Goal: Task Accomplishment & Management: Manage account settings

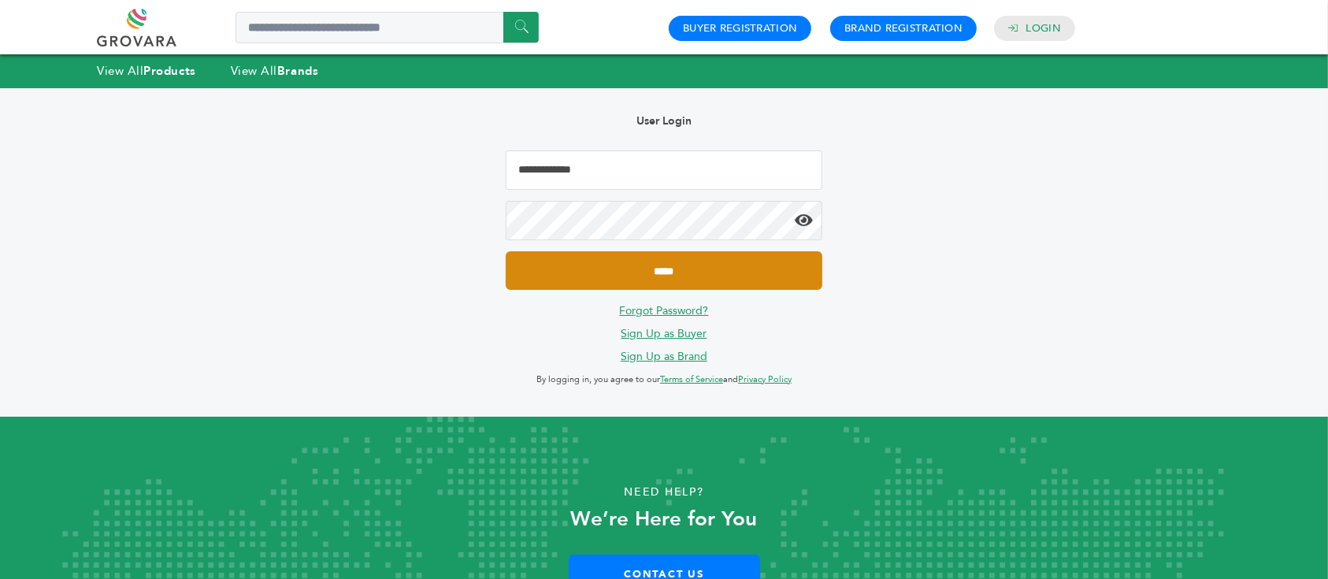
type input "**********"
click at [668, 269] on input "*****" at bounding box center [664, 270] width 317 height 39
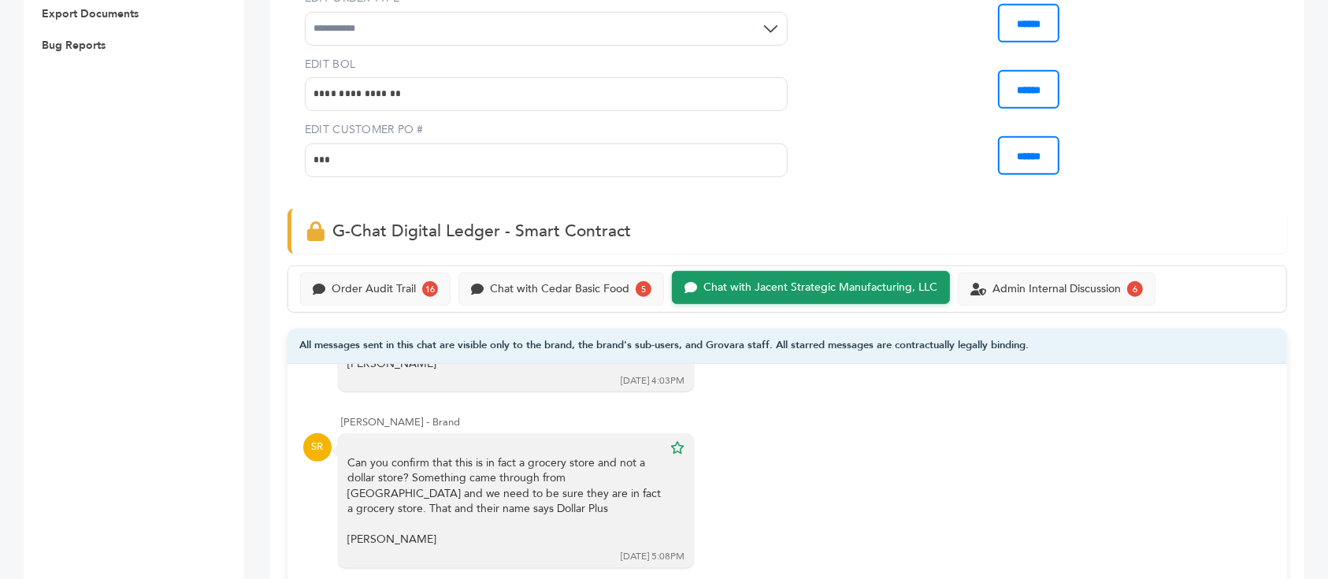
scroll to position [840, 0]
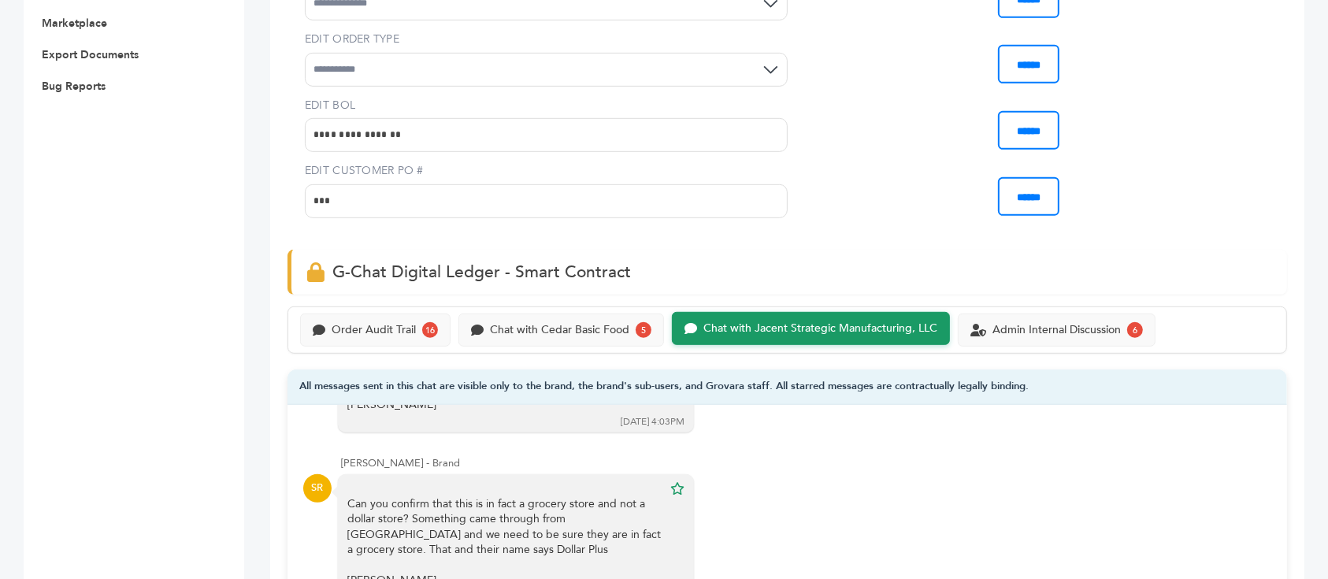
click at [409, 306] on div "Order Audit Trail 16 Chat with Cedar Basic Food 5 Chat with Jacent Strategic Ma…" at bounding box center [788, 329] width 1000 height 47
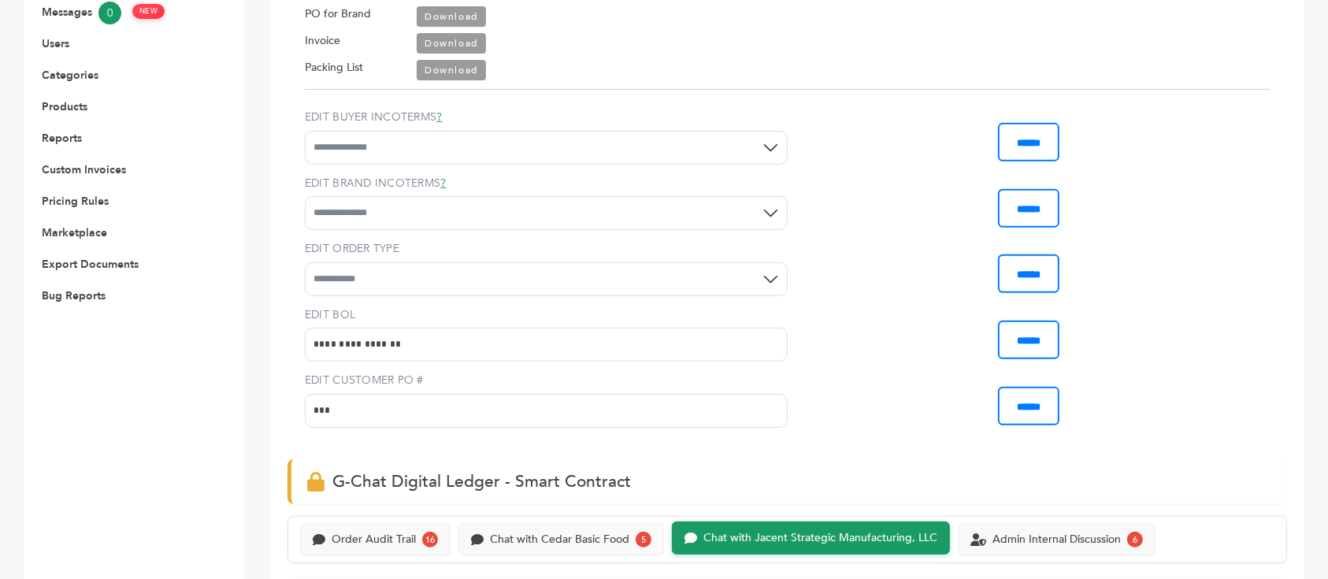
scroll to position [945, 0]
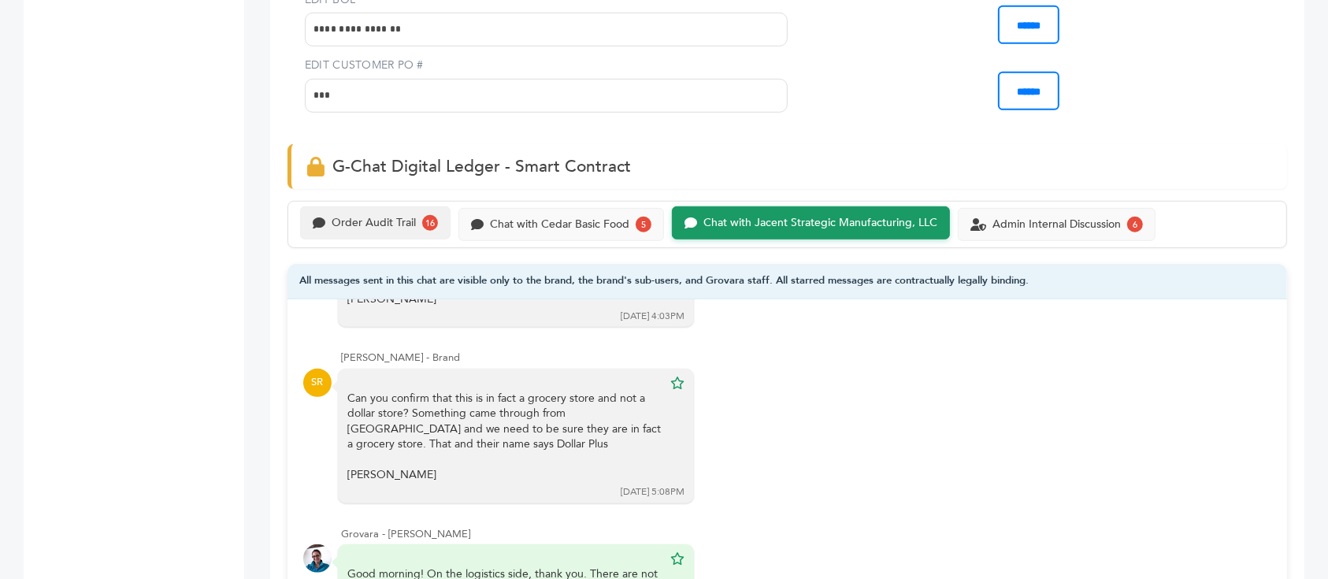
click at [374, 217] on div "Order Audit Trail" at bounding box center [374, 223] width 84 height 13
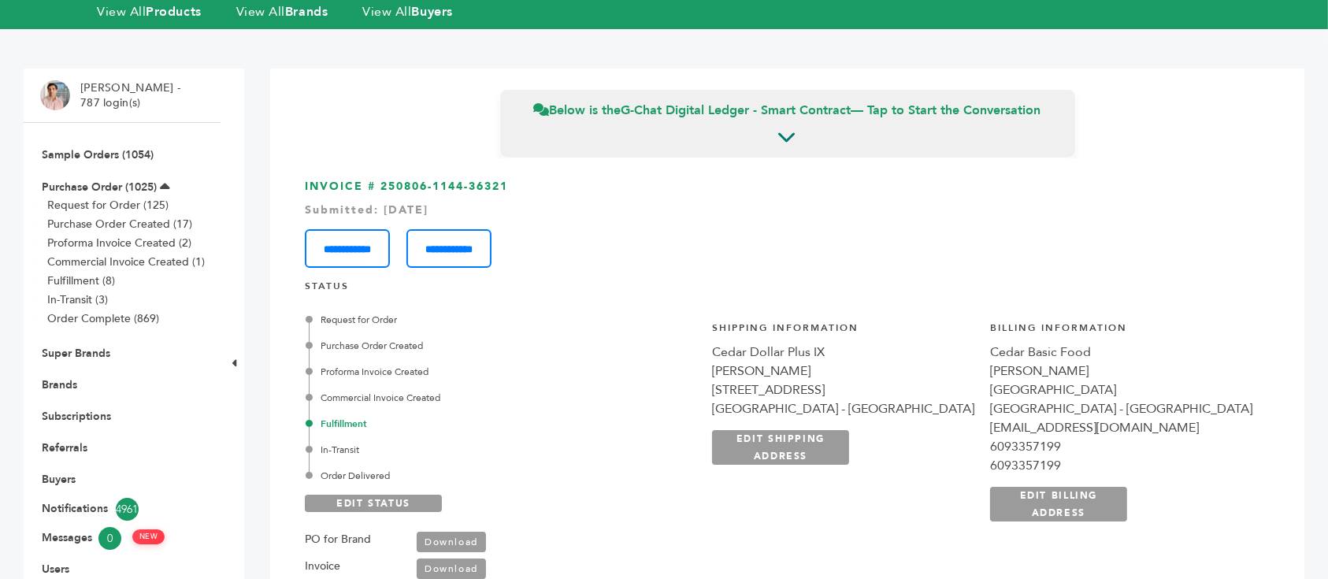
scroll to position [210, 0]
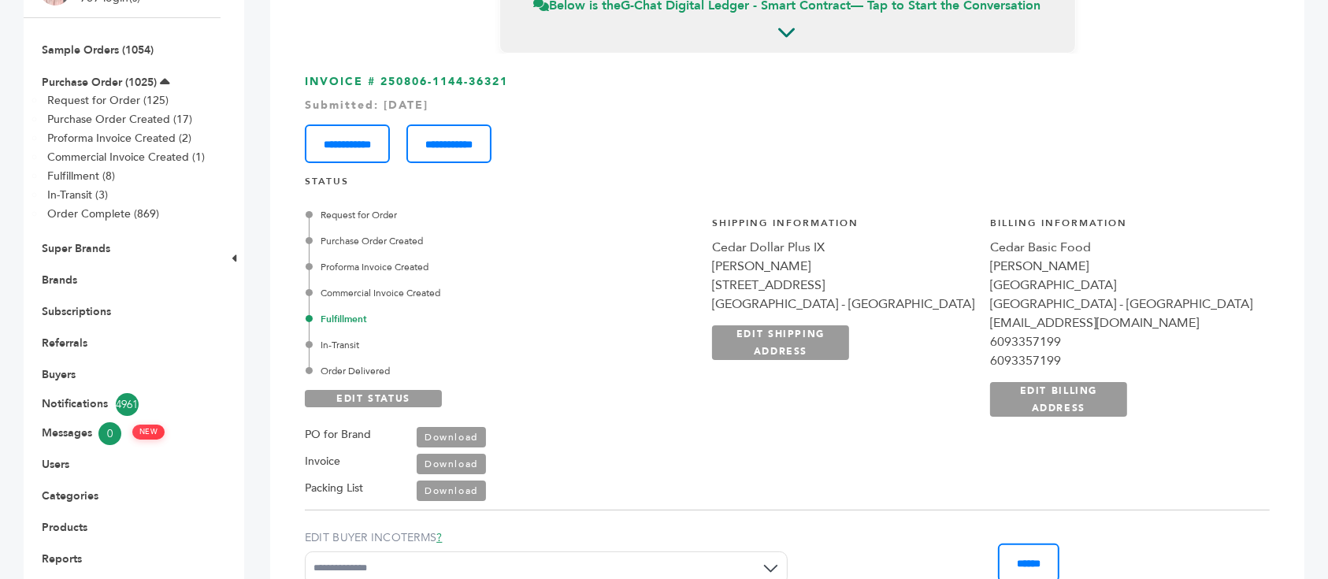
drag, startPoint x: 864, startPoint y: 211, endPoint x: 996, endPoint y: 202, distance: 131.9
click at [996, 202] on div "Request for Order Purchase Order Created Proforma Invoice Created Commercial In…" at bounding box center [787, 349] width 965 height 306
copy div "Cedar Dollar Plus"
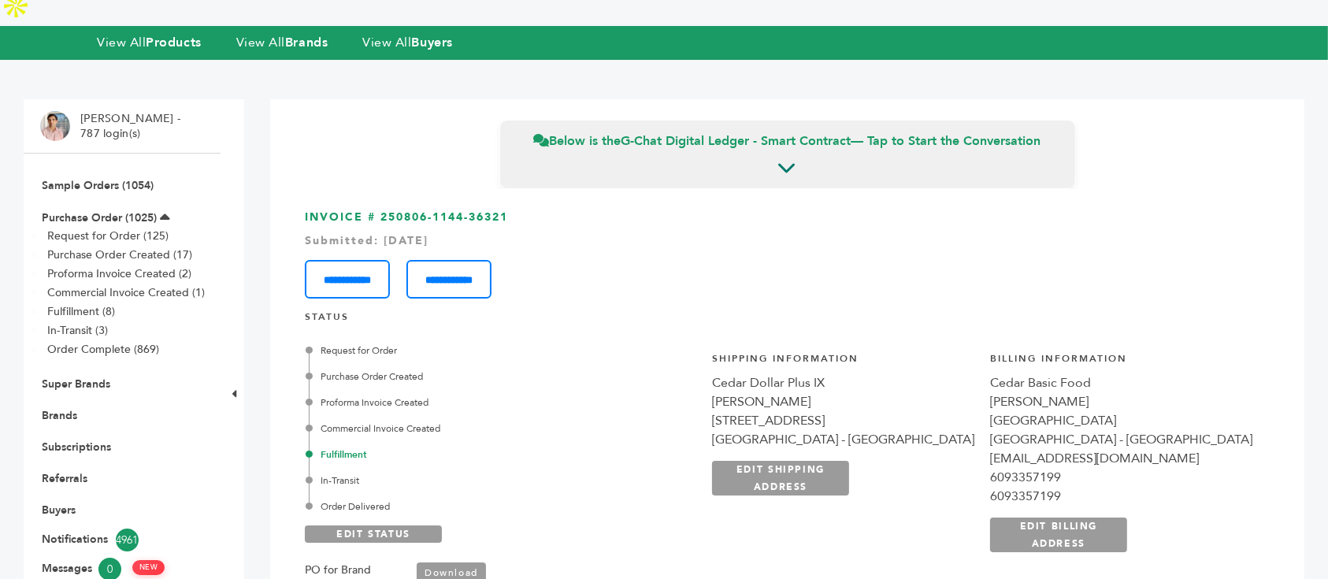
scroll to position [0, 0]
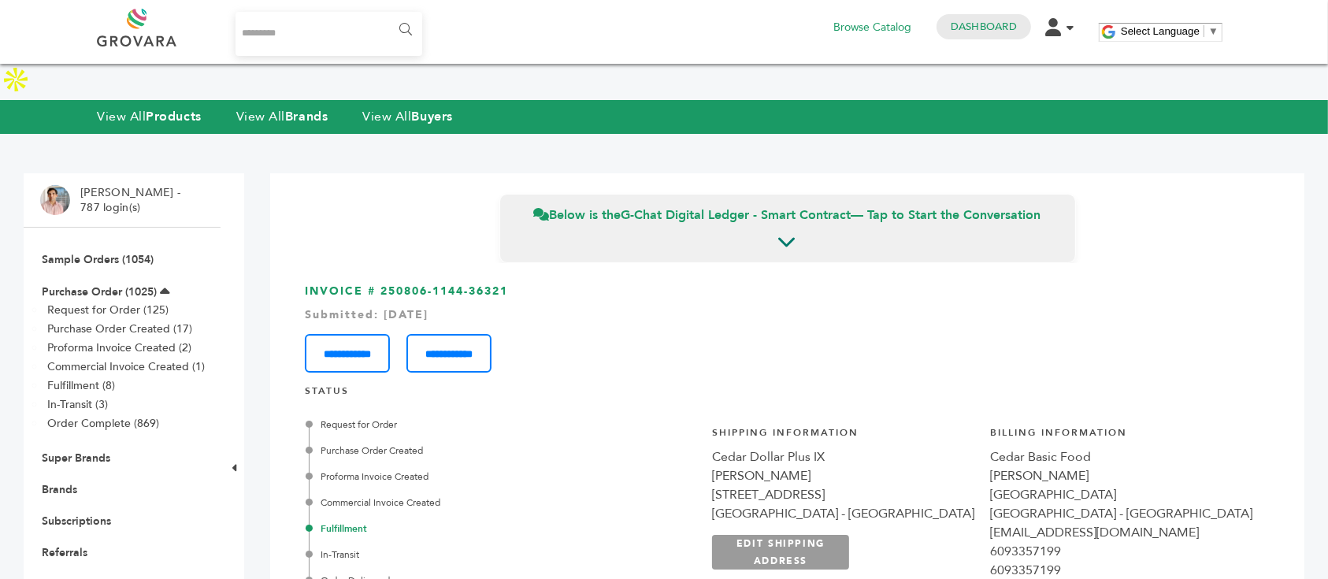
click at [322, 43] on input "Search..." at bounding box center [329, 34] width 187 height 44
type input "*****"
click at [387, 14] on input "******" at bounding box center [404, 30] width 35 height 32
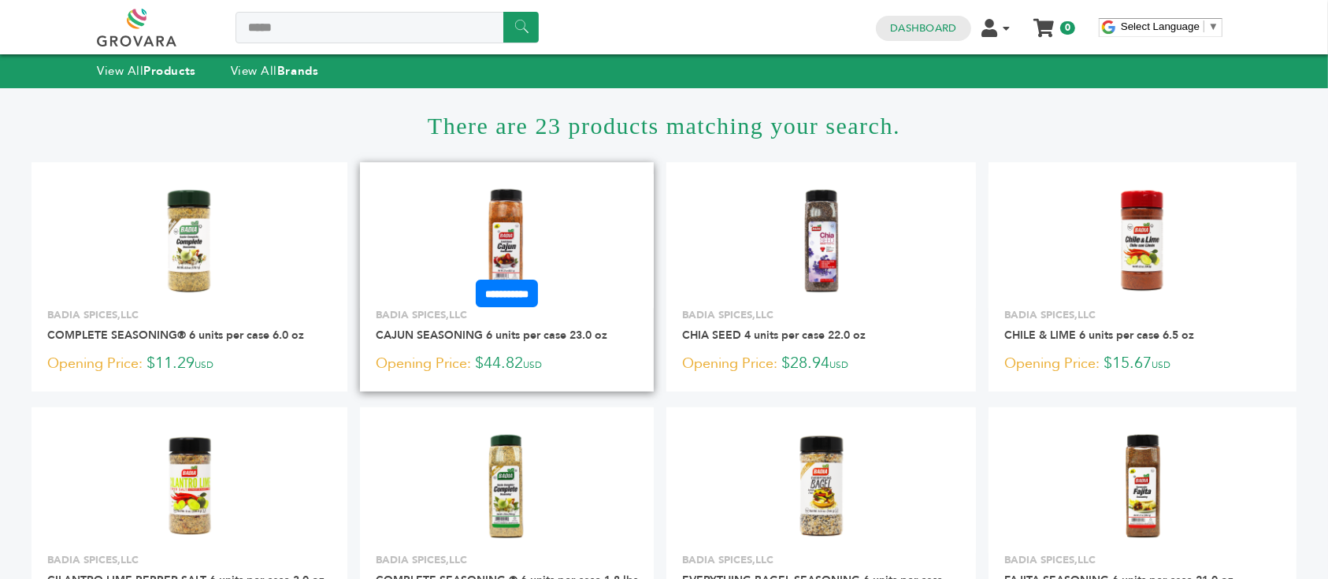
click at [527, 230] on img at bounding box center [507, 241] width 114 height 114
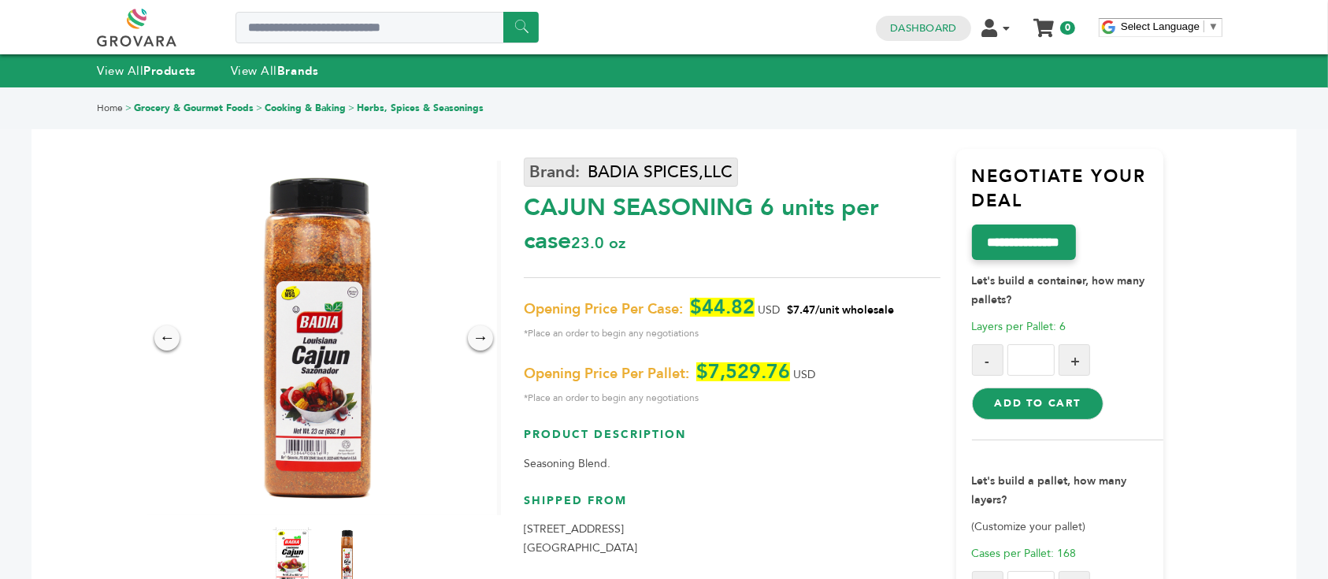
click at [633, 169] on link "BADIA SPICES,LLC" at bounding box center [631, 172] width 214 height 29
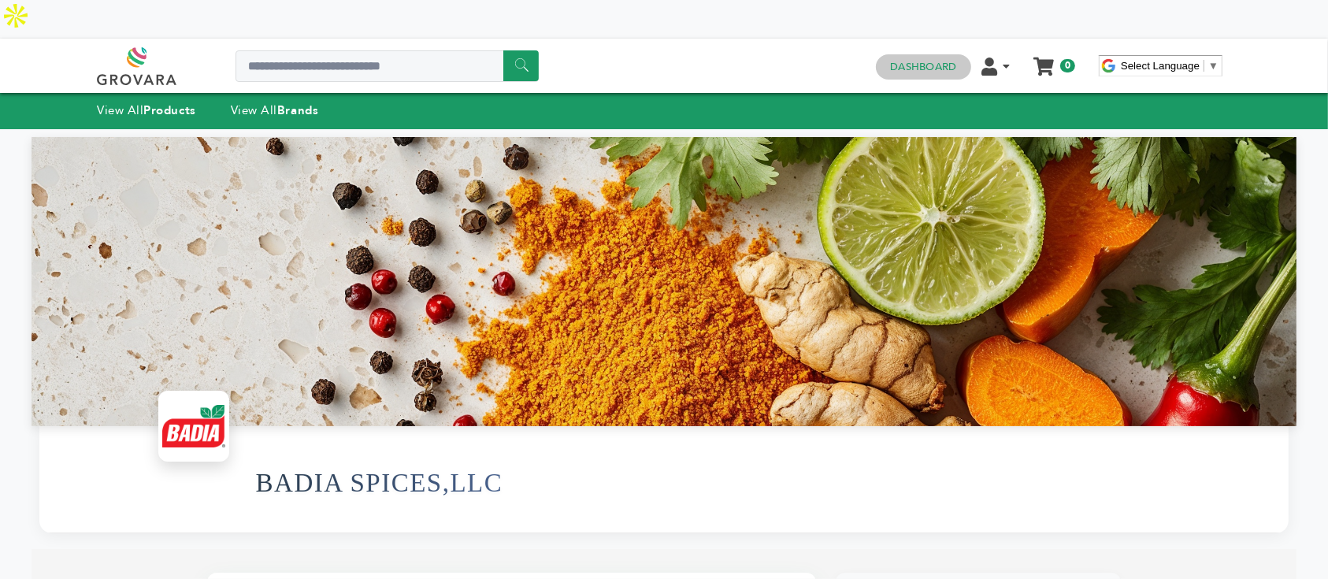
click at [927, 60] on link "Dashboard" at bounding box center [923, 67] width 66 height 14
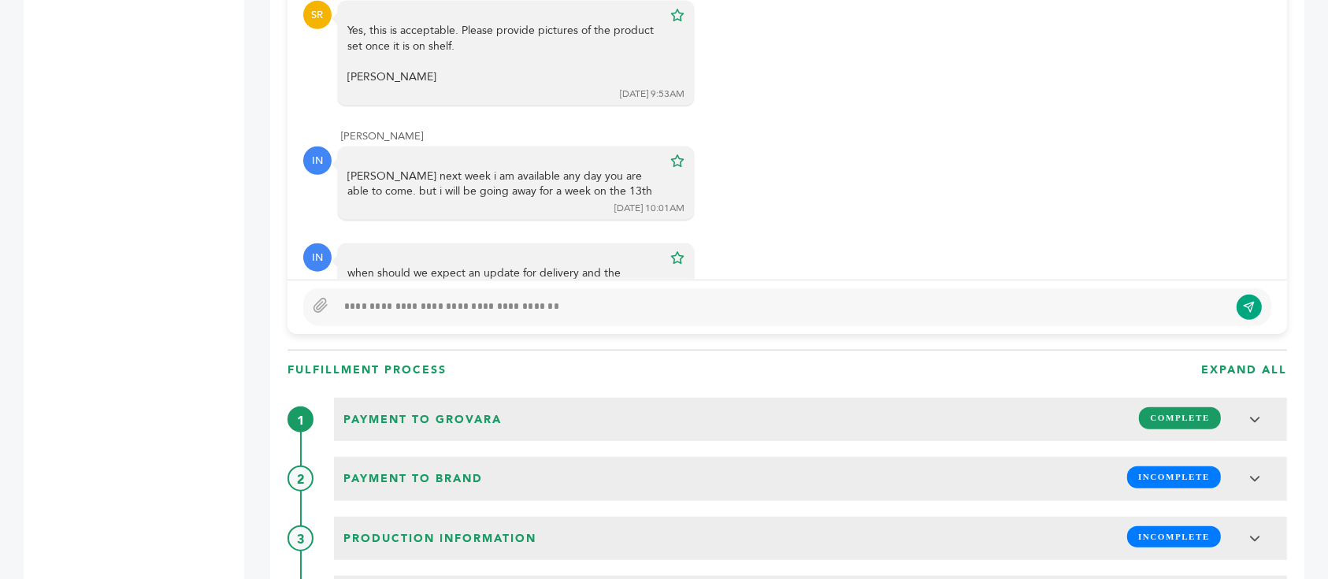
scroll to position [945, 0]
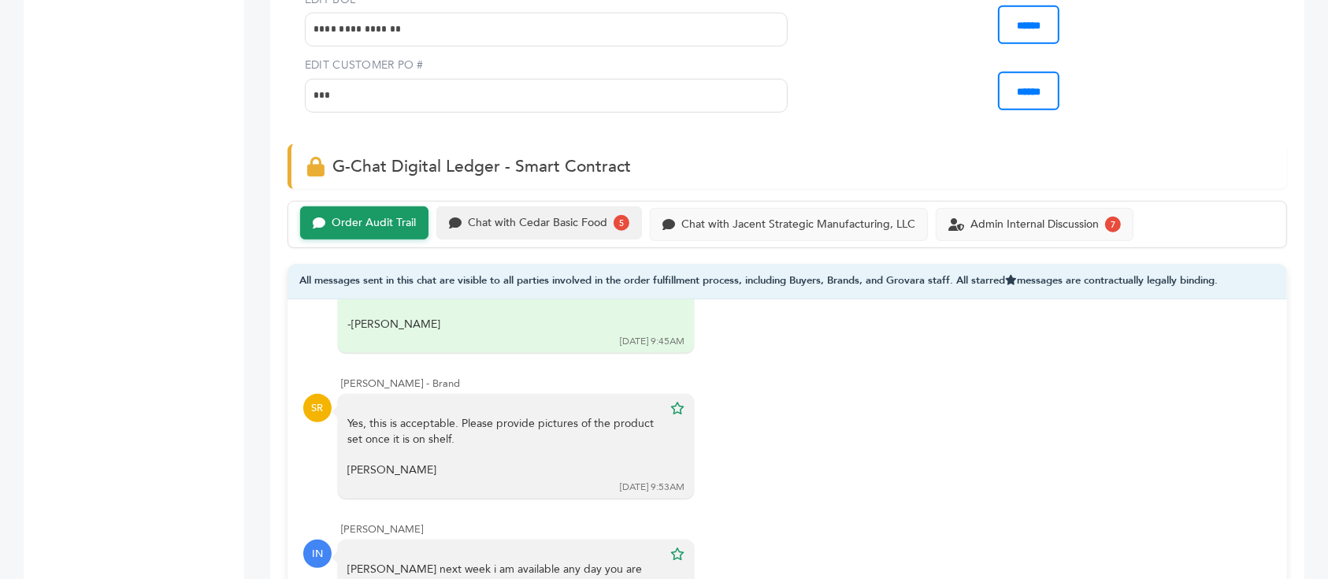
click at [517, 206] on div "Chat with Cedar Basic Food 5" at bounding box center [539, 222] width 206 height 33
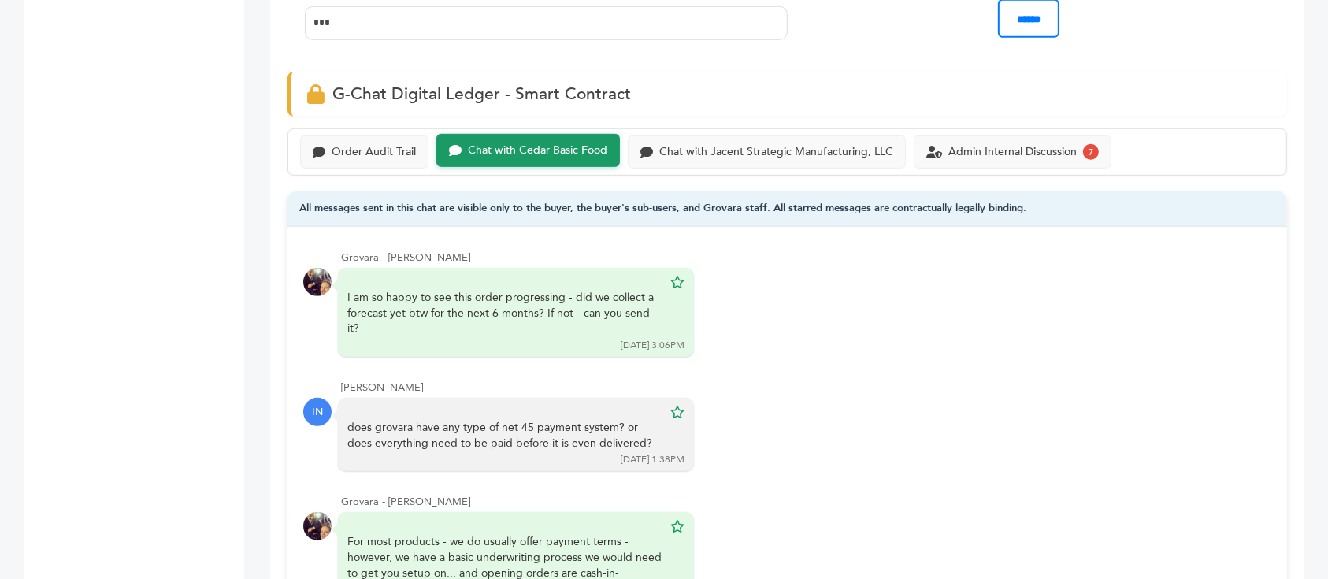
scroll to position [1050, 0]
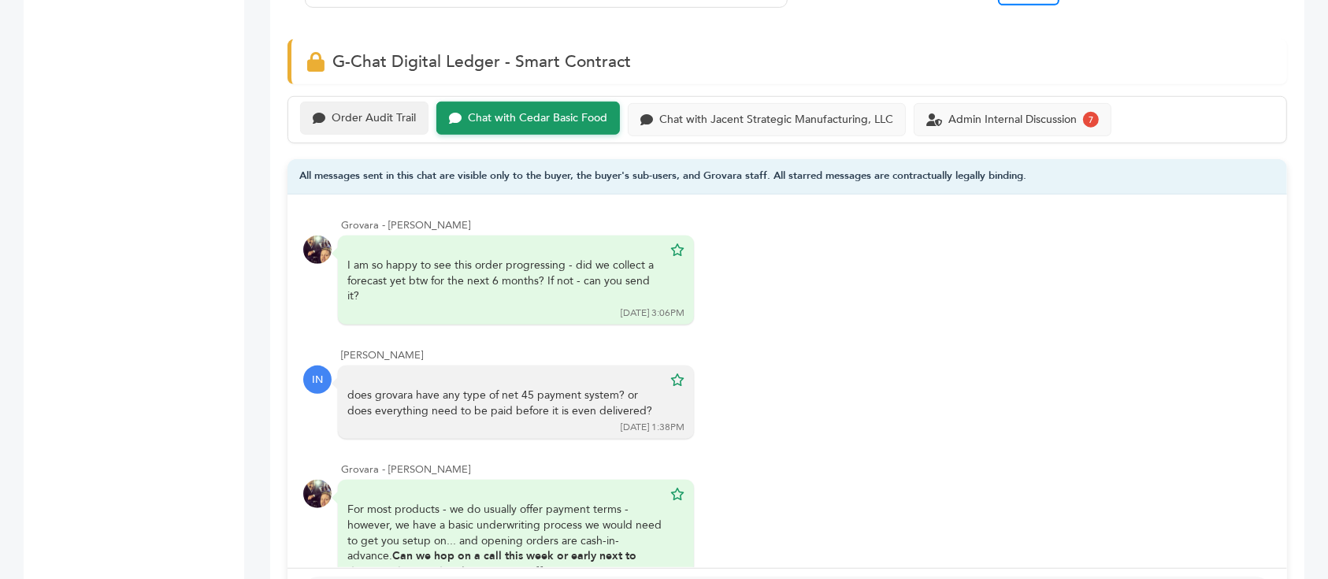
click at [368, 112] on div "Order Audit Trail" at bounding box center [374, 118] width 84 height 13
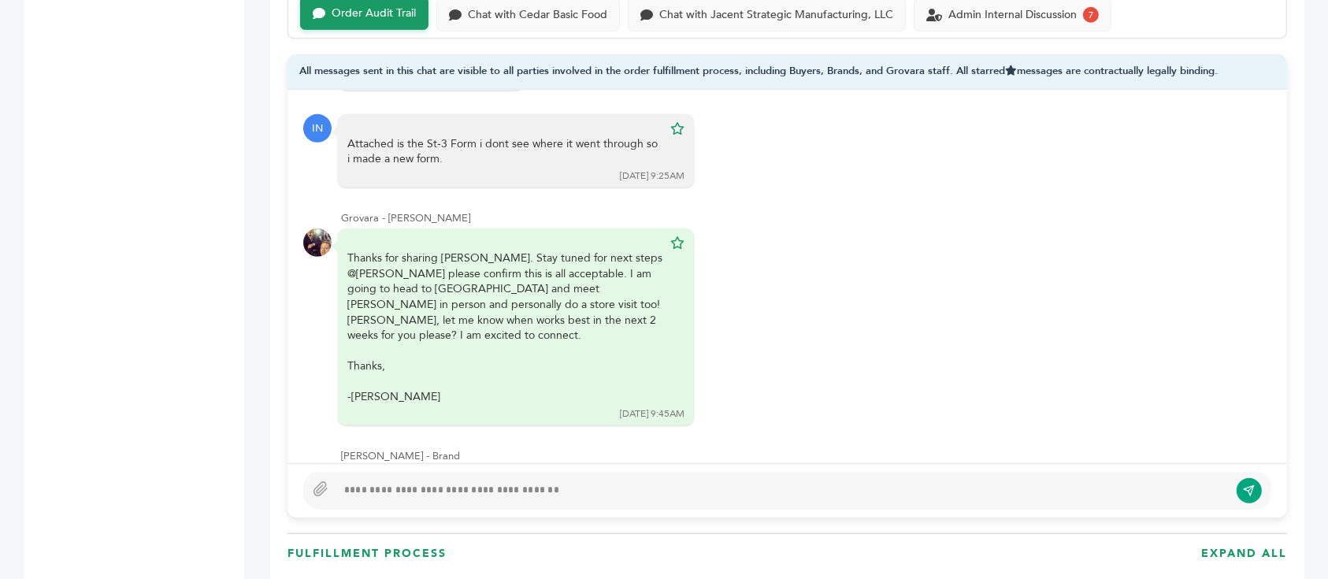
scroll to position [7825, 0]
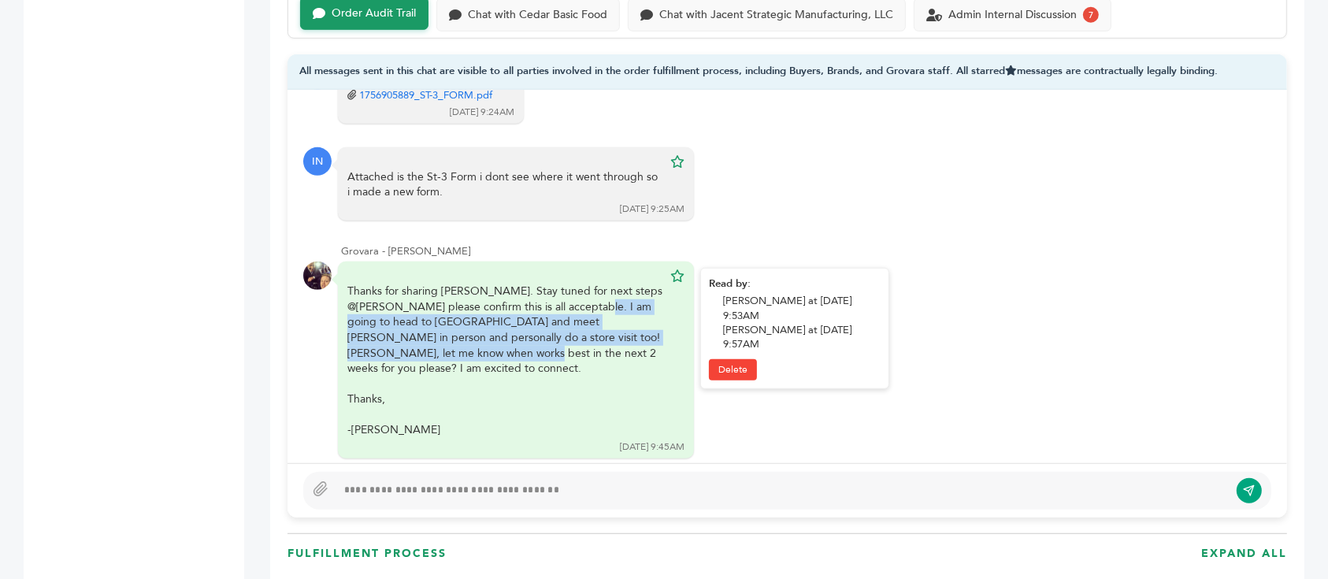
drag, startPoint x: 445, startPoint y: 200, endPoint x: 598, endPoint y: 234, distance: 156.5
click at [598, 284] on div "Thanks for sharing Issa. Stay tuned for next steps @Sam please confirm this is …" at bounding box center [504, 361] width 315 height 154
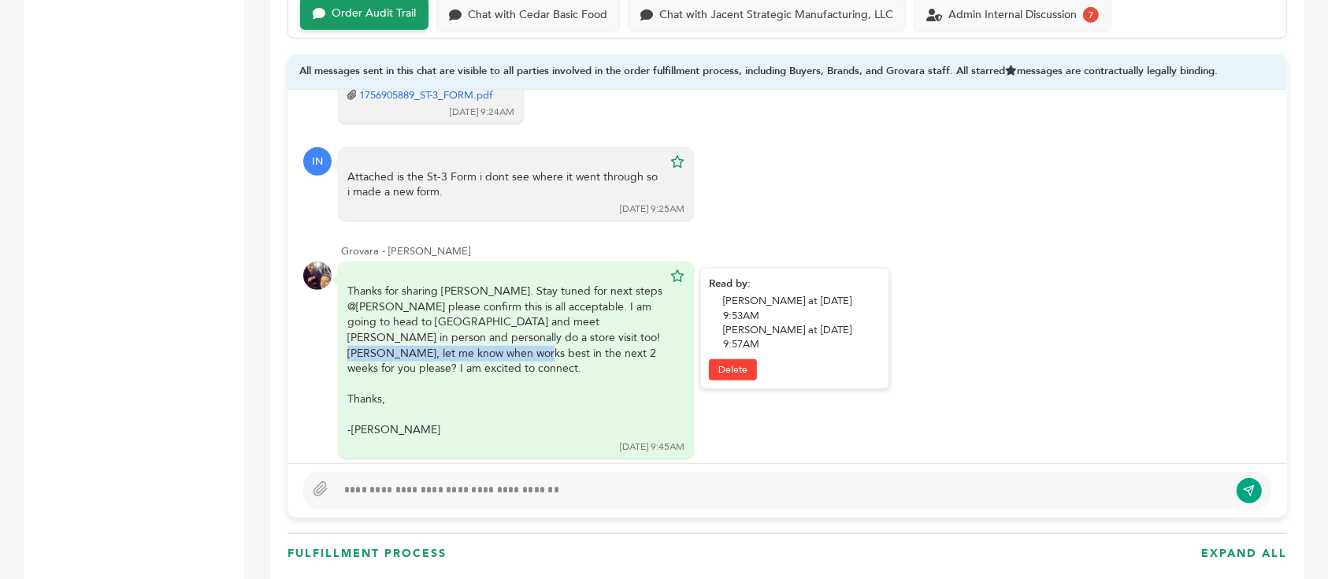
drag, startPoint x: 393, startPoint y: 232, endPoint x: 590, endPoint y: 238, distance: 197.0
click at [590, 284] on div "Thanks for sharing Issa. Stay tuned for next steps @Sam please confirm this is …" at bounding box center [504, 361] width 315 height 154
drag, startPoint x: 544, startPoint y: 231, endPoint x: 581, endPoint y: 249, distance: 41.2
click at [581, 284] on div "Thanks for sharing Issa. Stay tuned for next steps @Sam please confirm this is …" at bounding box center [504, 361] width 315 height 154
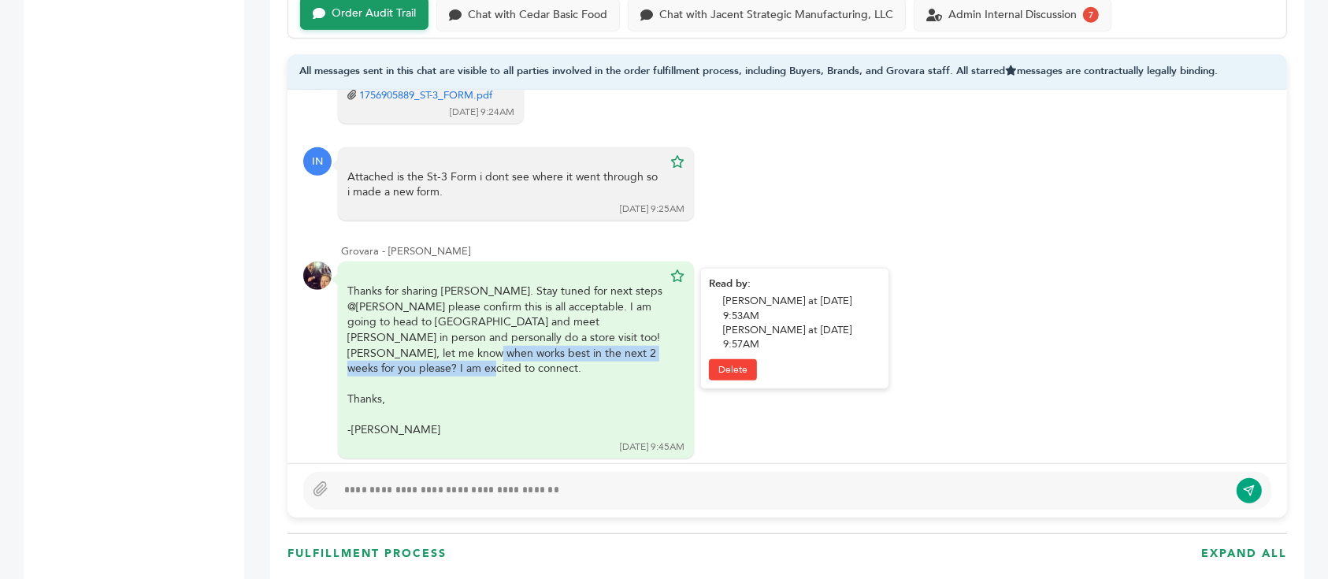
click at [581, 284] on div "Thanks for sharing Issa. Stay tuned for next steps @Sam please confirm this is …" at bounding box center [504, 361] width 315 height 154
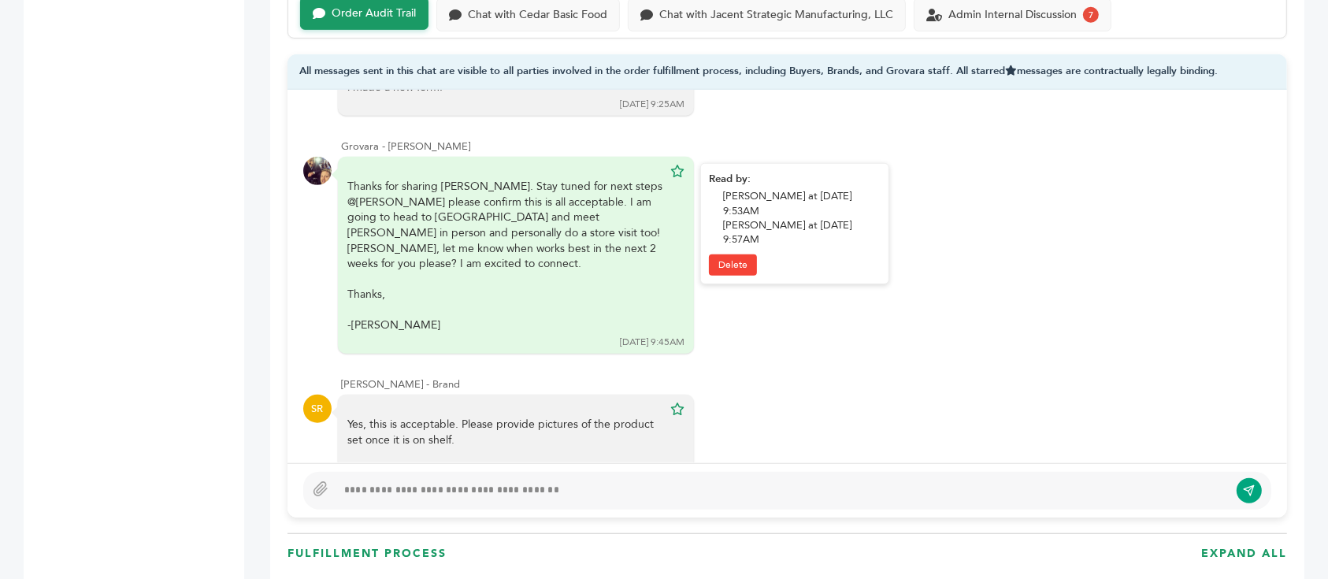
scroll to position [8035, 0]
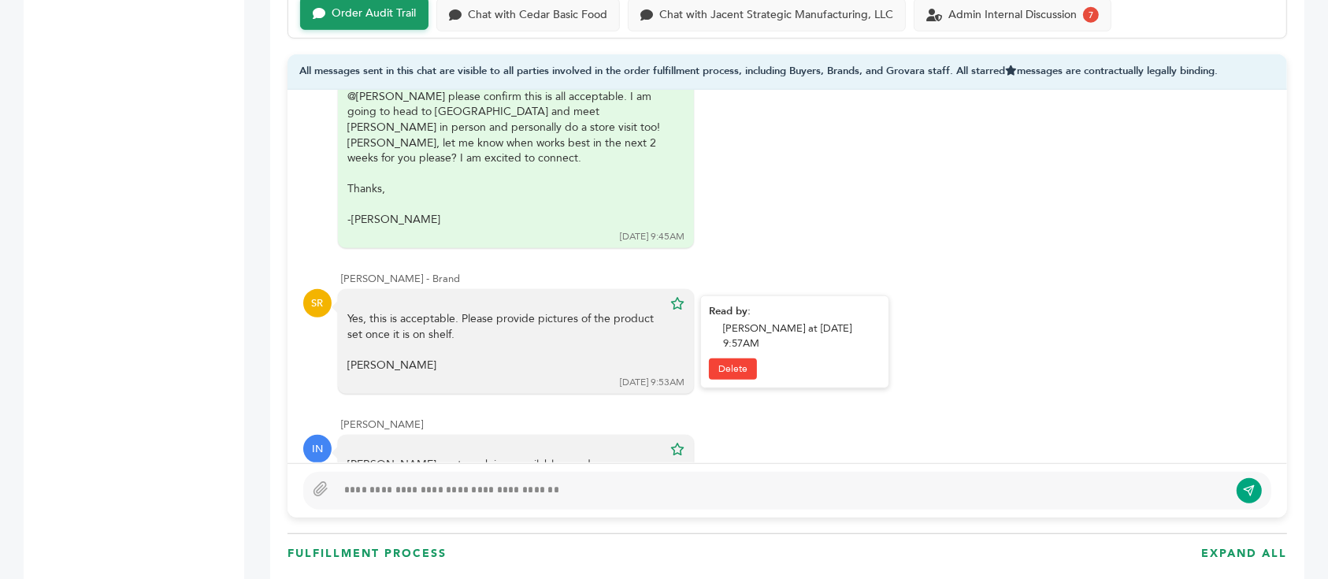
drag, startPoint x: 492, startPoint y: 203, endPoint x: 524, endPoint y: 225, distance: 39.1
click at [524, 311] on div "Yes, this is acceptable. Please provide pictures of the product set once it is …" at bounding box center [504, 341] width 315 height 61
click at [524, 342] on div at bounding box center [504, 350] width 315 height 16
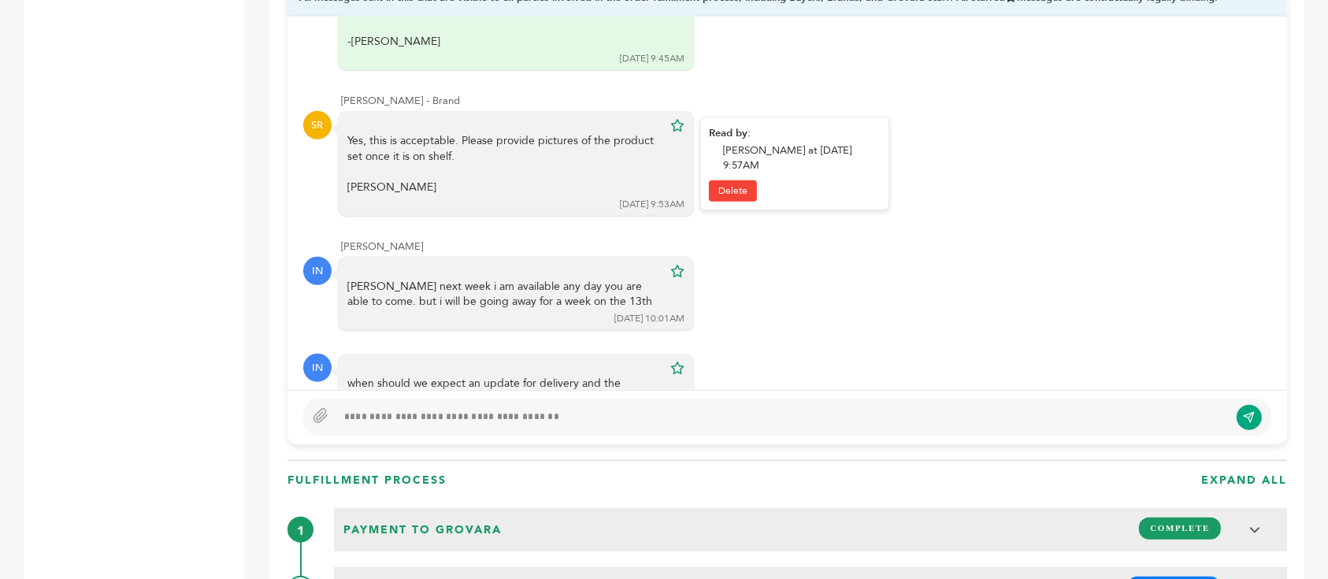
scroll to position [1260, 0]
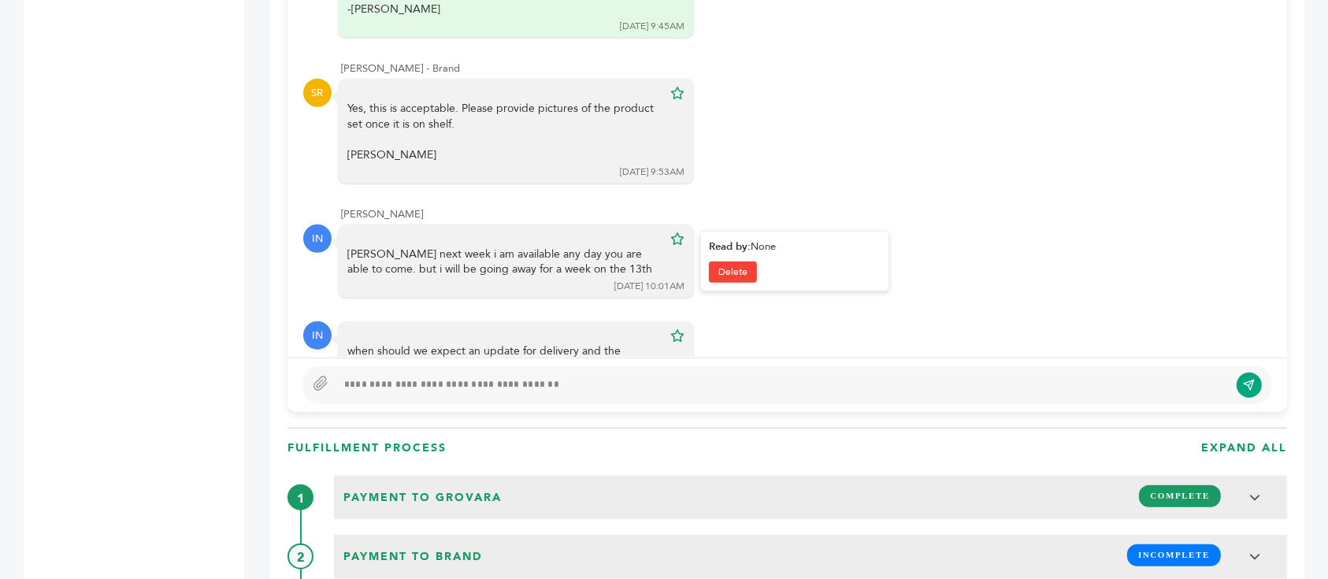
drag, startPoint x: 396, startPoint y: 134, endPoint x: 573, endPoint y: 153, distance: 178.3
click at [573, 247] on div "Peter next week i am available any day you are able to come. but i will be goin…" at bounding box center [504, 262] width 315 height 31
drag, startPoint x: 377, startPoint y: 157, endPoint x: 559, endPoint y: 156, distance: 182.0
click at [559, 247] on div "Peter next week i am available any day you are able to come. but i will be goin…" at bounding box center [504, 262] width 315 height 31
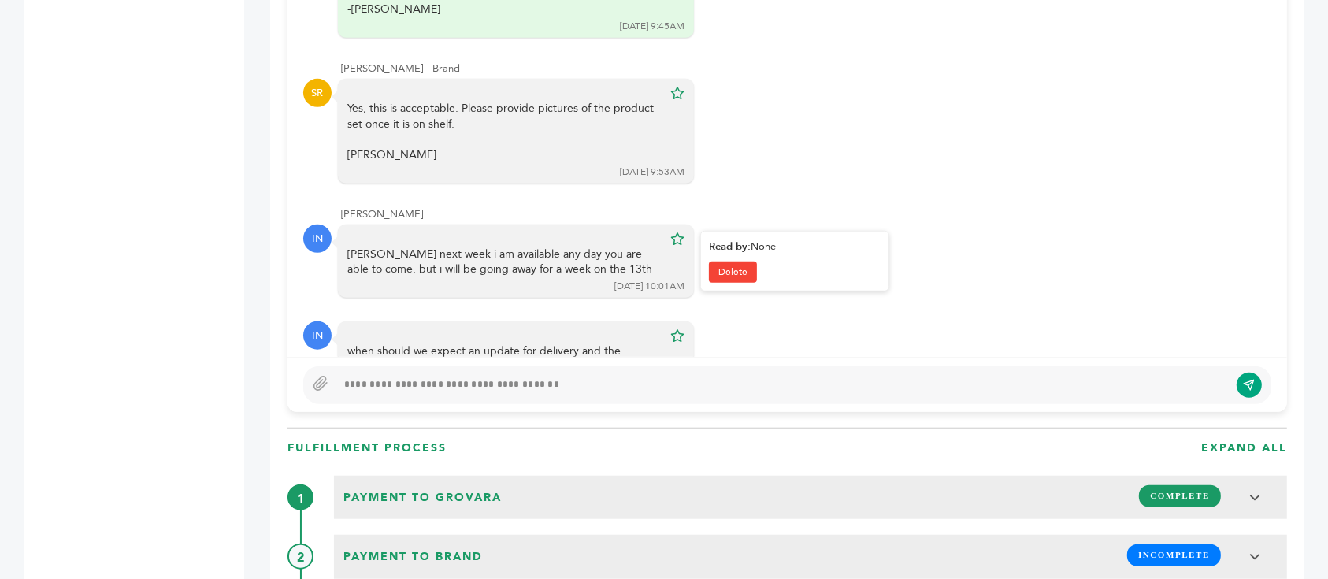
click at [559, 247] on div "Peter next week i am available any day you are able to come. but i will be goin…" at bounding box center [504, 262] width 315 height 31
click at [750, 207] on div "Issa Nammour - Buyer IN Peter next week i am available any day you are able to …" at bounding box center [787, 253] width 968 height 92
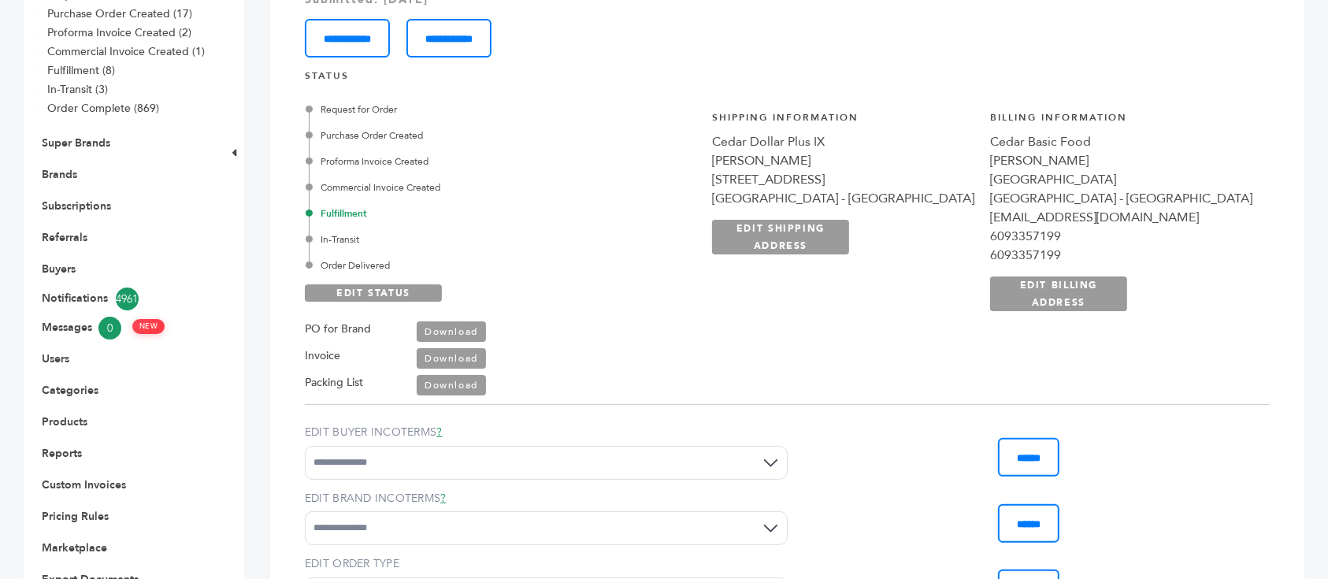
scroll to position [0, 0]
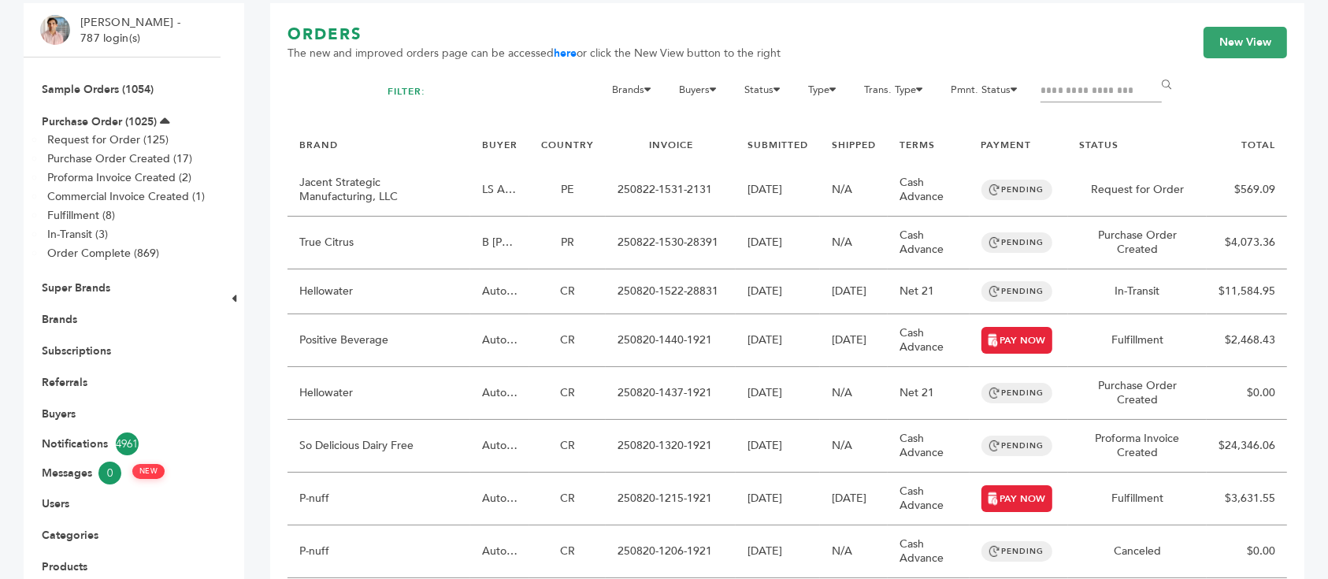
scroll to position [210, 0]
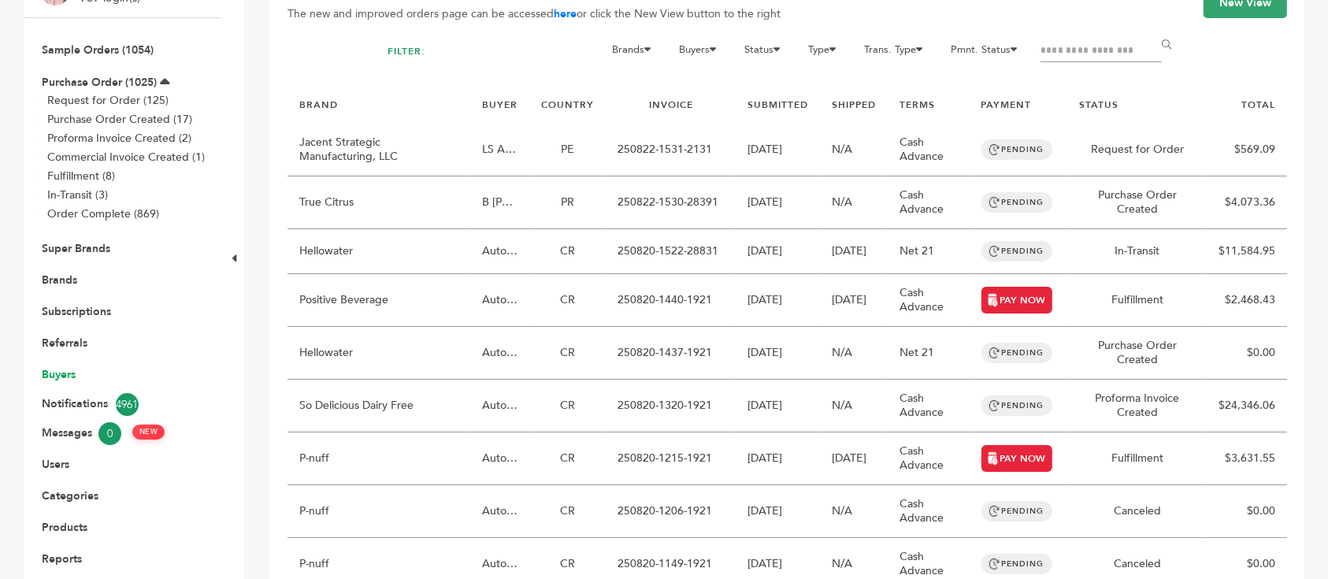
click at [72, 367] on link "Buyers" at bounding box center [59, 374] width 34 height 15
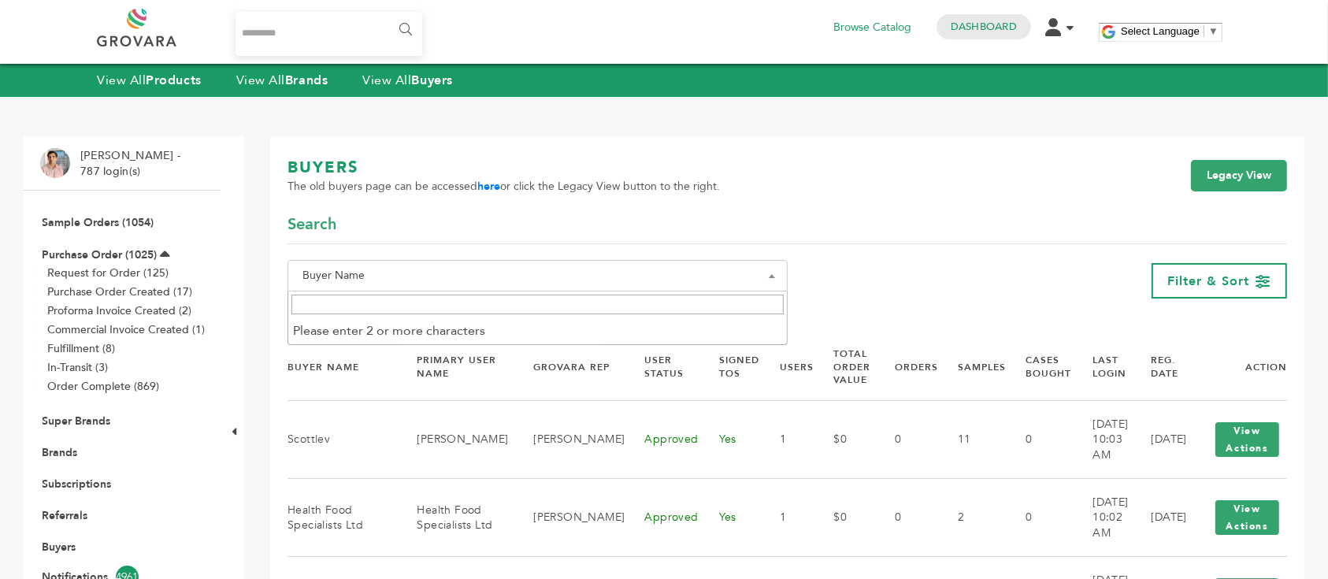
click at [692, 275] on span "Buyer Name" at bounding box center [537, 276] width 483 height 22
click at [653, 303] on input "Search" at bounding box center [537, 305] width 492 height 20
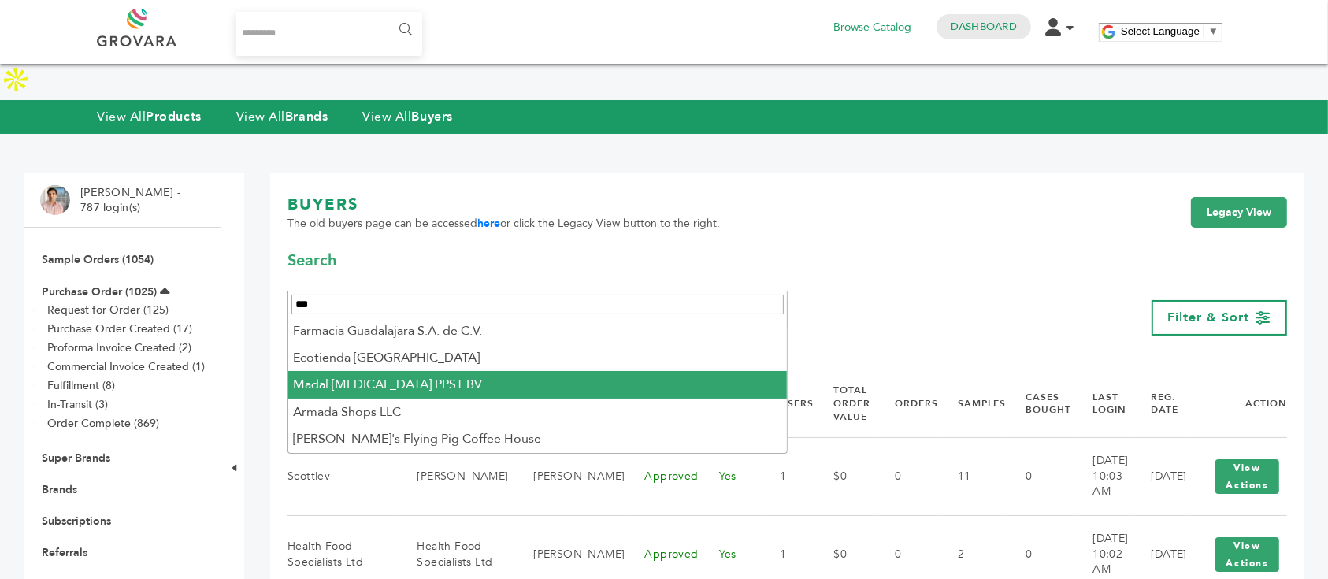
click at [330, 301] on input "***" at bounding box center [537, 305] width 492 height 20
paste input "*********"
type input "**********"
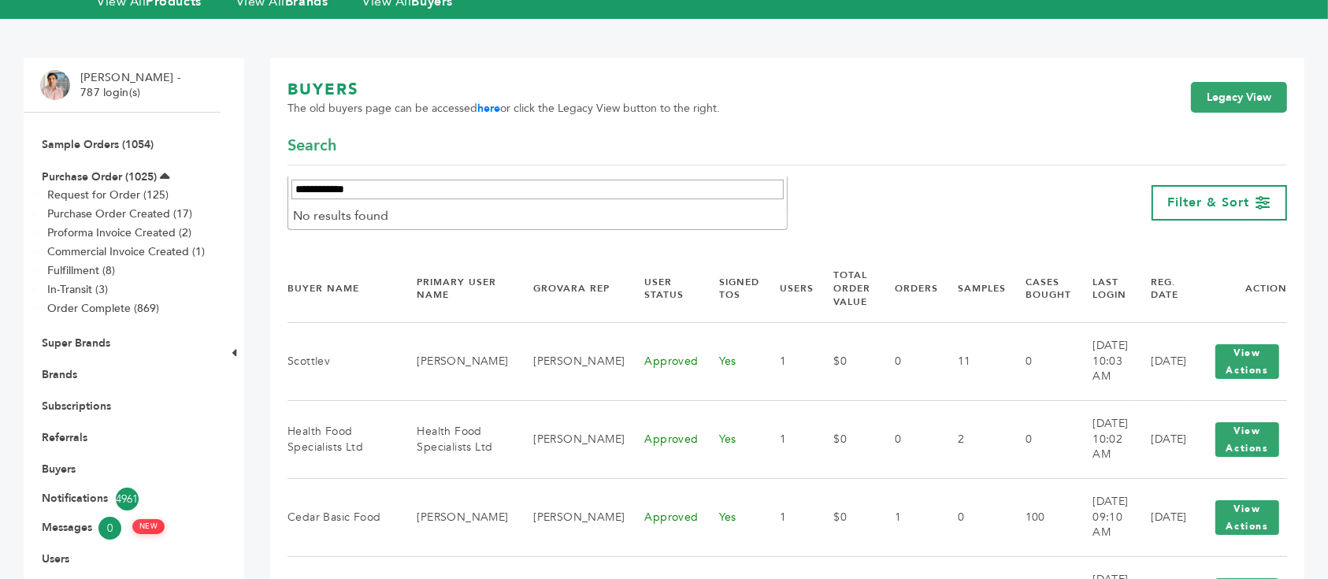
scroll to position [210, 0]
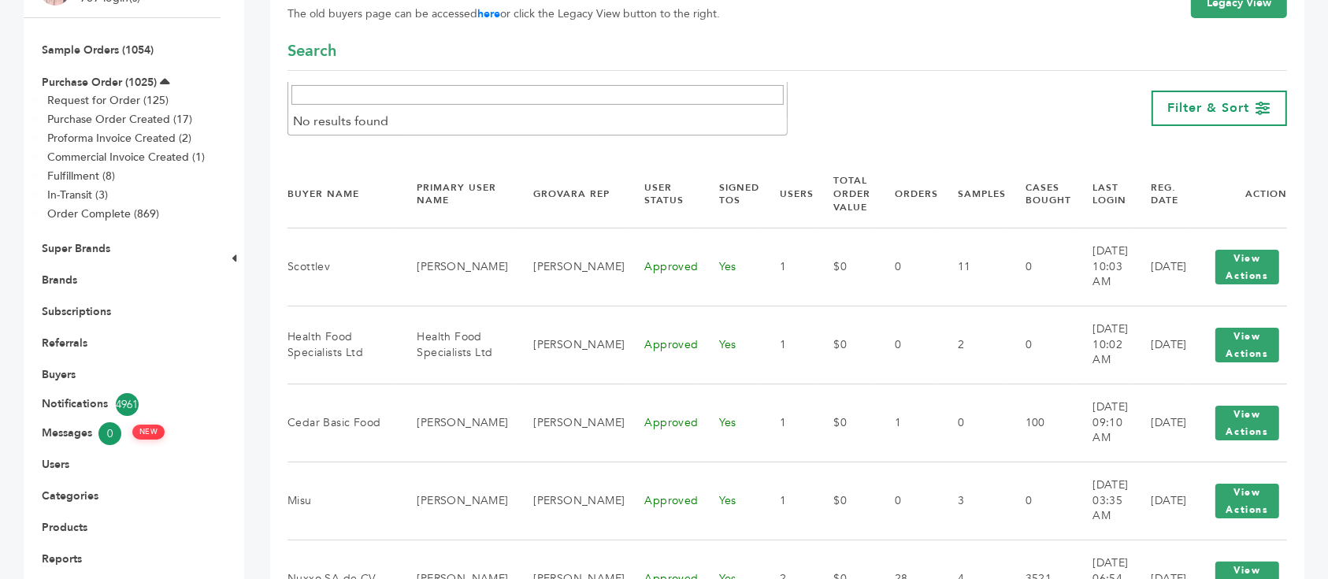
click at [918, 87] on div "**********" at bounding box center [788, 108] width 1000 height 43
click at [570, 91] on span "Buyer Name" at bounding box center [537, 102] width 483 height 22
click at [930, 40] on div "**********" at bounding box center [788, 84] width 1000 height 89
click at [396, 91] on span "Buyer Name" at bounding box center [537, 102] width 483 height 22
click at [406, 107] on span at bounding box center [537, 95] width 499 height 26
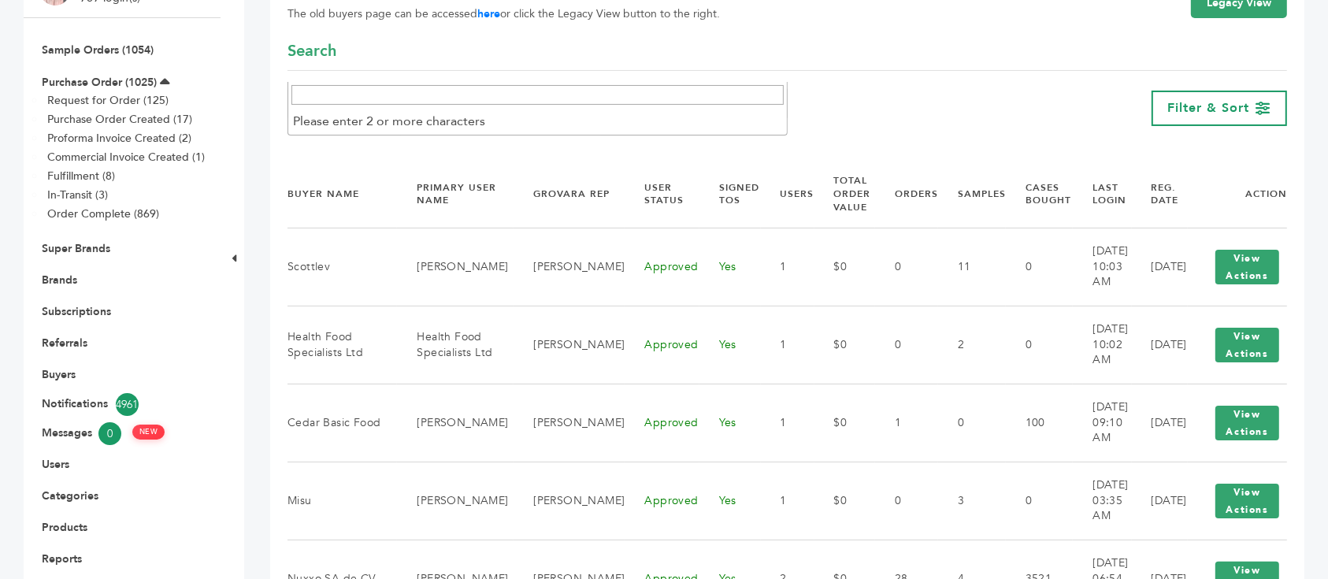
click at [412, 95] on input "Search" at bounding box center [537, 95] width 492 height 20
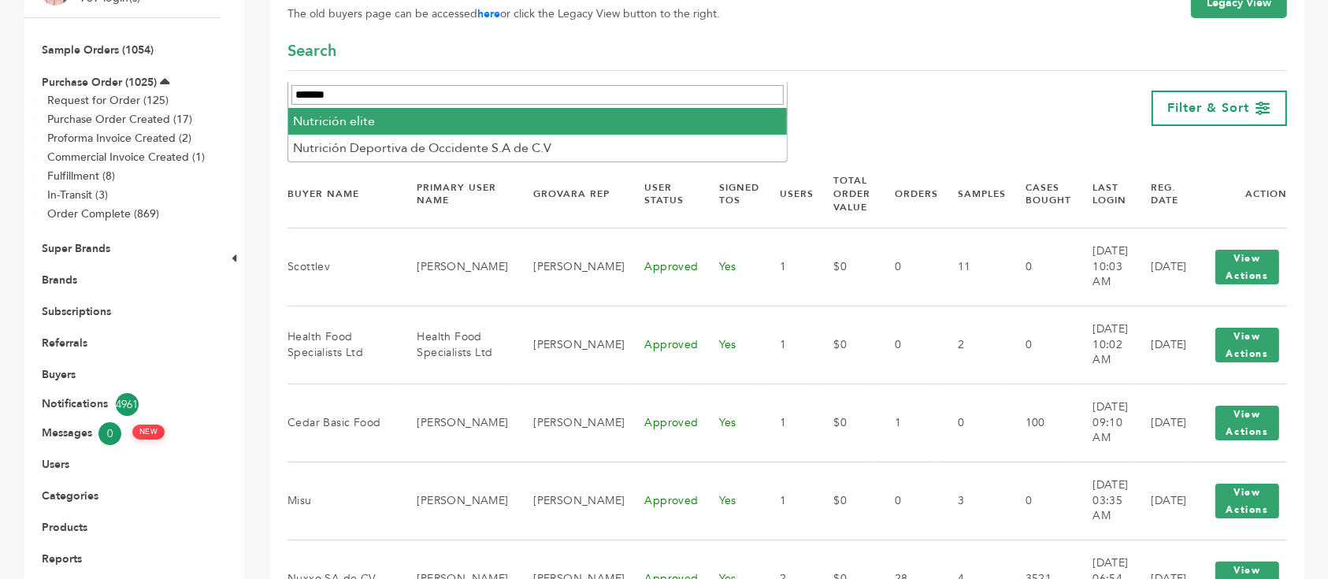
type input "*******"
select select "**********"
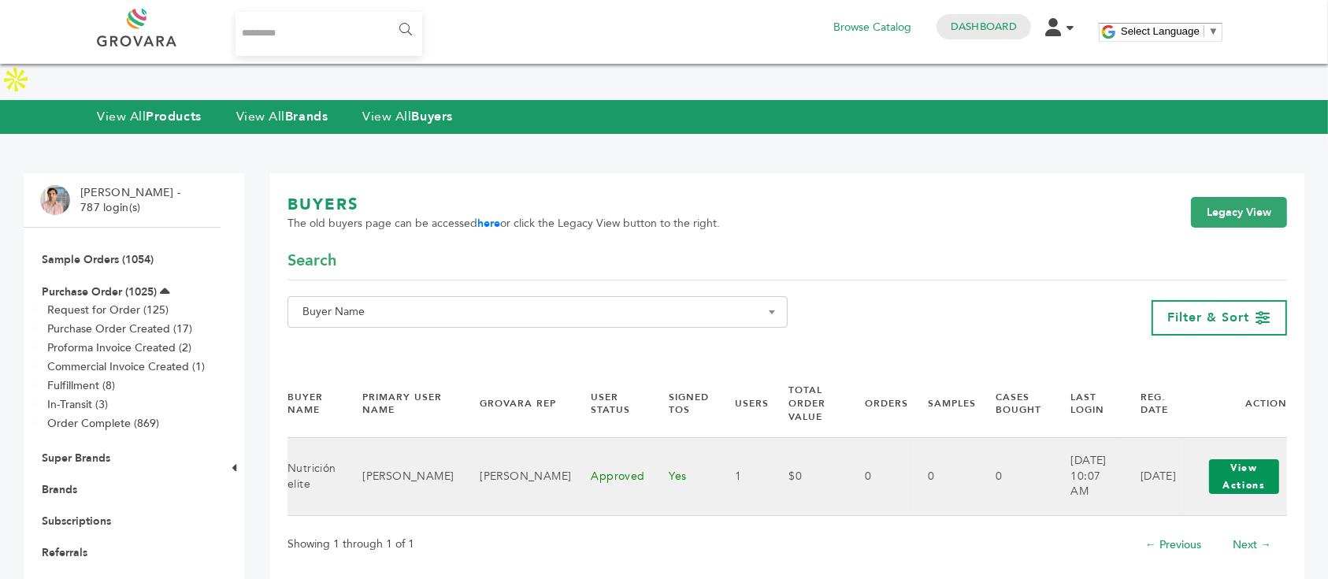
click at [1235, 459] on button "View Actions" at bounding box center [1244, 476] width 70 height 35
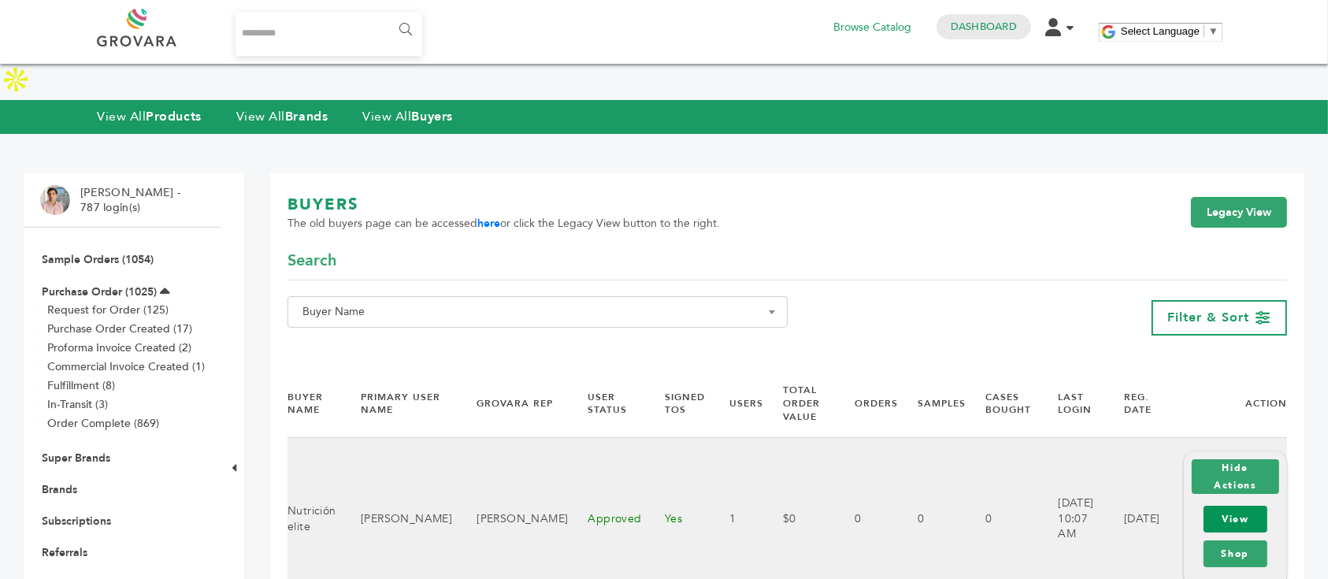
click at [1239, 506] on link "View" at bounding box center [1236, 519] width 64 height 27
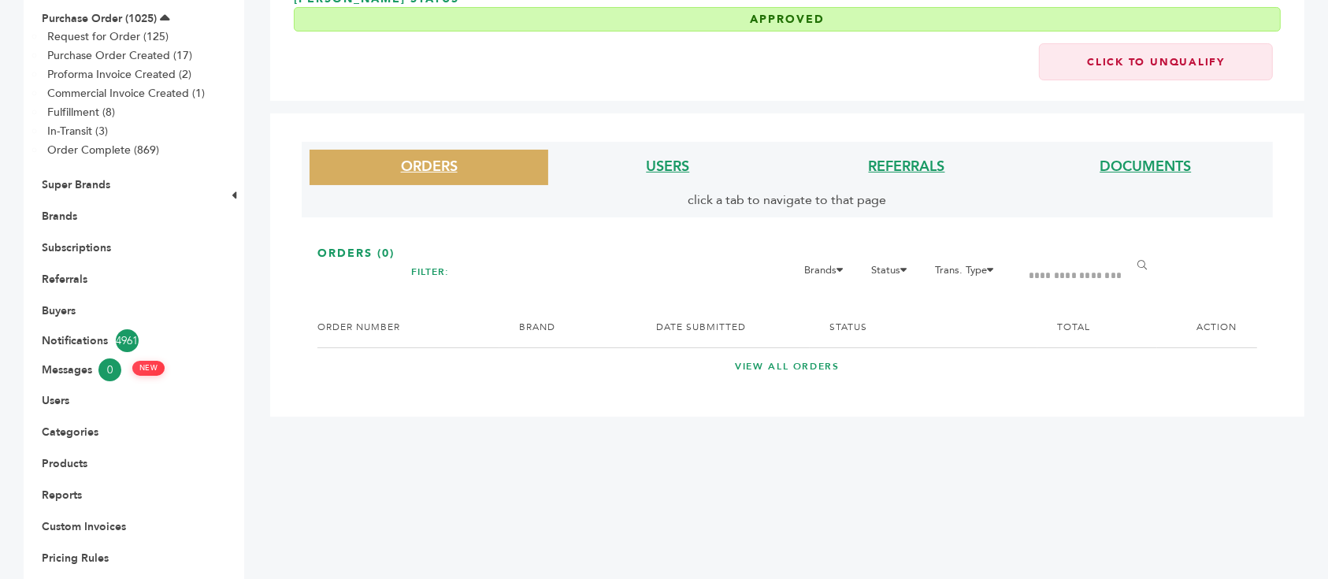
scroll to position [315, 0]
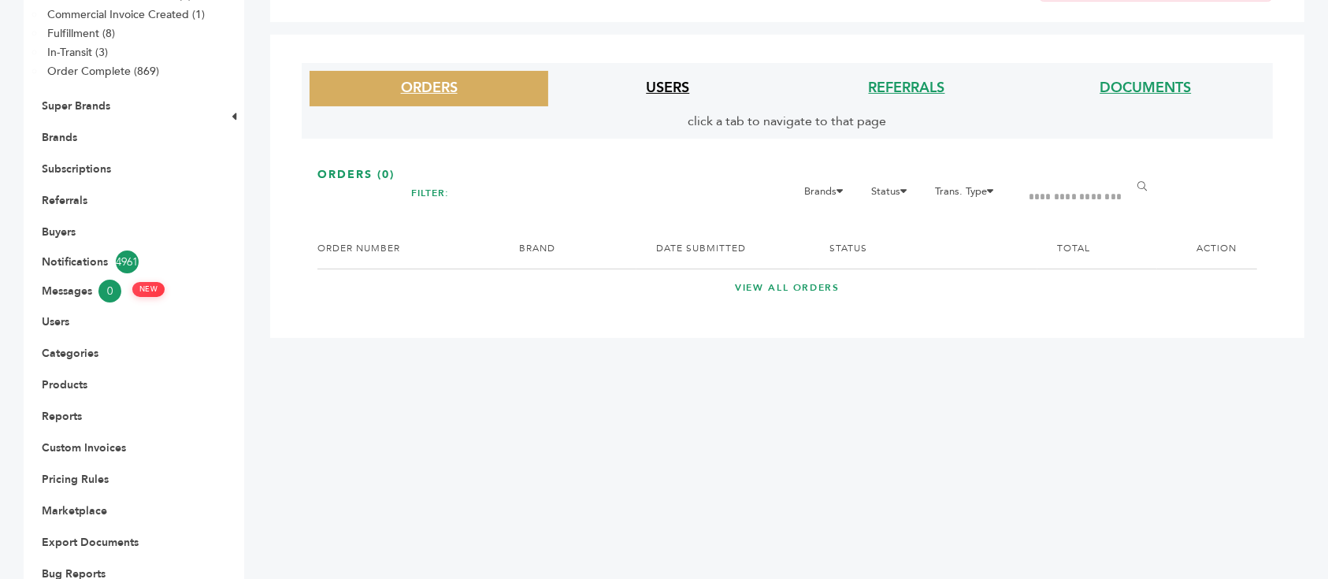
click at [655, 93] on link "USERS" at bounding box center [667, 88] width 43 height 20
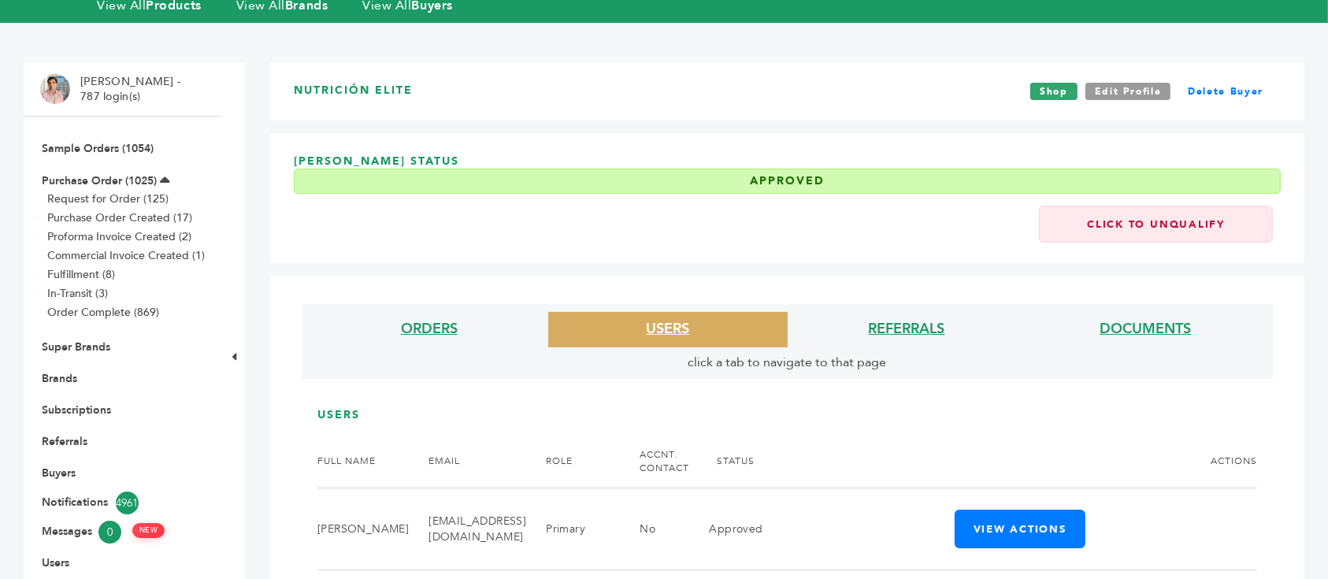
scroll to position [0, 0]
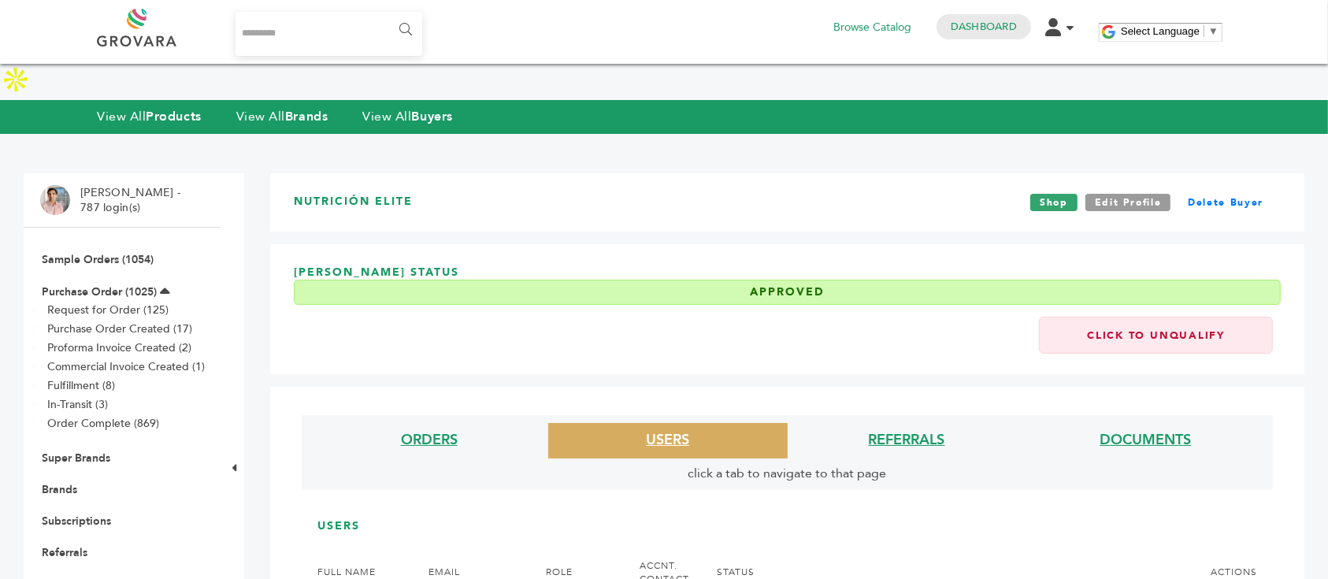
drag, startPoint x: 314, startPoint y: 34, endPoint x: 277, endPoint y: 15, distance: 42.3
click at [314, 34] on input "Search..." at bounding box center [329, 34] width 187 height 44
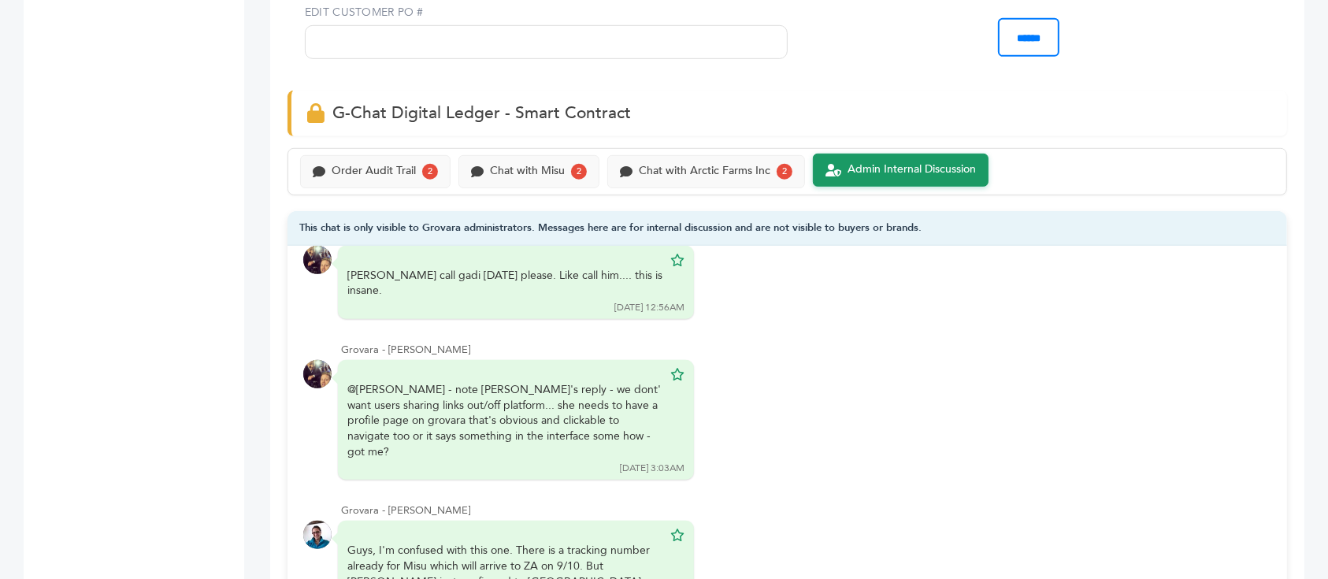
scroll to position [1050, 0]
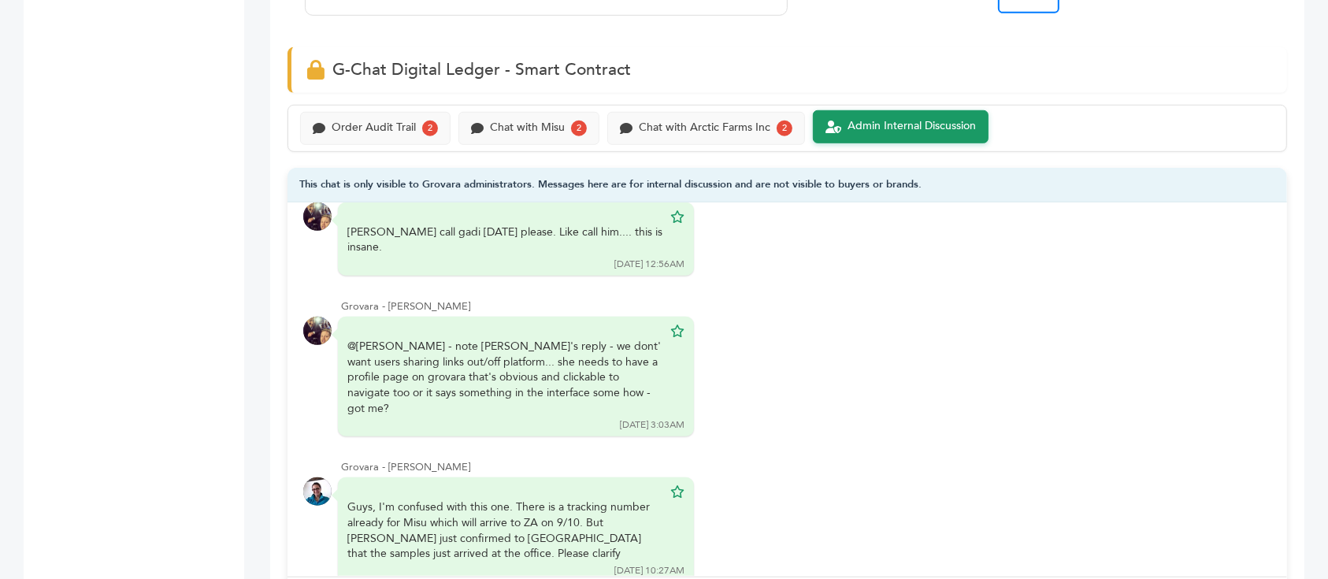
click at [375, 148] on div "Order Audit Trail 2 Chat with Misu 2 Chat with Arctic Farms Inc 2" at bounding box center [788, 128] width 1000 height 47
click at [379, 128] on div "Order Audit Trail" at bounding box center [374, 126] width 84 height 13
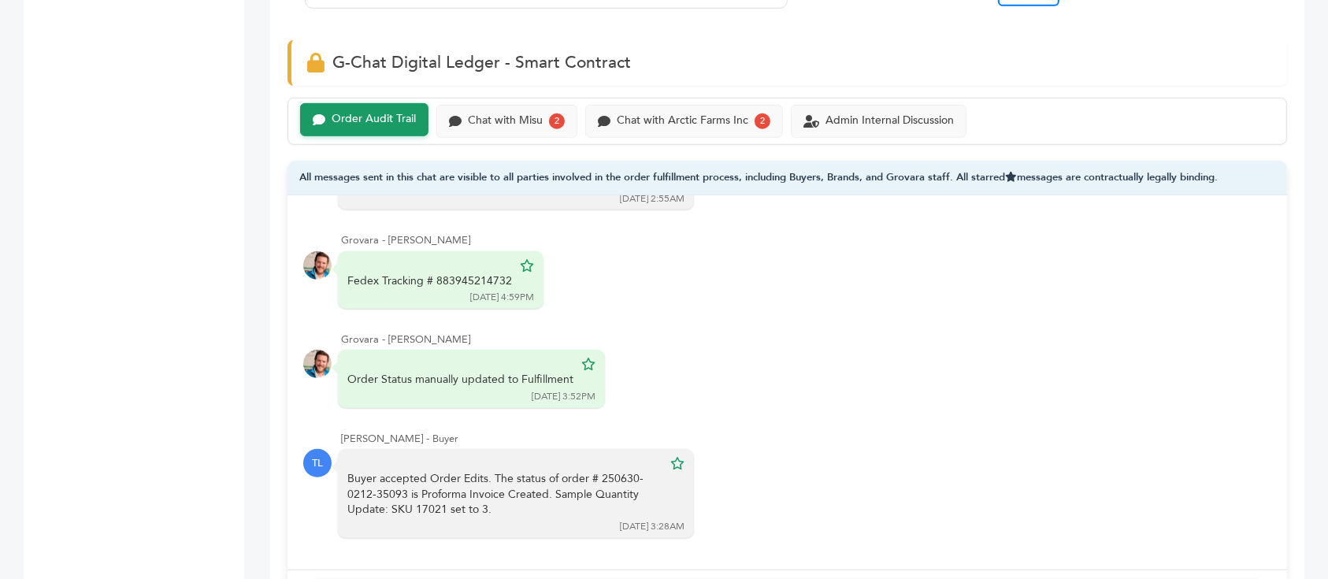
scroll to position [1050, 0]
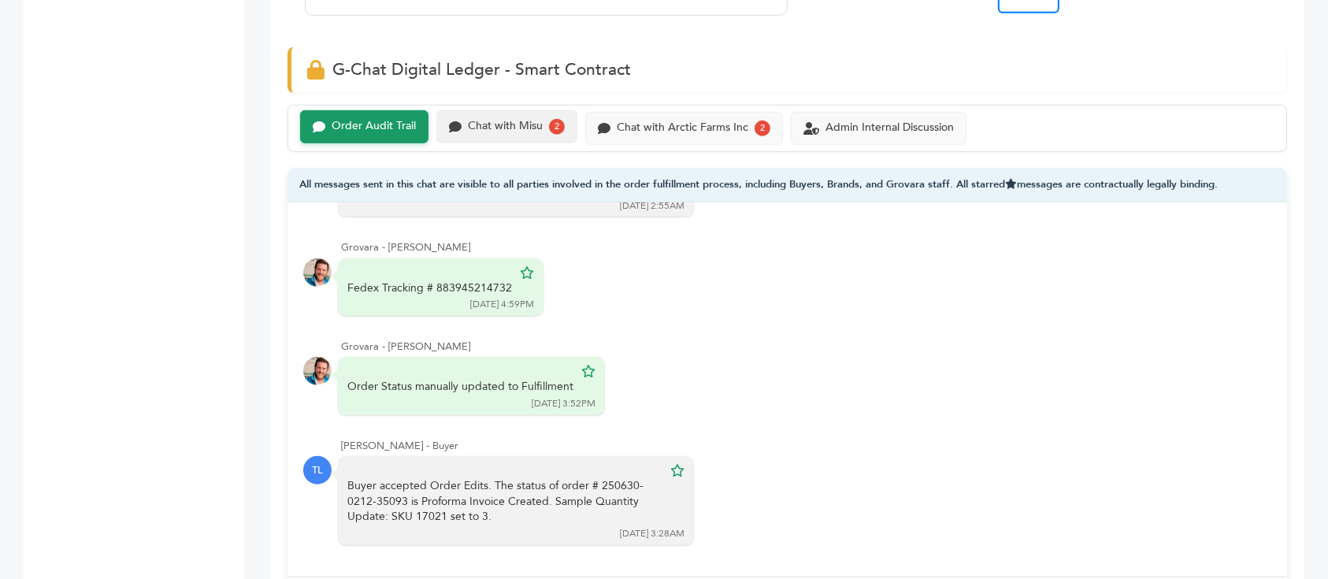
click at [500, 135] on div "Chat with Misu 2" at bounding box center [506, 126] width 141 height 33
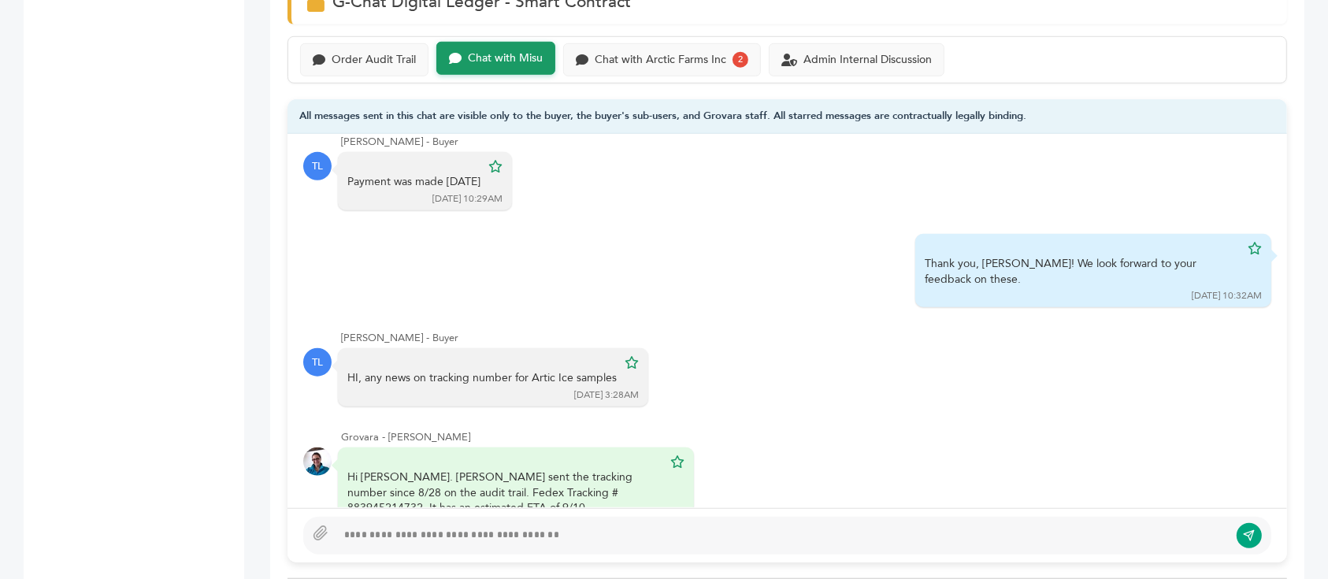
scroll to position [518, 0]
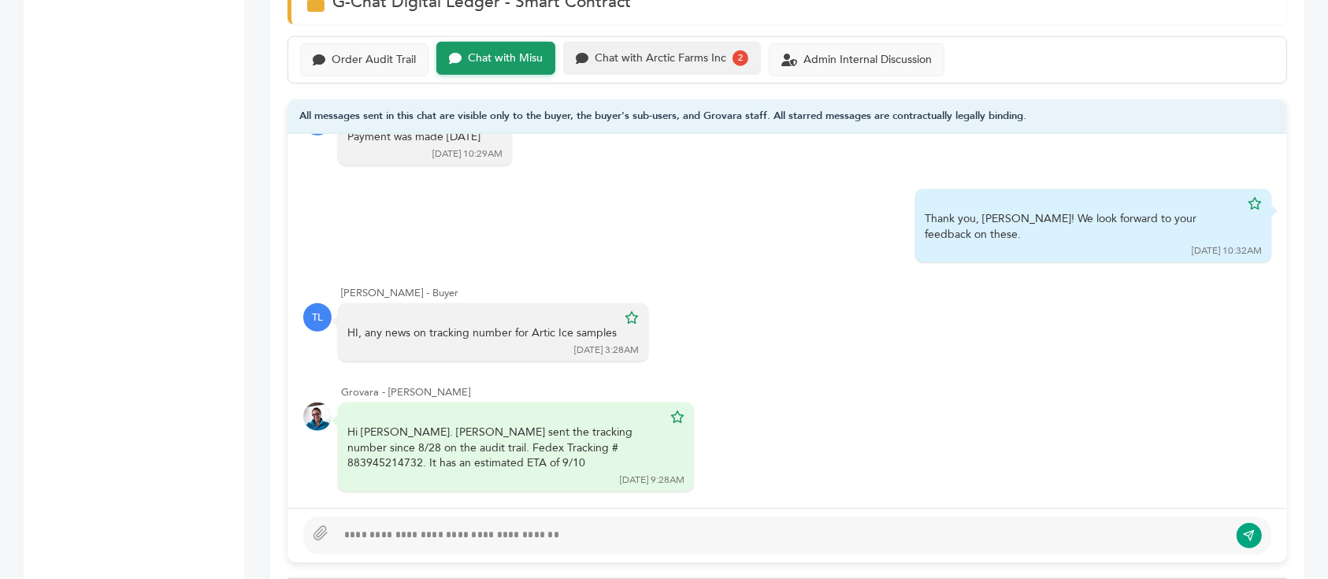
click at [627, 42] on div "Chat with Arctic Farms Inc 2" at bounding box center [662, 58] width 198 height 33
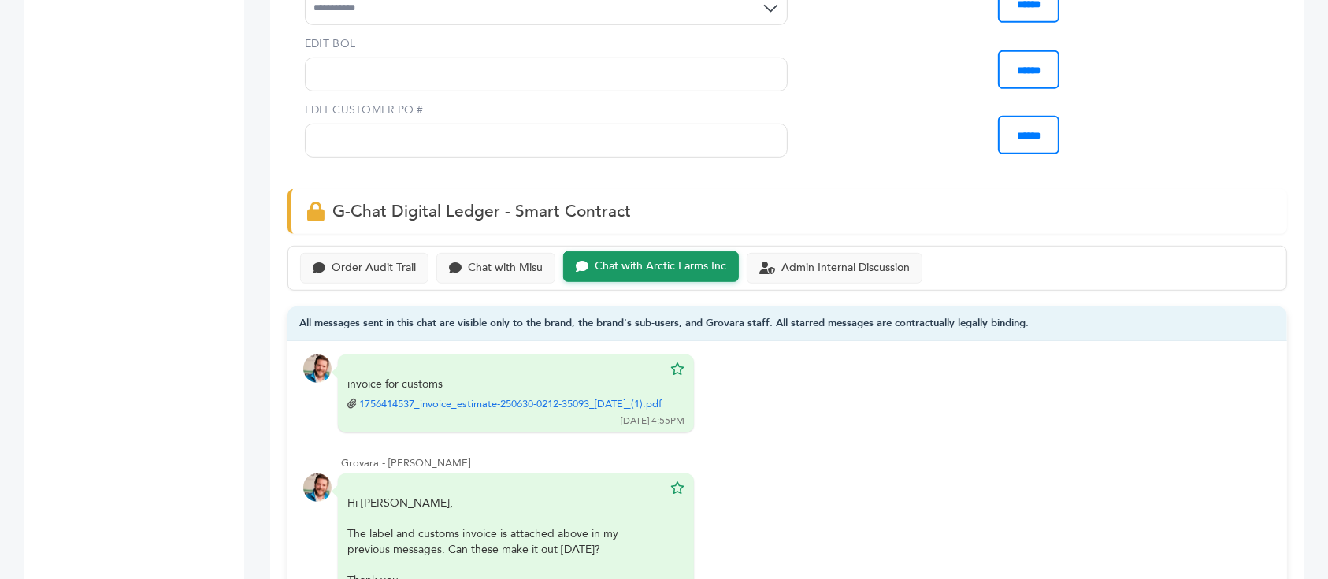
scroll to position [630, 0]
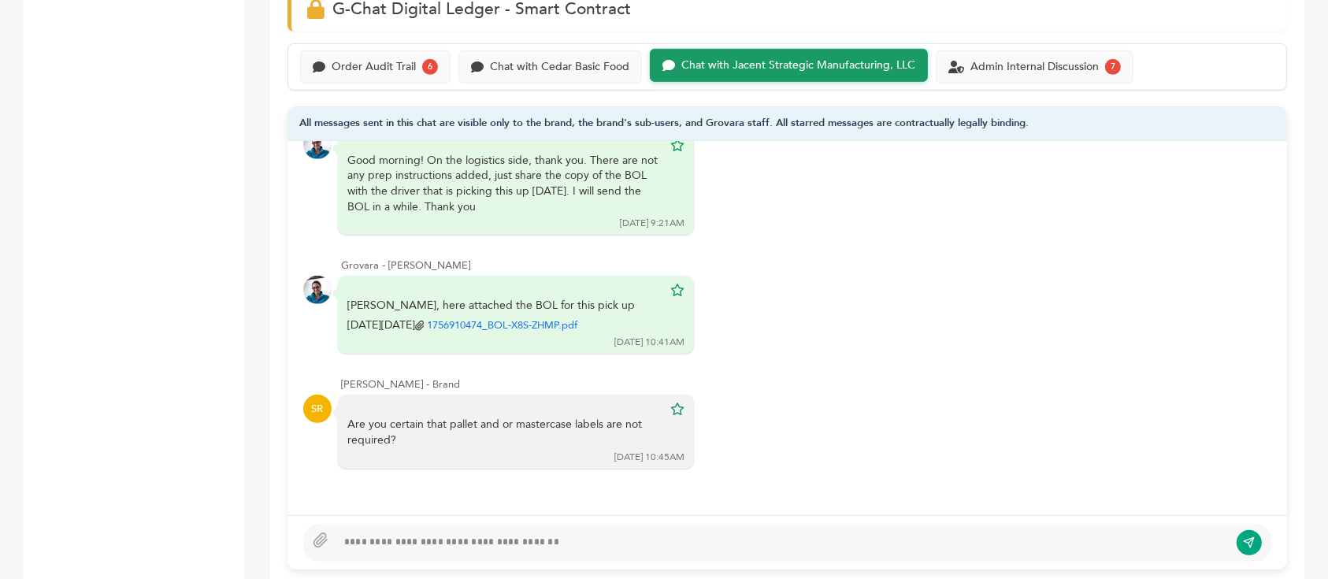
scroll to position [1050, 0]
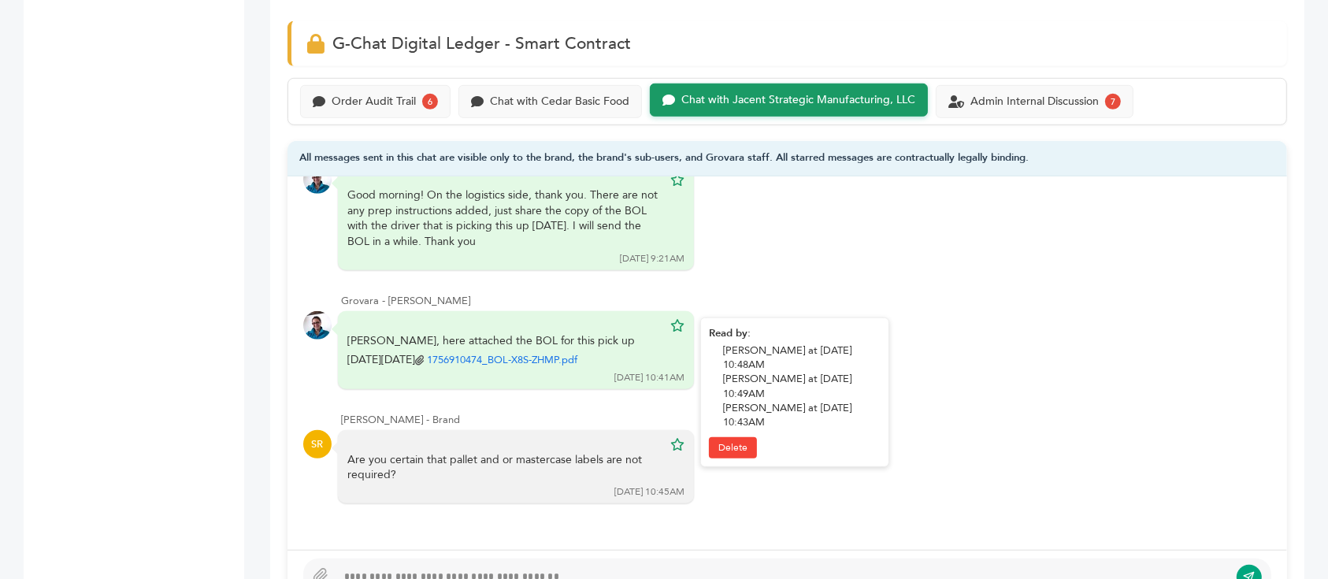
click at [480, 353] on link "1756910474_BOL-X8S-ZHMP.pdf" at bounding box center [502, 360] width 150 height 14
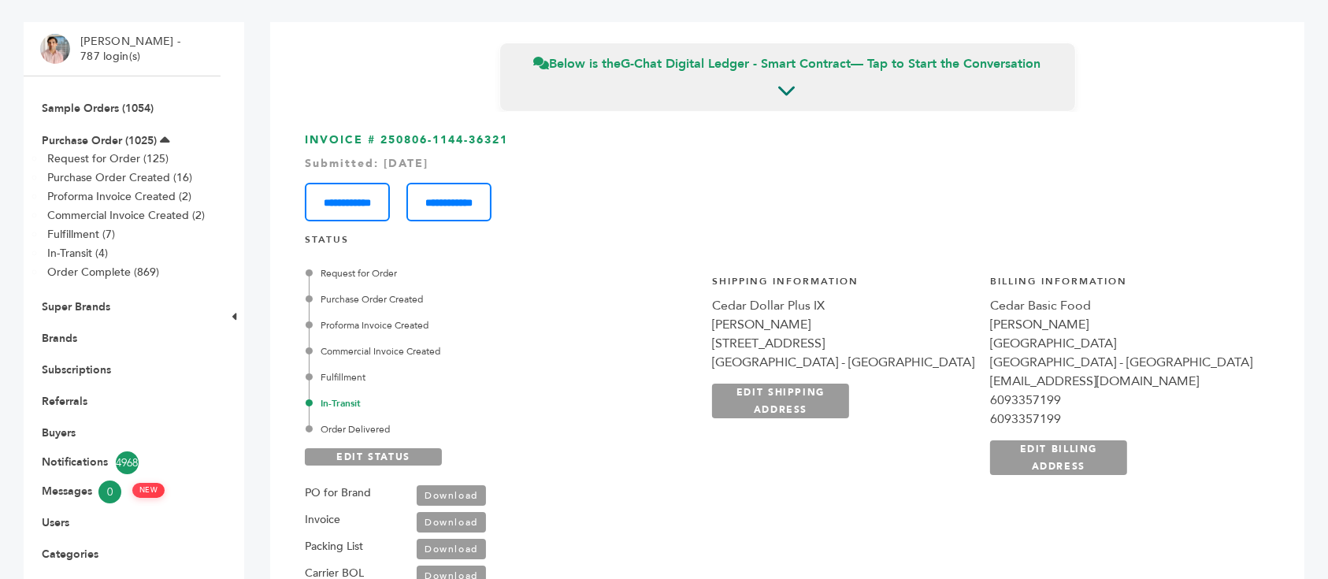
scroll to position [0, 0]
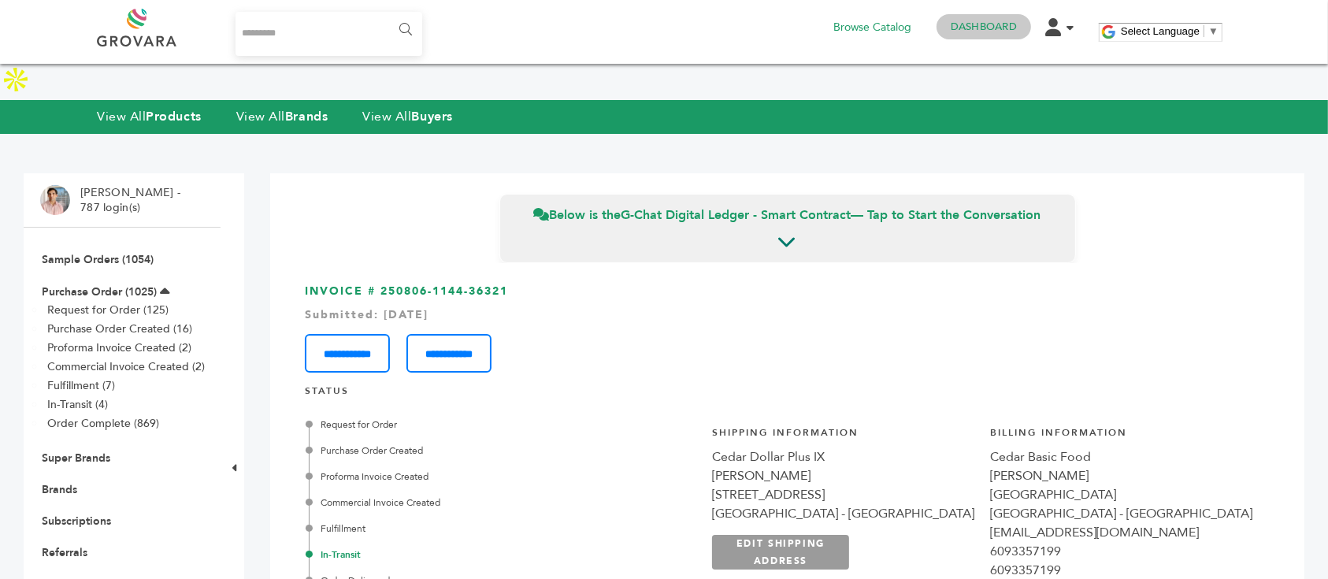
click at [970, 30] on link "Dashboard" at bounding box center [984, 27] width 66 height 14
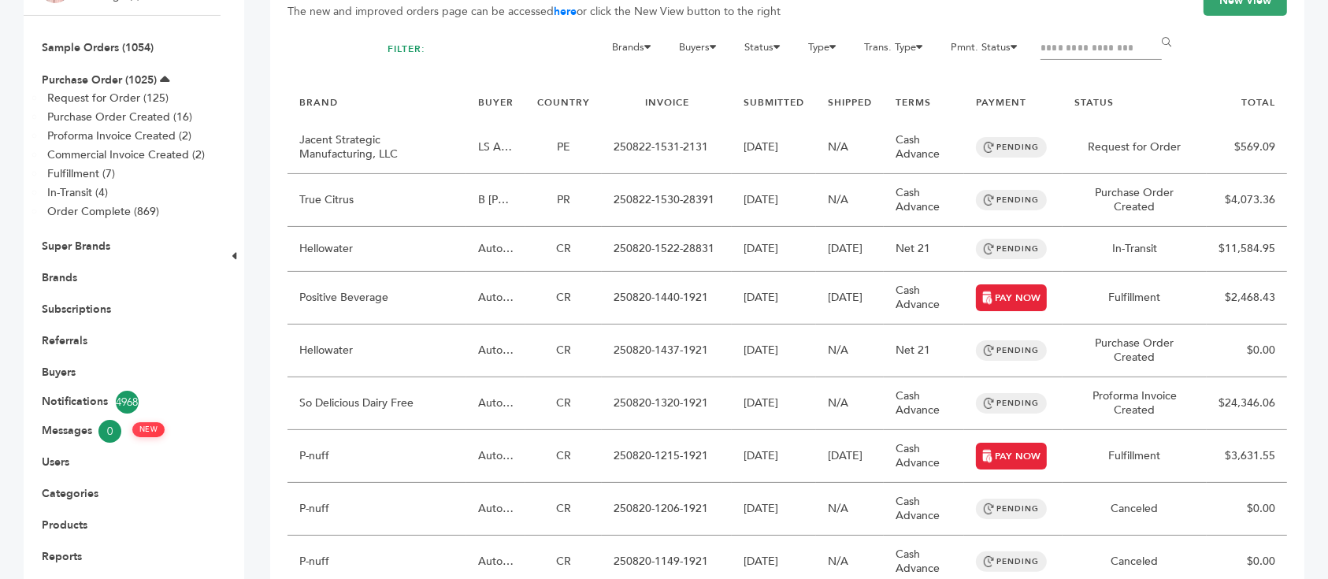
scroll to position [210, 0]
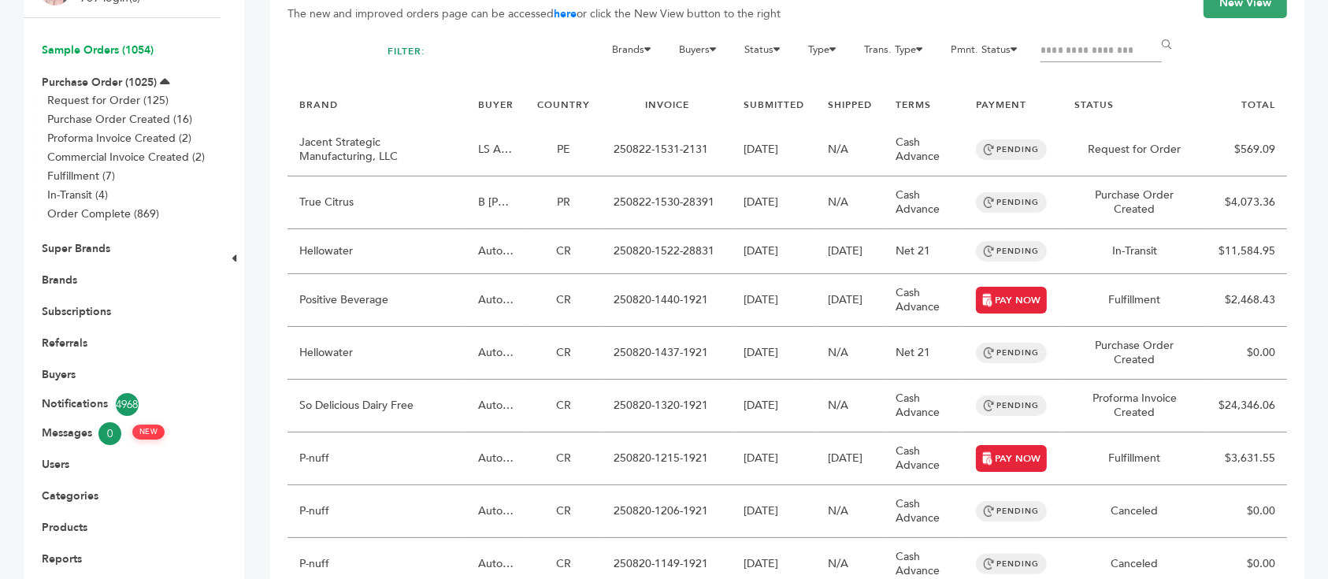
click at [106, 43] on link "Sample Orders (1054)" at bounding box center [98, 50] width 112 height 15
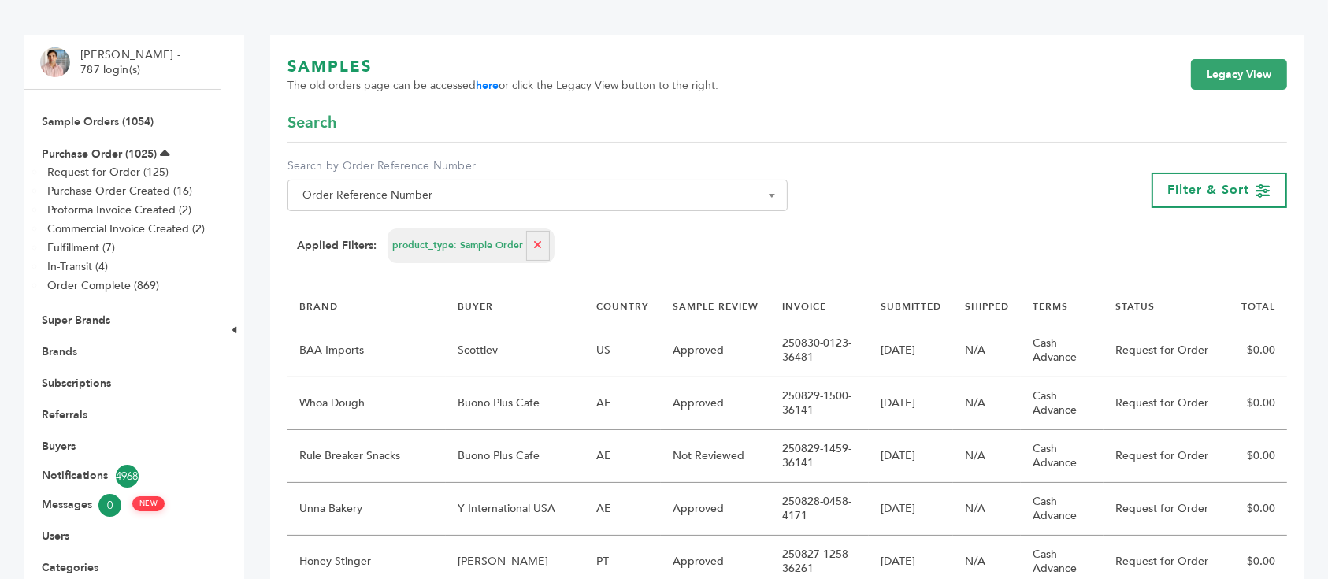
scroll to position [105, 0]
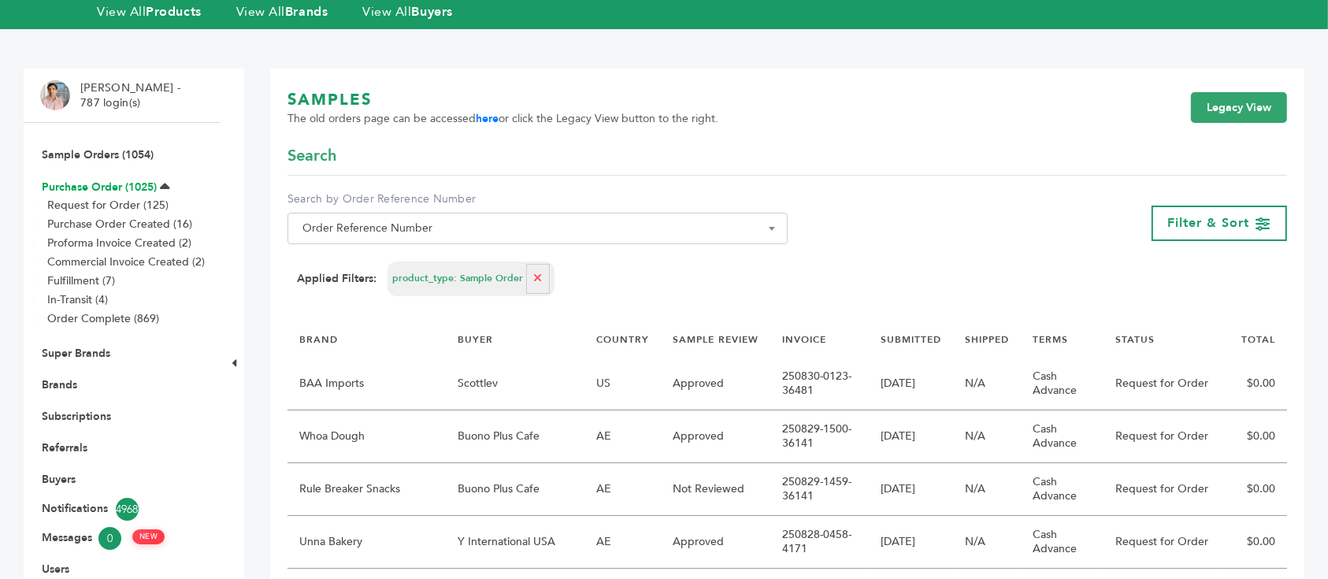
click at [100, 180] on link "Purchase Order (1025)" at bounding box center [99, 187] width 115 height 15
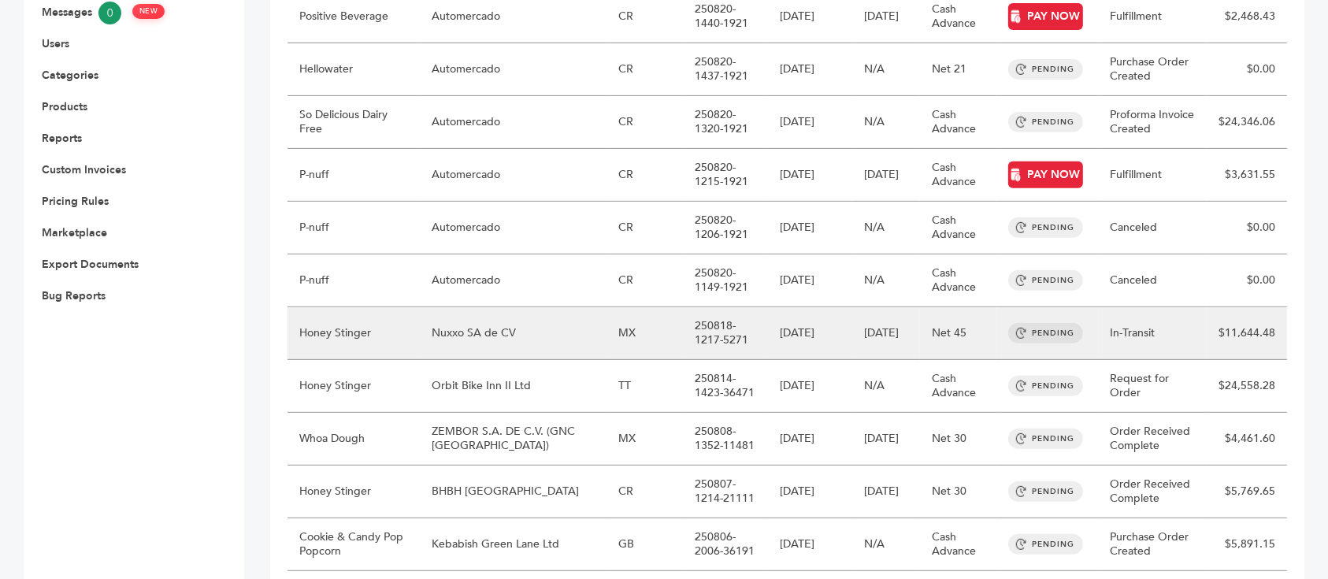
scroll to position [735, 0]
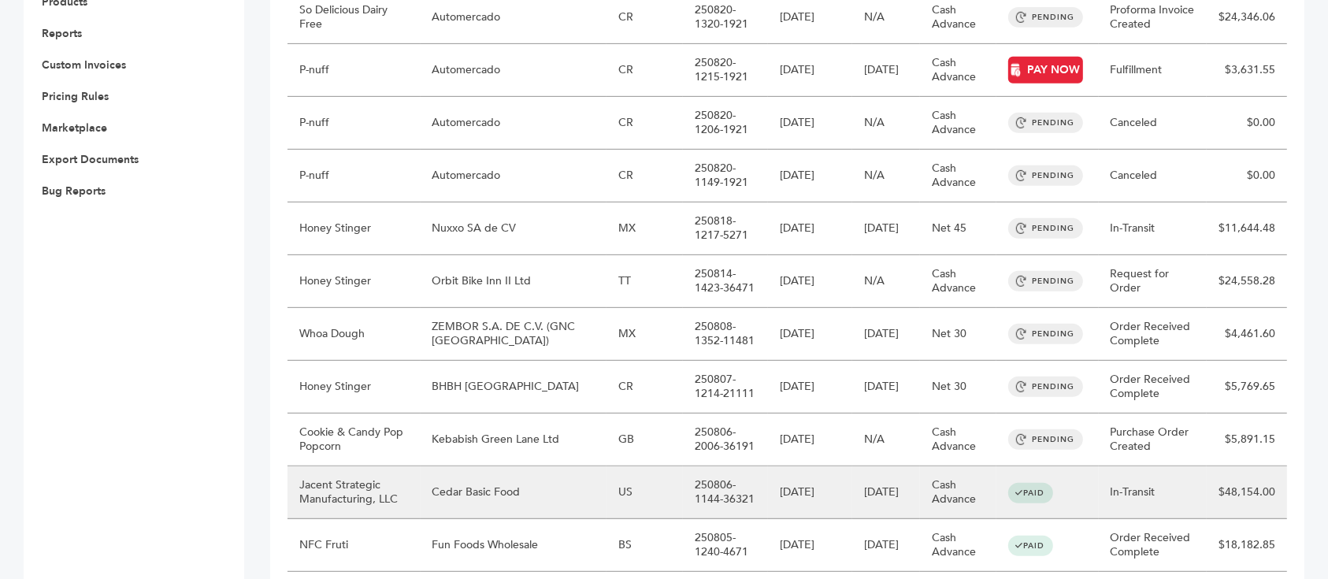
click at [514, 466] on td "Cedar Basic Food" at bounding box center [514, 492] width 186 height 53
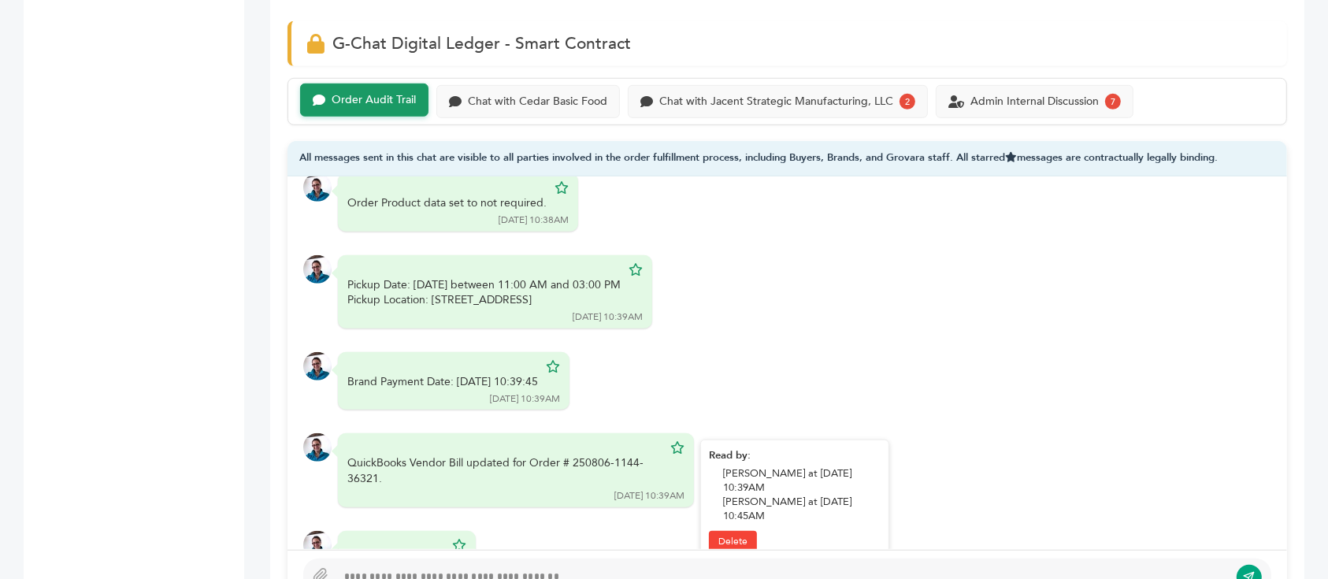
scroll to position [8715, 0]
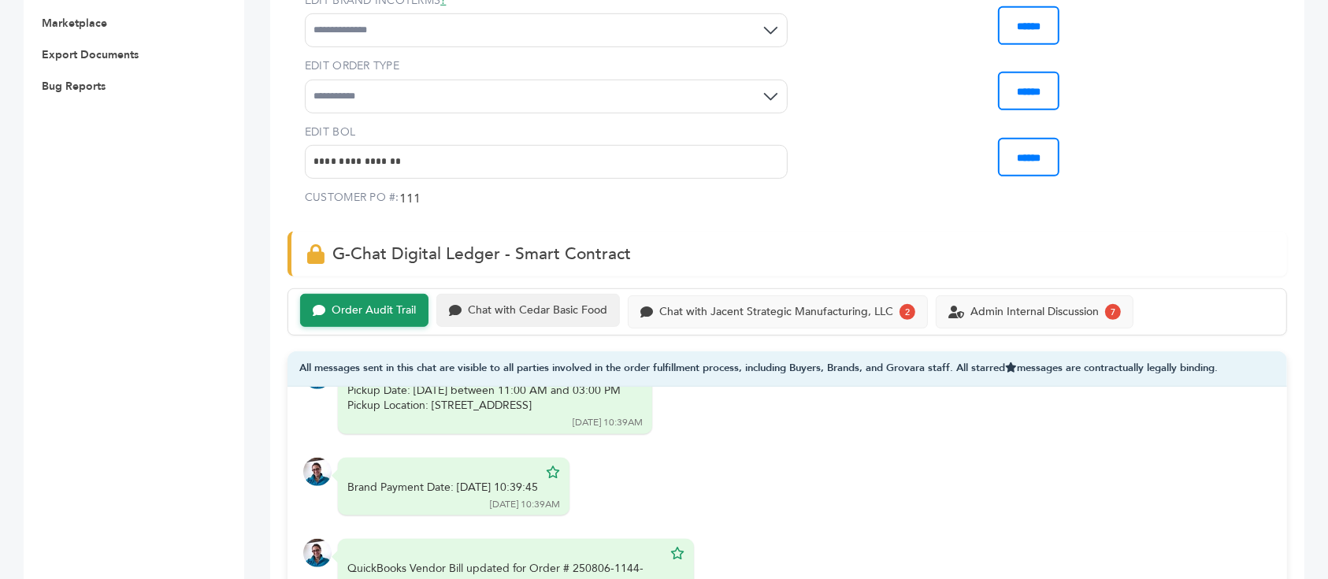
click at [543, 294] on div "Chat with Cedar Basic Food" at bounding box center [528, 310] width 184 height 33
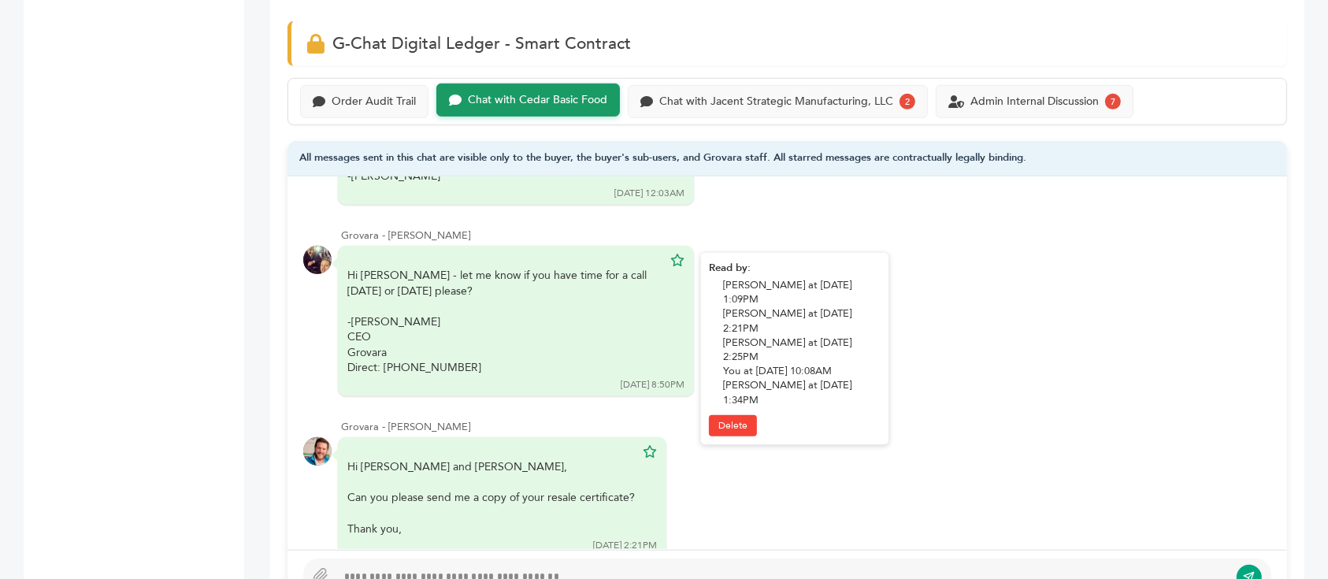
scroll to position [503, 0]
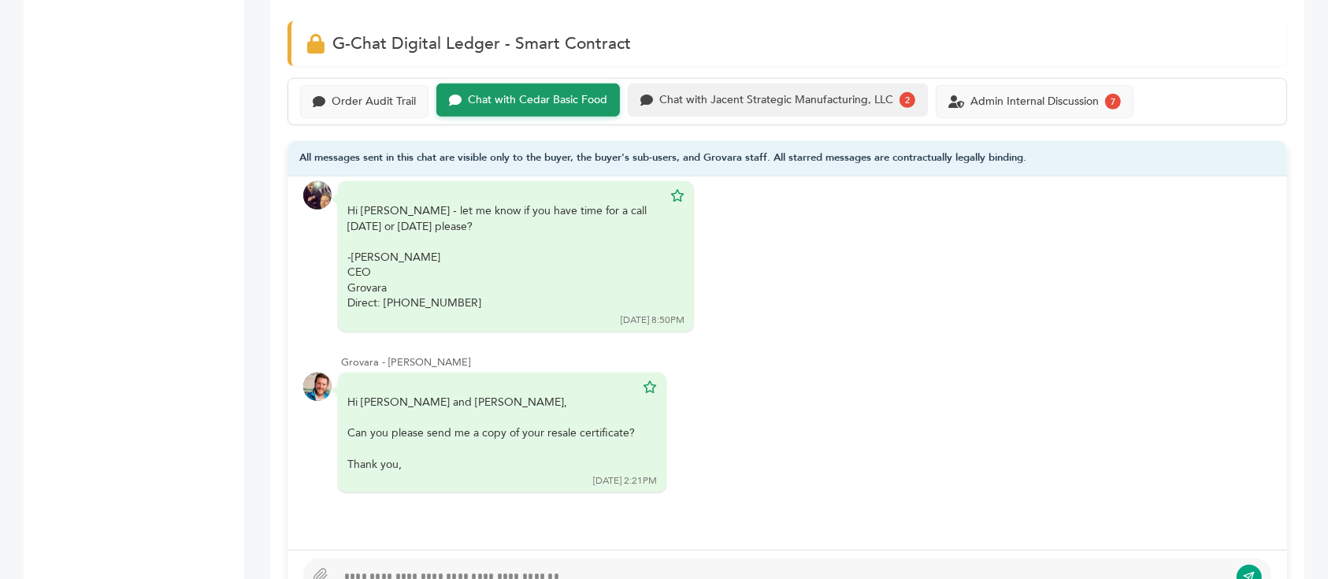
click at [717, 94] on div "Chat with Jacent Strategic Manufacturing, LLC" at bounding box center [776, 100] width 234 height 13
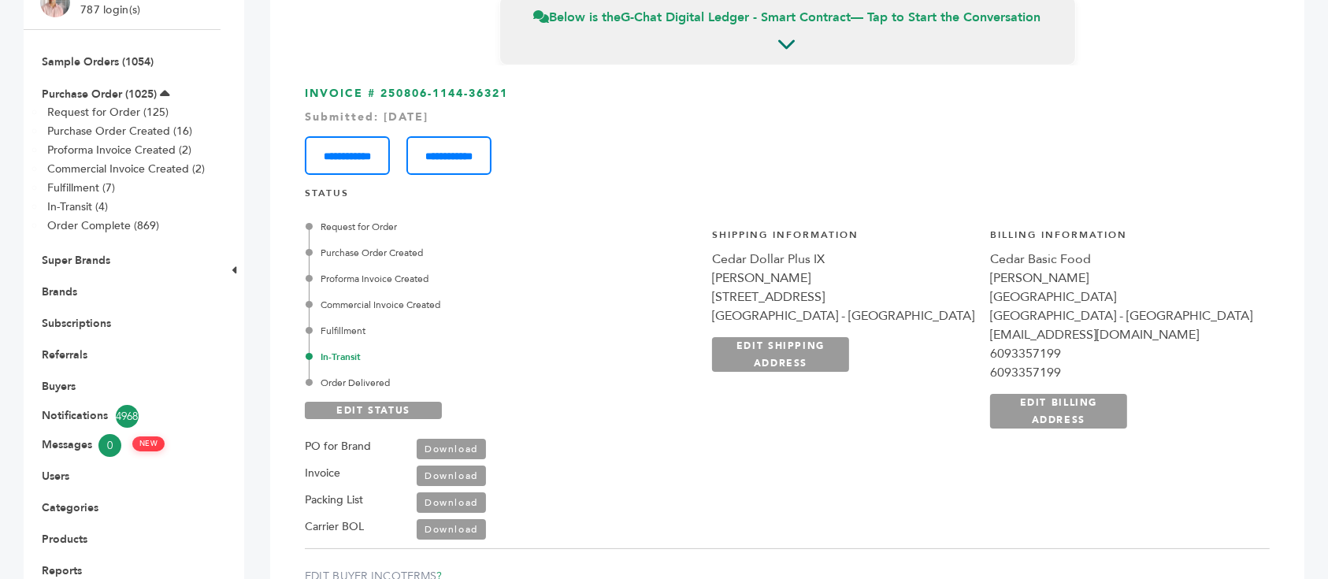
scroll to position [210, 0]
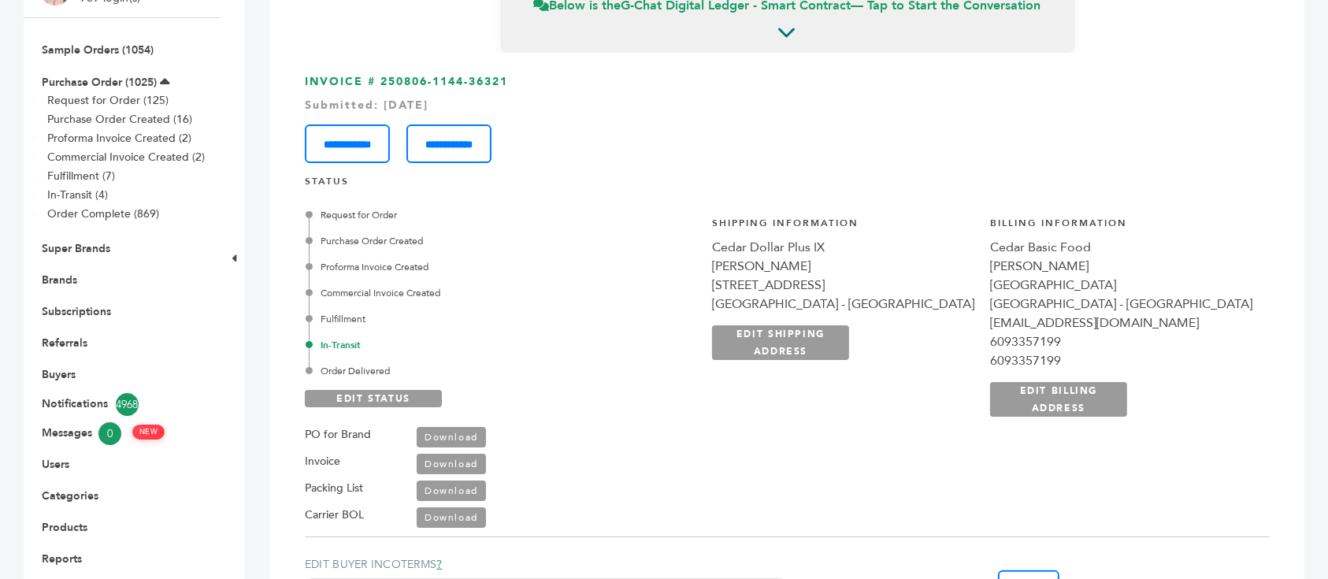
drag, startPoint x: 993, startPoint y: 206, endPoint x: 856, endPoint y: 211, distance: 136.4
click at [856, 211] on div "Request for Order Purchase Order Created Proforma Invoice Created Commercial In…" at bounding box center [787, 362] width 965 height 332
drag, startPoint x: 514, startPoint y: 46, endPoint x: 382, endPoint y: 45, distance: 131.6
click at [382, 74] on h3 "**********" at bounding box center [787, 118] width 965 height 89
copy h3 "250806-1144-36321"
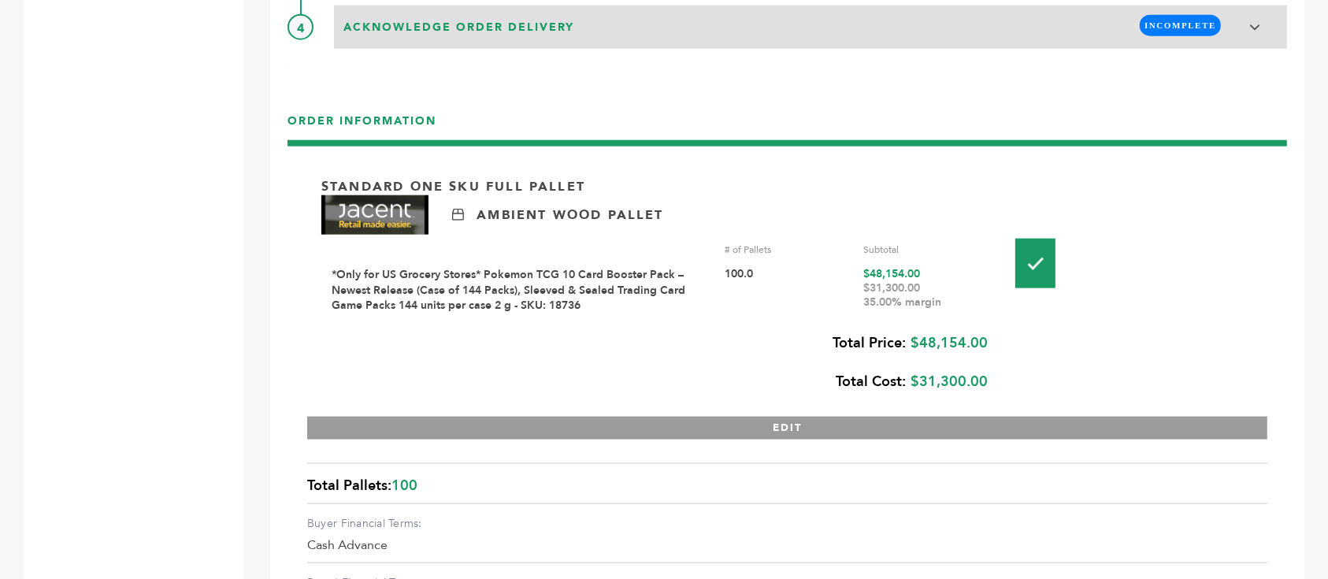
scroll to position [2035, 0]
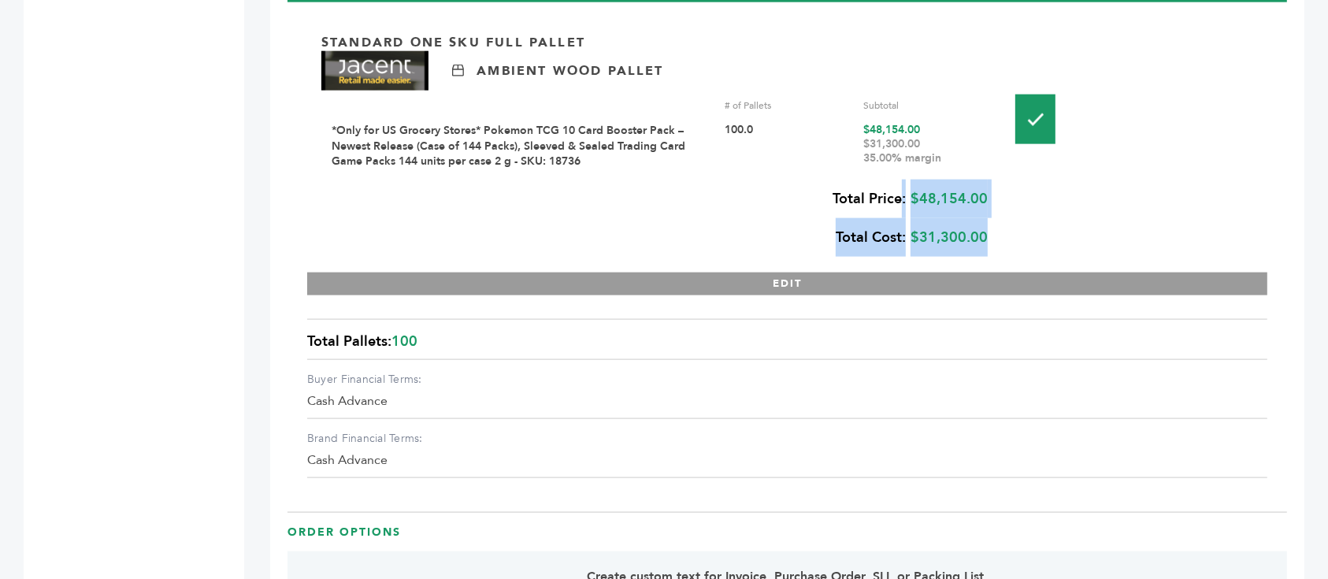
drag, startPoint x: 1003, startPoint y: 160, endPoint x: 906, endPoint y: 158, distance: 96.9
click at [903, 158] on div "Standard One Sku Full Pallet Ambient Wood Pallet # of Pallets Subtotal *Only fo…" at bounding box center [787, 156] width 960 height 278
click at [915, 180] on div "Total Price: $48,154.00 Total Cost: $31,300.00" at bounding box center [654, 218] width 666 height 77
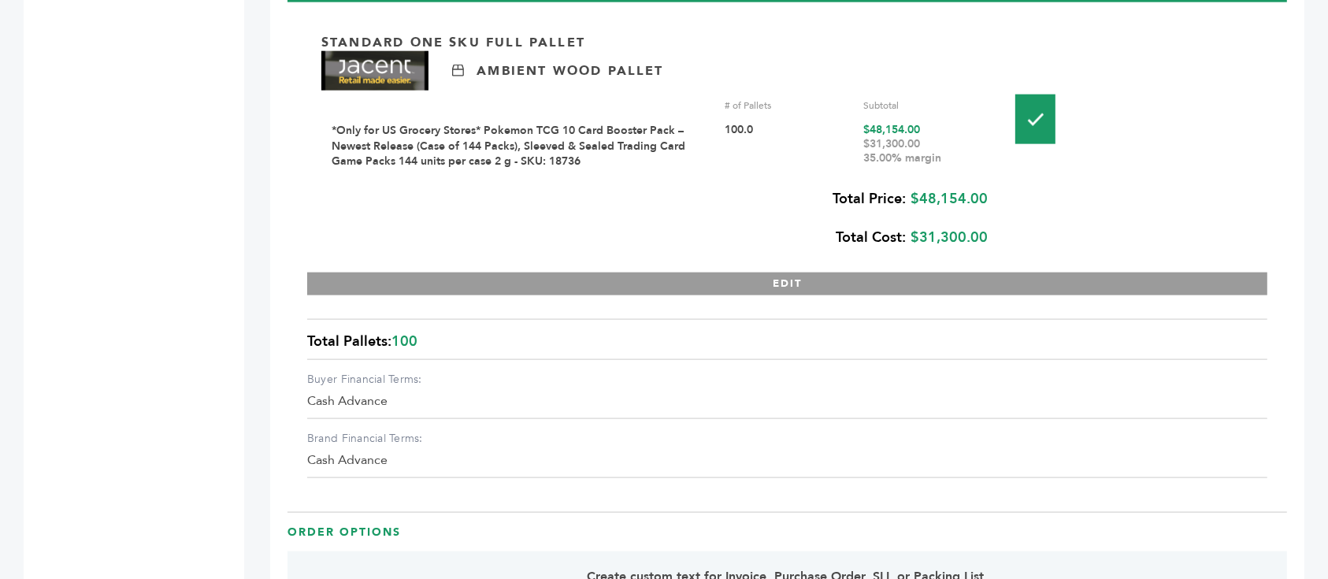
drag, startPoint x: 915, startPoint y: 158, endPoint x: 937, endPoint y: 158, distance: 21.3
click at [937, 180] on div "Total Price: $48,154.00 Total Cost: $31,300.00" at bounding box center [654, 218] width 666 height 77
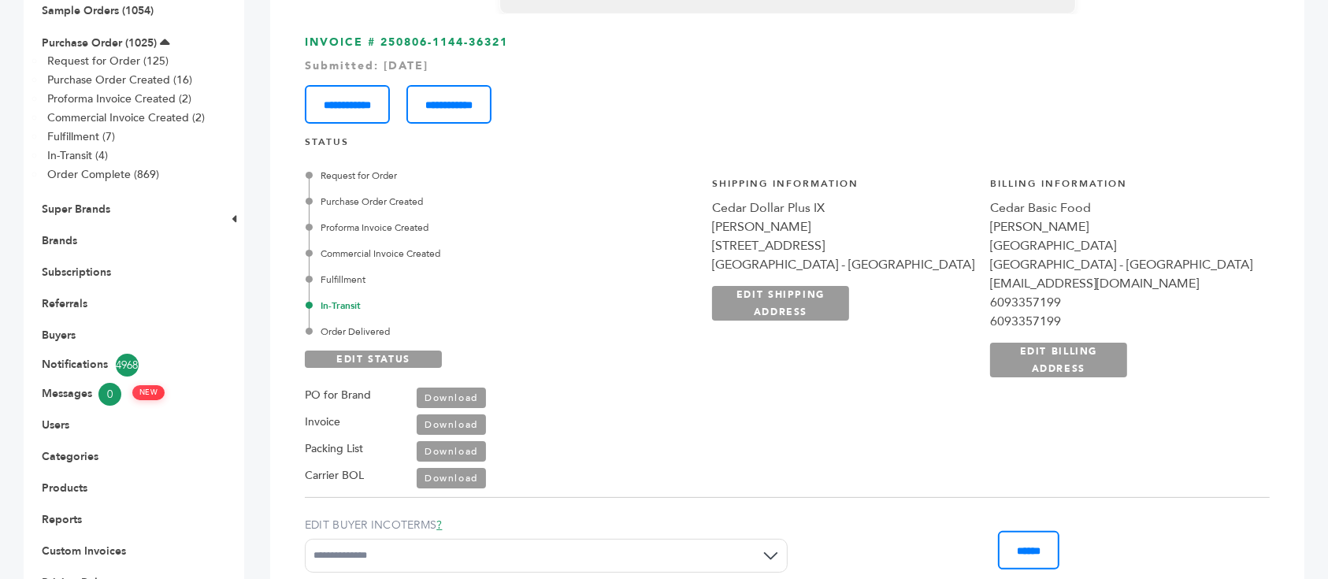
scroll to position [0, 0]
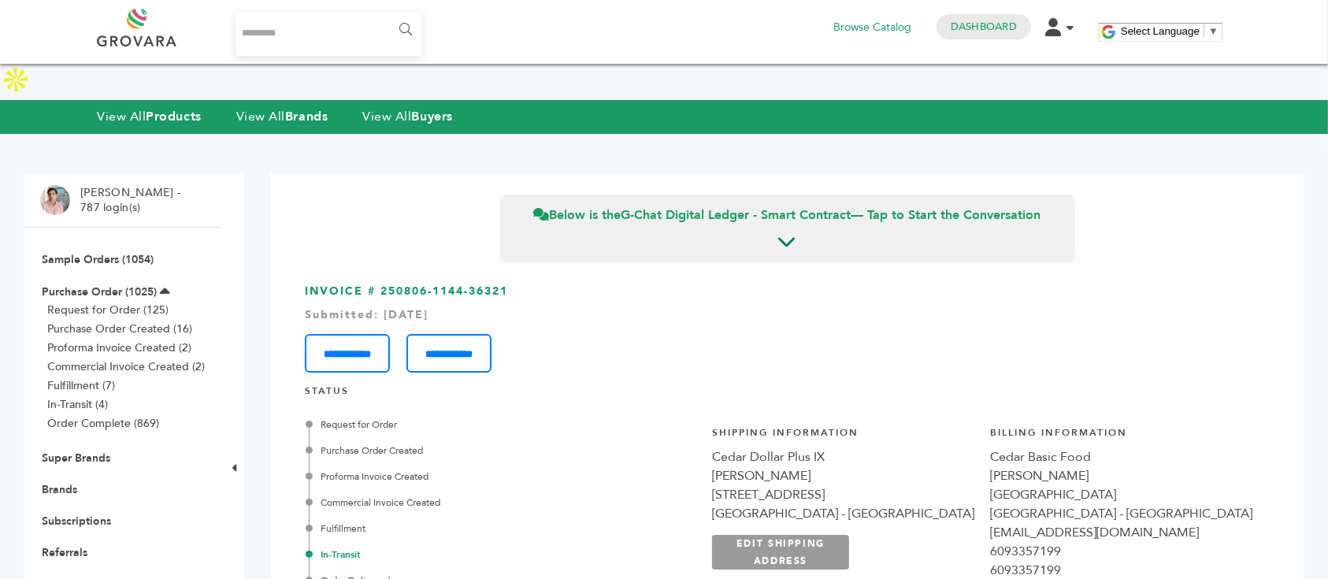
drag, startPoint x: 983, startPoint y: 433, endPoint x: 889, endPoint y: 439, distance: 94.7
click at [889, 439] on div "**********" at bounding box center [982, 534] width 575 height 257
copy div "Issa Nammour"
click at [113, 284] on link "Purchase Order (1025)" at bounding box center [99, 291] width 115 height 15
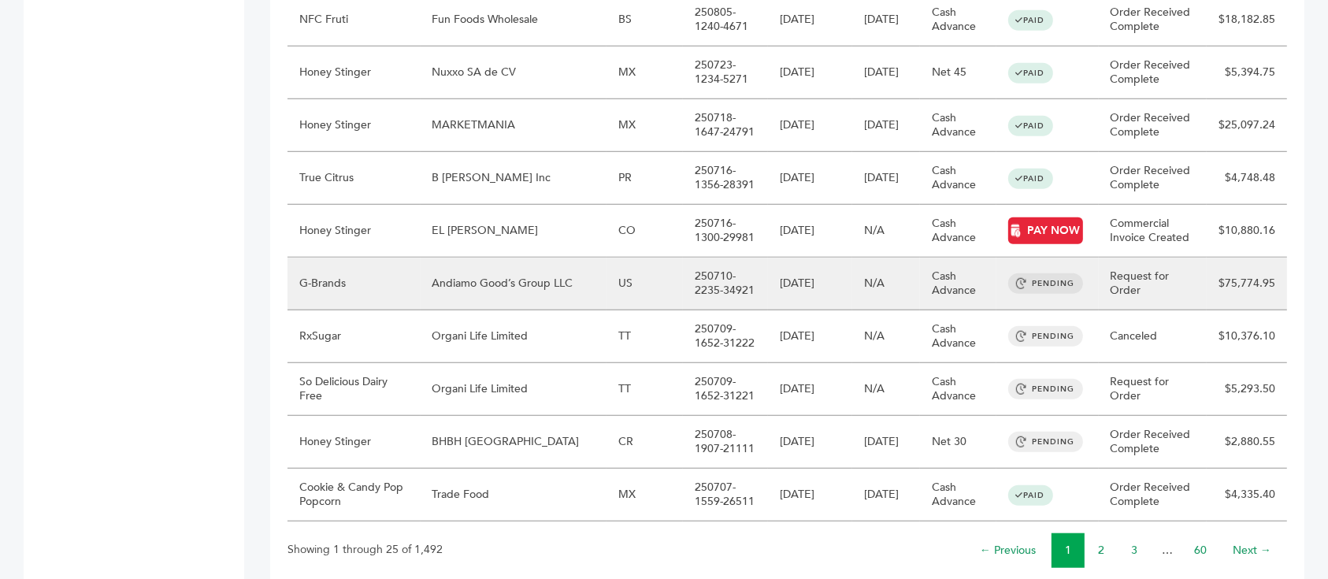
scroll to position [1261, 0]
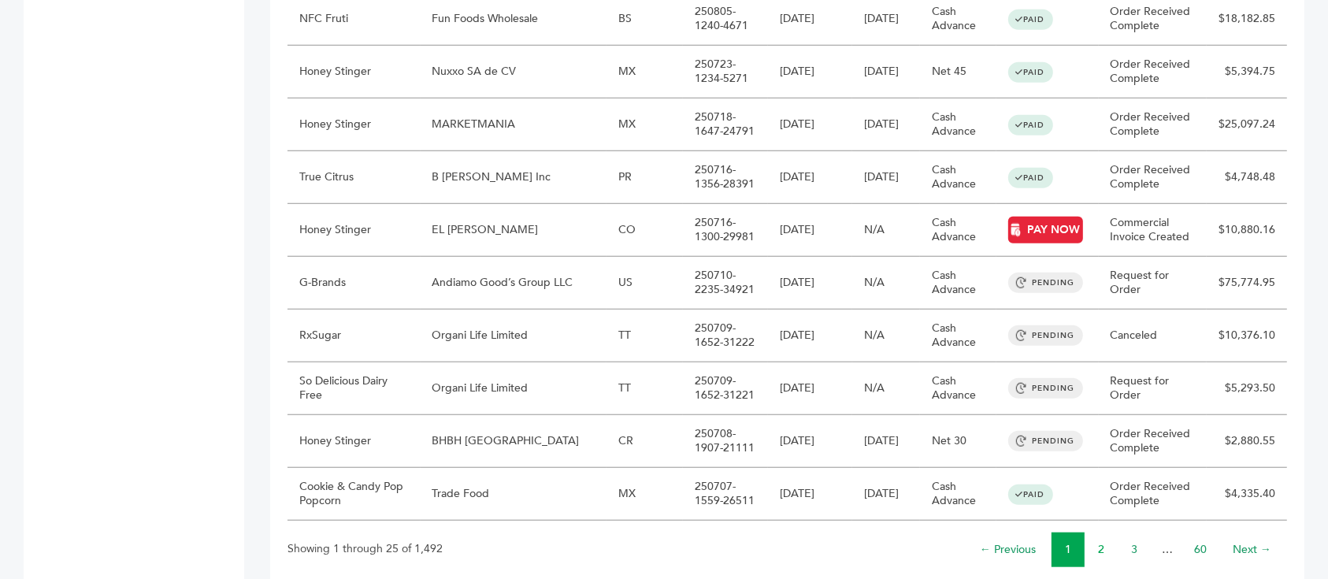
click at [1101, 542] on link "2" at bounding box center [1101, 549] width 6 height 15
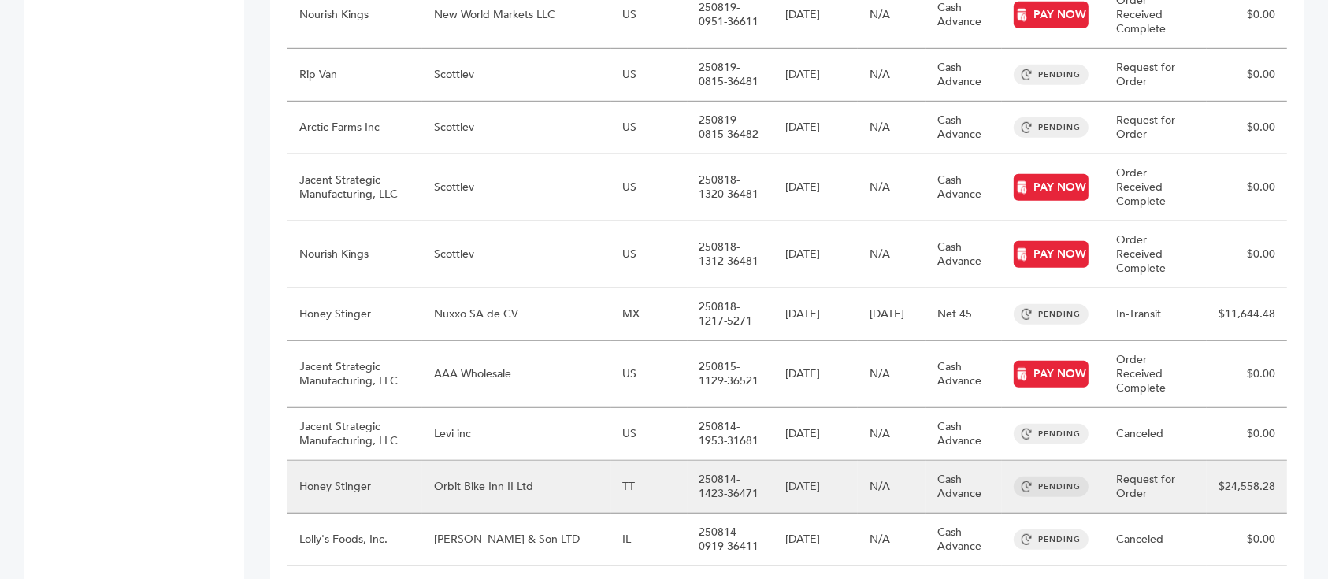
scroll to position [1050, 0]
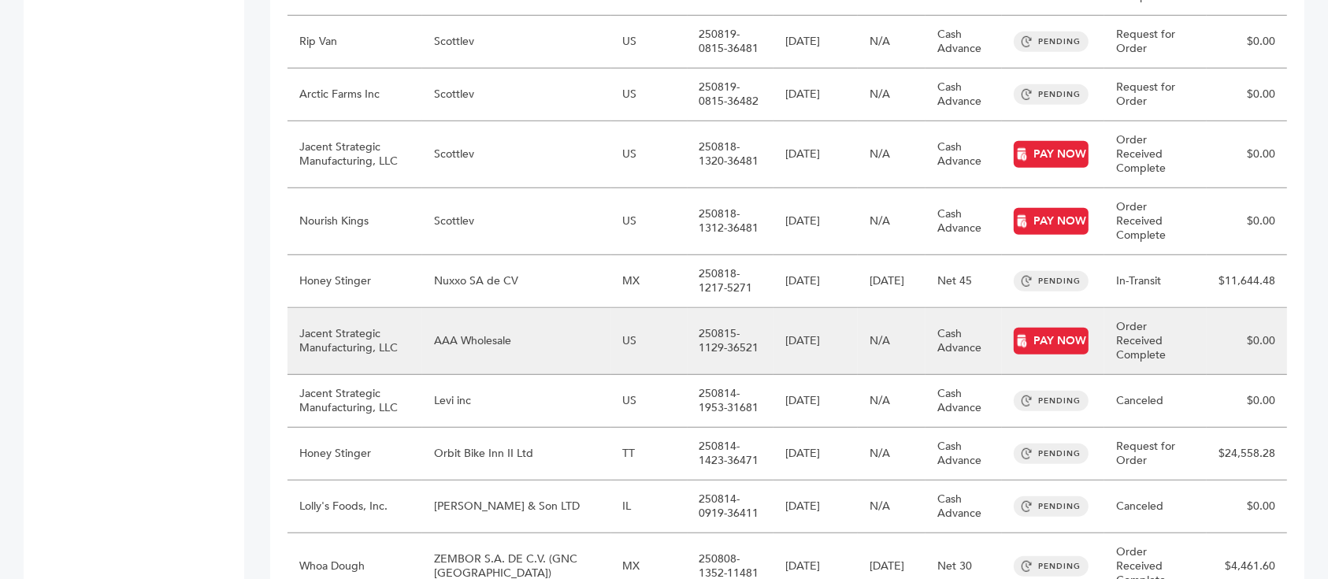
click at [422, 308] on td "Jacent Strategic Manufacturing, LLC" at bounding box center [355, 341] width 135 height 67
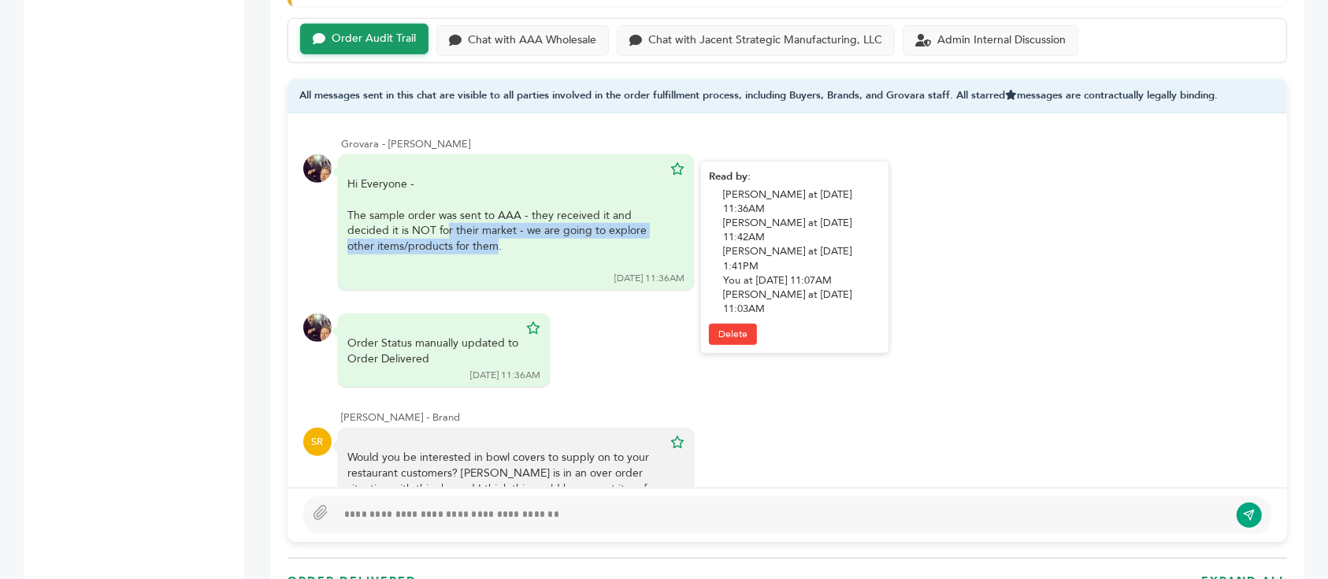
drag, startPoint x: 445, startPoint y: 191, endPoint x: 495, endPoint y: 210, distance: 53.1
click at [495, 210] on div "The sample order was sent to AAA - they received it and decided it is NOT for t…" at bounding box center [504, 238] width 315 height 61
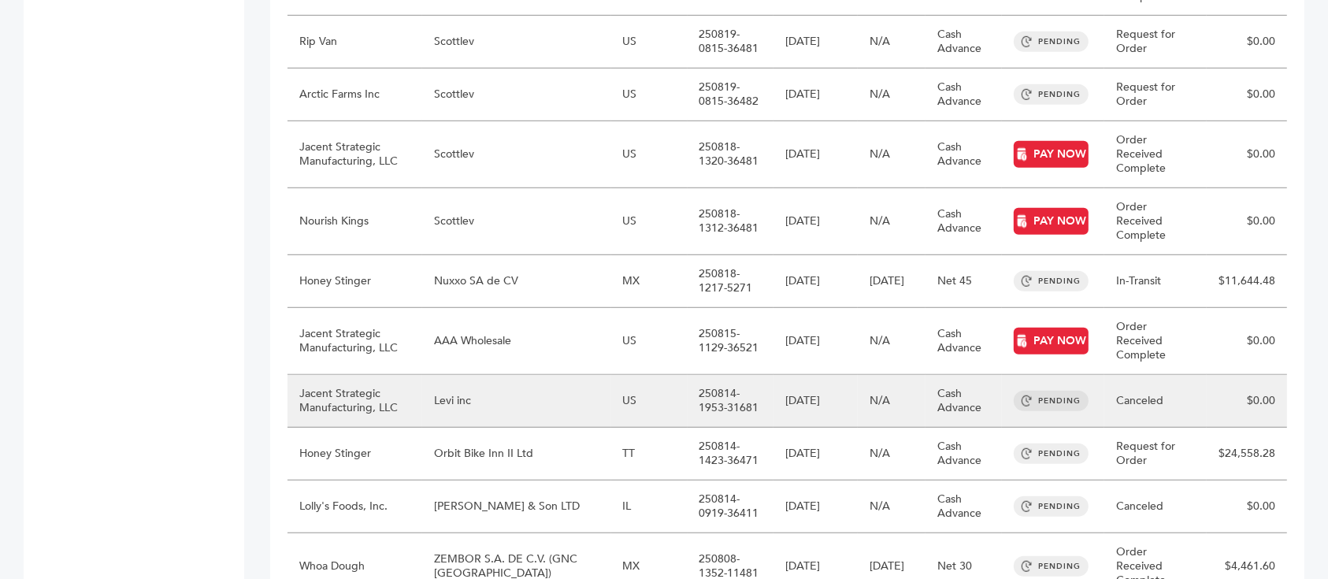
click at [509, 375] on td "Levi inc" at bounding box center [516, 401] width 189 height 53
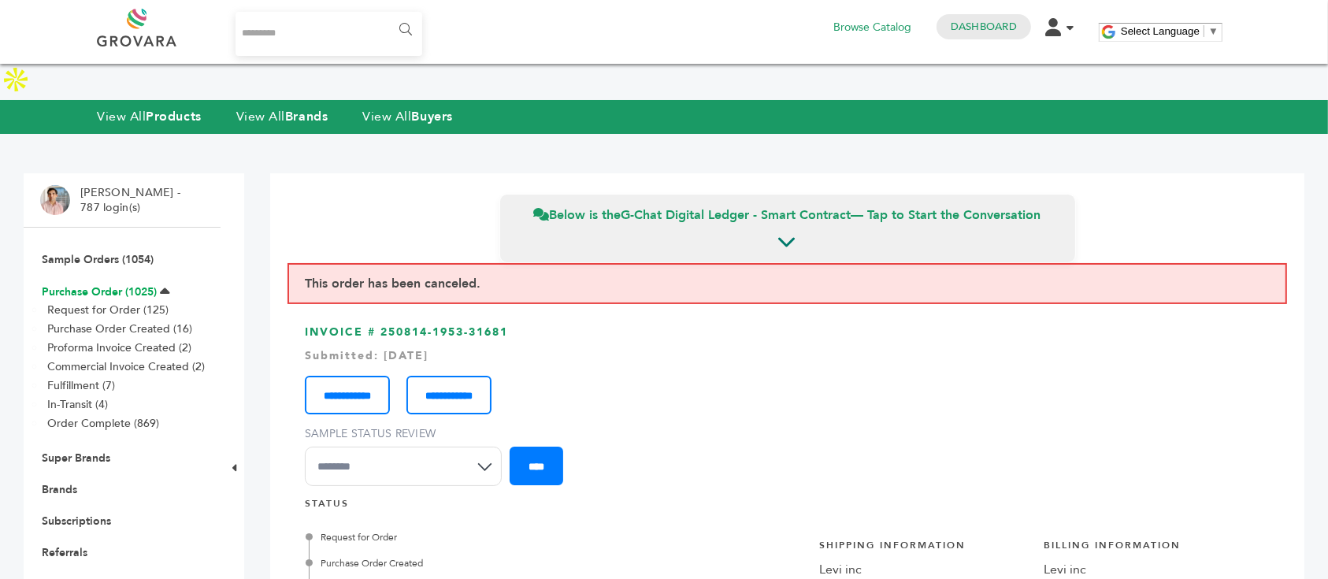
click at [95, 284] on link "Purchase Order (1025)" at bounding box center [99, 291] width 115 height 15
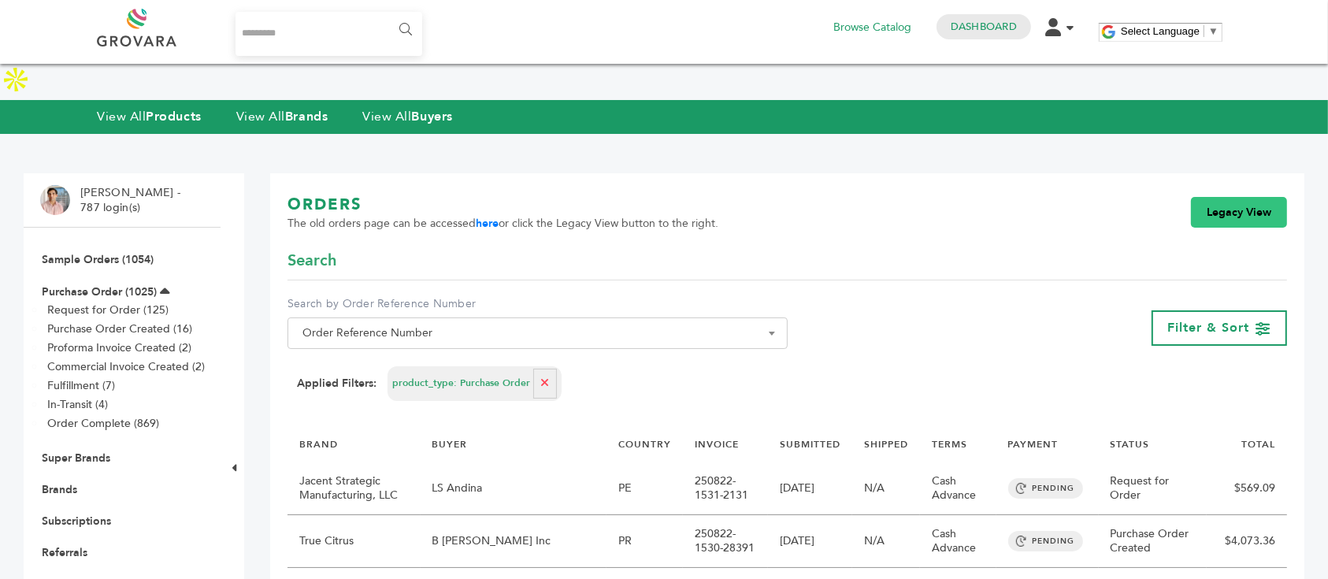
click at [1240, 197] on link "Legacy View" at bounding box center [1239, 213] width 96 height 32
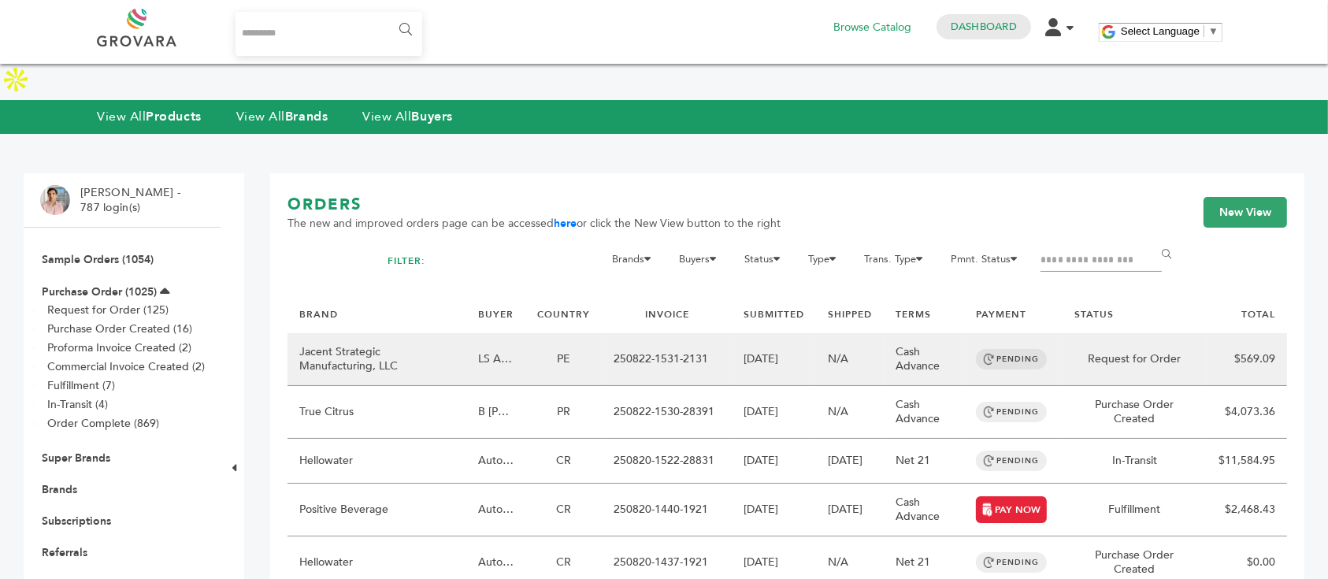
scroll to position [105, 0]
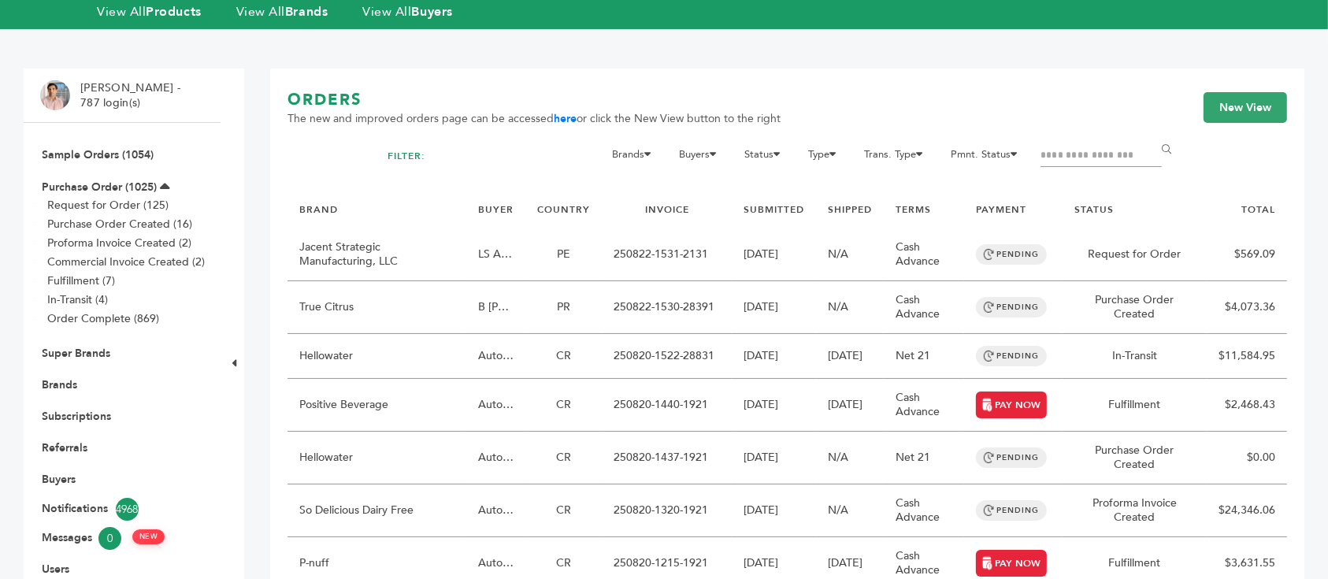
click at [1052, 145] on input "Filter by keywords" at bounding box center [1101, 156] width 121 height 22
type input "*********"
click at [1152, 135] on input "******" at bounding box center [1169, 151] width 35 height 32
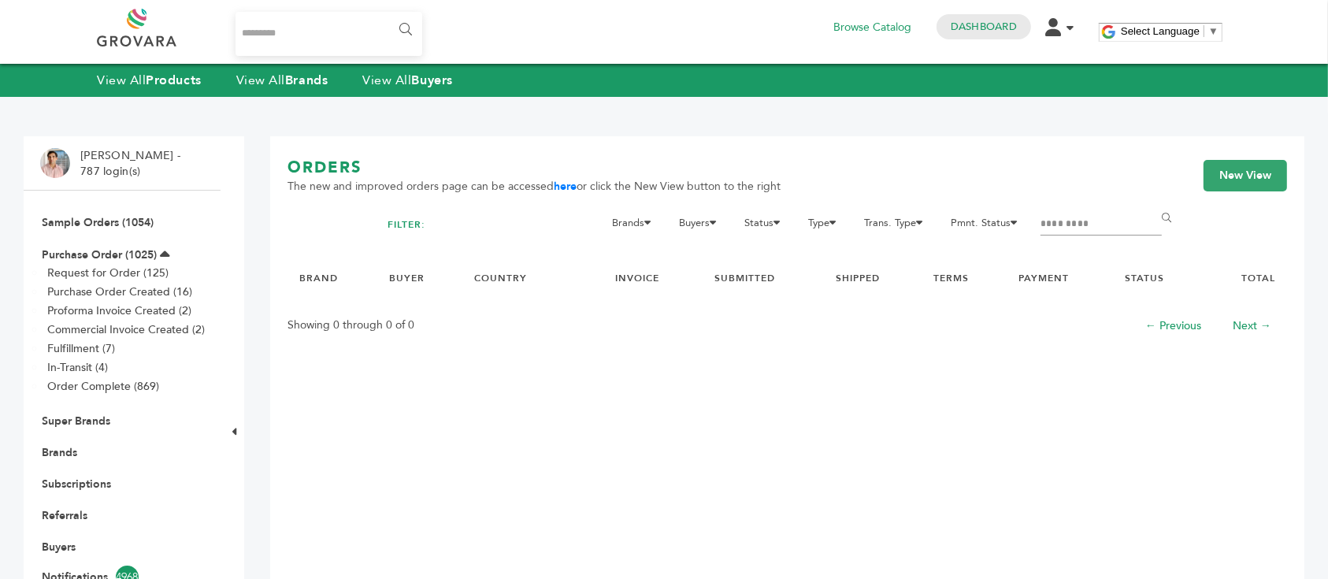
click at [1064, 223] on input "*********" at bounding box center [1101, 224] width 121 height 22
click at [1071, 224] on input "*********" at bounding box center [1101, 224] width 121 height 22
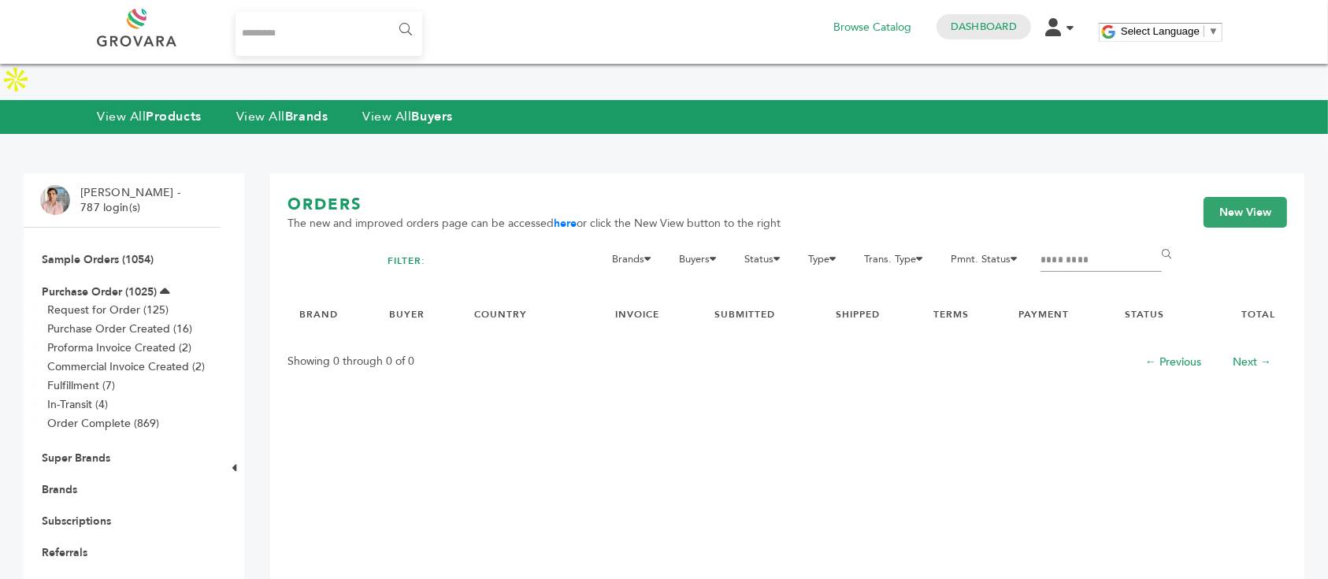
click at [1071, 250] on input "*********" at bounding box center [1101, 261] width 121 height 22
type input "*****"
click at [1152, 239] on input "******" at bounding box center [1169, 255] width 35 height 32
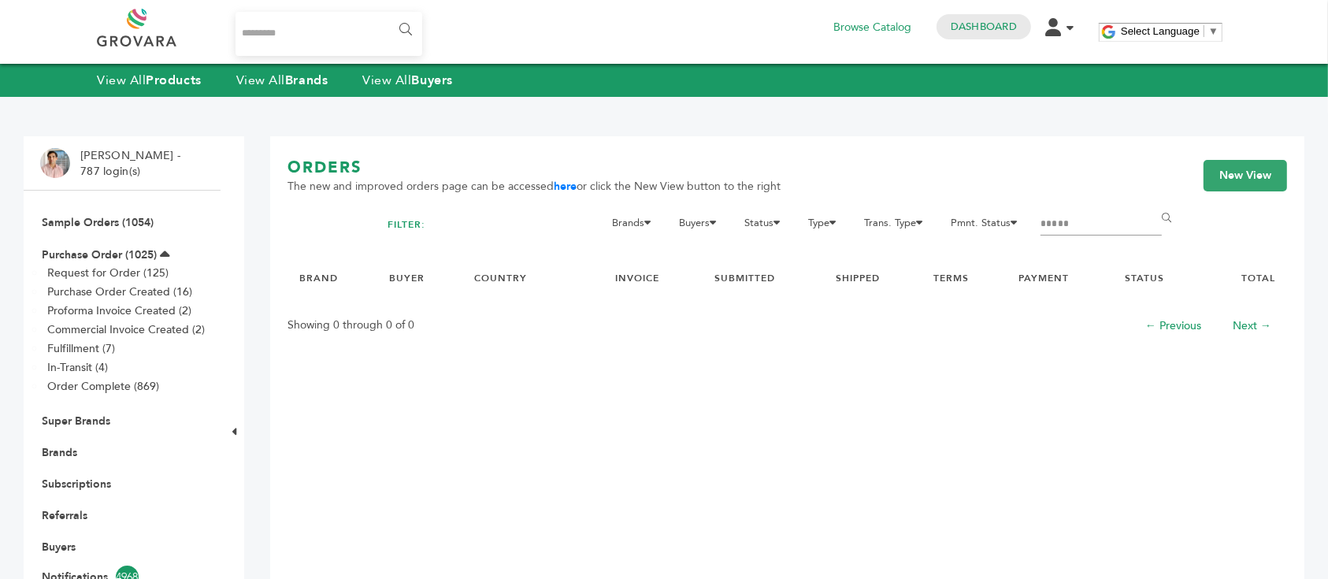
click at [1063, 225] on input "*****" at bounding box center [1101, 224] width 121 height 22
click at [1152, 202] on input "******" at bounding box center [1169, 218] width 35 height 32
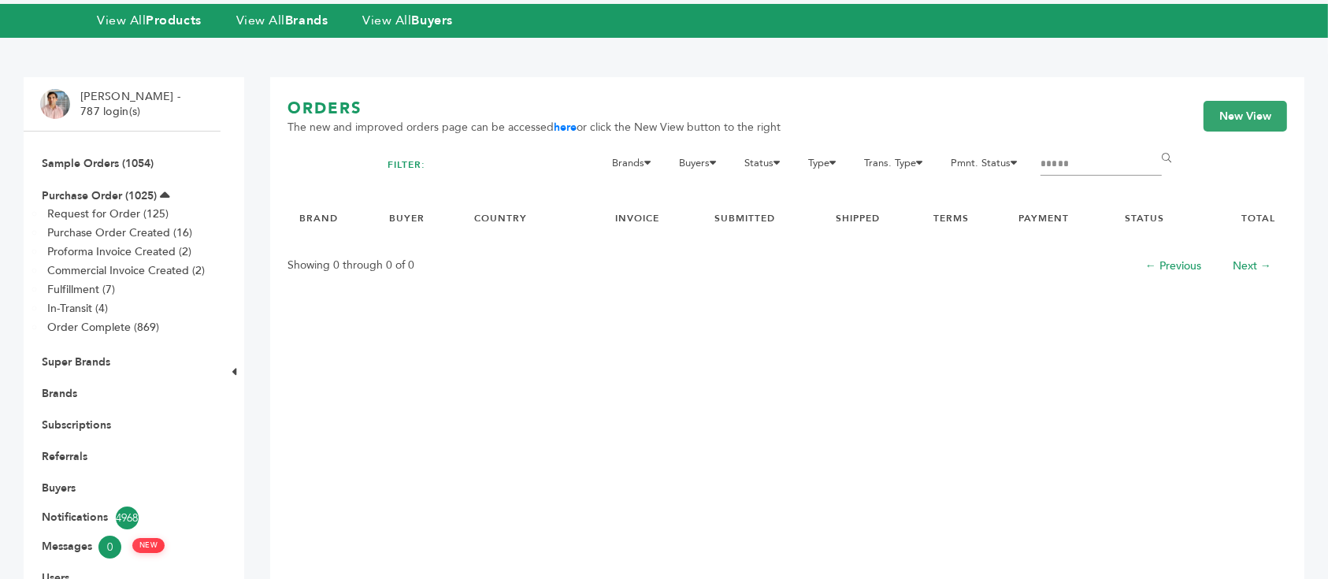
scroll to position [105, 0]
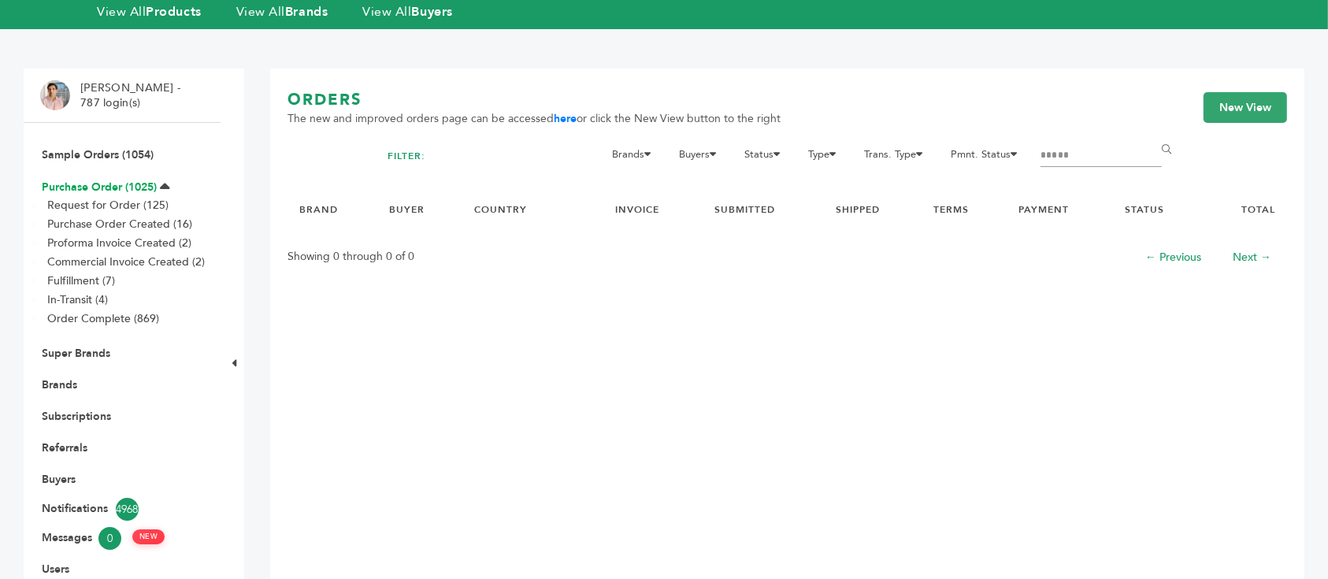
click at [91, 180] on link "Purchase Order (1025)" at bounding box center [99, 187] width 115 height 15
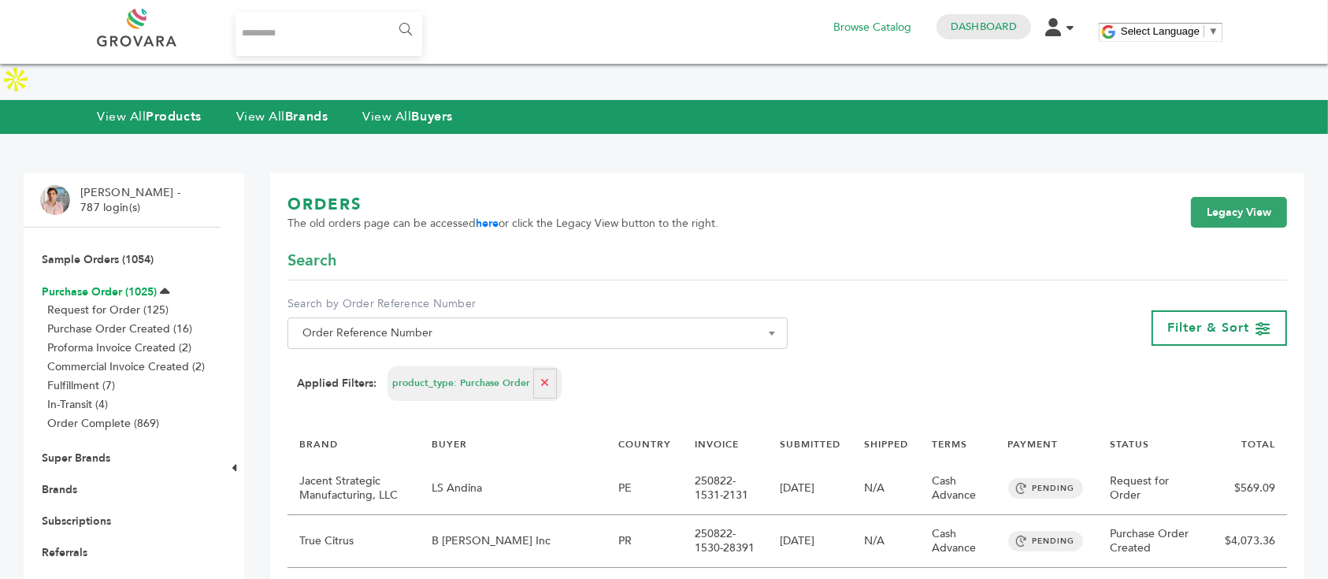
click at [116, 284] on link "Purchase Order (1025)" at bounding box center [99, 291] width 115 height 15
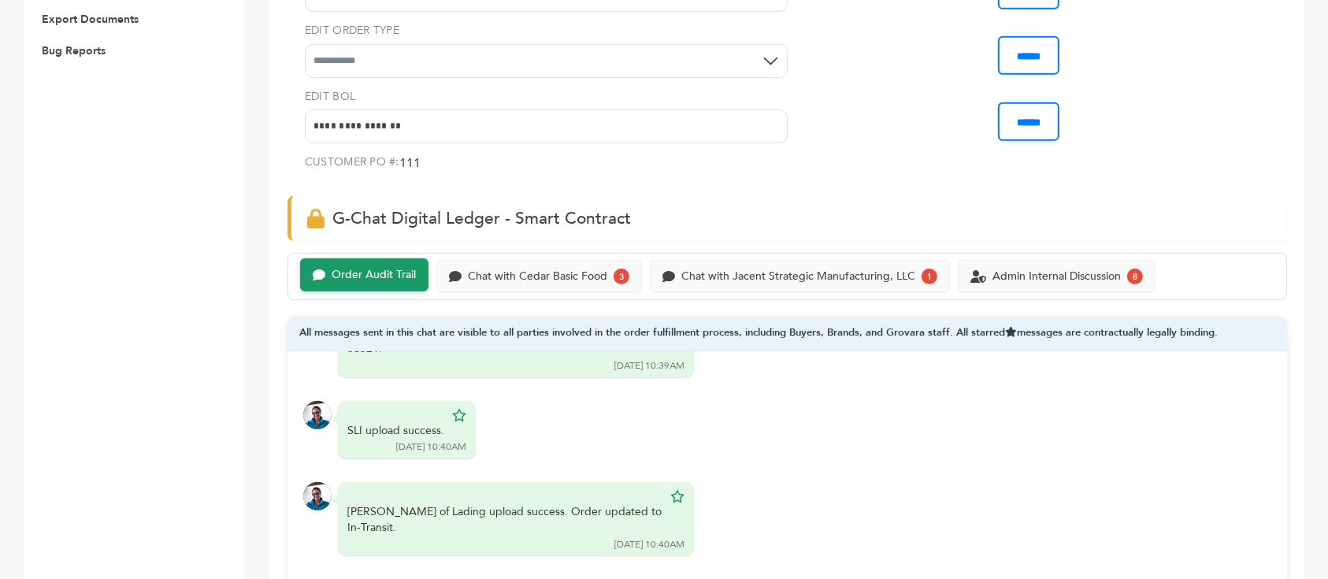
scroll to position [945, 0]
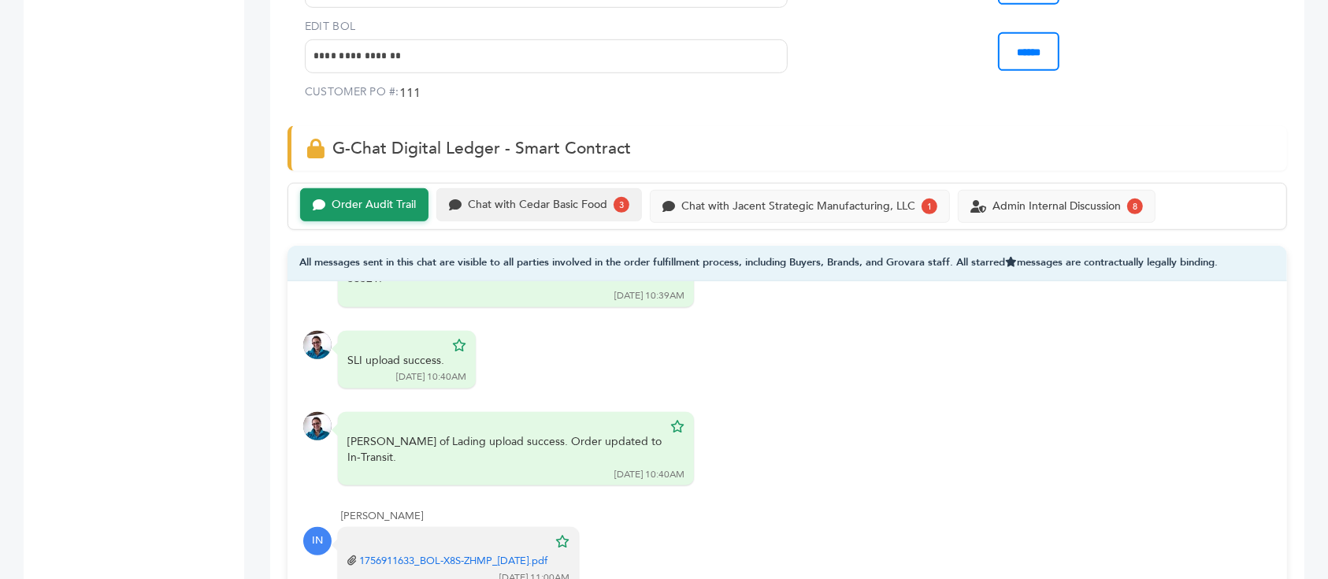
click at [518, 188] on div "Chat with Cedar Basic Food 3" at bounding box center [539, 204] width 206 height 33
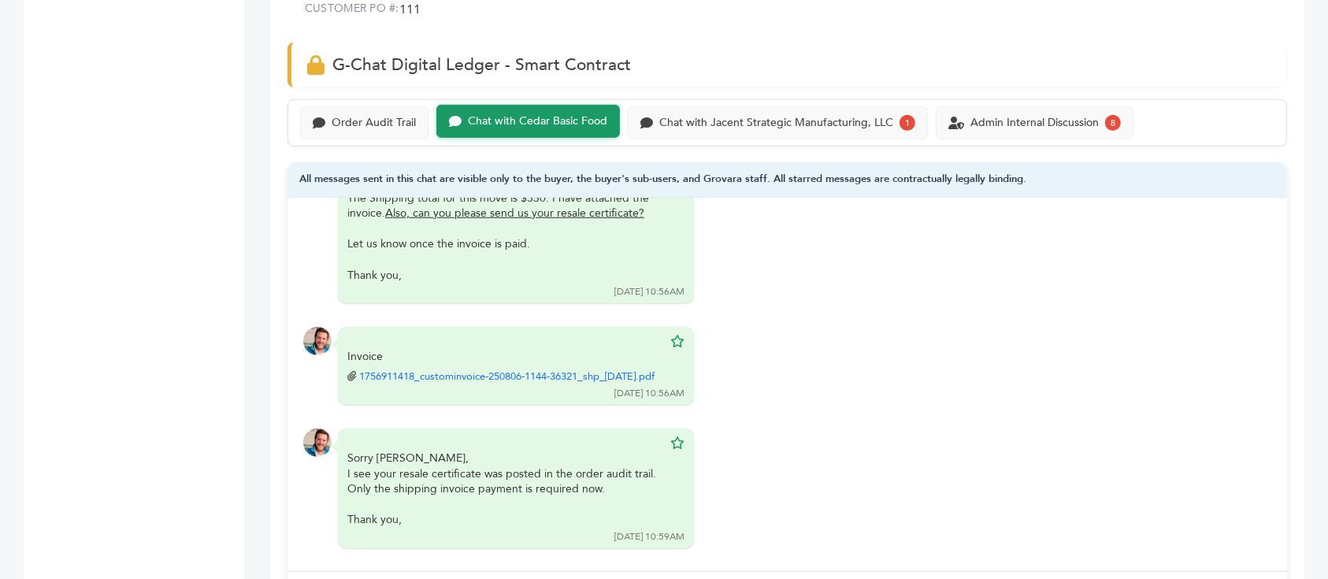
scroll to position [1155, 0]
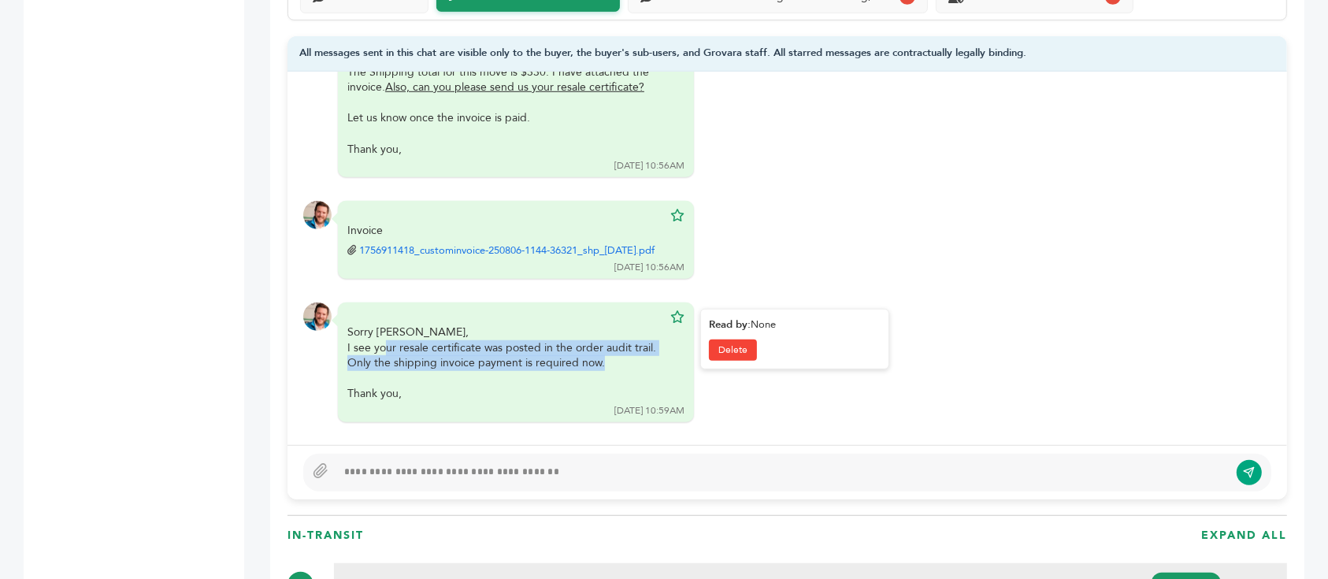
drag, startPoint x: 384, startPoint y: 310, endPoint x: 629, endPoint y: 317, distance: 245.1
click at [629, 340] on div "I see your resale certificate was posted in the order audit trail. Only the shi…" at bounding box center [504, 370] width 315 height 61
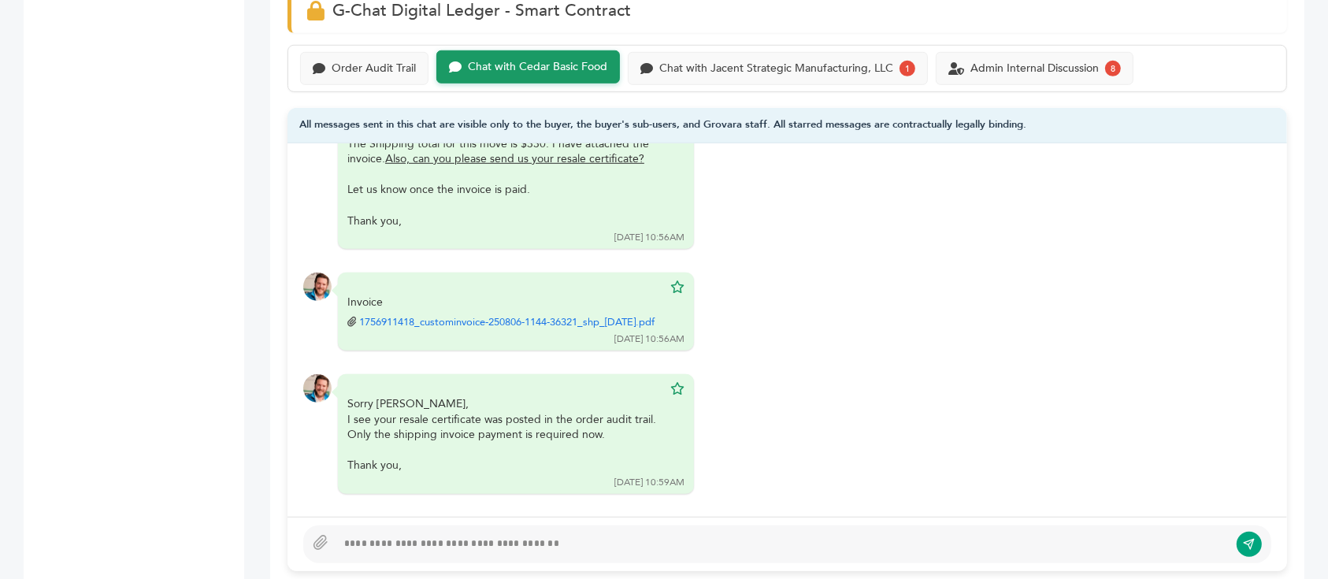
scroll to position [1050, 0]
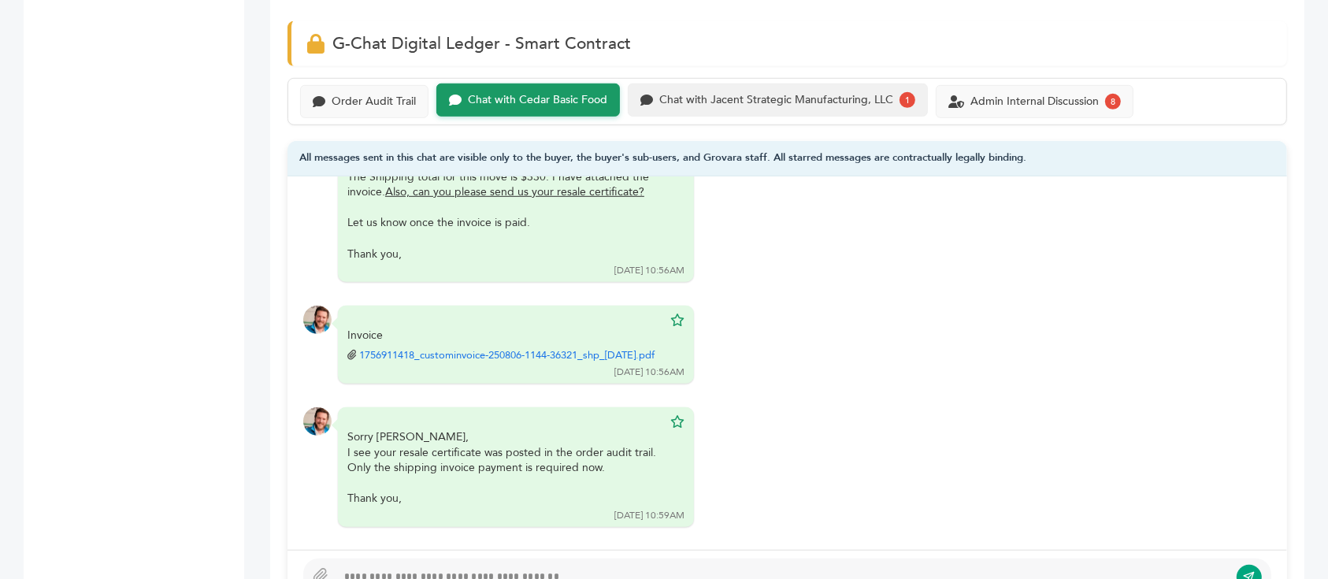
click at [769, 94] on div "Chat with Jacent Strategic Manufacturing, LLC" at bounding box center [776, 100] width 234 height 13
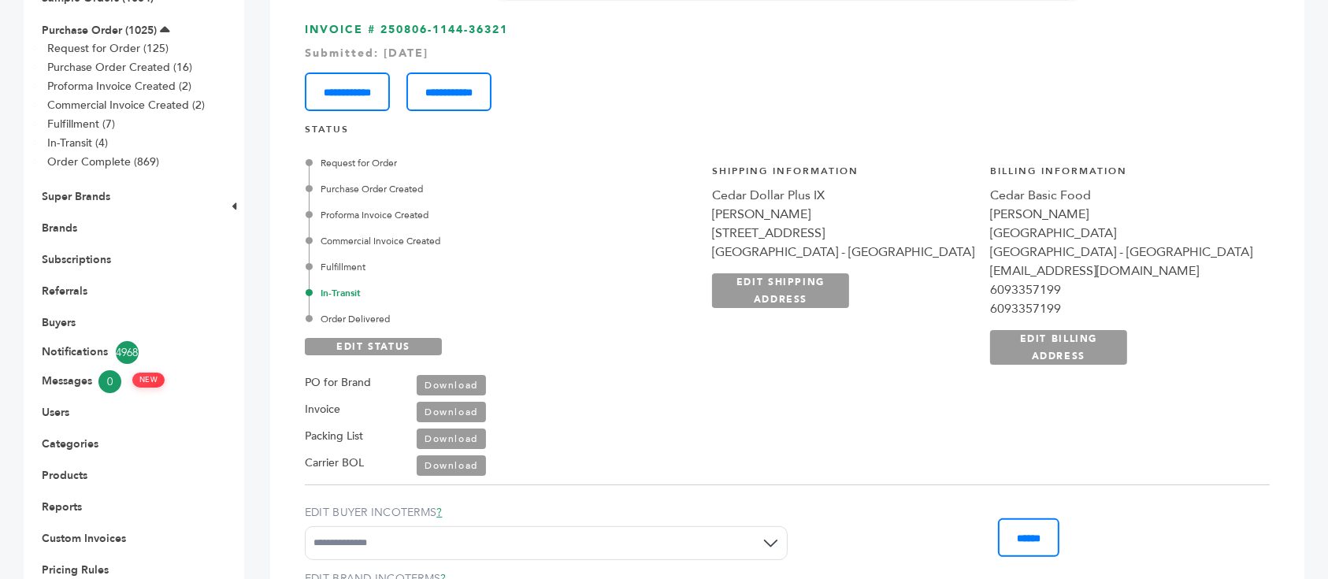
scroll to position [210, 0]
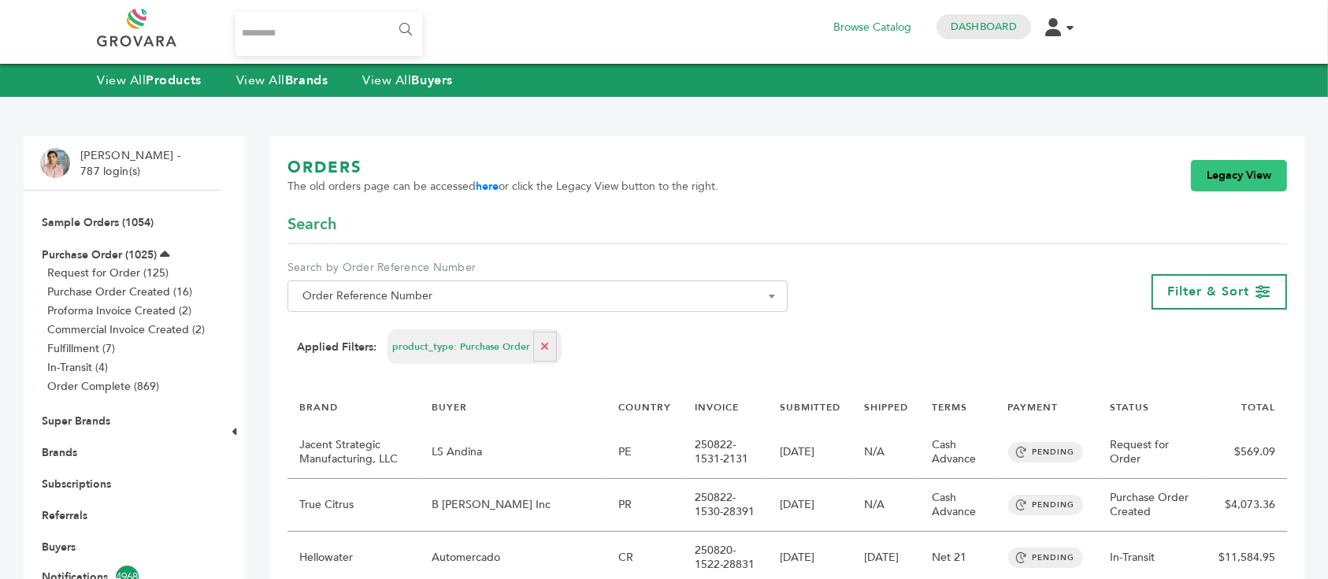
click at [1234, 176] on link "Legacy View" at bounding box center [1239, 176] width 96 height 32
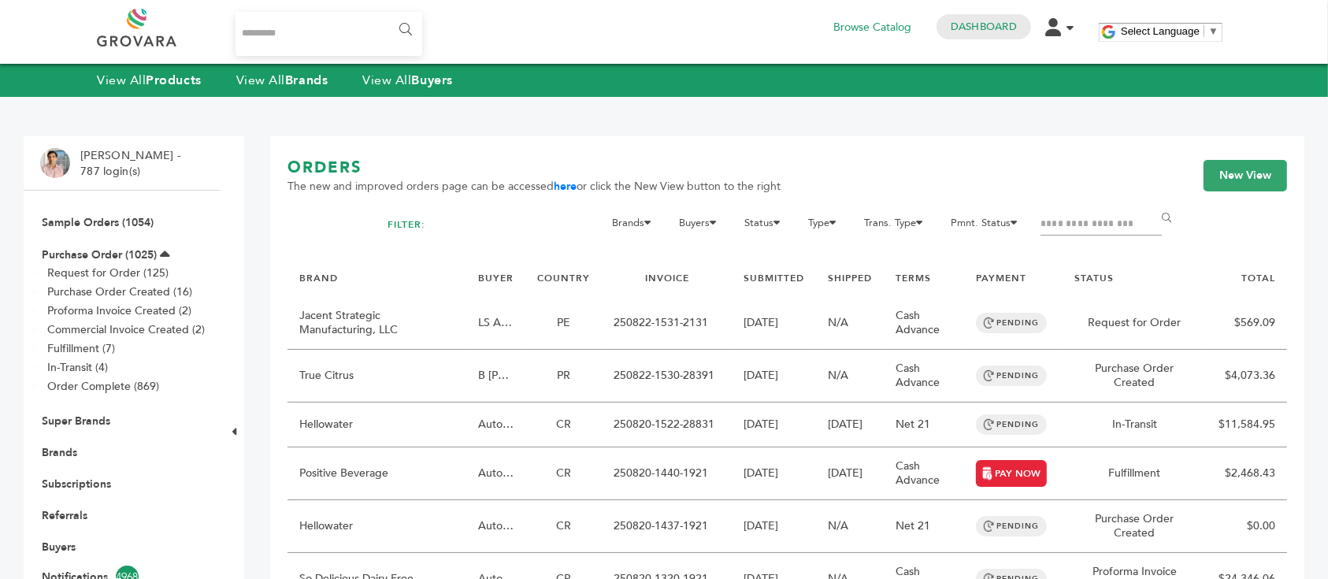
click at [1081, 225] on input "Filter by keywords" at bounding box center [1101, 224] width 121 height 22
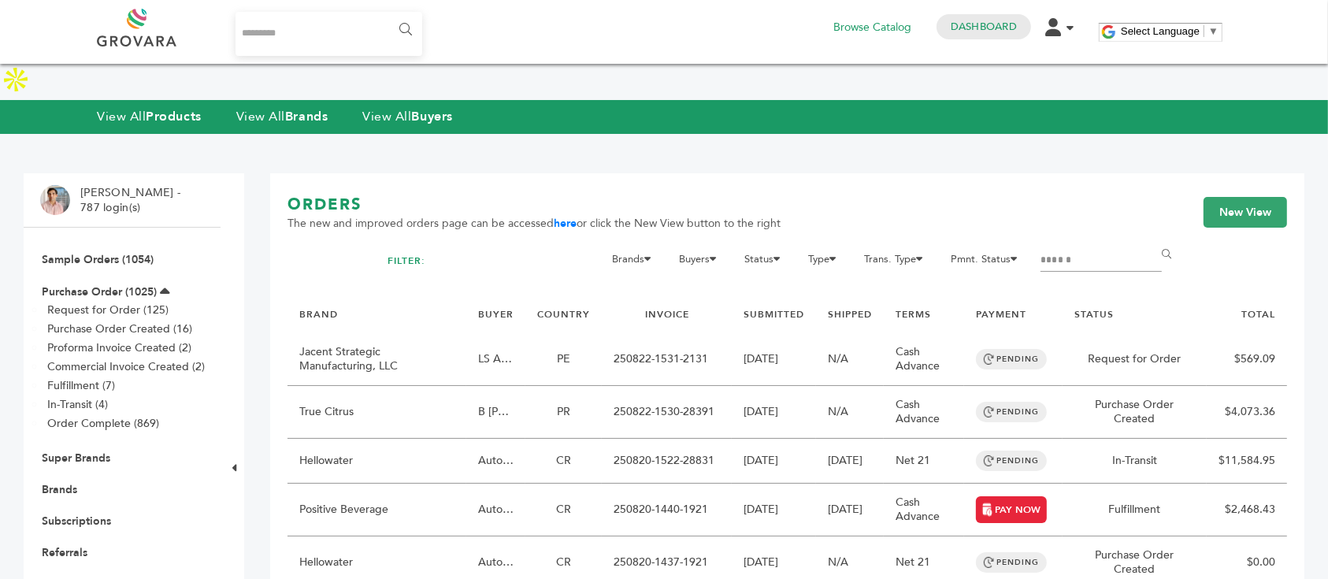
type input "******"
click at [1152, 239] on input "******" at bounding box center [1169, 255] width 35 height 32
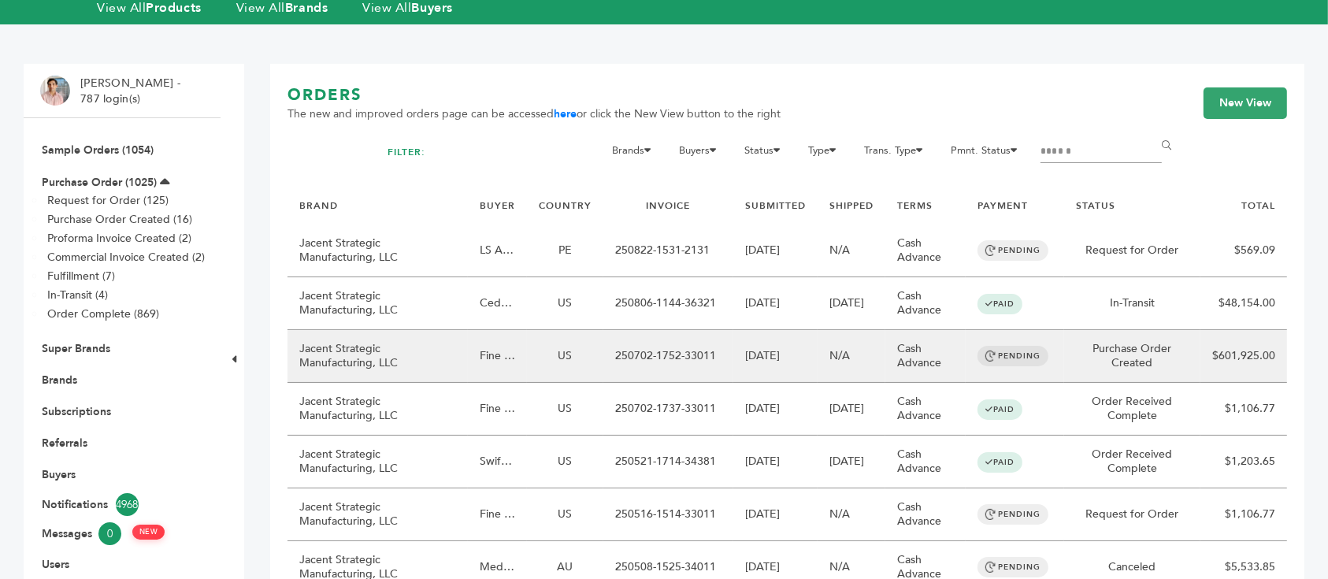
scroll to position [105, 0]
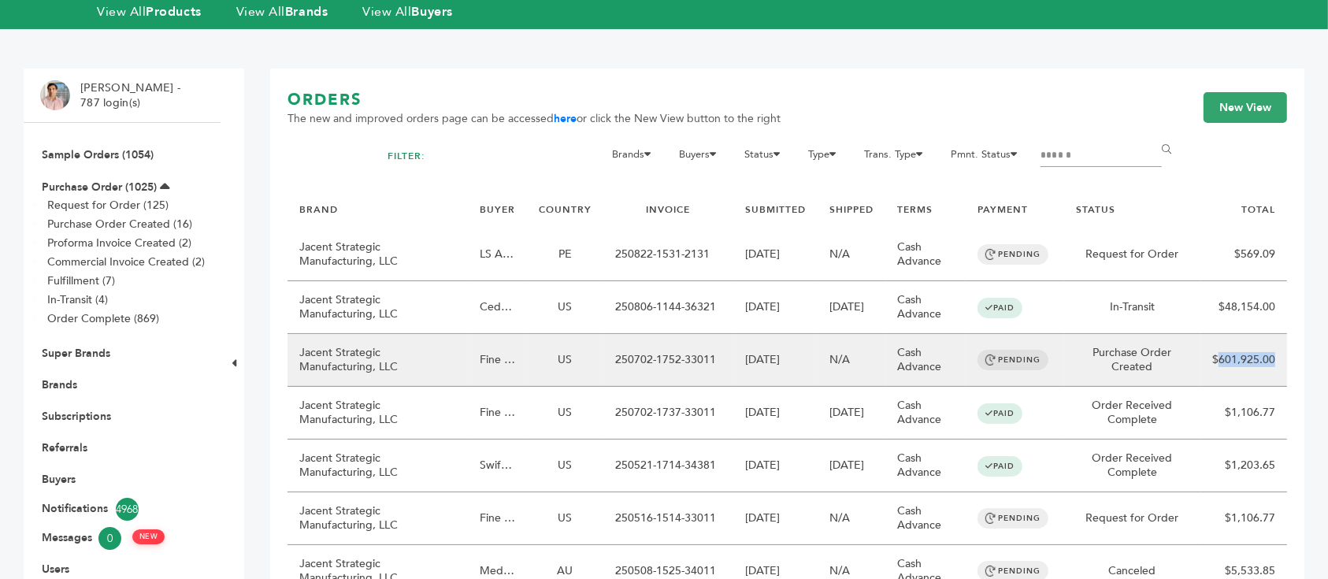
drag, startPoint x: 1262, startPoint y: 321, endPoint x: 1223, endPoint y: 319, distance: 39.4
click at [1223, 334] on td "$601,925.00" at bounding box center [1244, 360] width 87 height 53
copy td "601,925.00"
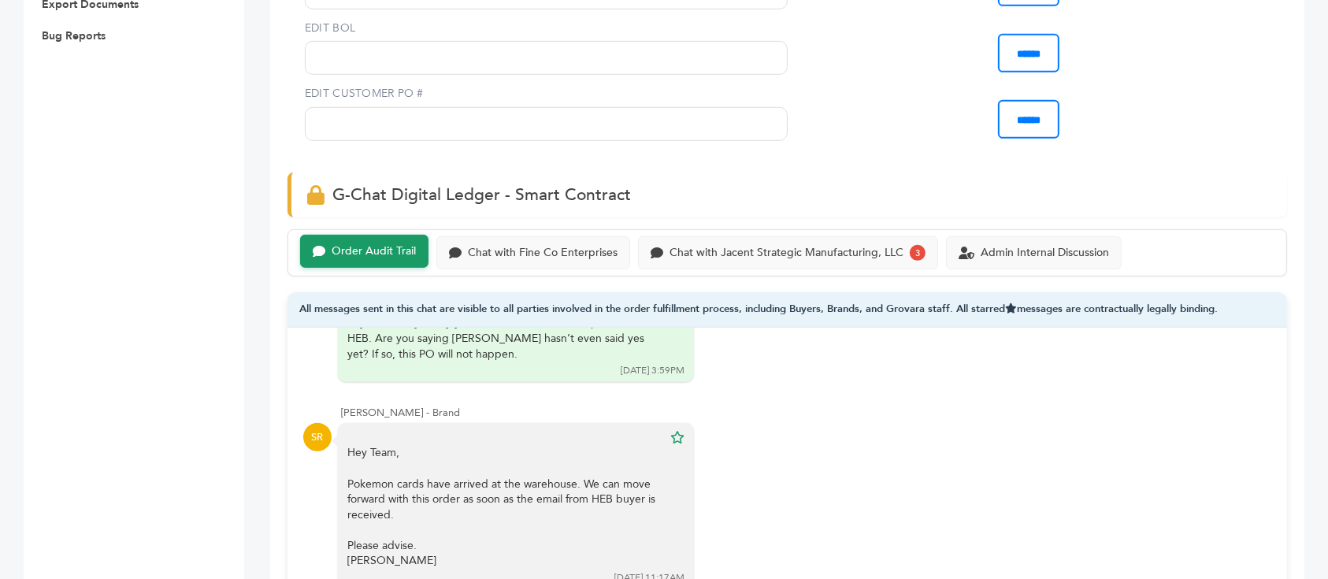
scroll to position [840, 0]
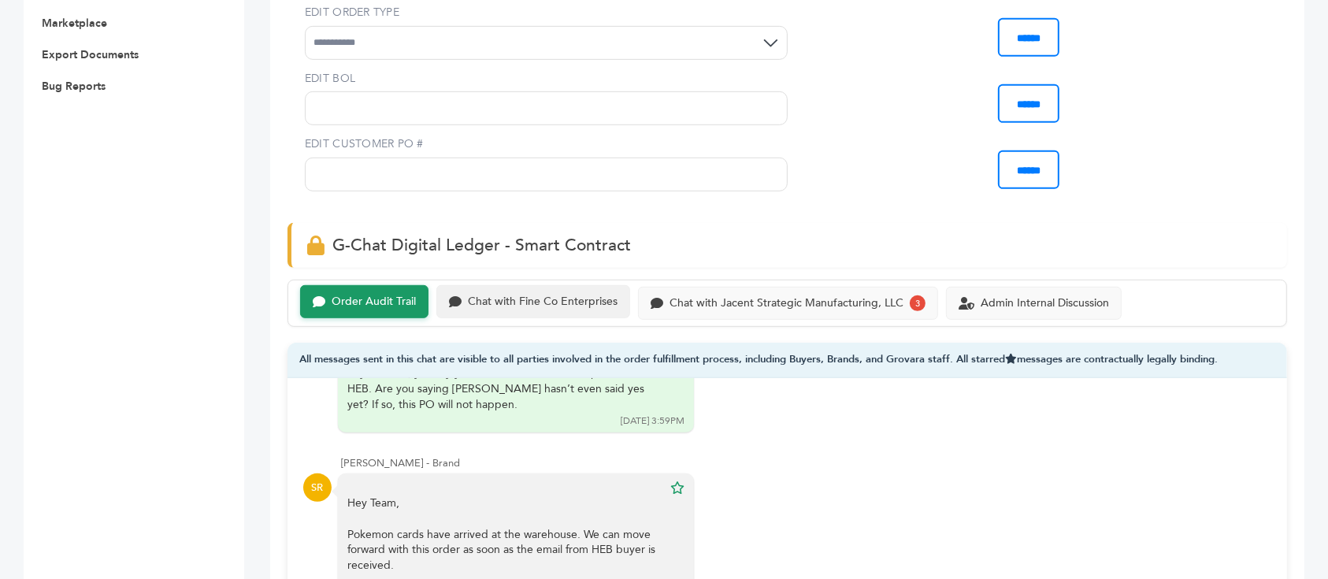
click at [591, 295] on div "Chat with Fine Co Enterprises" at bounding box center [543, 301] width 150 height 13
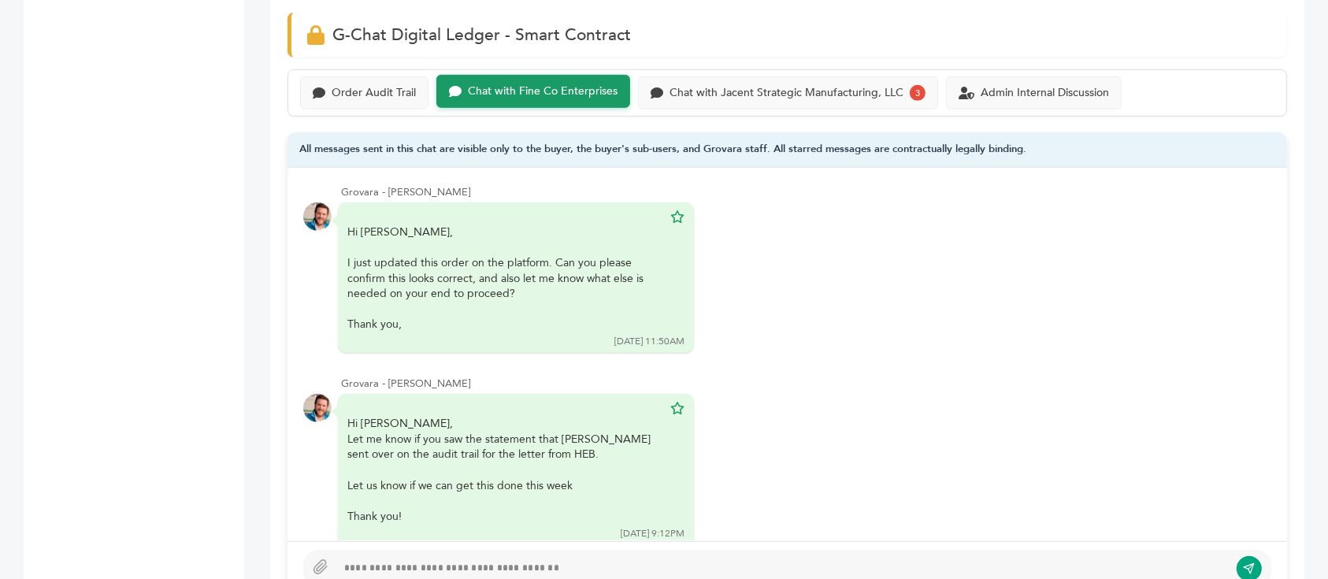
scroll to position [1588, 0]
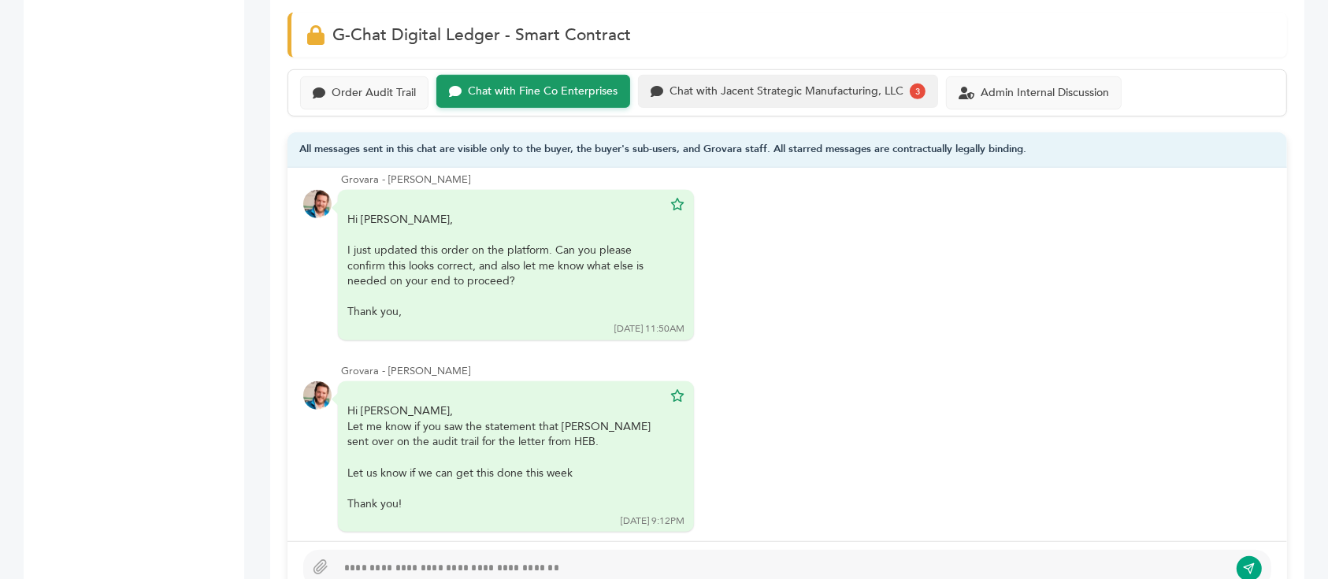
click at [743, 85] on div "Chat with Jacent Strategic Manufacturing, LLC" at bounding box center [787, 91] width 234 height 13
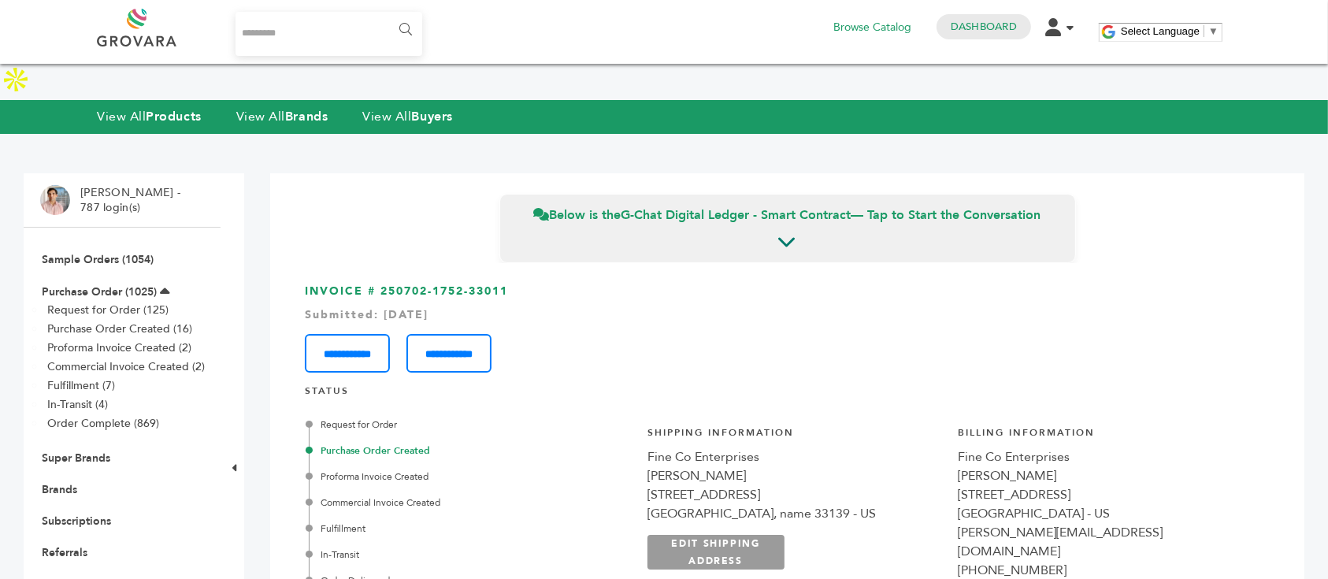
drag, startPoint x: 540, startPoint y: 262, endPoint x: 376, endPoint y: 258, distance: 163.9
click at [376, 284] on h3 "**********" at bounding box center [787, 328] width 965 height 89
drag, startPoint x: 378, startPoint y: 257, endPoint x: 536, endPoint y: 249, distance: 157.8
click at [536, 284] on h3 "**********" at bounding box center [787, 328] width 965 height 89
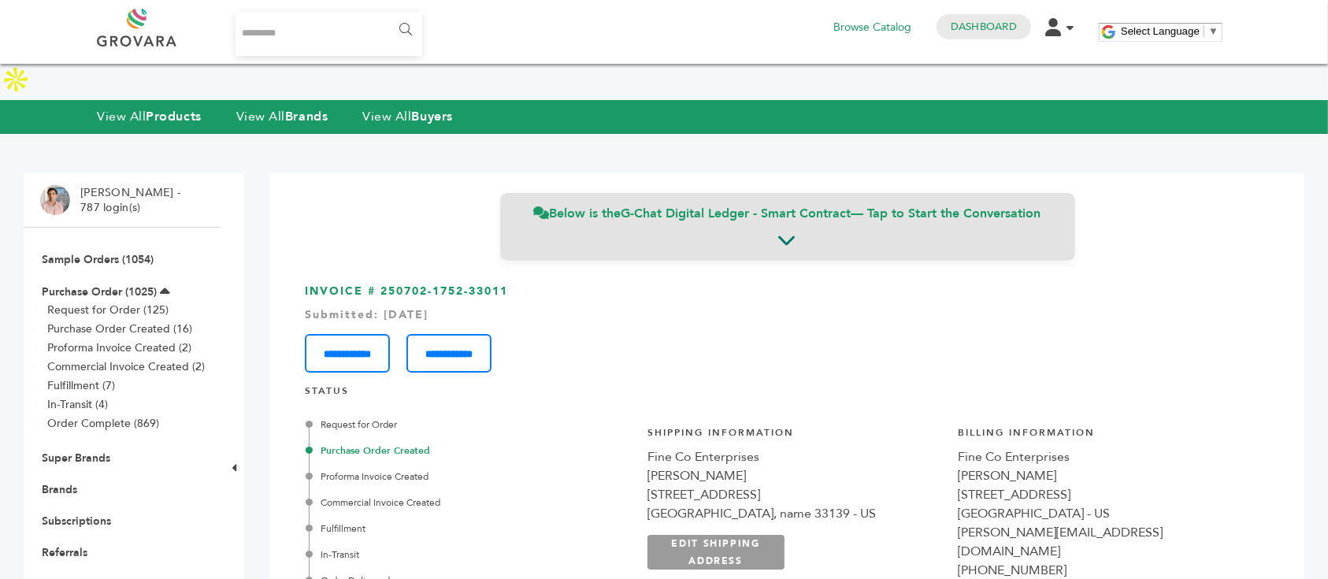
copy h3 "250702-1752-33011"
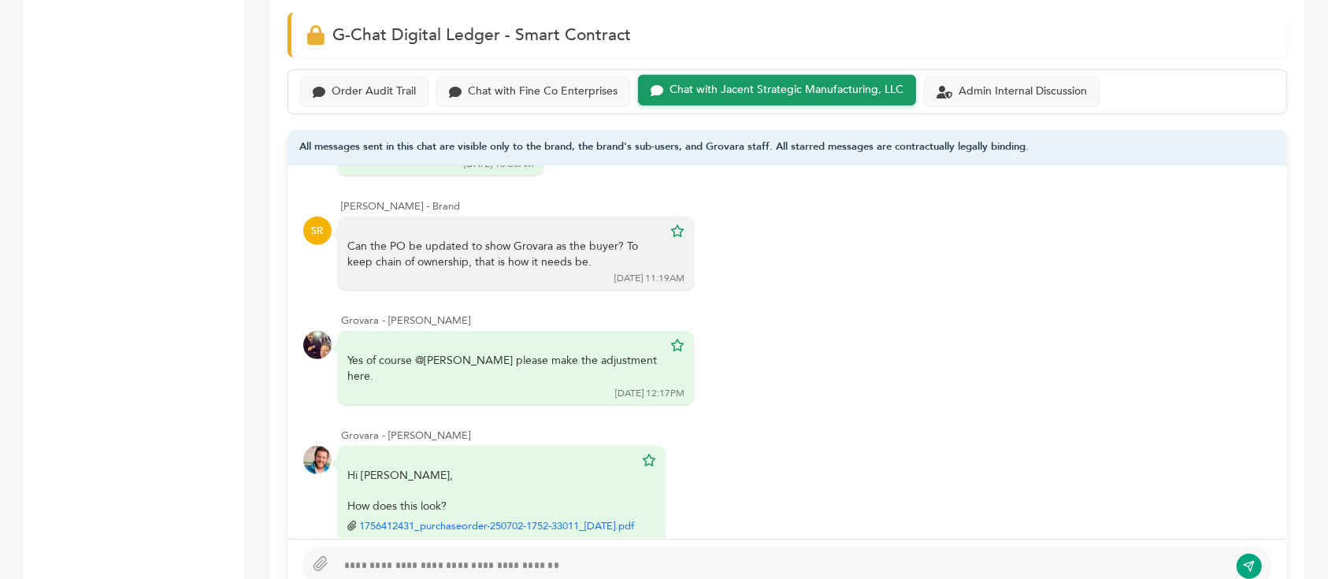
scroll to position [840, 0]
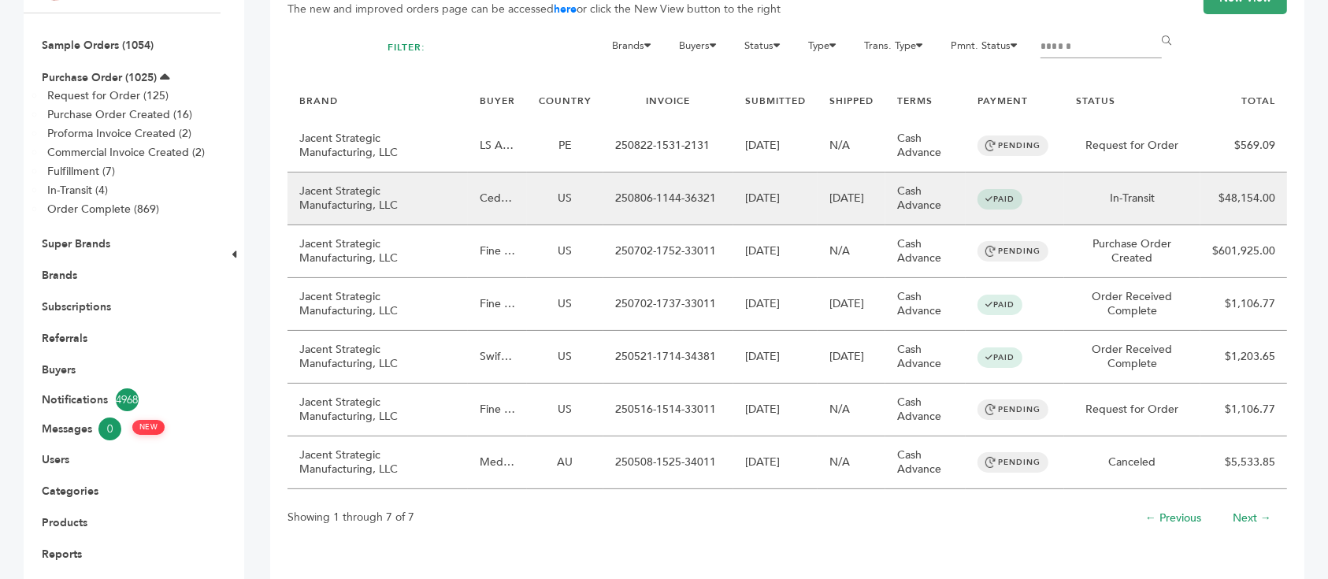
scroll to position [210, 0]
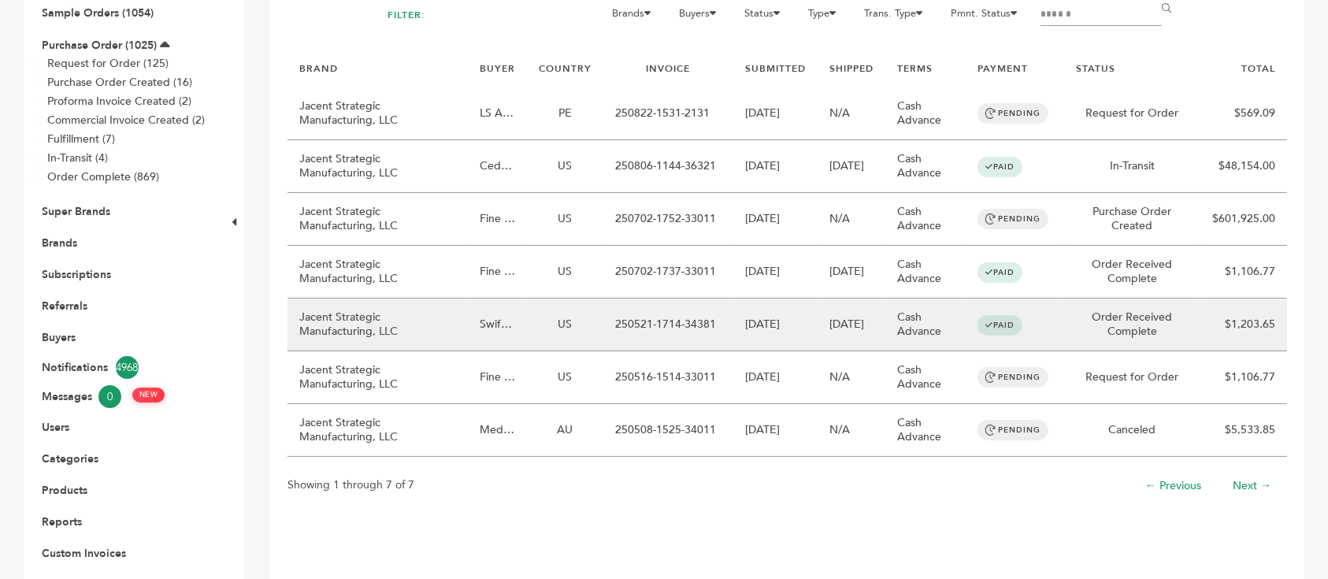
click at [531, 319] on td "US" at bounding box center [565, 325] width 76 height 53
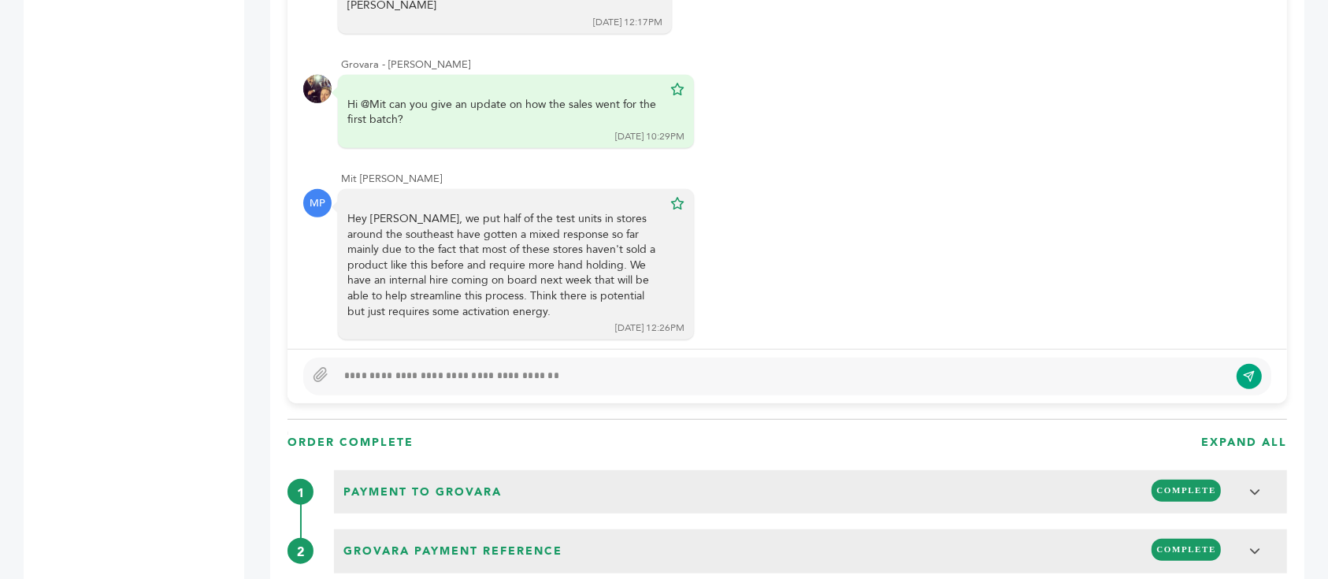
scroll to position [1155, 0]
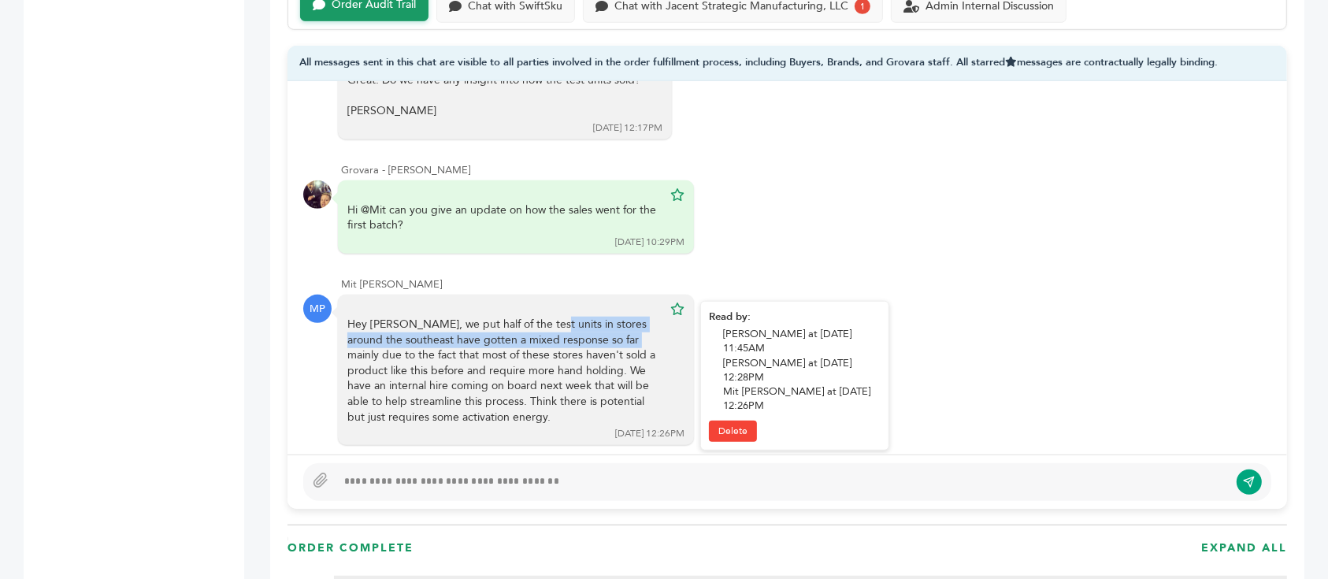
drag, startPoint x: 435, startPoint y: 268, endPoint x: 507, endPoint y: 288, distance: 74.6
click at [507, 317] on div "Hey Sam, we put half of the test units in stores around the southeast have gott…" at bounding box center [504, 371] width 315 height 108
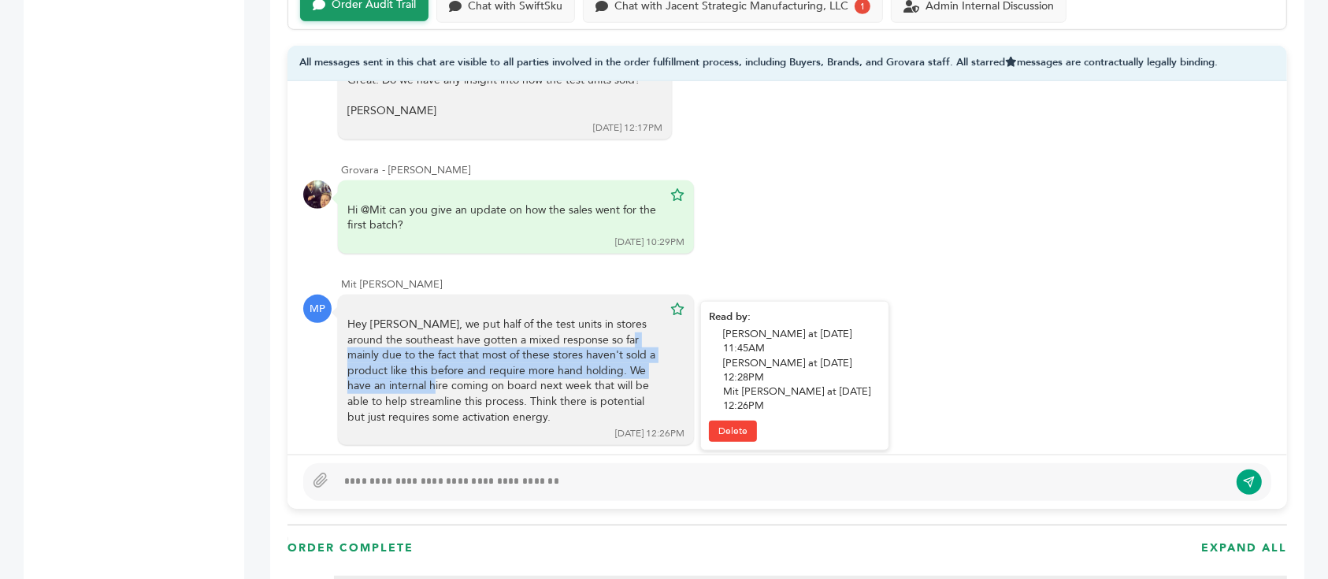
drag, startPoint x: 498, startPoint y: 285, endPoint x: 598, endPoint y: 310, distance: 103.2
click at [598, 317] on div "Hey Sam, we put half of the test units in stores around the southeast have gott…" at bounding box center [504, 371] width 315 height 108
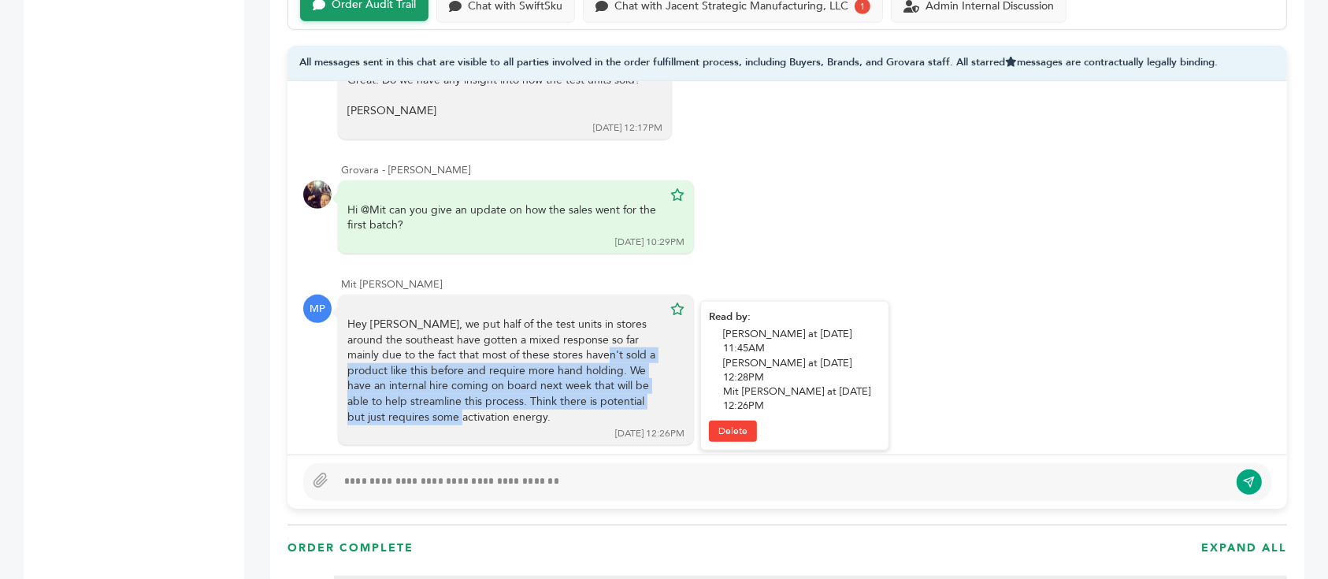
drag, startPoint x: 458, startPoint y: 301, endPoint x: 623, endPoint y: 344, distance: 170.2
click at [623, 344] on div "Hey Sam, we put half of the test units in stores around the southeast have gott…" at bounding box center [504, 371] width 315 height 108
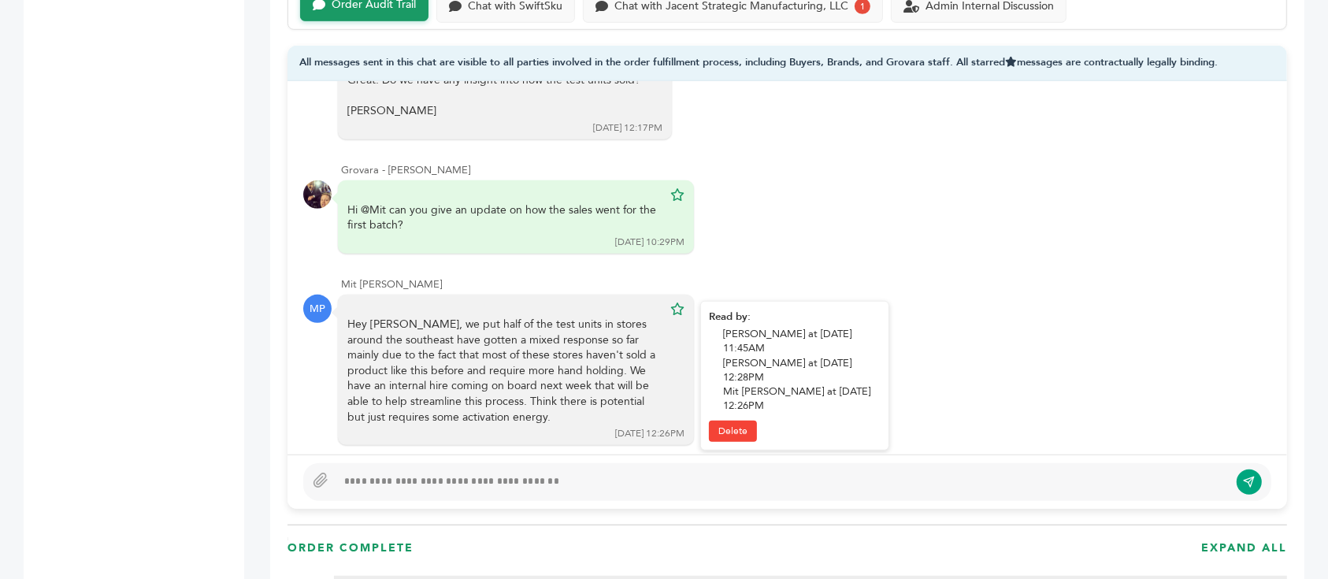
drag, startPoint x: 477, startPoint y: 333, endPoint x: 524, endPoint y: 358, distance: 52.5
click at [524, 358] on div "Hey Sam, we put half of the test units in stores around the southeast have gott…" at bounding box center [504, 371] width 315 height 108
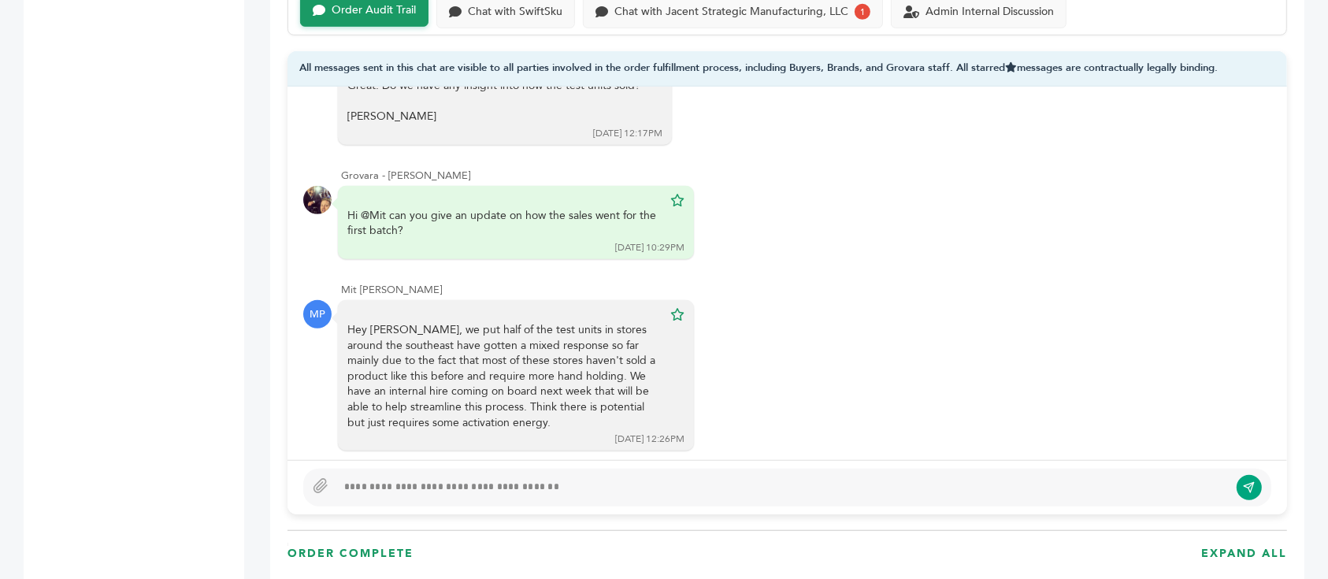
scroll to position [1050, 0]
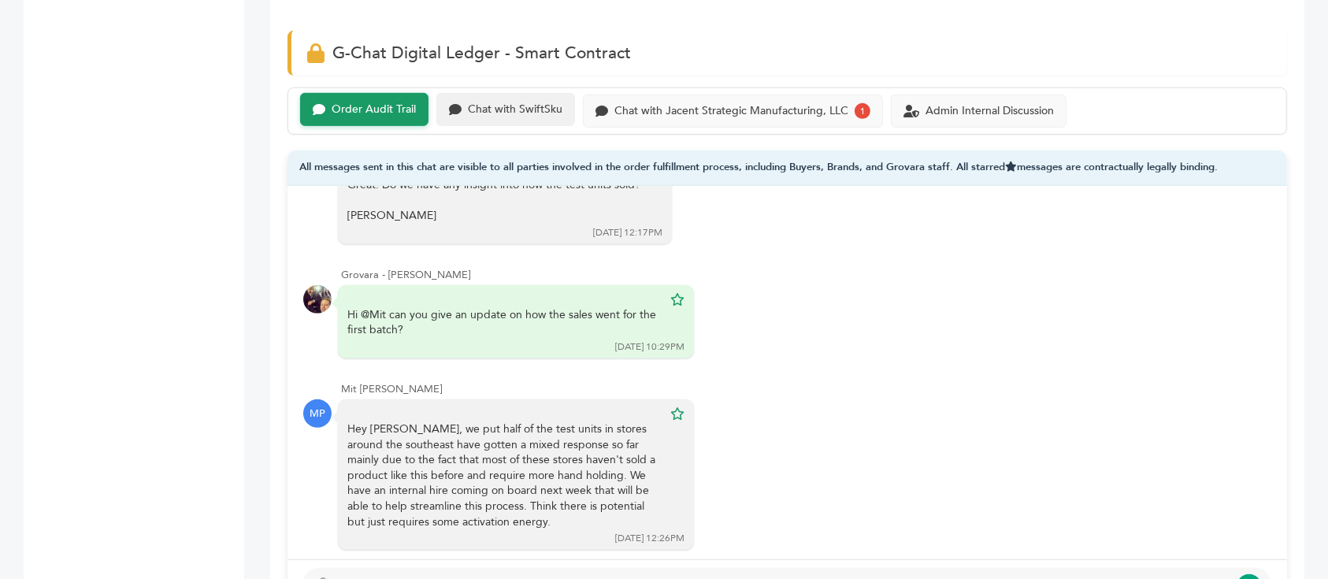
click at [517, 103] on div "Chat with SwiftSku" at bounding box center [515, 109] width 95 height 13
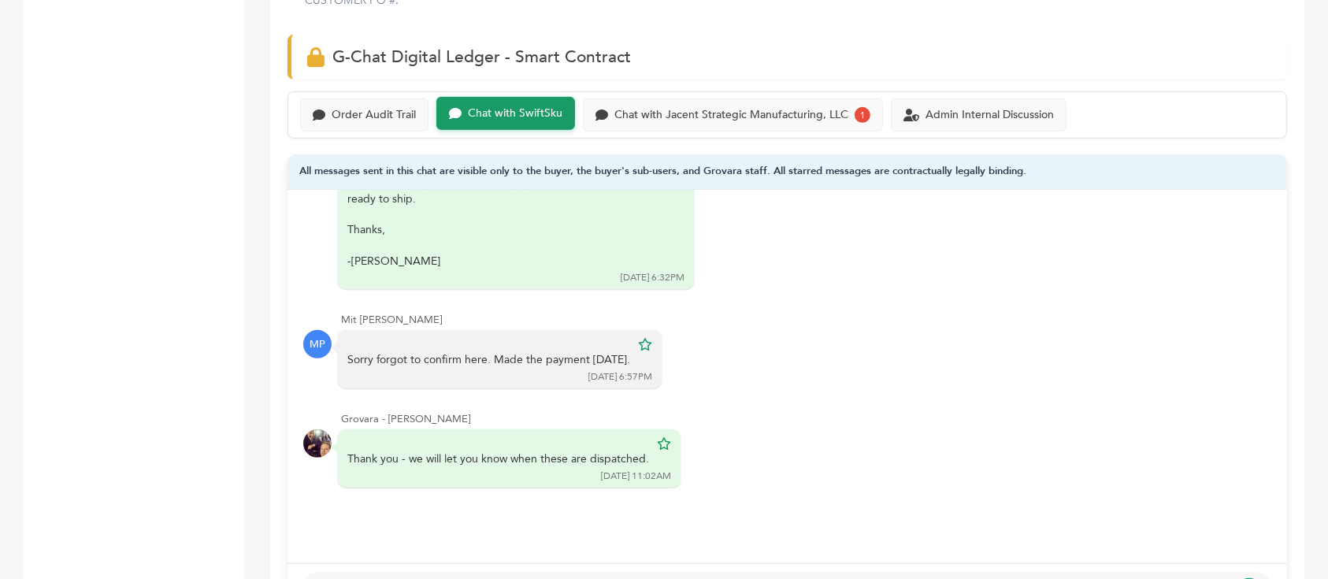
scroll to position [945, 0]
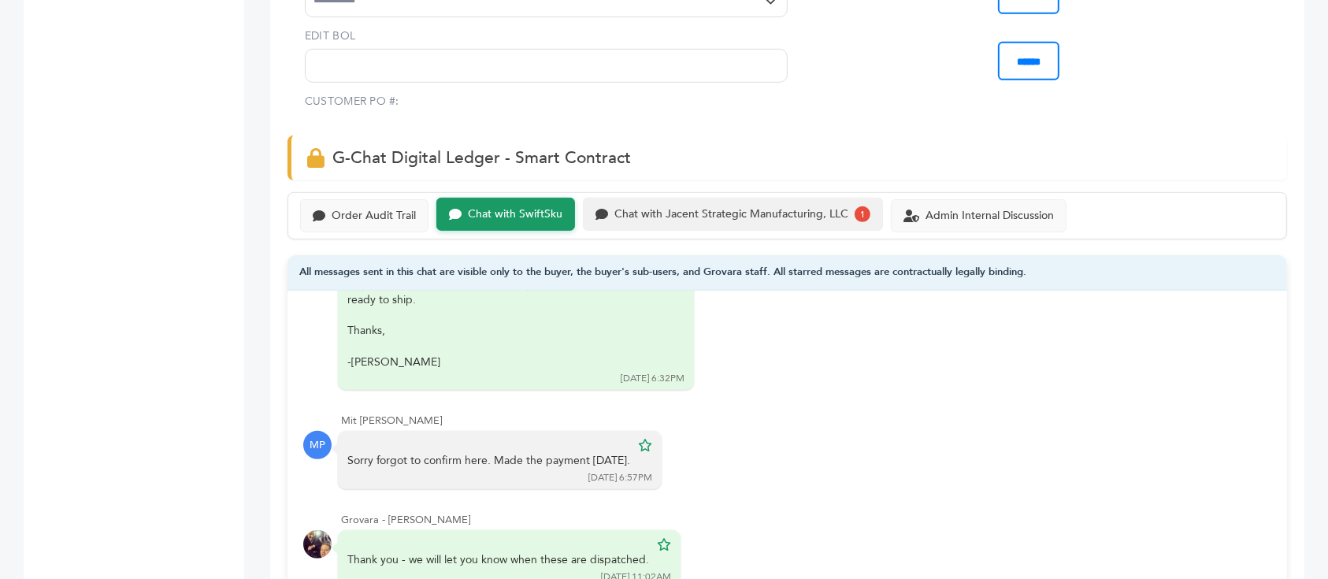
click at [701, 208] on div "Chat with Jacent Strategic Manufacturing, LLC" at bounding box center [731, 214] width 234 height 13
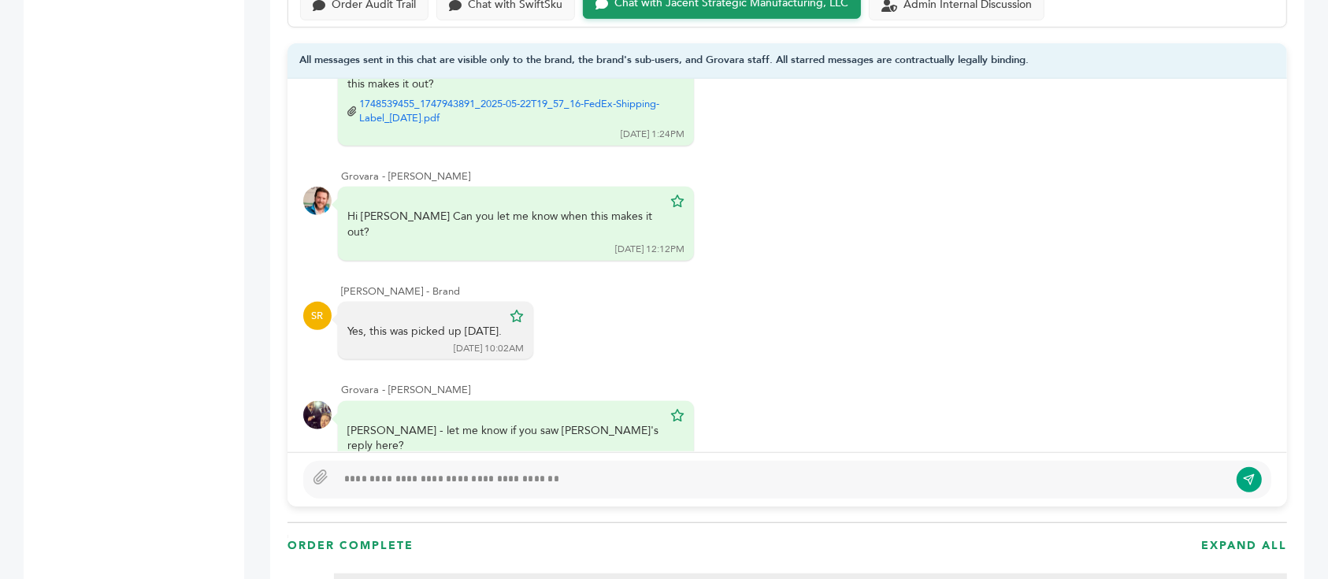
scroll to position [945, 0]
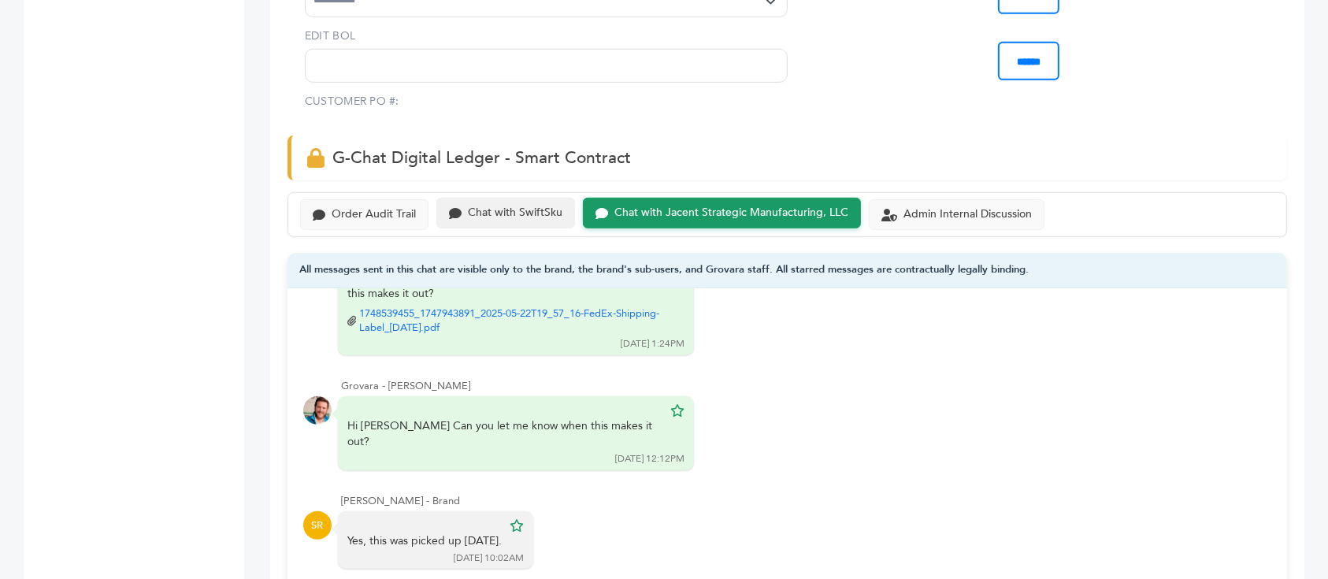
click at [513, 206] on div "Chat with SwiftSku" at bounding box center [515, 212] width 95 height 13
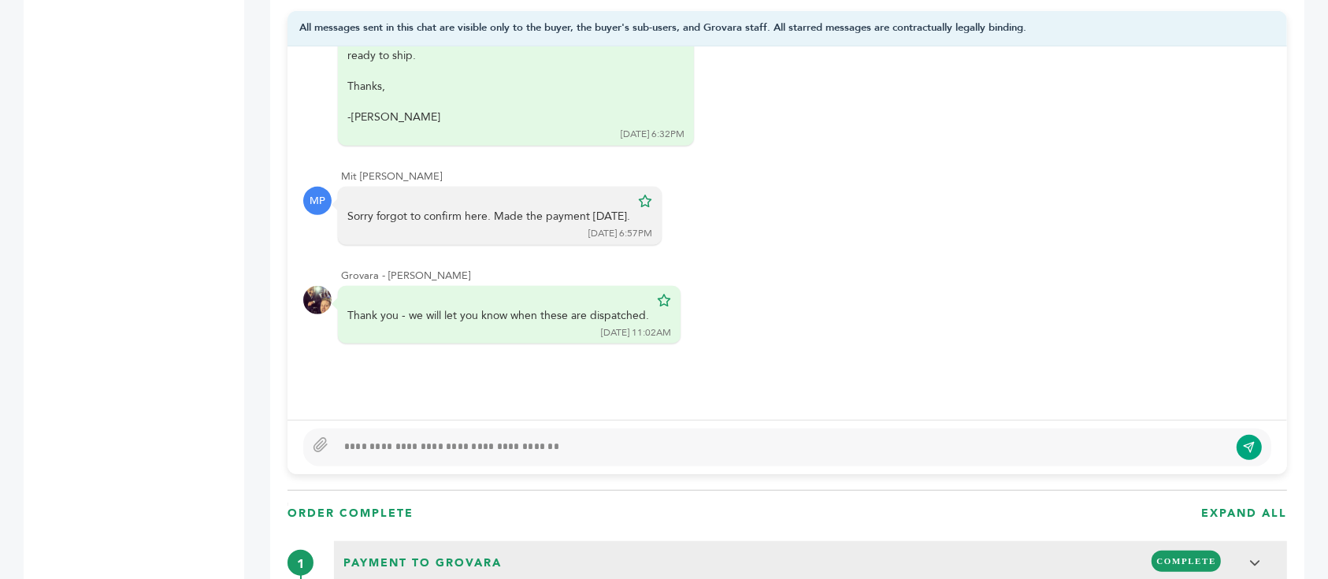
scroll to position [1155, 0]
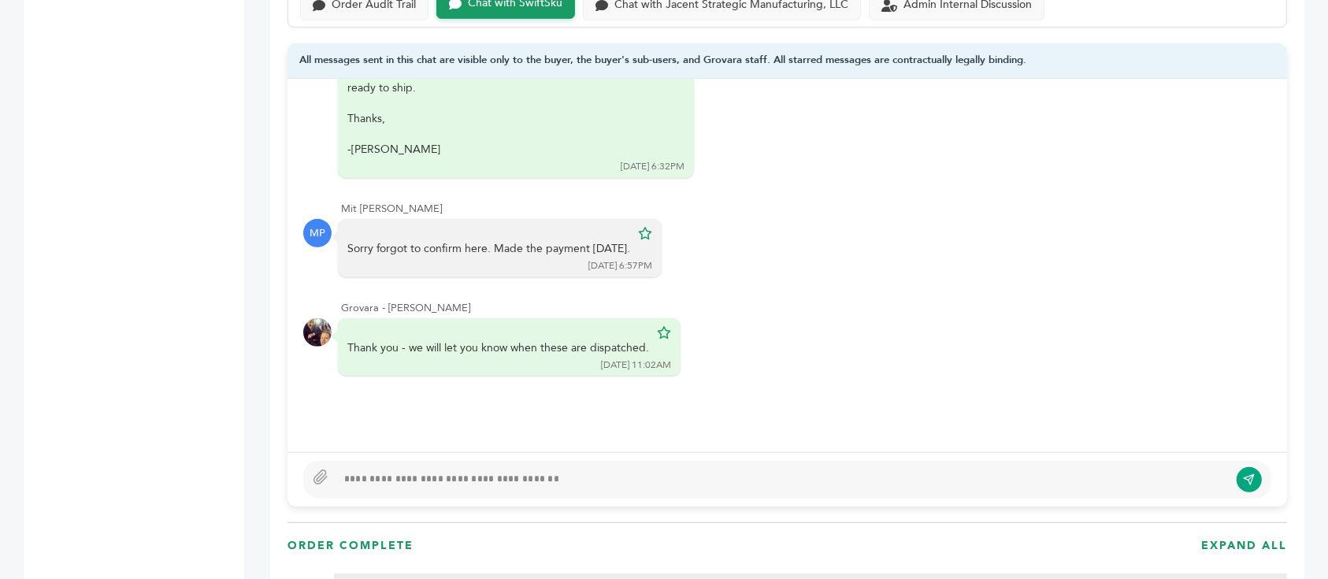
click at [570, 470] on div at bounding box center [782, 479] width 893 height 19
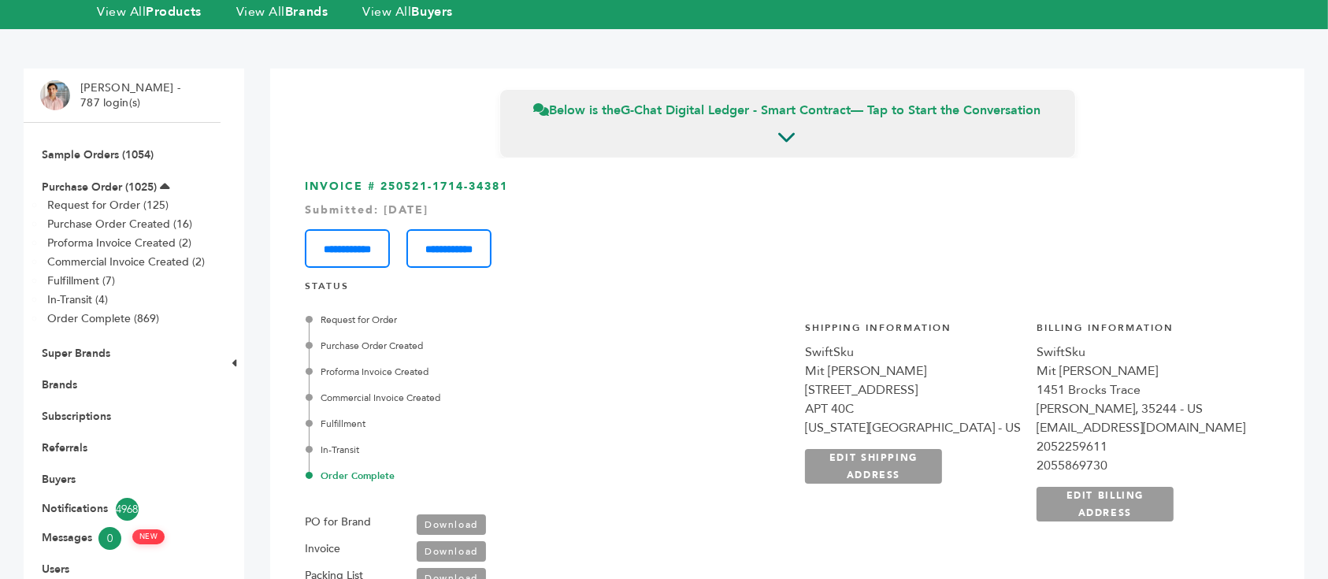
scroll to position [945, 0]
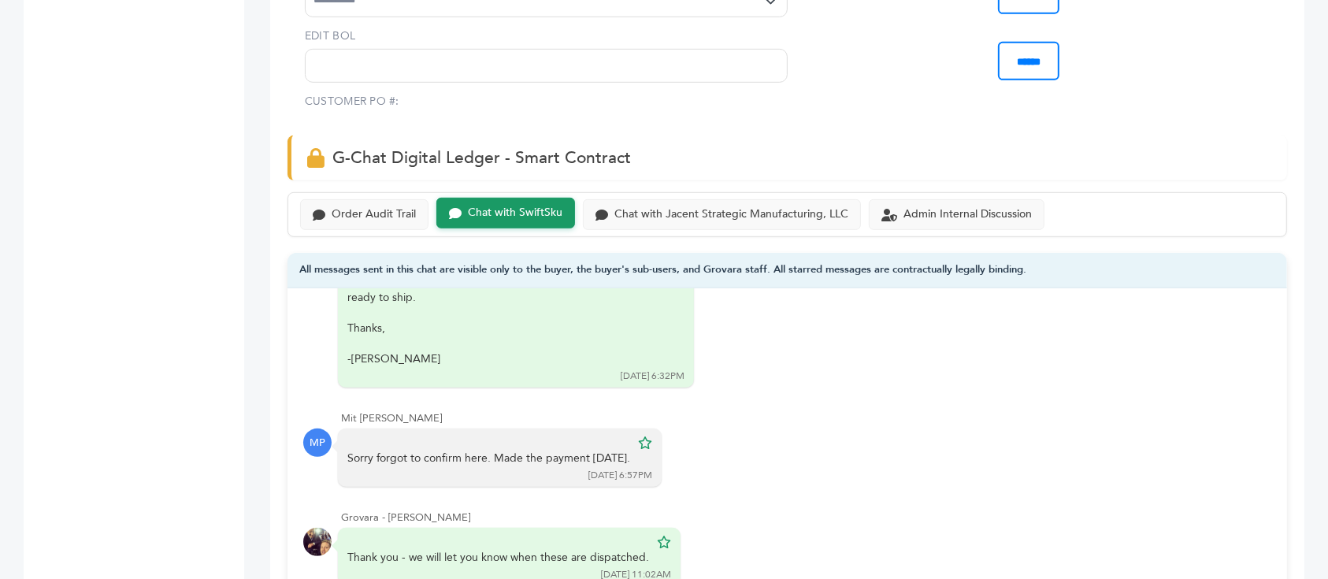
scroll to position [1050, 0]
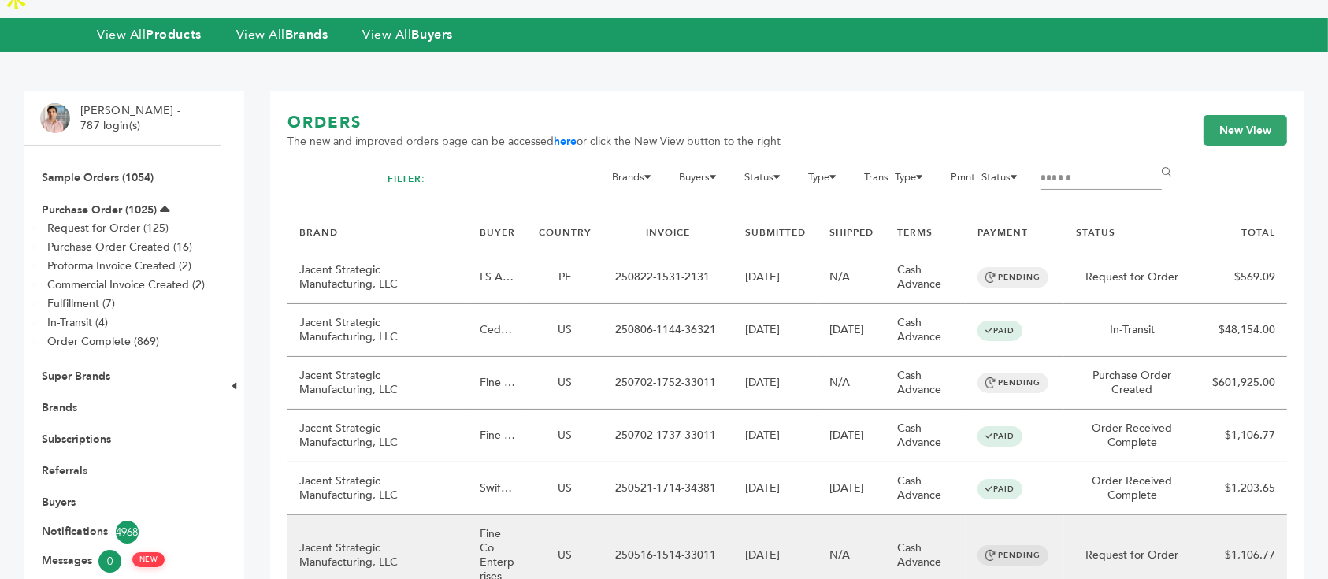
scroll to position [50, 0]
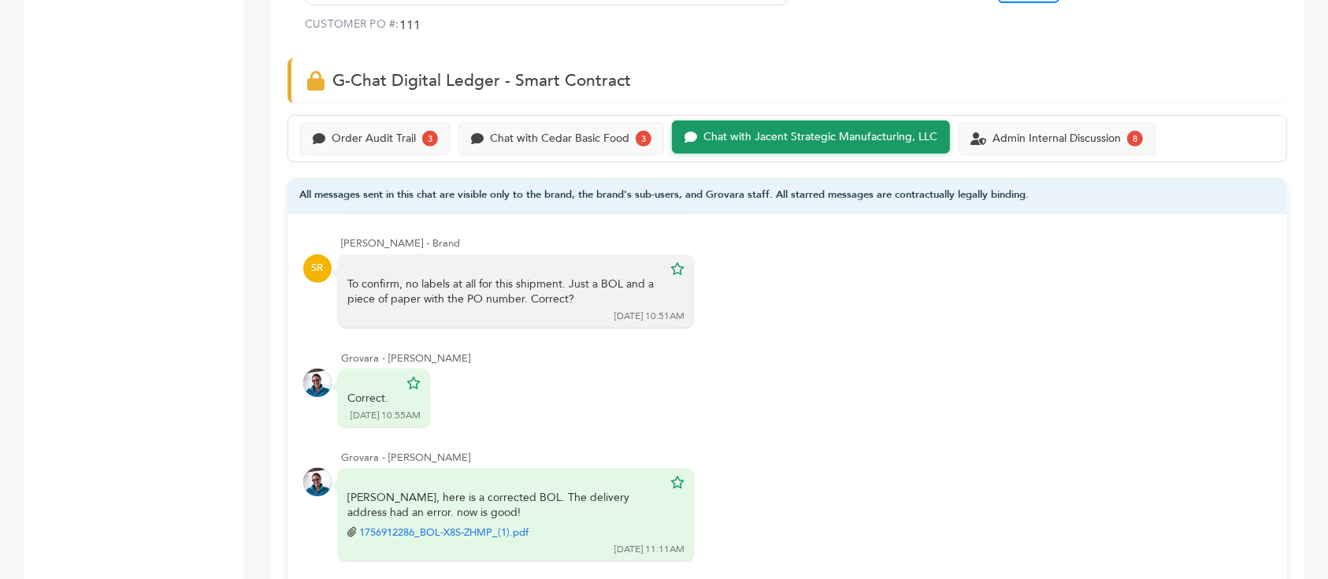
scroll to position [945, 0]
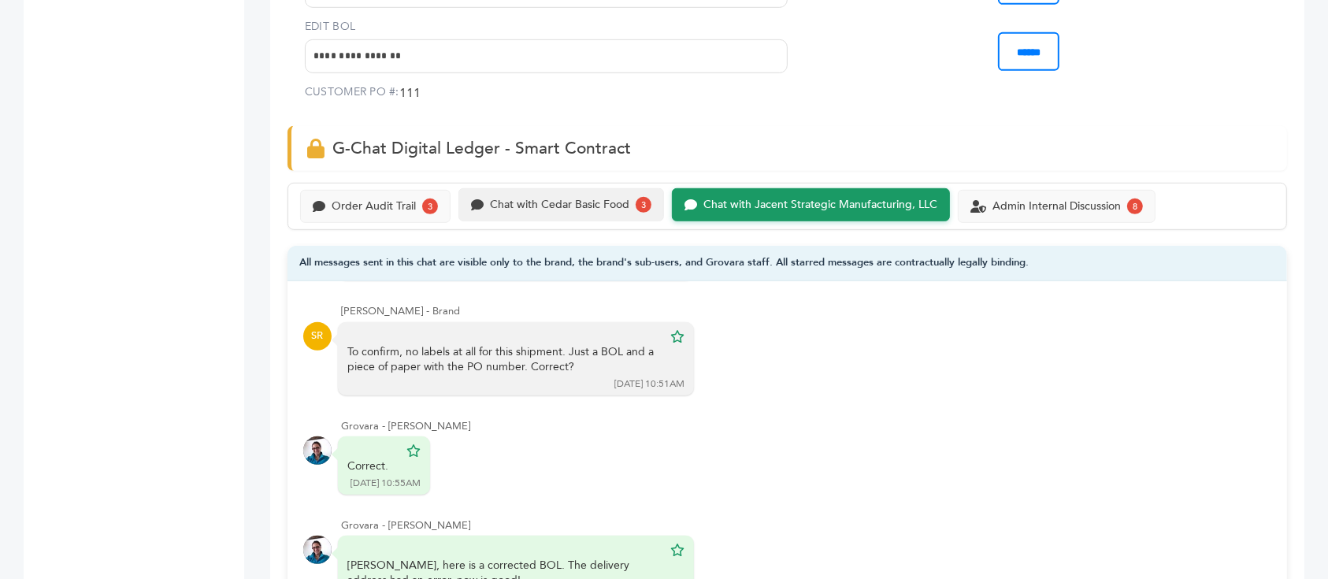
click at [547, 199] on div "Chat with Cedar Basic Food" at bounding box center [559, 205] width 139 height 13
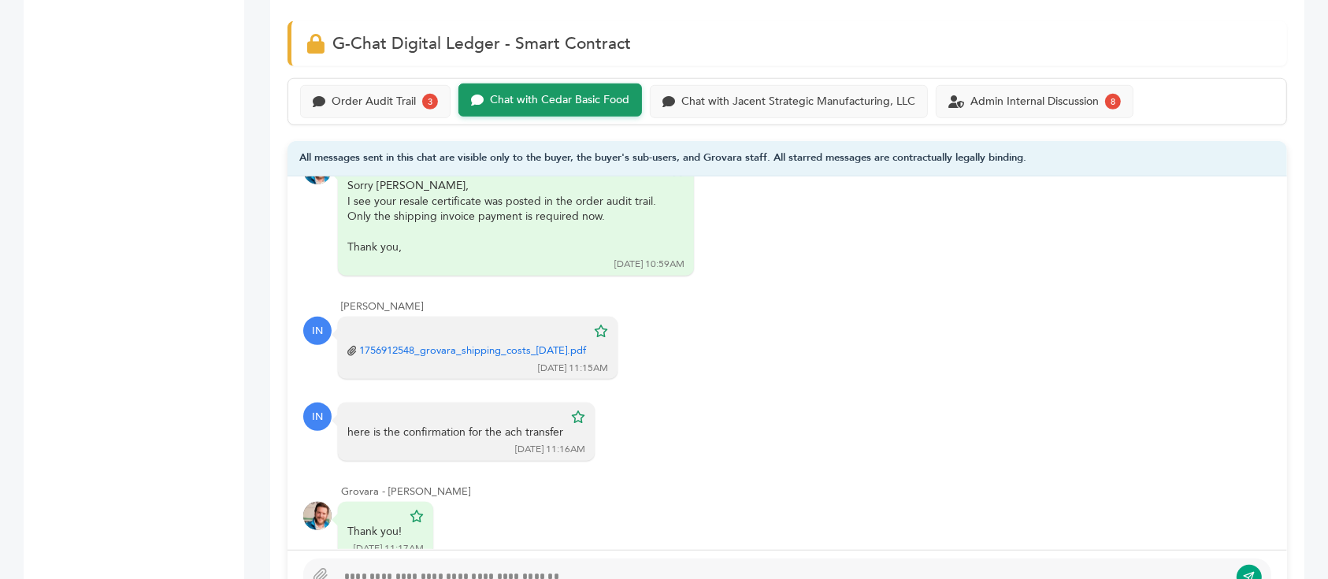
scroll to position [1229, 0]
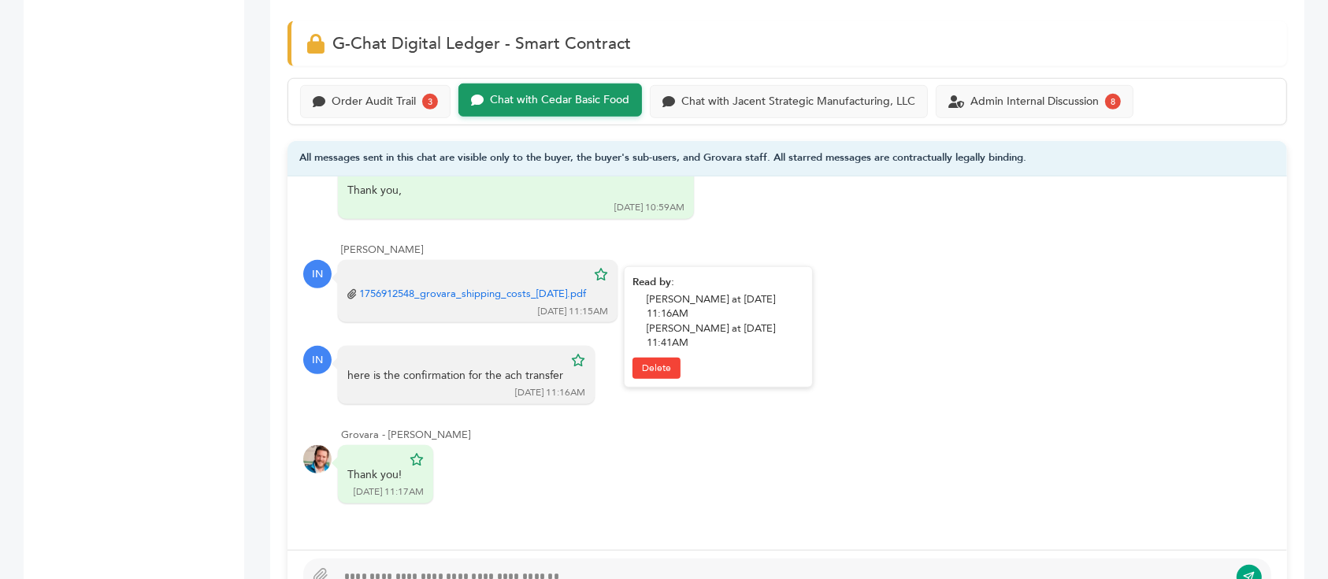
click at [444, 287] on link "1756912548_grovara_shipping_costs_9-3-25.pdf" at bounding box center [472, 294] width 227 height 14
click at [379, 94] on div "Order Audit Trail" at bounding box center [374, 100] width 84 height 13
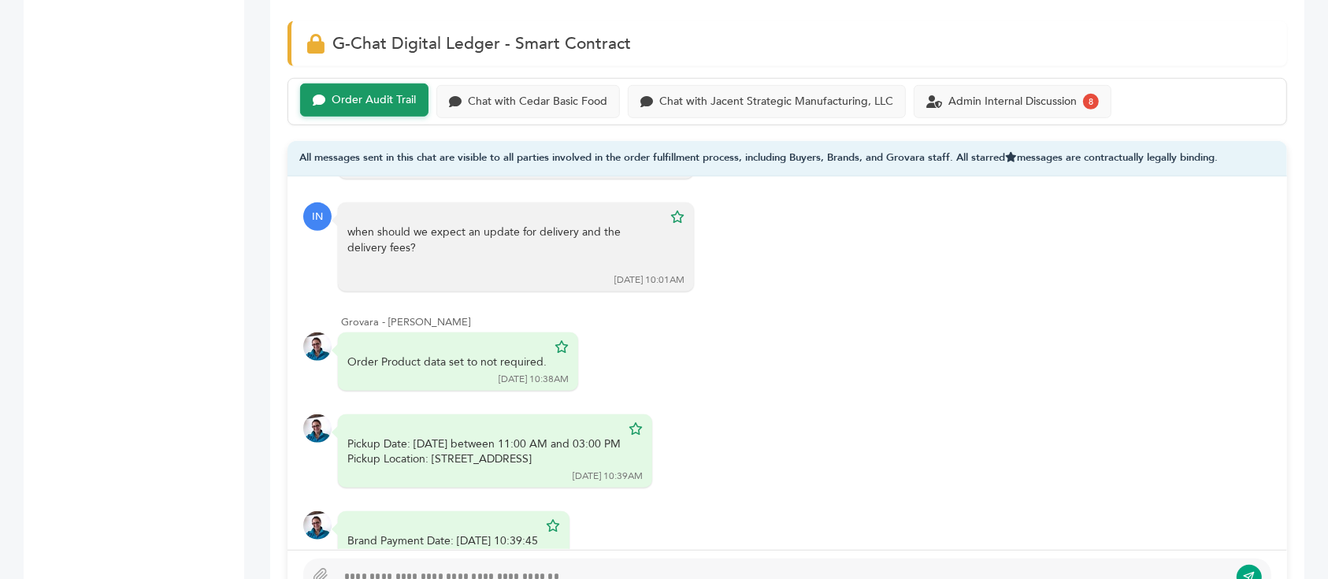
scroll to position [9226, 0]
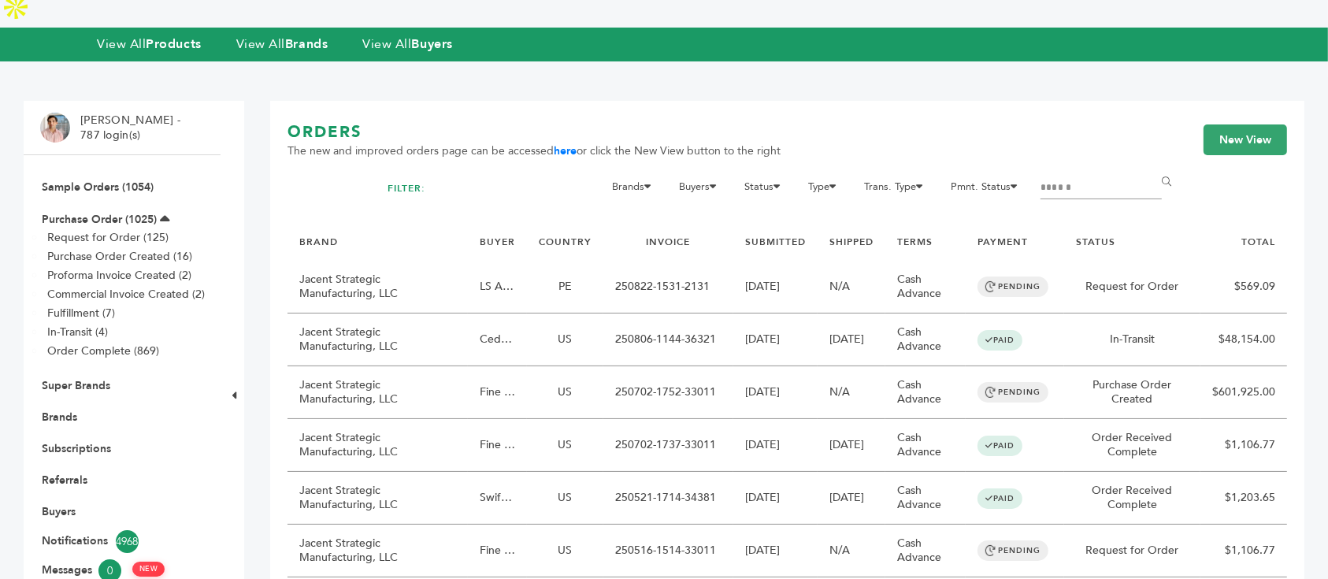
scroll to position [75, 0]
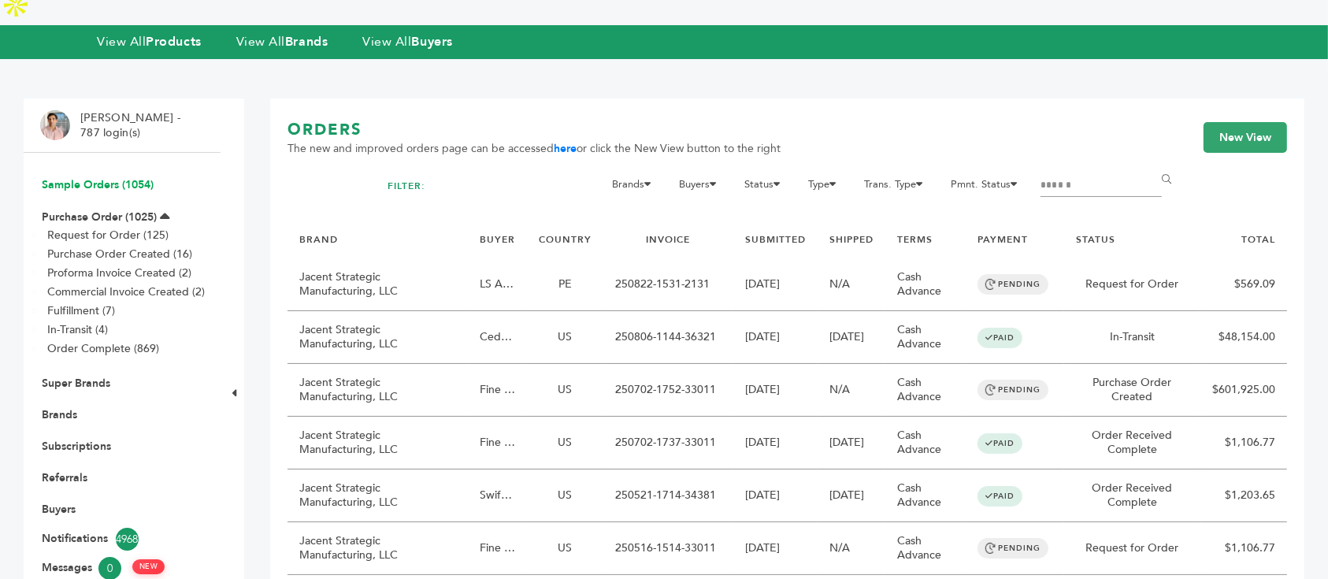
click at [132, 177] on link "Sample Orders (1054)" at bounding box center [98, 184] width 112 height 15
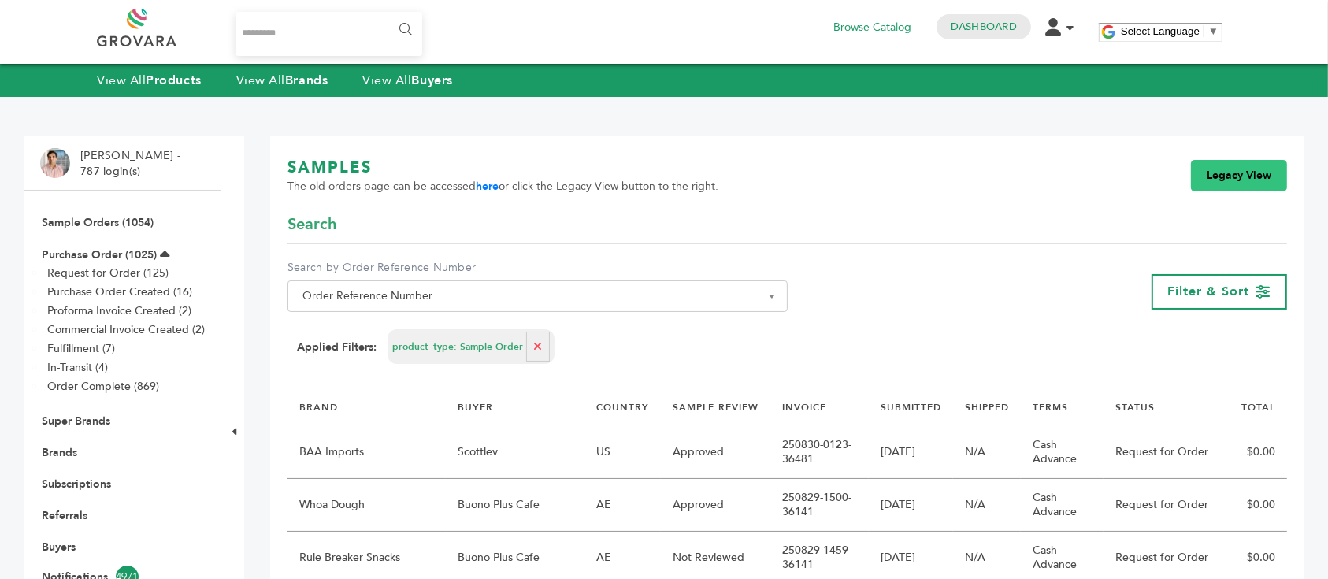
click at [1246, 180] on link "Legacy View" at bounding box center [1239, 176] width 96 height 32
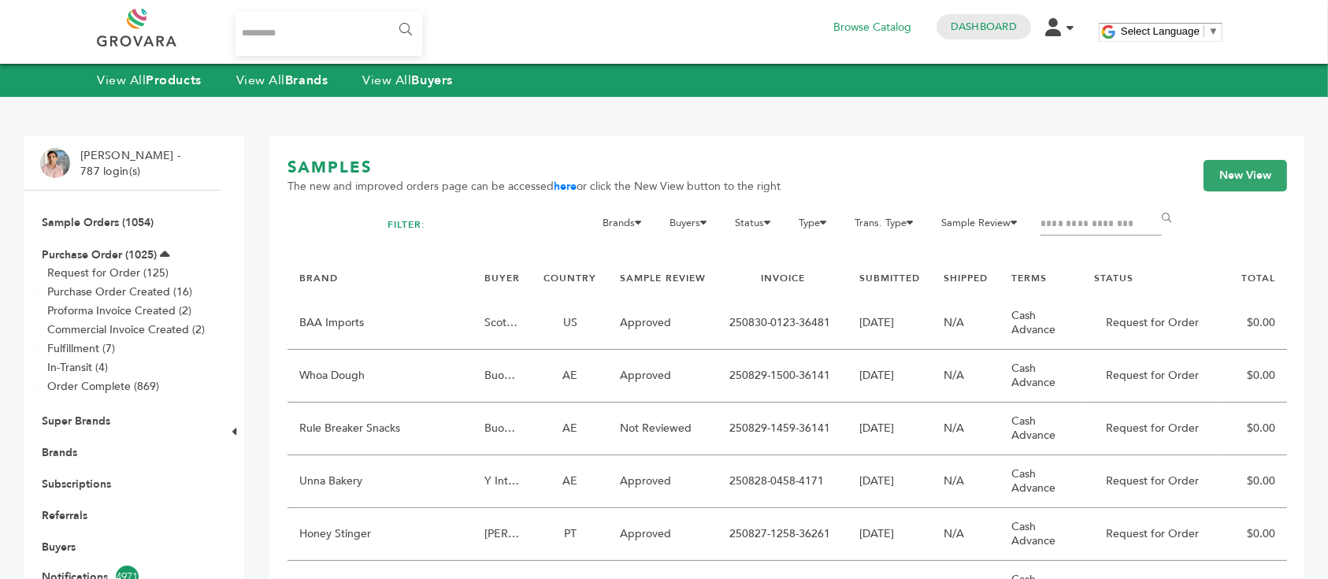
click at [1089, 228] on input "Filter by keywords" at bounding box center [1101, 224] width 121 height 22
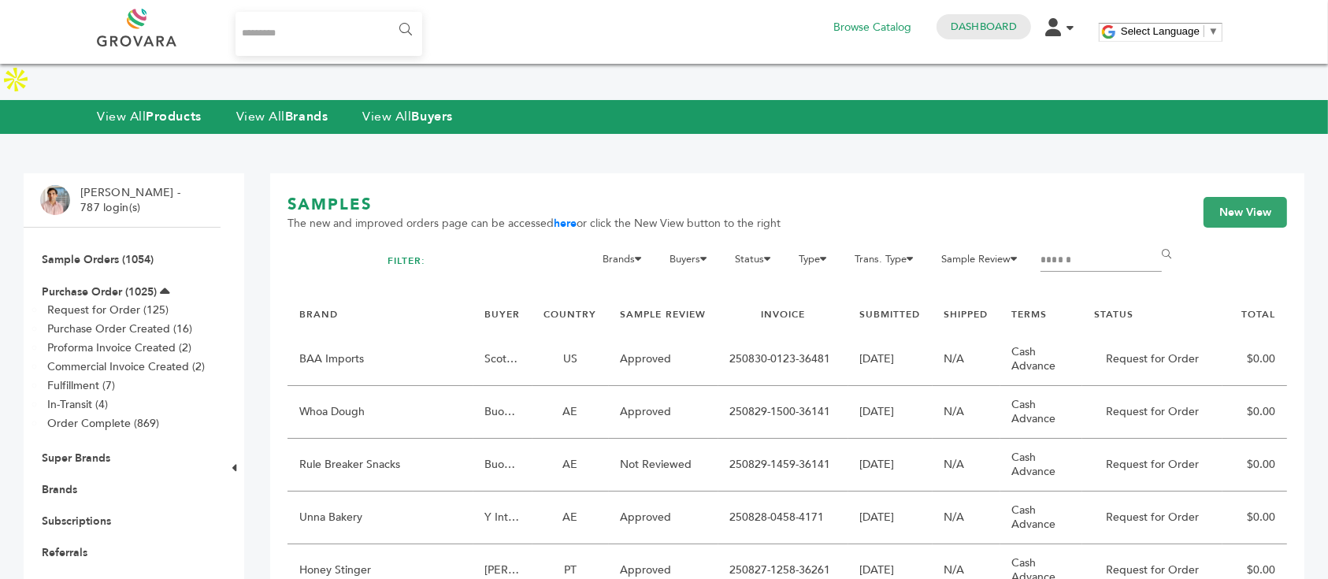
type input "******"
click at [1152, 239] on input "******" at bounding box center [1169, 255] width 35 height 32
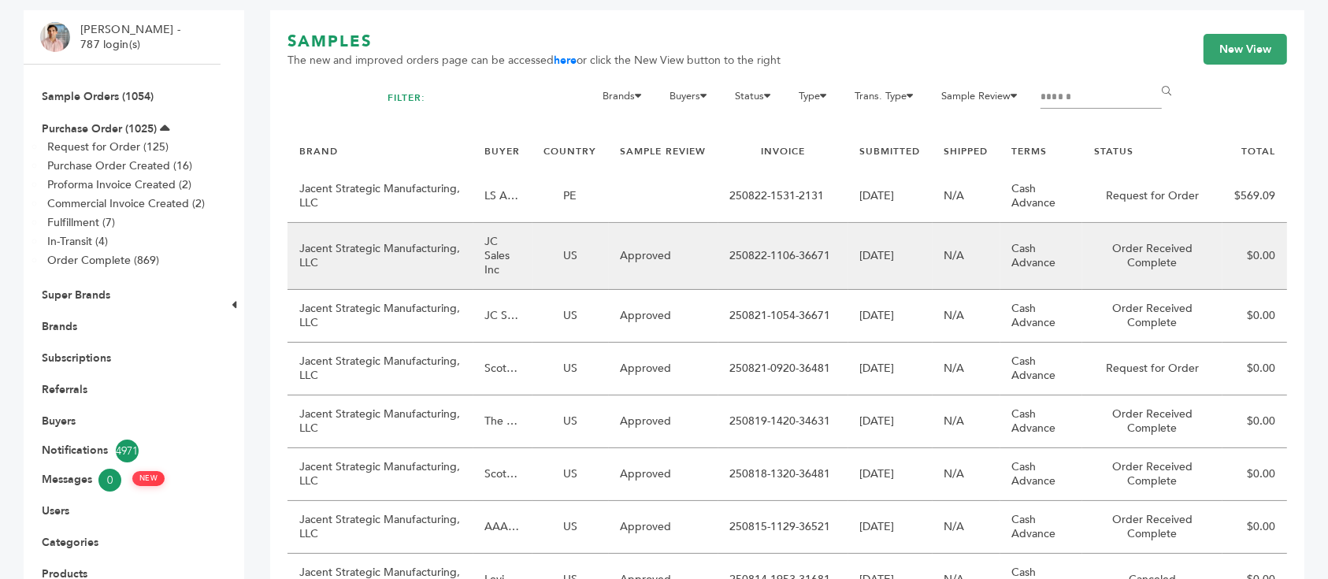
scroll to position [268, 0]
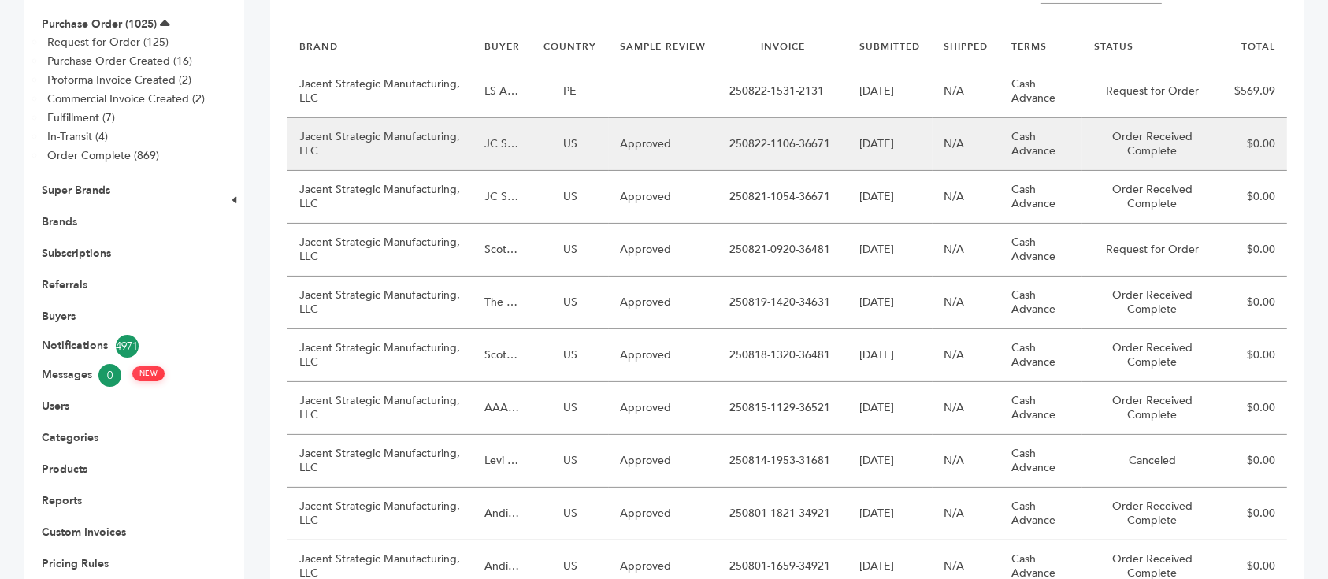
click at [547, 118] on td "US" at bounding box center [571, 144] width 76 height 53
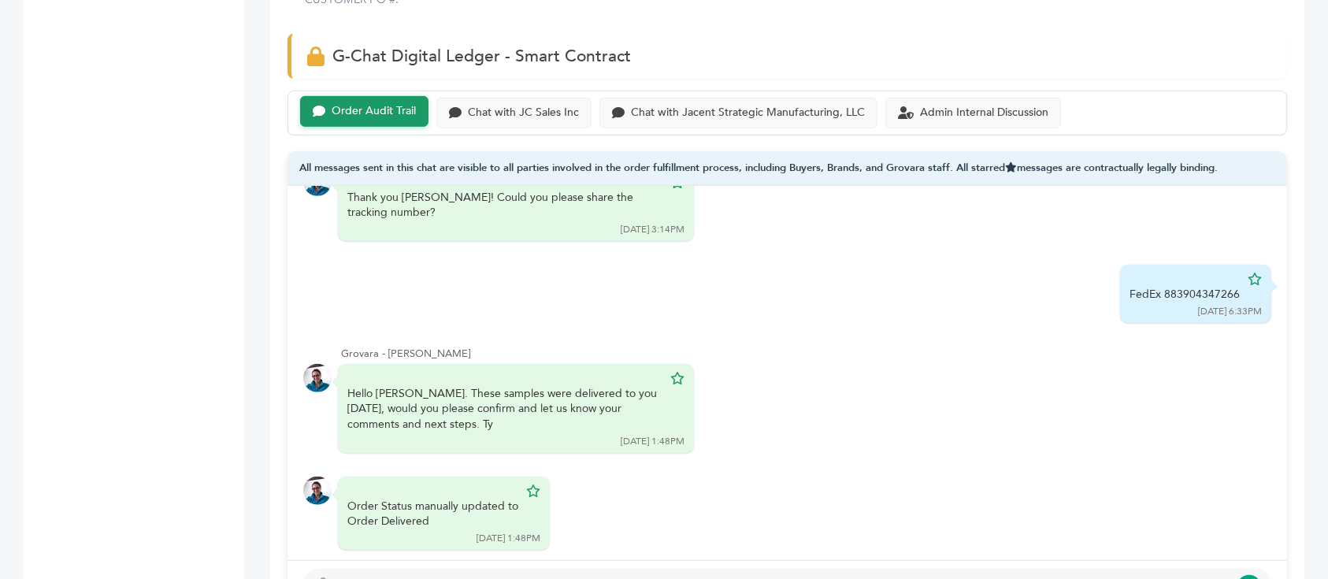
scroll to position [1050, 0]
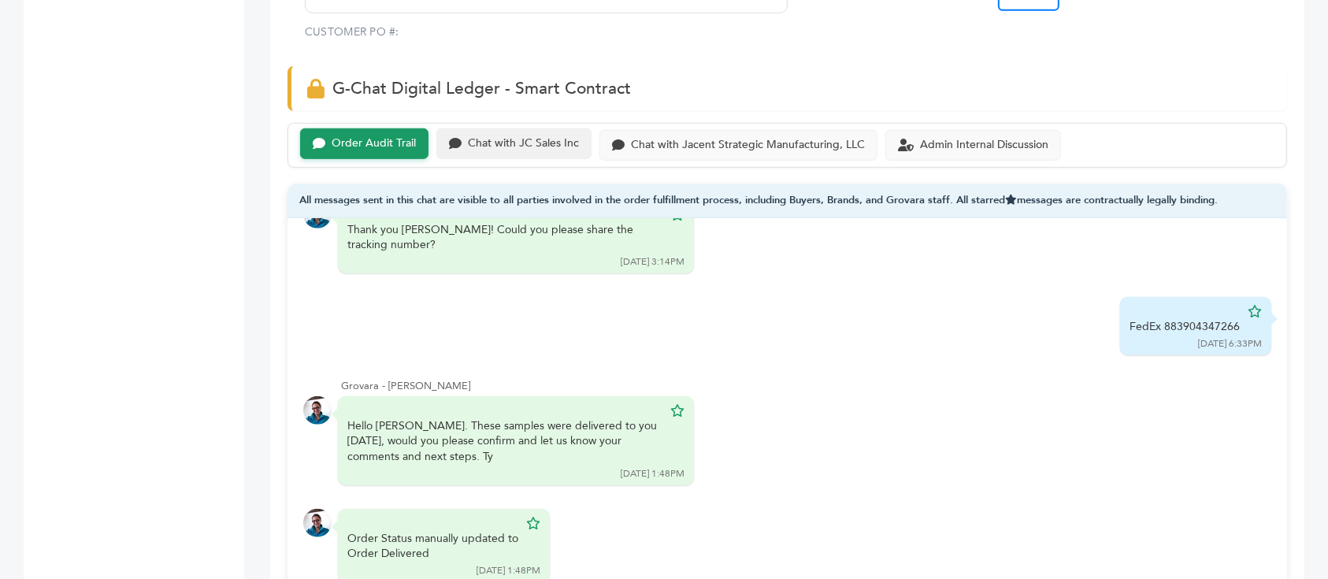
click at [480, 137] on div "Chat with JC Sales Inc" at bounding box center [523, 143] width 111 height 13
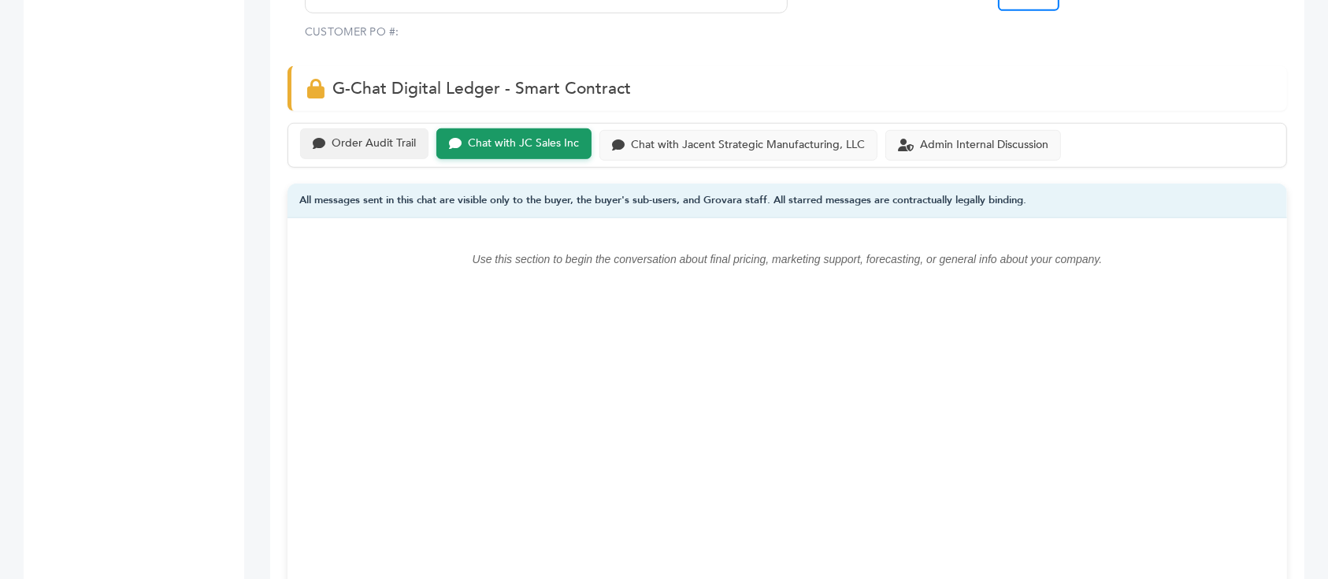
click at [416, 128] on div "Order Audit Trail" at bounding box center [364, 143] width 128 height 31
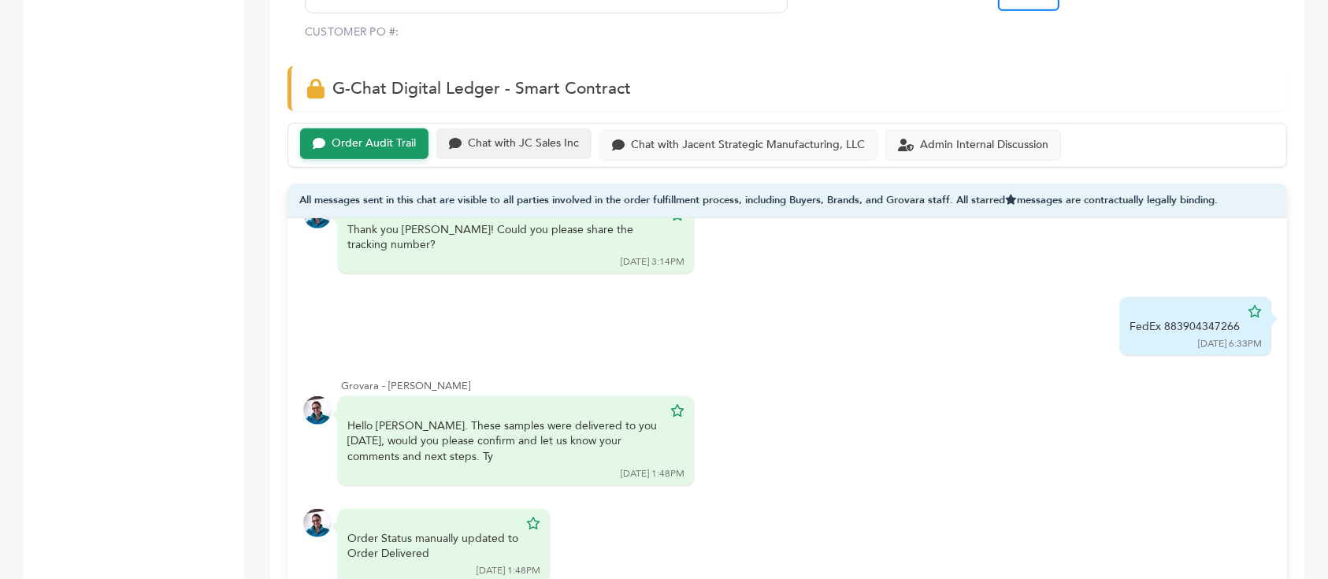
click at [536, 137] on div "Chat with JC Sales Inc" at bounding box center [523, 143] width 111 height 13
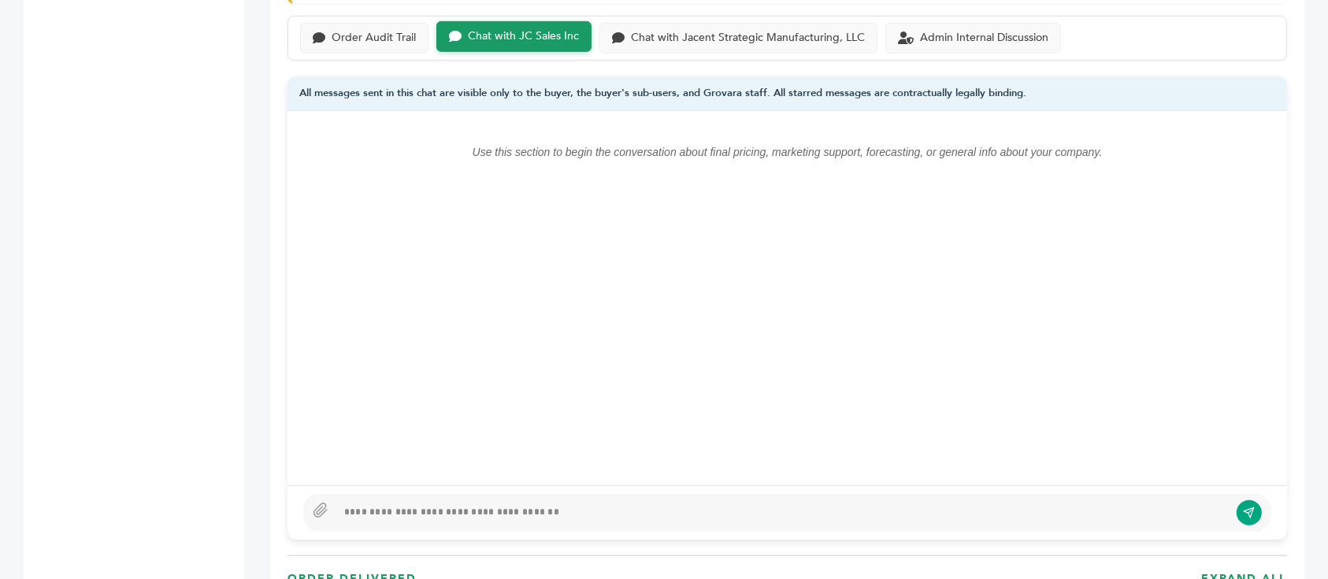
scroll to position [1260, 0]
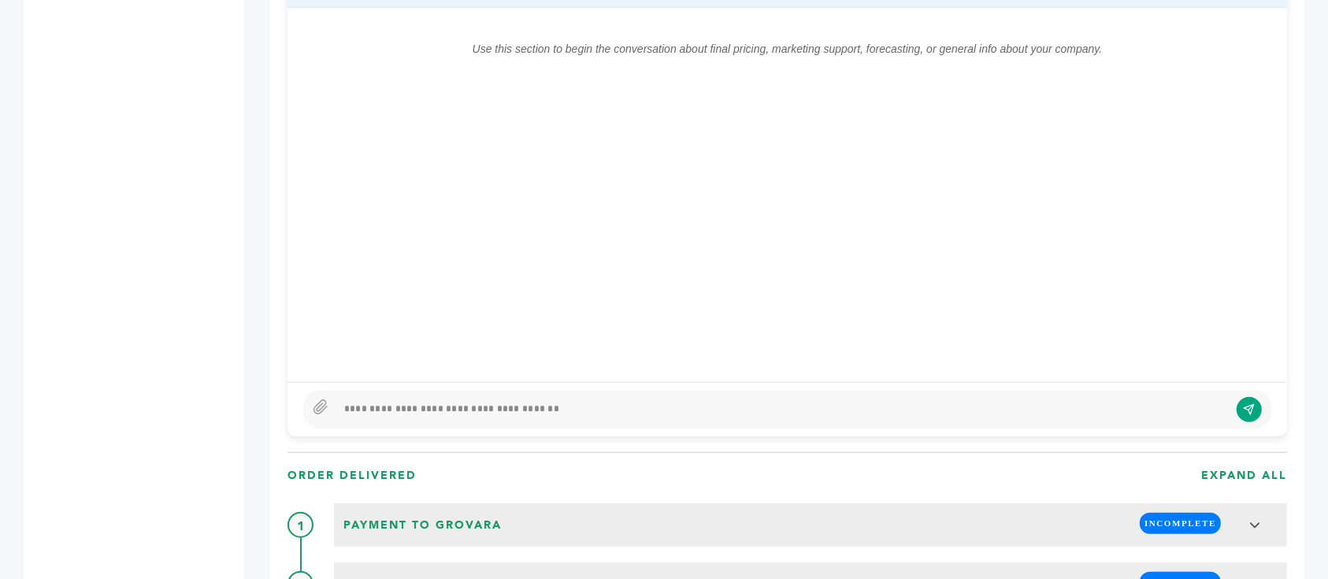
click at [551, 400] on div at bounding box center [782, 409] width 893 height 19
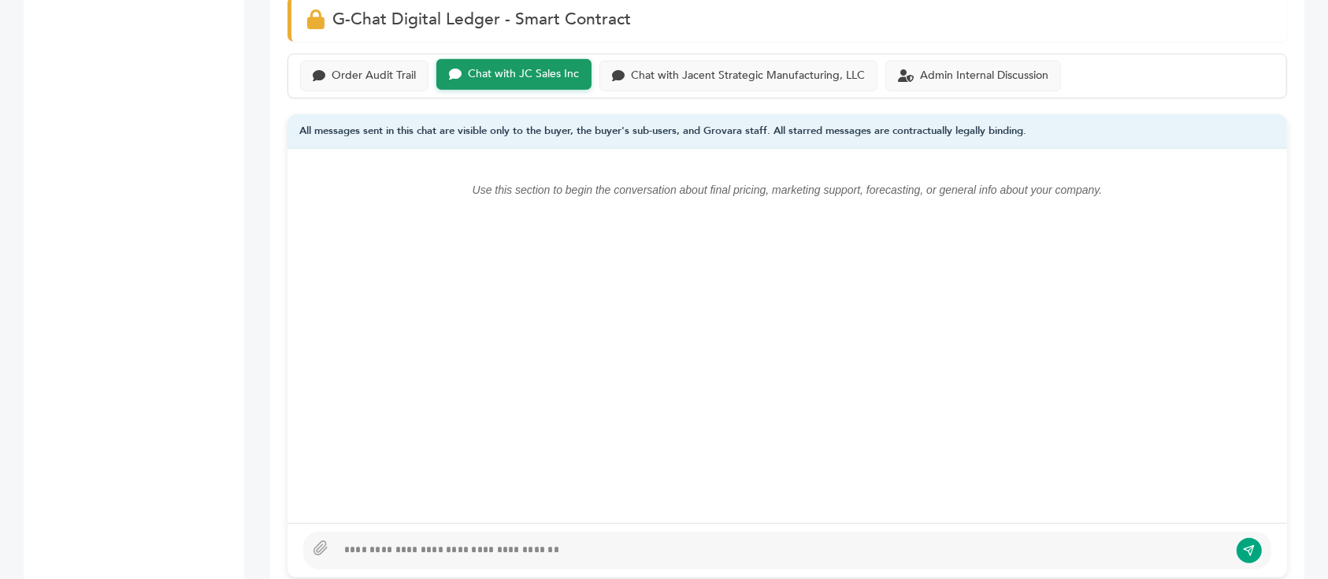
scroll to position [1050, 0]
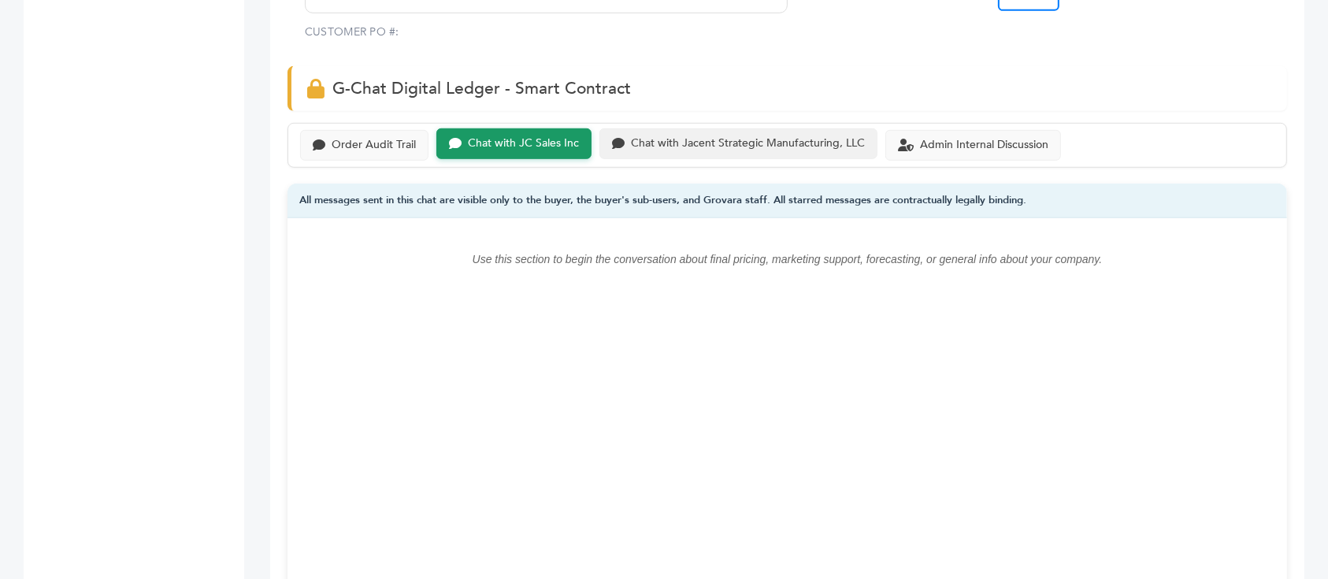
click at [733, 128] on div "Chat with Jacent Strategic Manufacturing, LLC" at bounding box center [738, 143] width 278 height 31
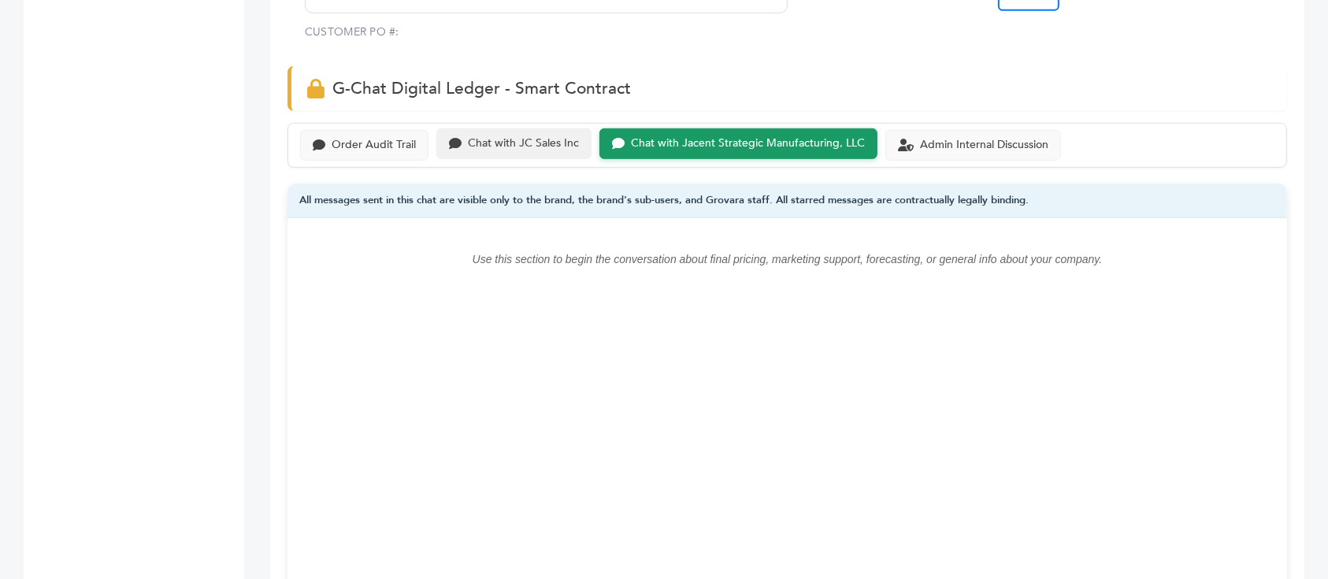
click at [548, 137] on div "Chat with JC Sales Inc" at bounding box center [523, 143] width 111 height 13
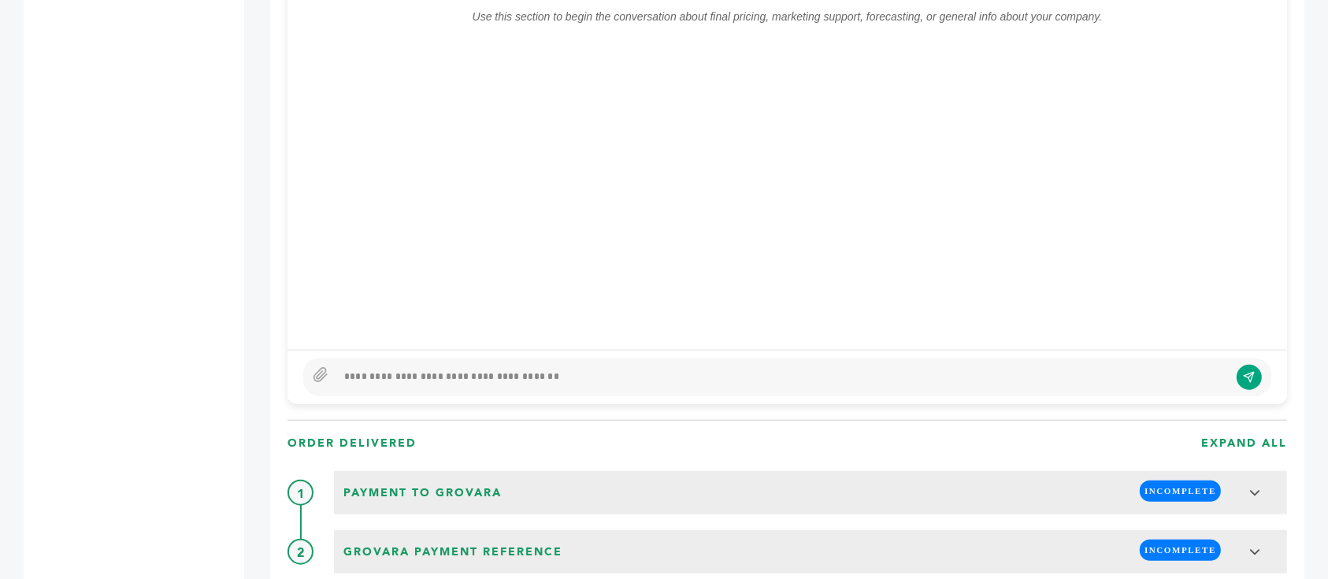
scroll to position [1365, 0]
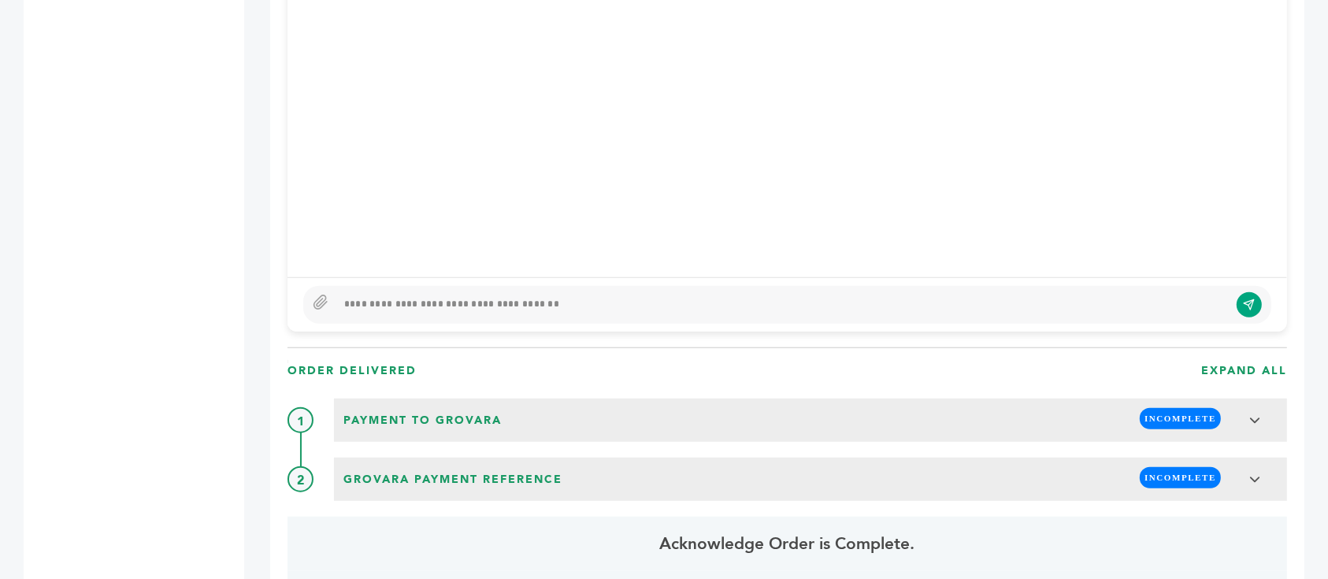
click at [507, 286] on div at bounding box center [787, 305] width 968 height 38
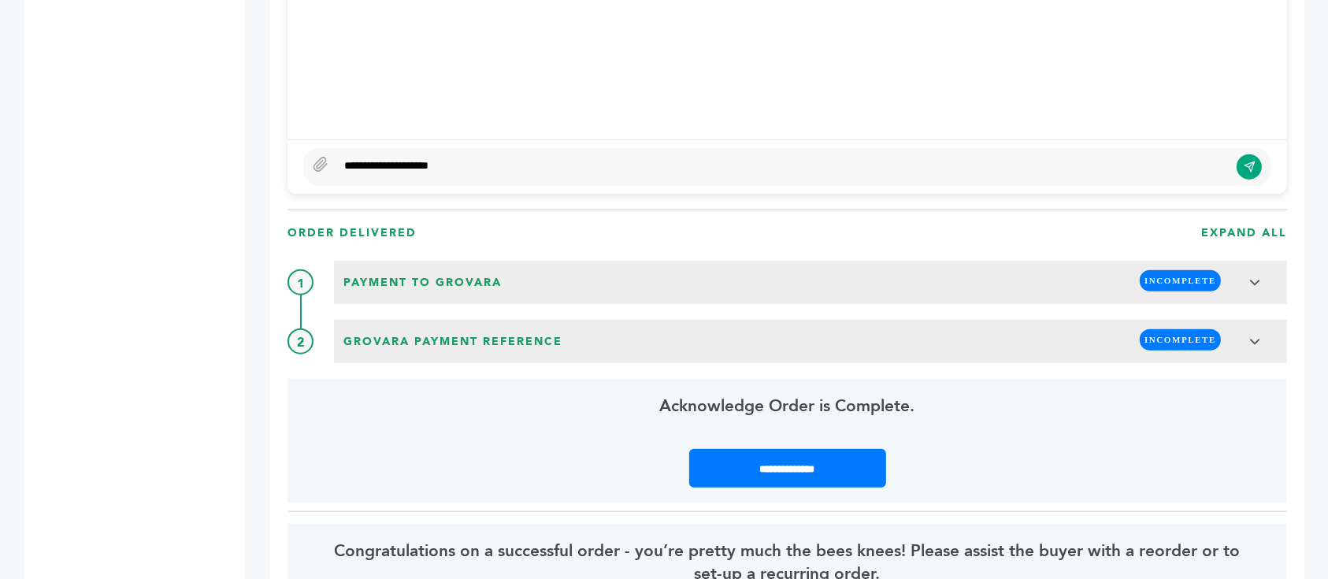
scroll to position [1470, 0]
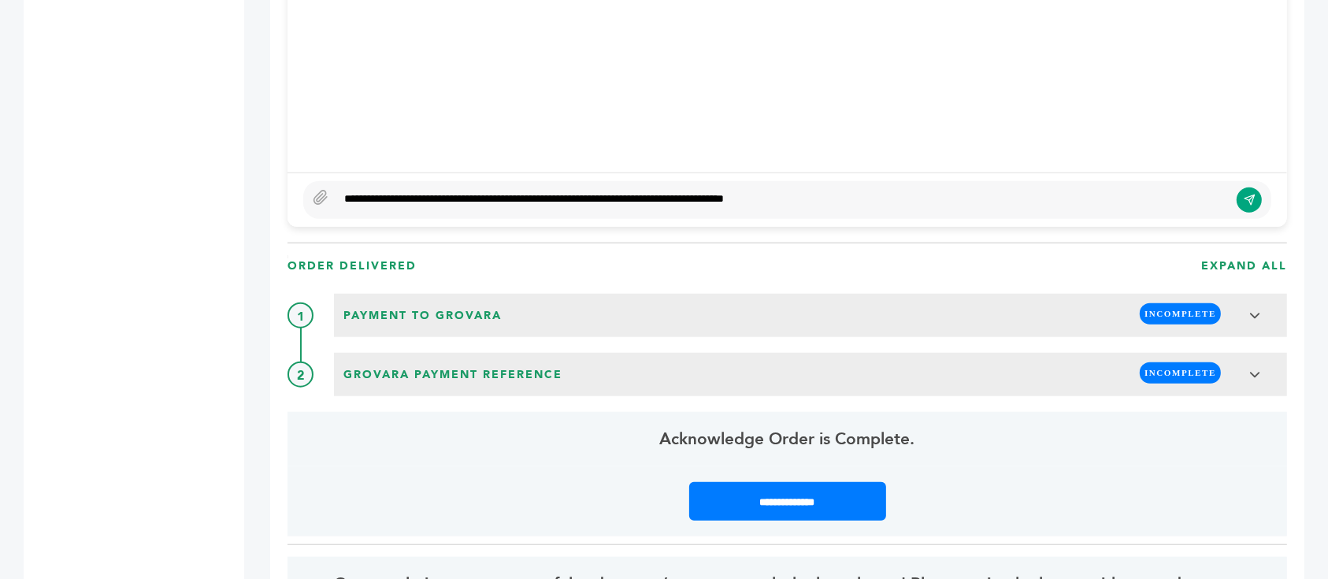
type textarea "**********"
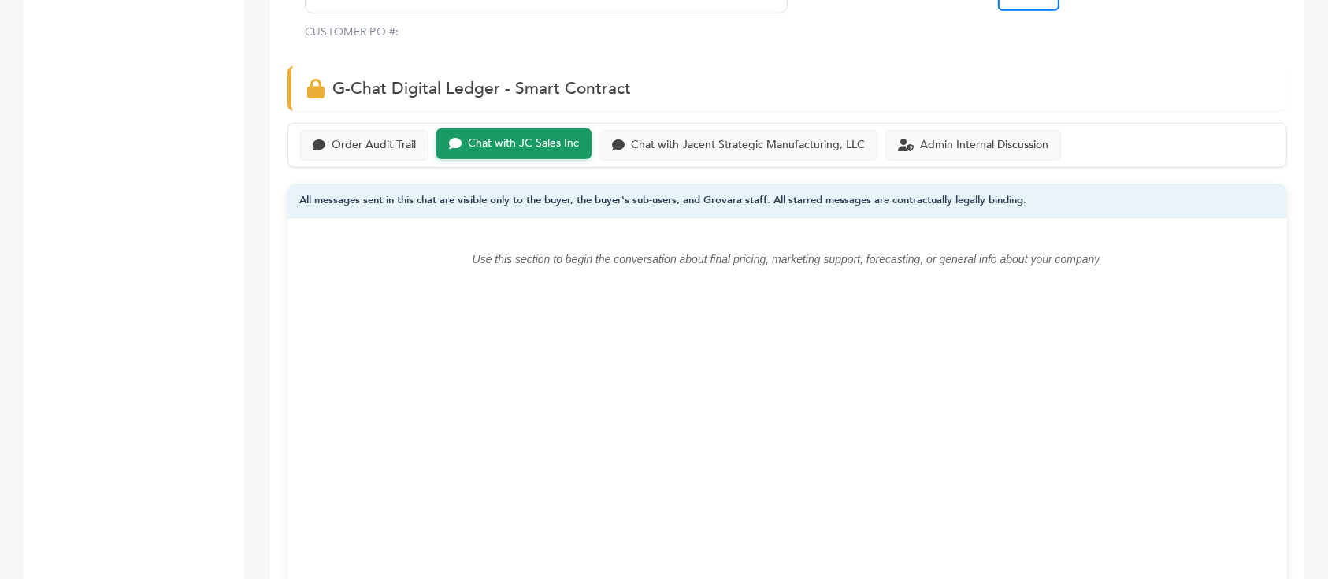
scroll to position [1260, 0]
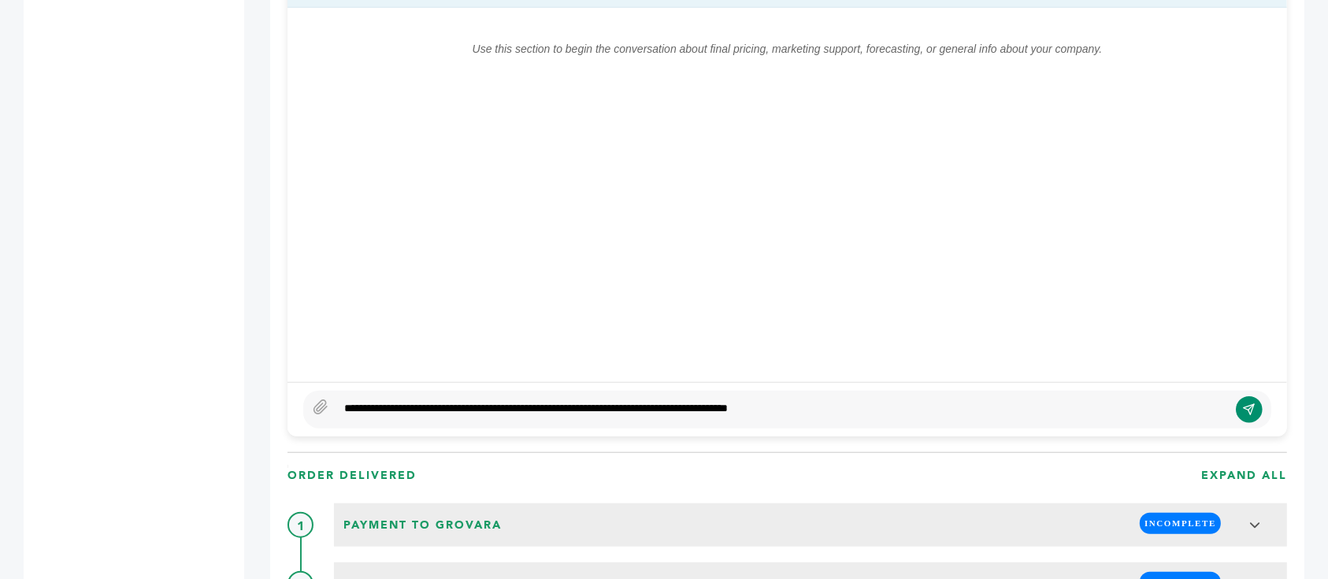
click at [1256, 396] on button "submit" at bounding box center [1249, 409] width 27 height 27
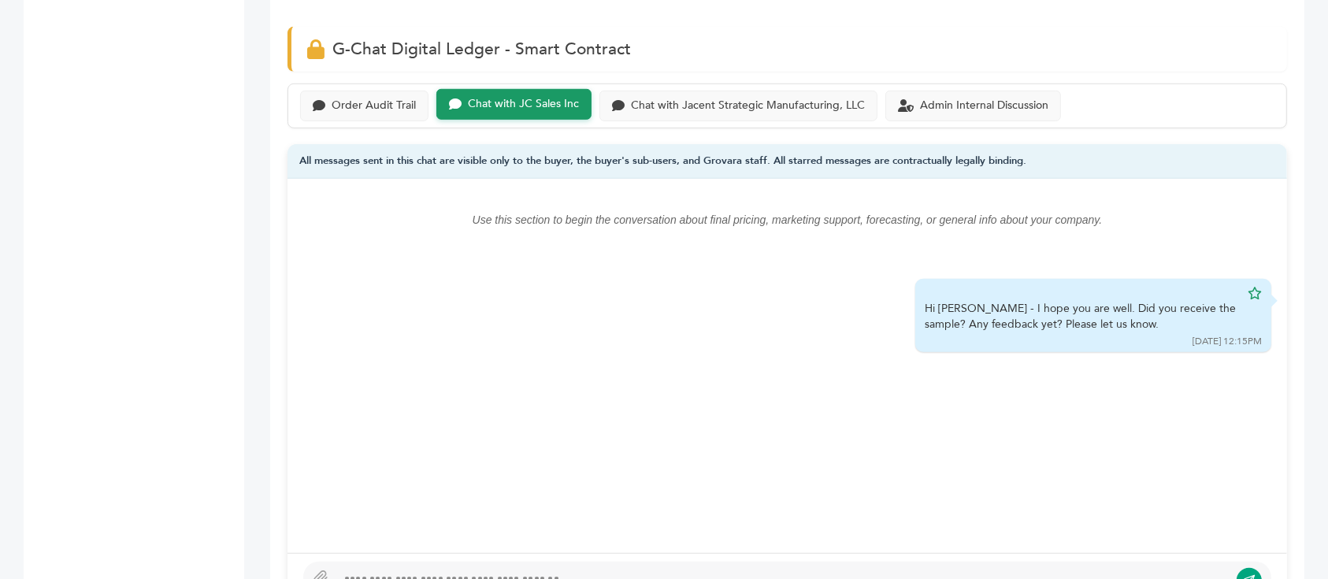
scroll to position [945, 0]
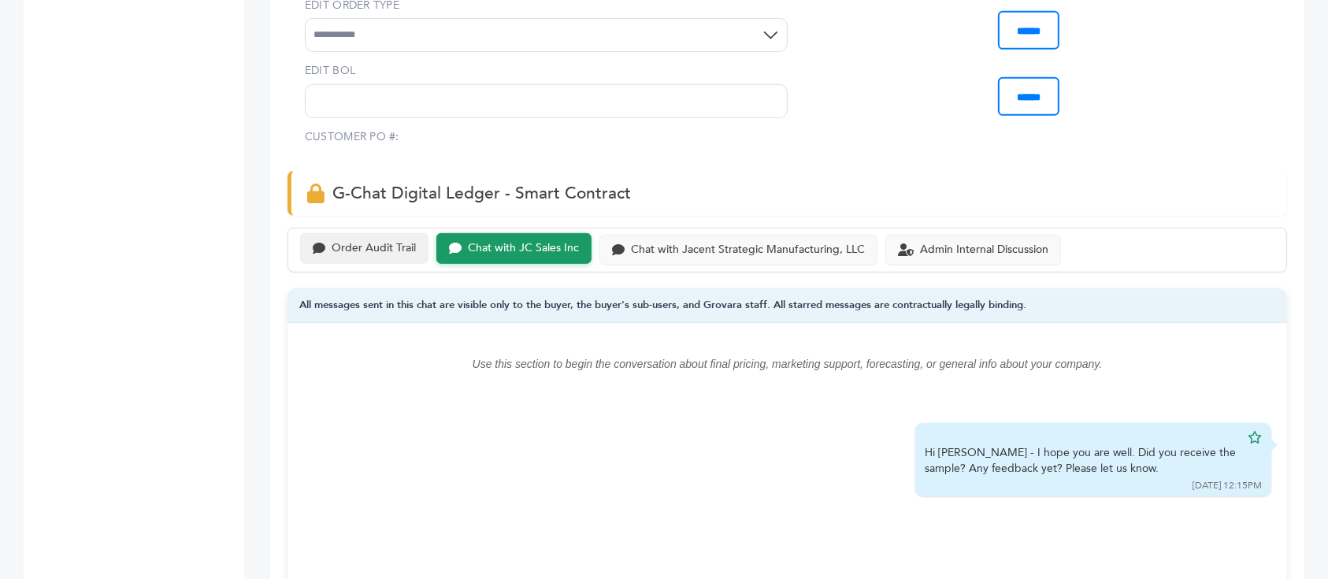
drag, startPoint x: 322, startPoint y: 227, endPoint x: 331, endPoint y: 215, distance: 14.7
click at [328, 228] on div "Order Audit Trail Chat with JC Sales Inc Chat with Jacent Strategic Manufacturi…" at bounding box center [788, 250] width 1000 height 45
click at [332, 242] on div "Order Audit Trail" at bounding box center [374, 248] width 84 height 13
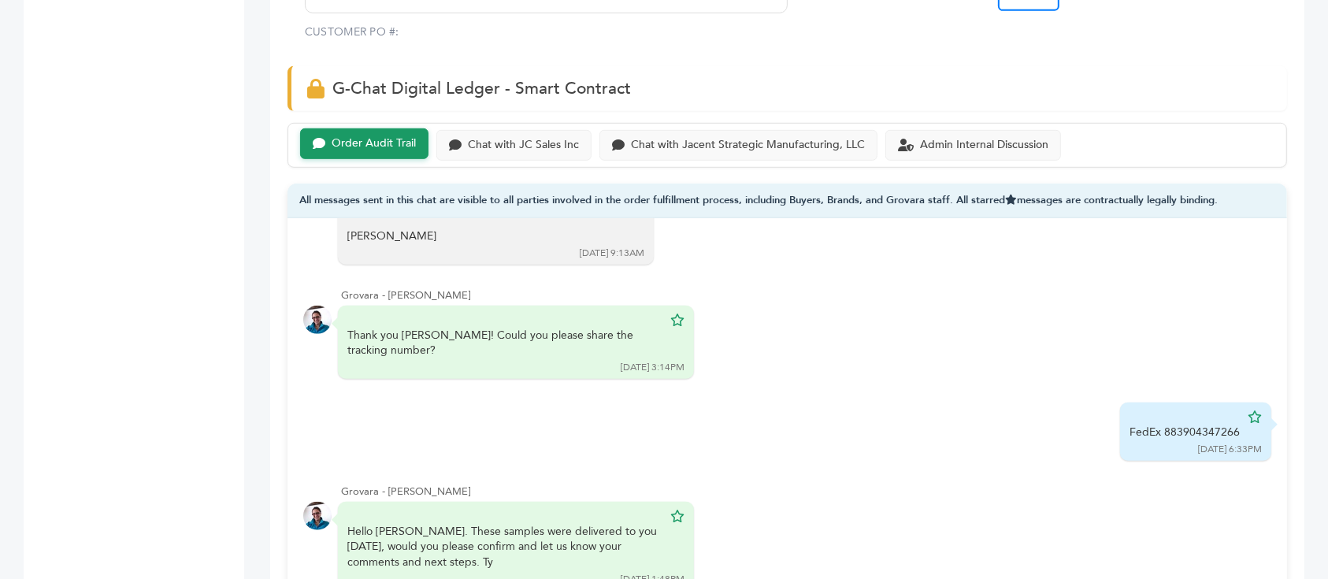
scroll to position [434, 0]
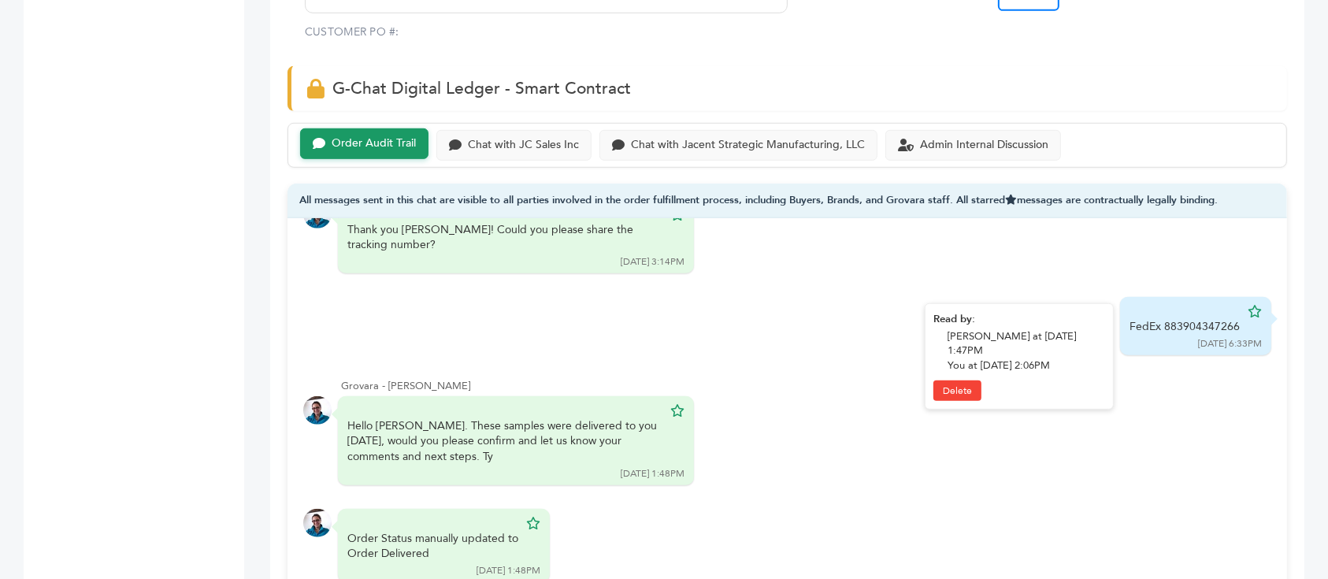
drag, startPoint x: 1223, startPoint y: 272, endPoint x: 1112, endPoint y: 272, distance: 111.9
click at [1120, 297] on div "FedEx 883904347266 08/27/25 6:33PM" at bounding box center [1195, 326] width 151 height 58
copy div "FedEx 883904347266"
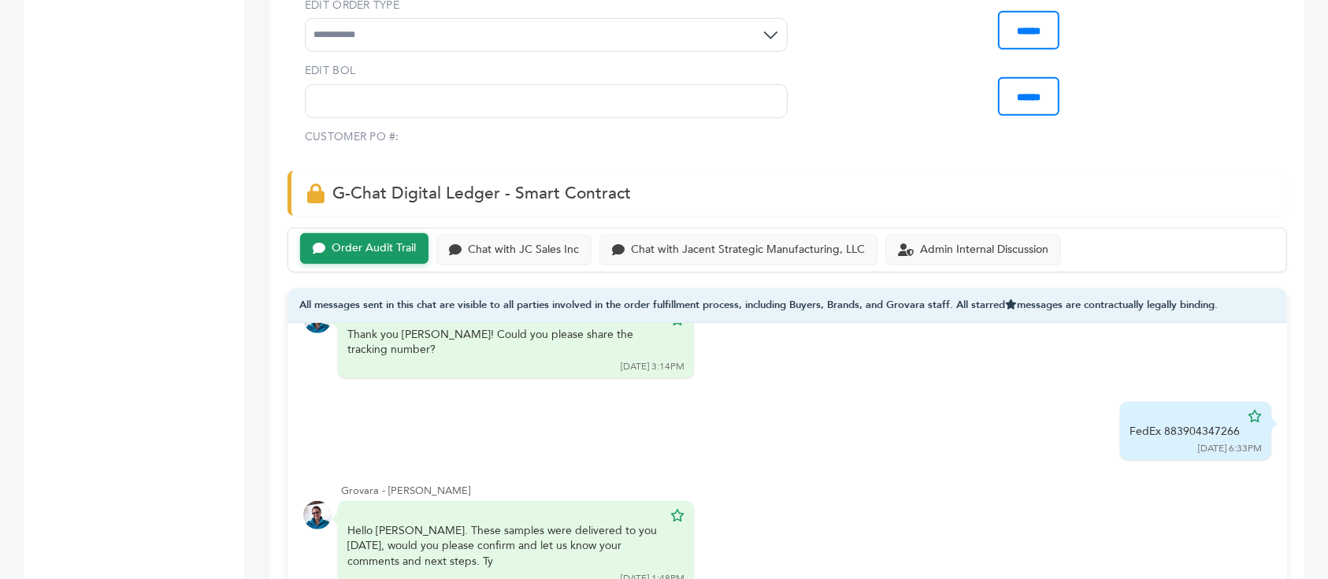
scroll to position [1050, 0]
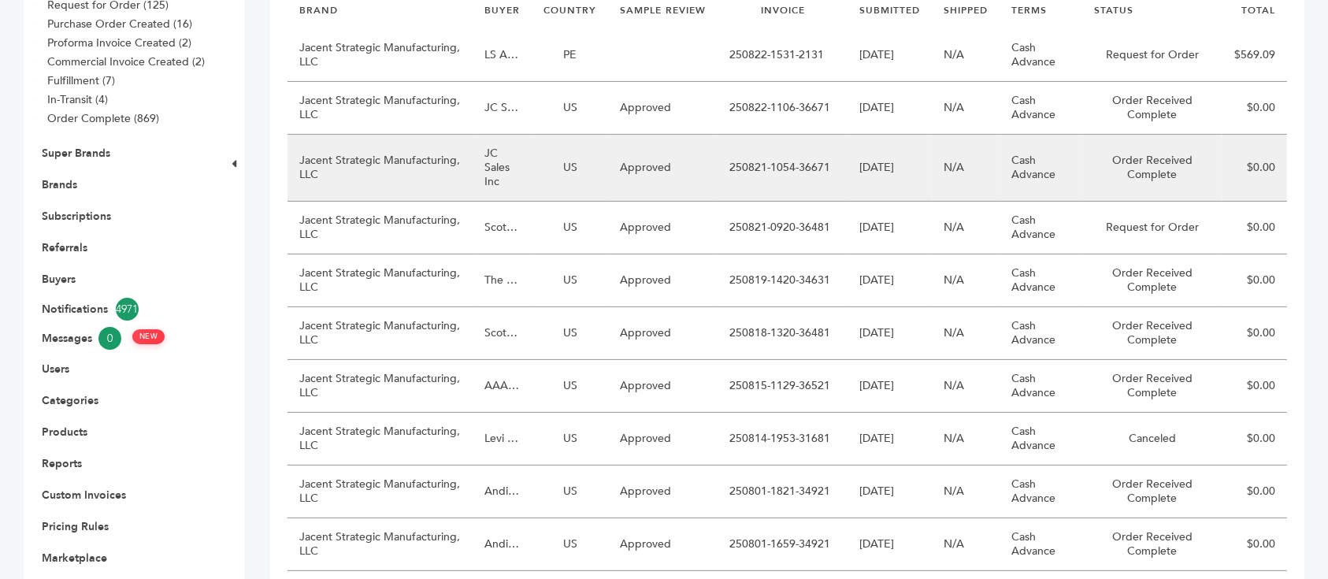
scroll to position [268, 0]
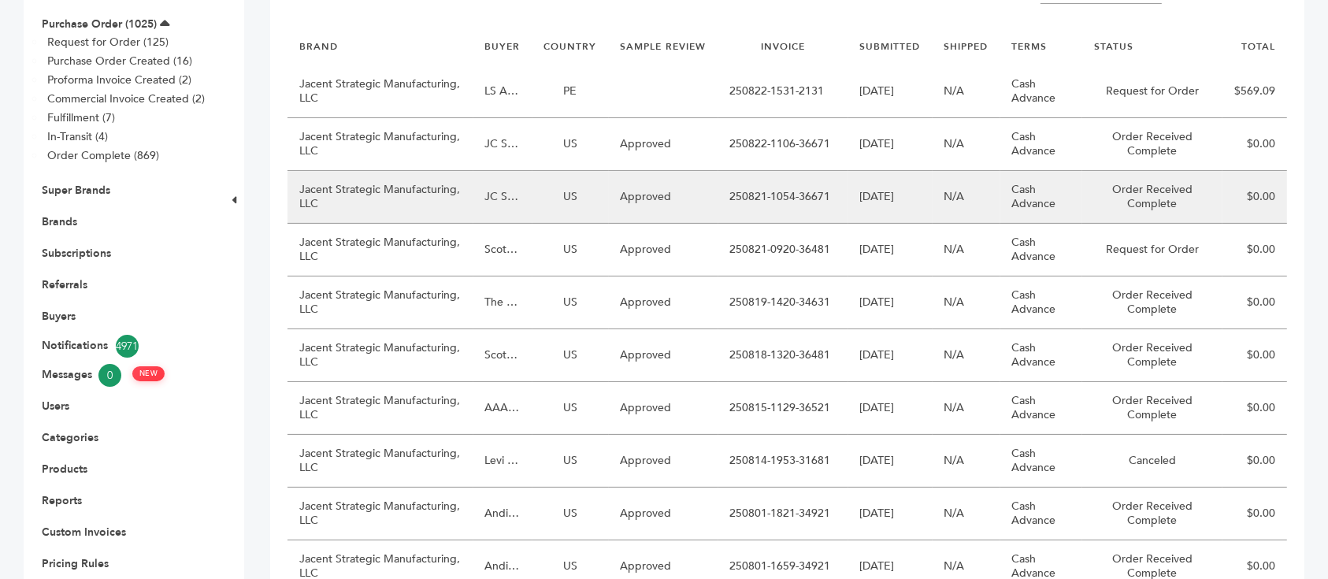
click at [554, 171] on td "US" at bounding box center [571, 197] width 76 height 53
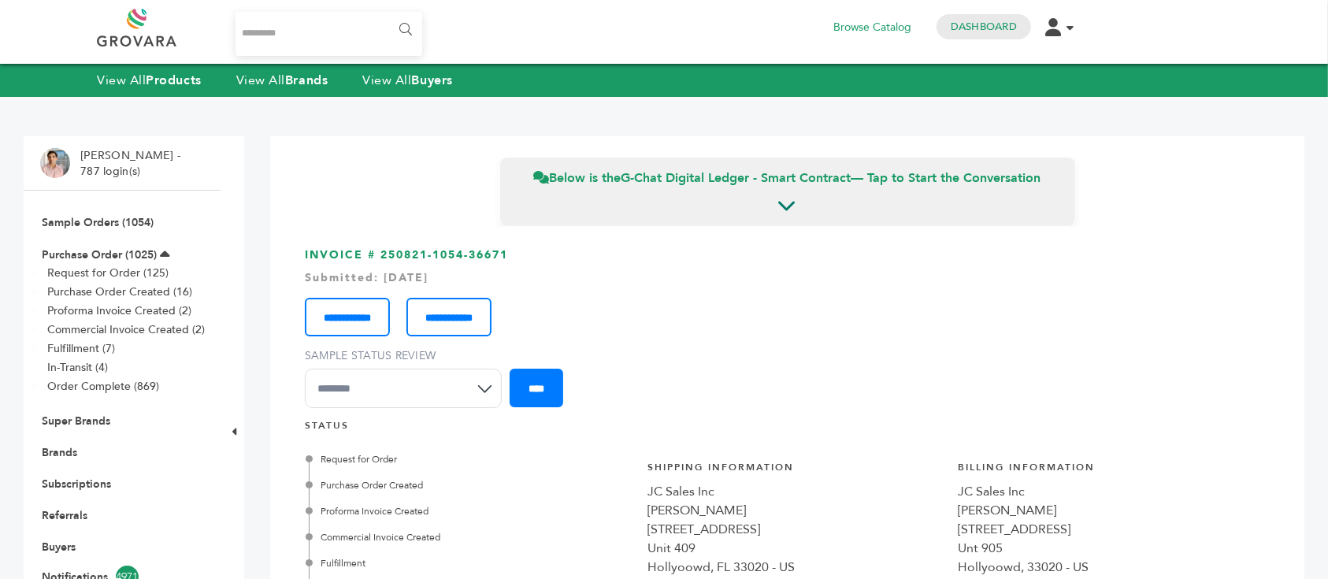
scroll to position [525, 0]
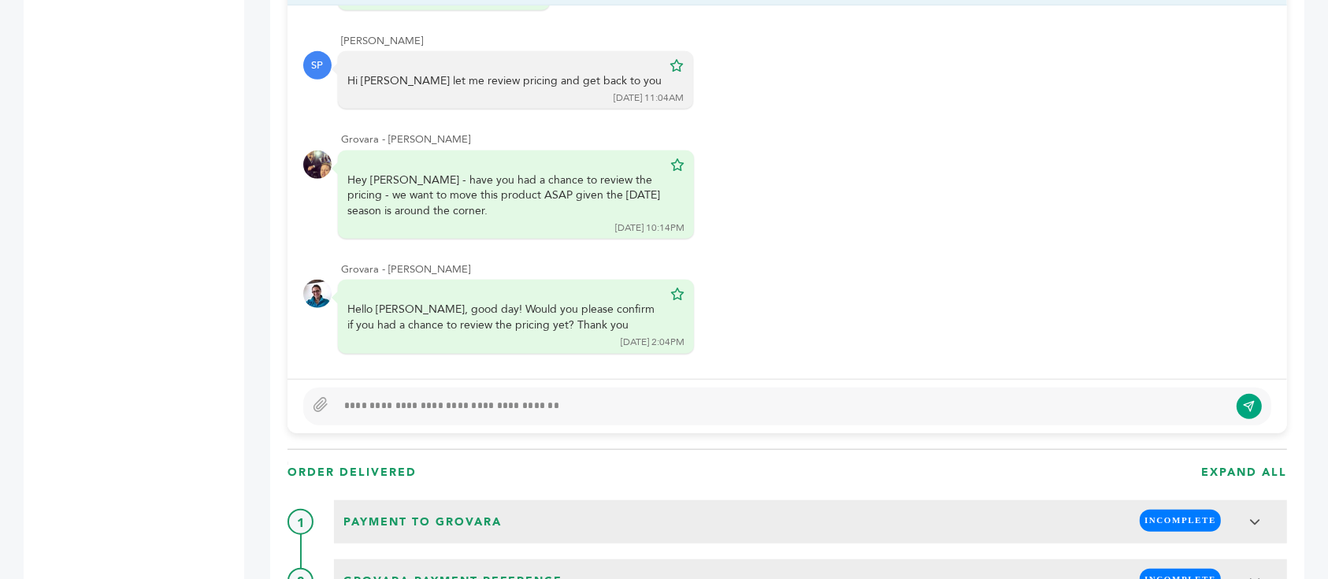
scroll to position [1050, 0]
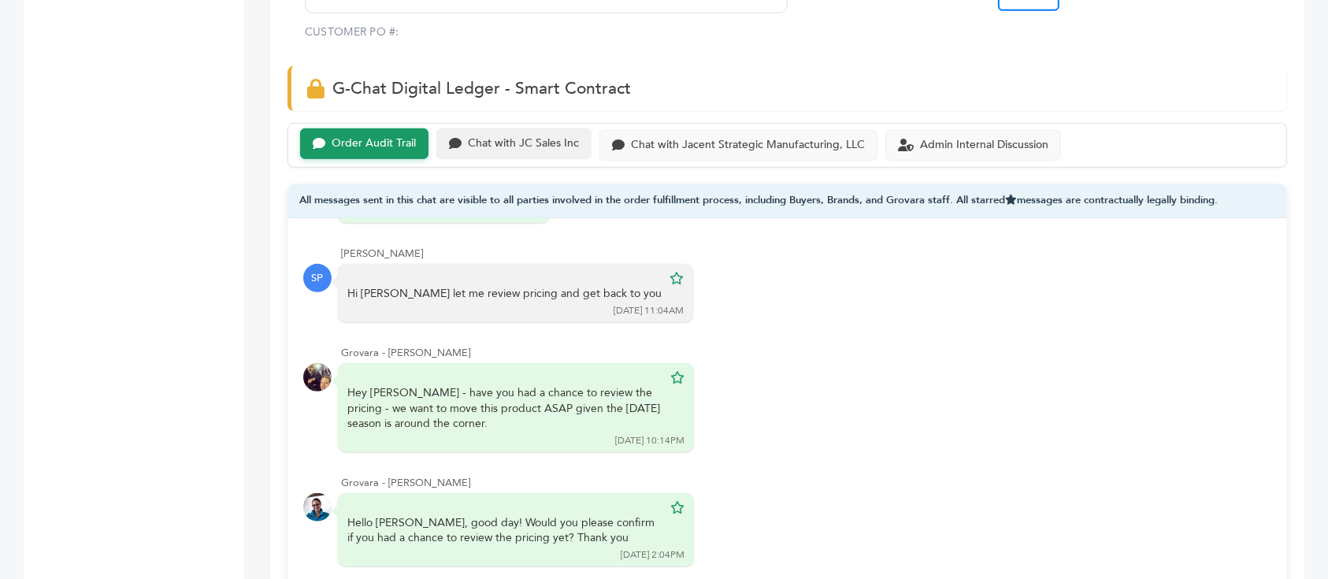
click at [481, 137] on div "Chat with JC Sales Inc" at bounding box center [523, 143] width 111 height 13
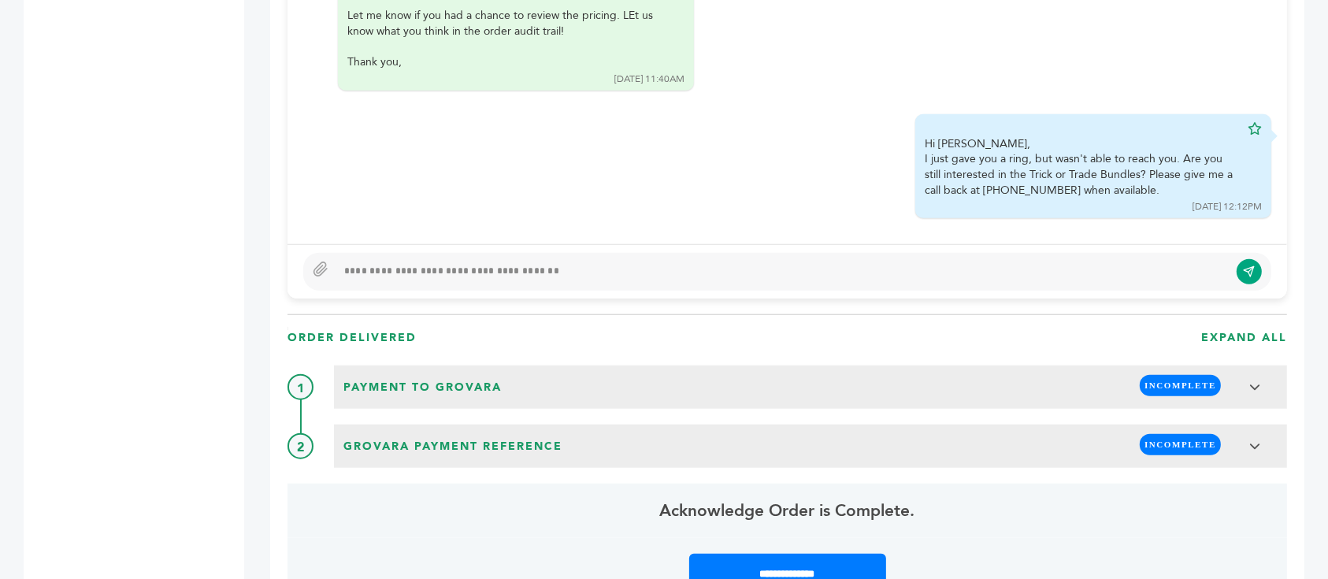
scroll to position [1365, 0]
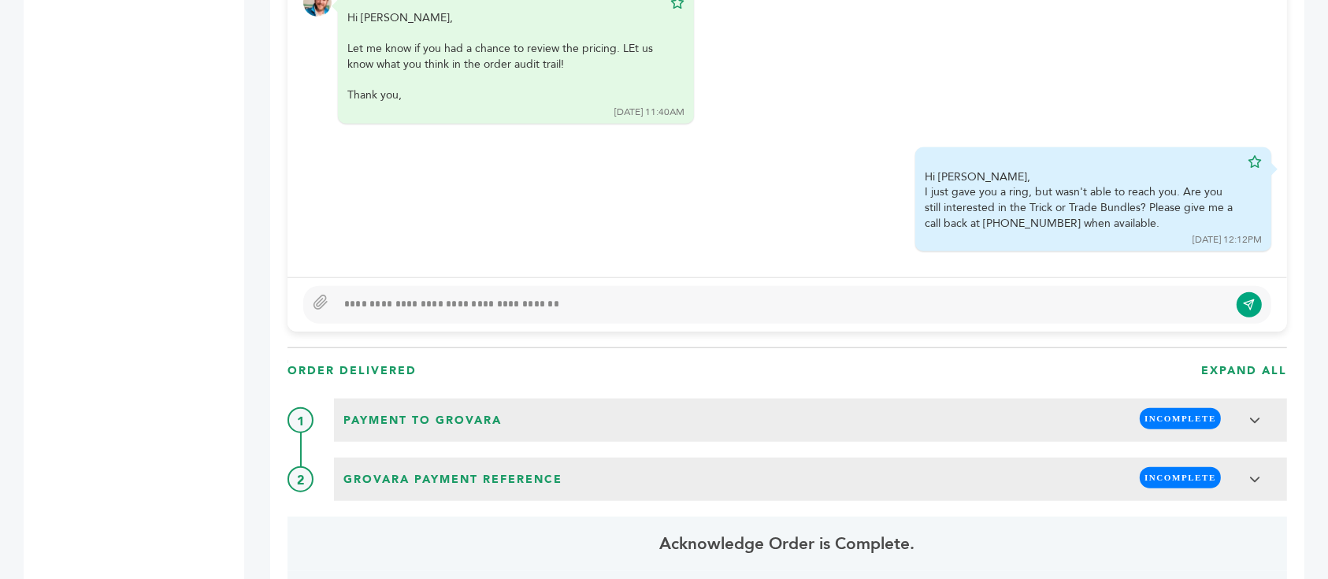
click at [664, 295] on div at bounding box center [782, 304] width 893 height 19
type textarea "**********"
click at [1249, 298] on icon "submit" at bounding box center [1249, 304] width 13 height 13
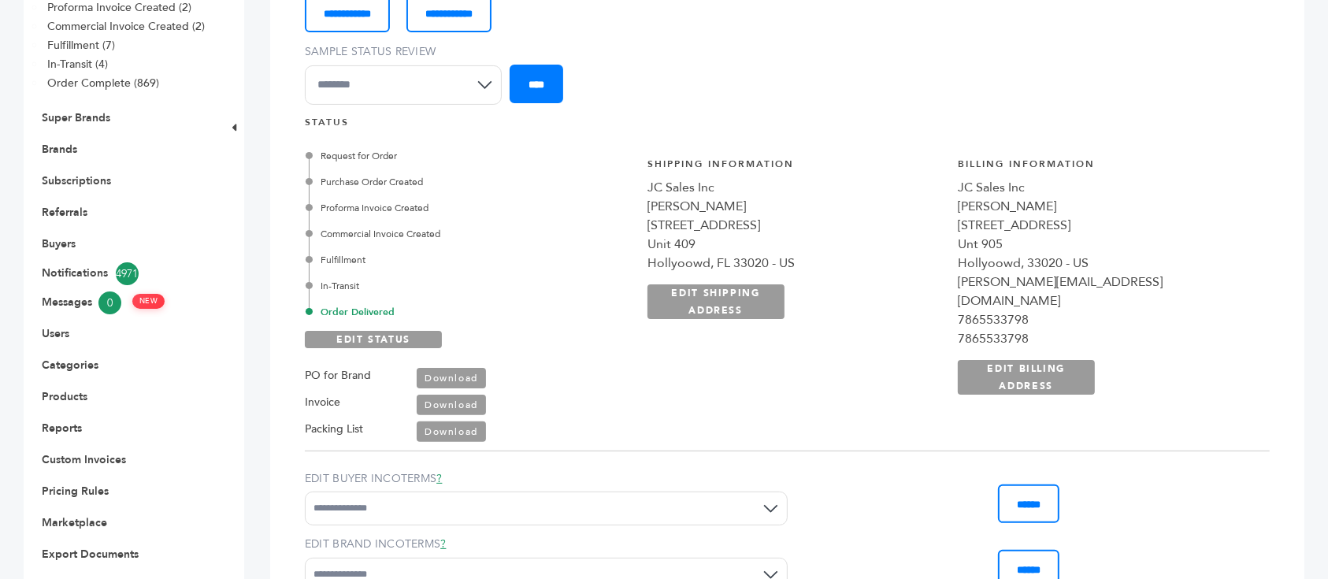
scroll to position [262, 0]
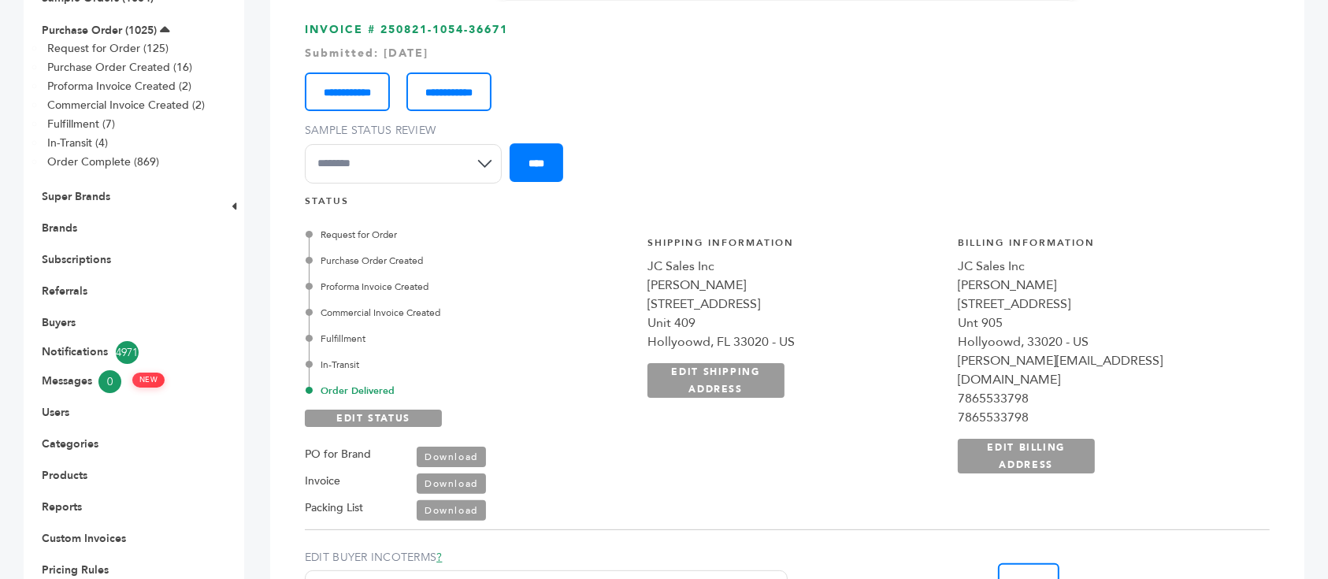
drag, startPoint x: 957, startPoint y: 233, endPoint x: 1151, endPoint y: 291, distance: 202.4
click at [1151, 291] on div "**********" at bounding box center [950, 363] width 640 height 295
click at [1151, 314] on div "Unt 905" at bounding box center [1105, 323] width 295 height 19
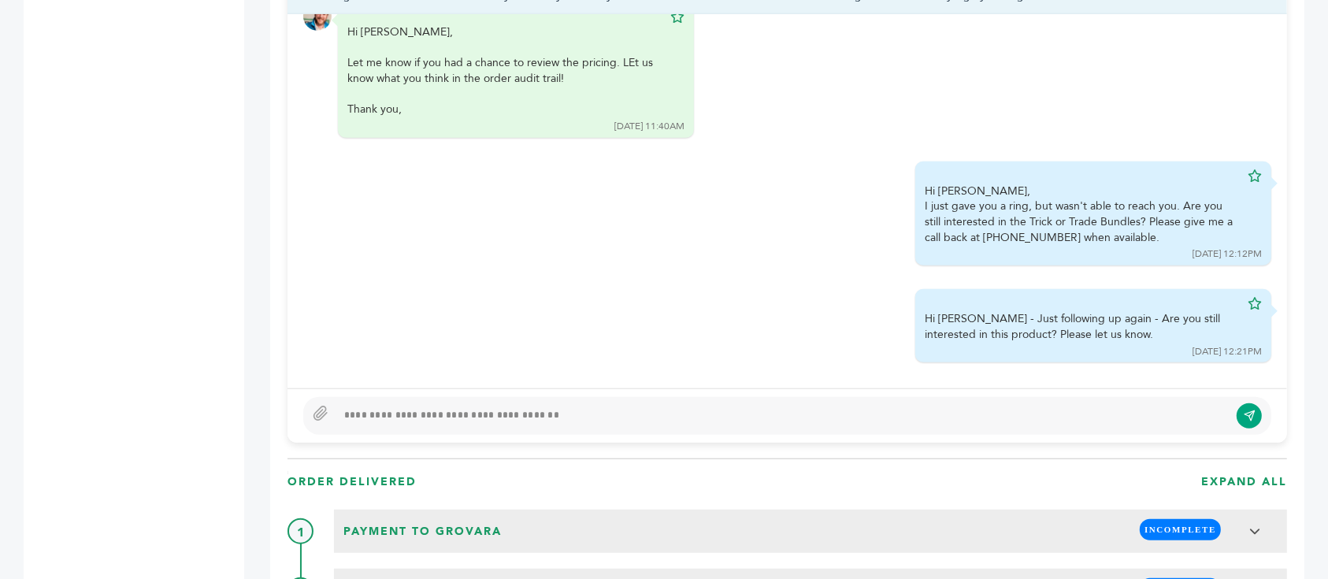
scroll to position [1365, 0]
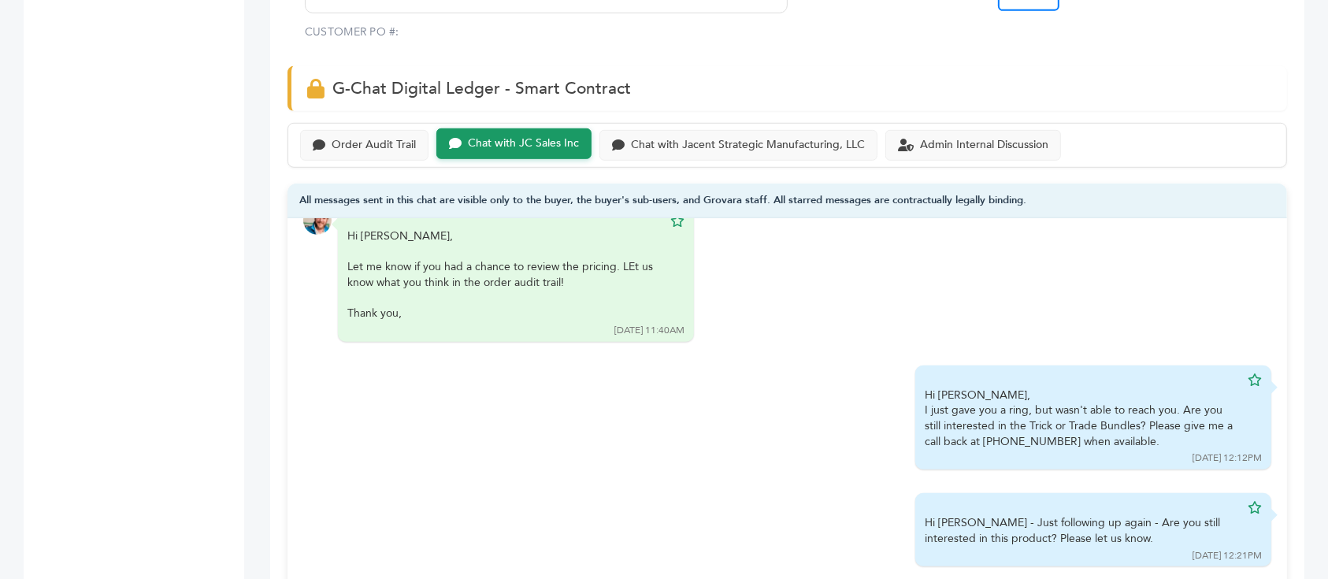
scroll to position [525, 0]
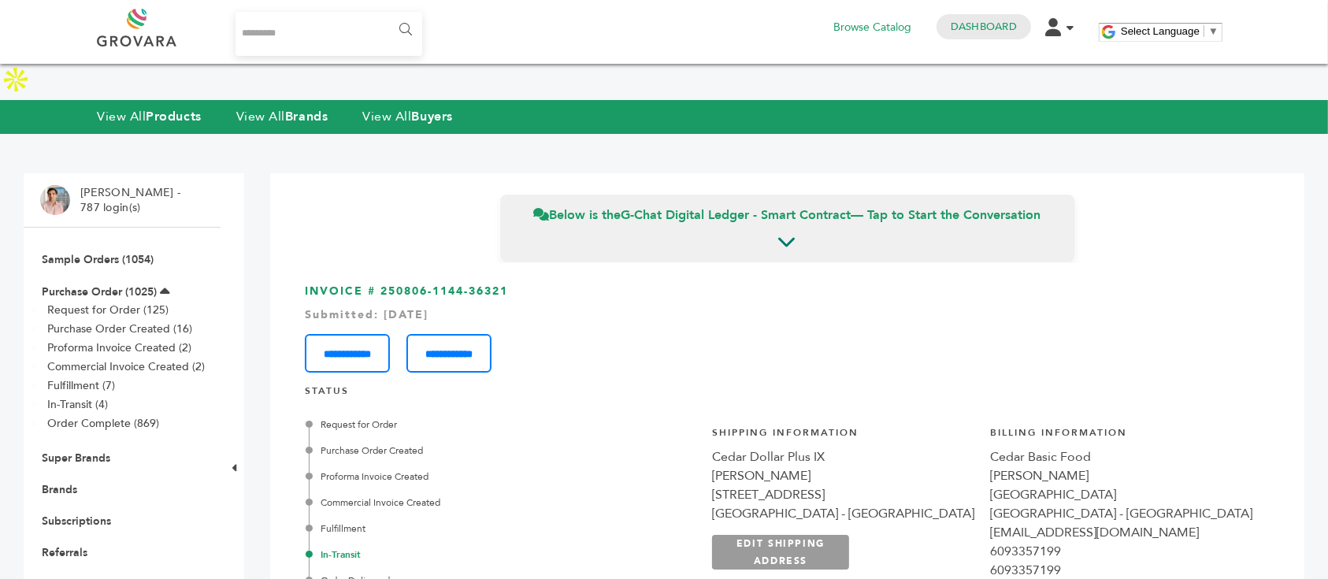
click at [355, 16] on input "Search..." at bounding box center [329, 34] width 187 height 44
type input "*******"
click at [387, 14] on input "******" at bounding box center [404, 30] width 35 height 32
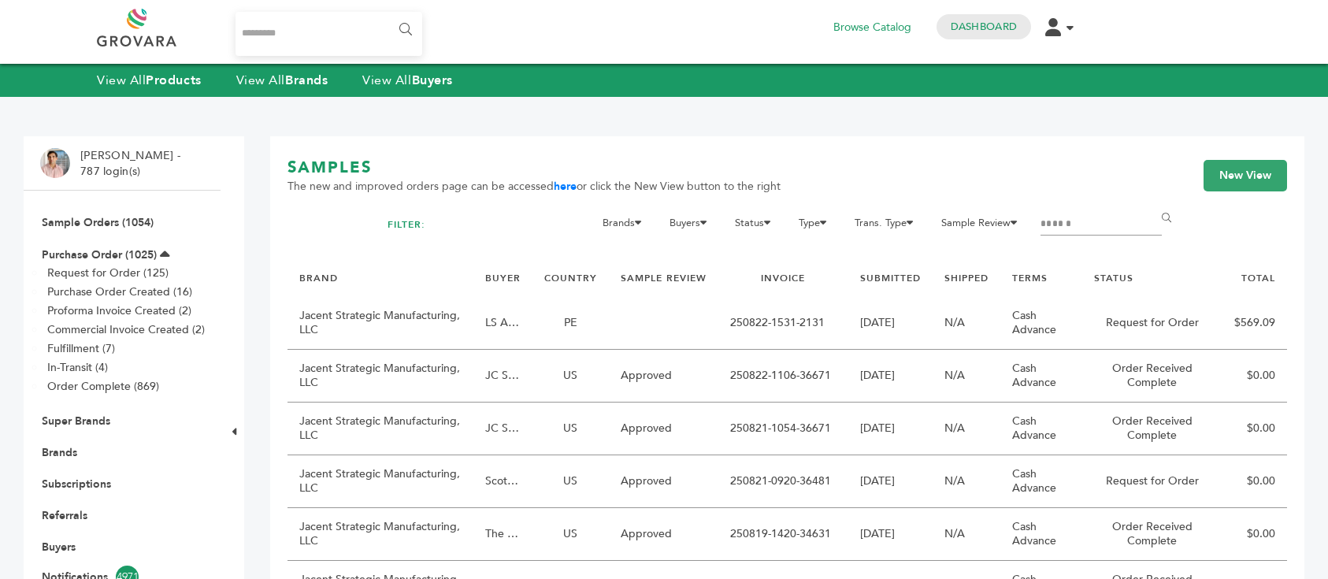
scroll to position [268, 0]
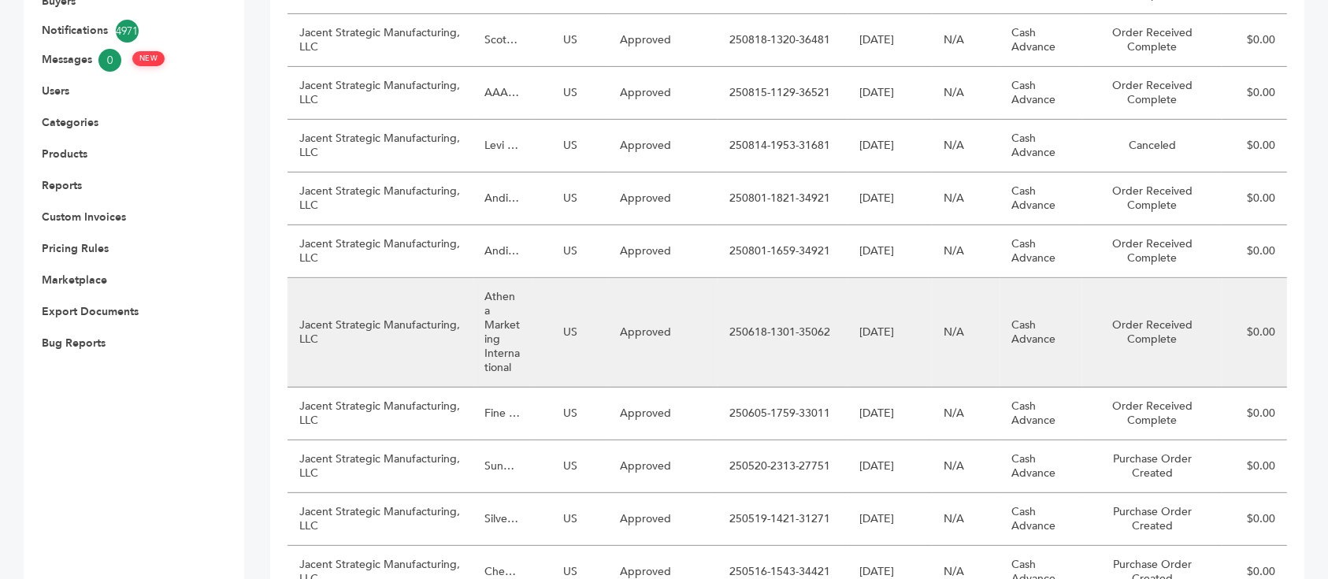
scroll to position [688, 0]
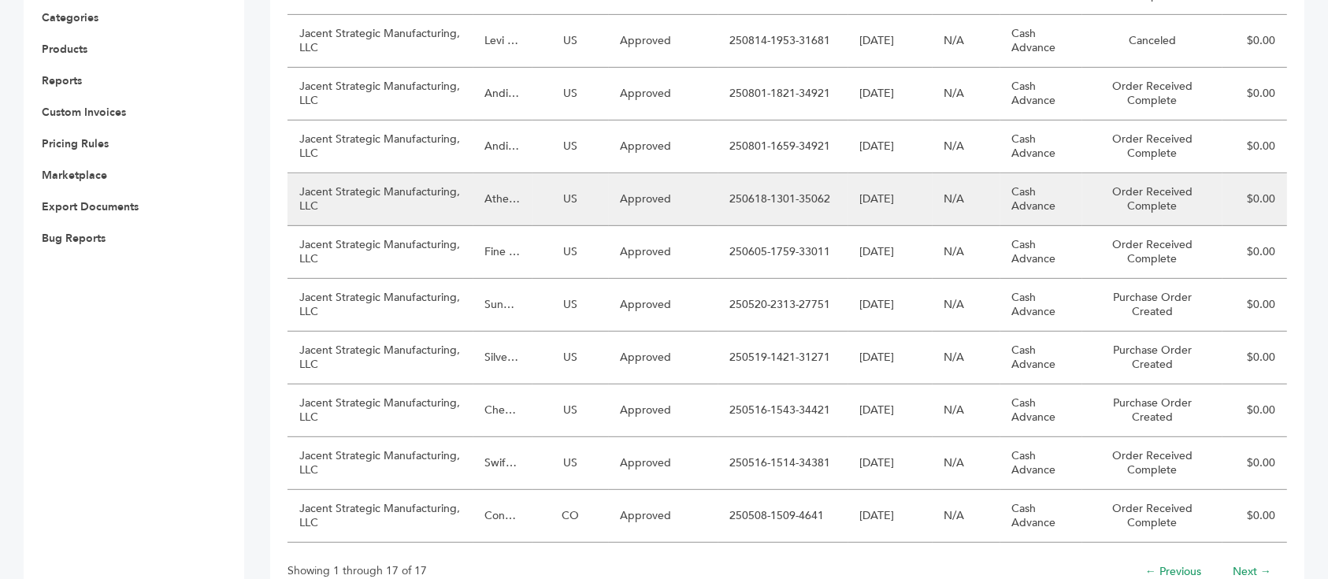
click at [456, 173] on td "Jacent Strategic Manufacturing, LLC" at bounding box center [381, 199] width 186 height 53
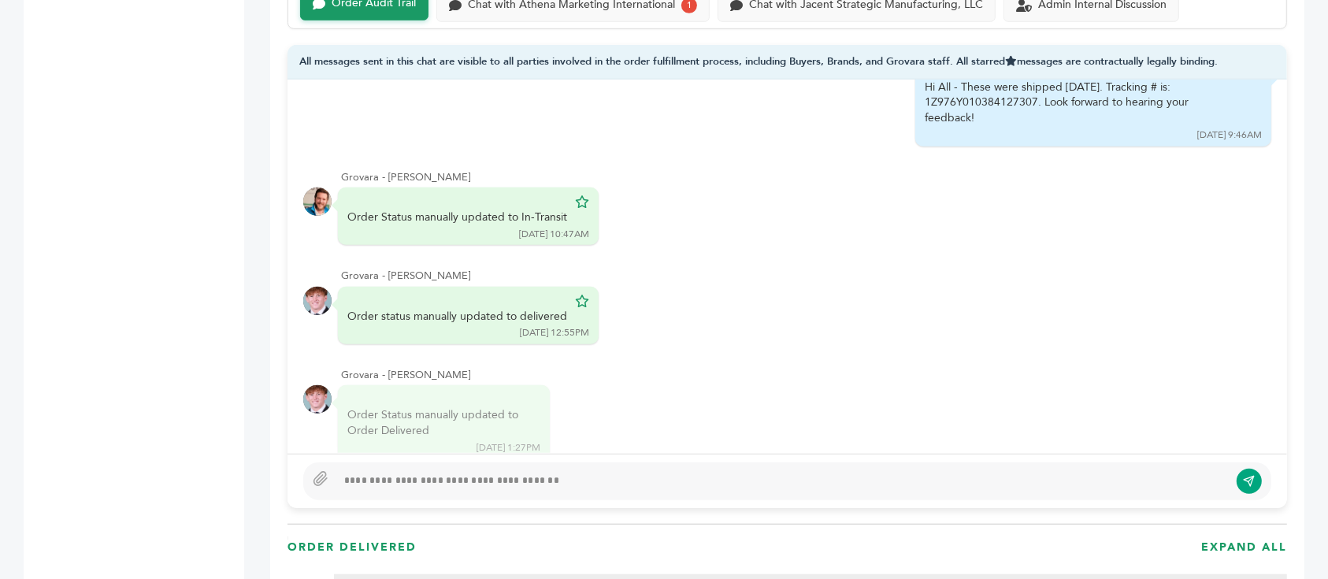
scroll to position [112, 0]
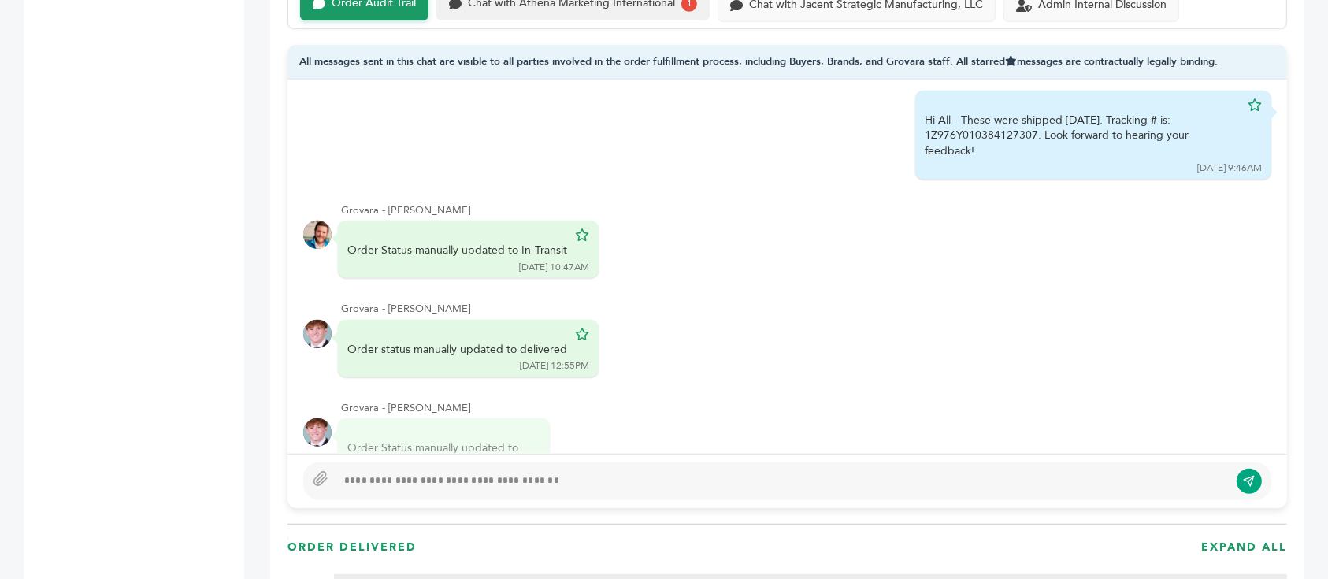
click at [687, 6] on div "1" at bounding box center [689, 4] width 16 height 16
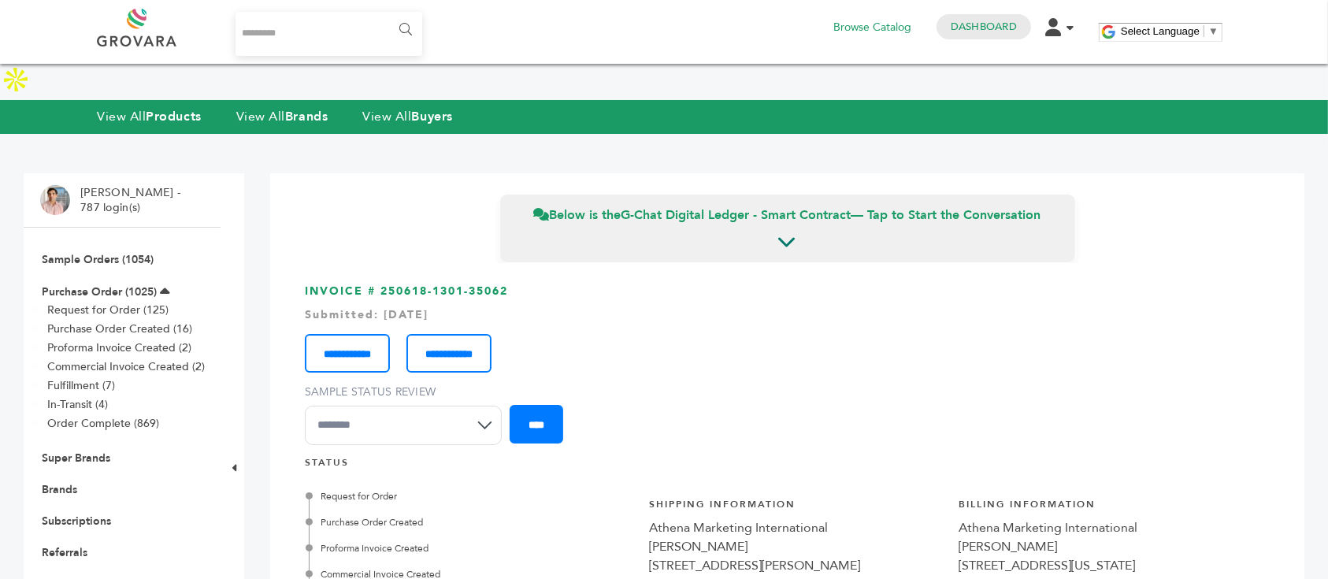
scroll to position [1155, 0]
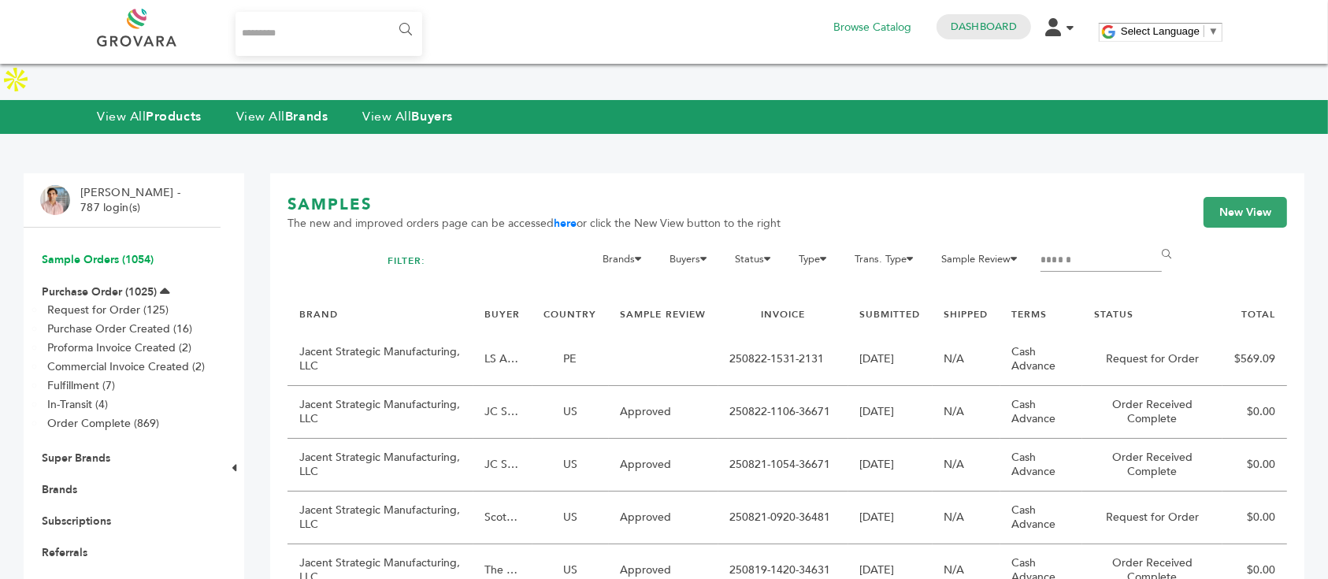
click at [116, 252] on link "Sample Orders (1054)" at bounding box center [98, 259] width 112 height 15
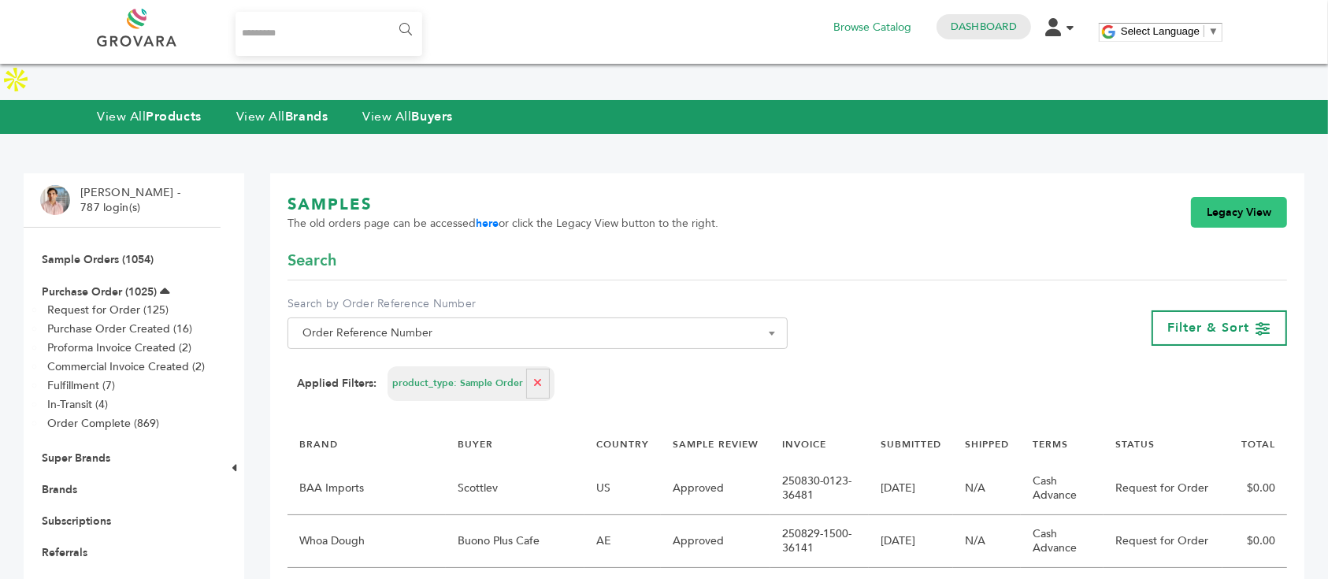
click at [1213, 197] on link "Legacy View" at bounding box center [1239, 213] width 96 height 32
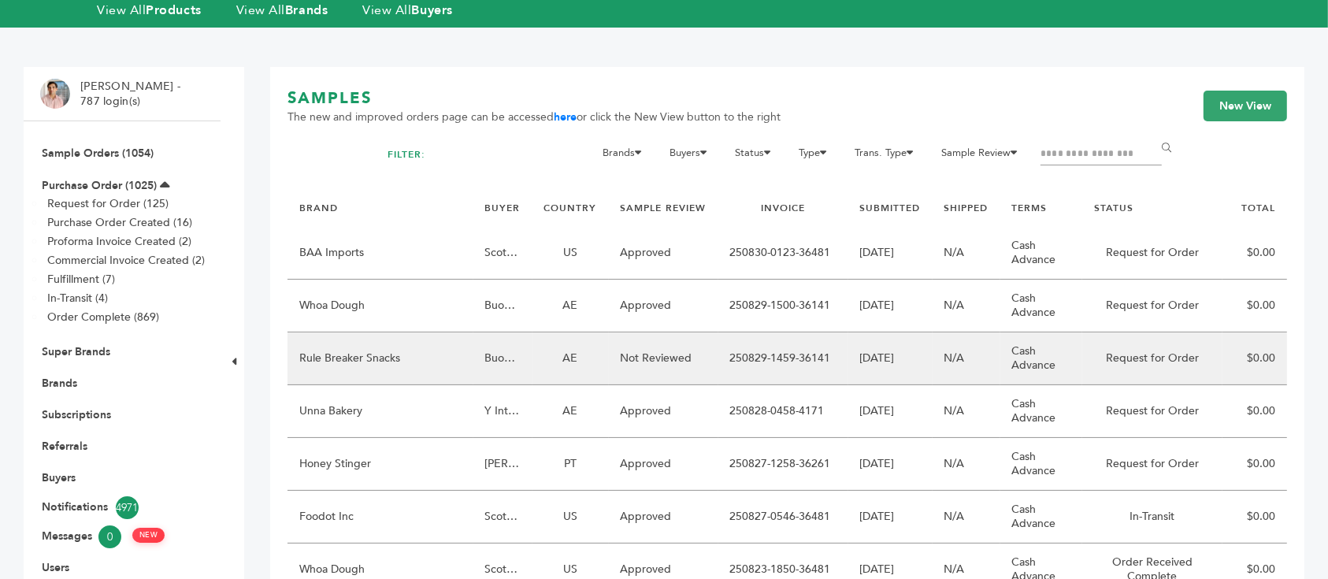
scroll to position [105, 0]
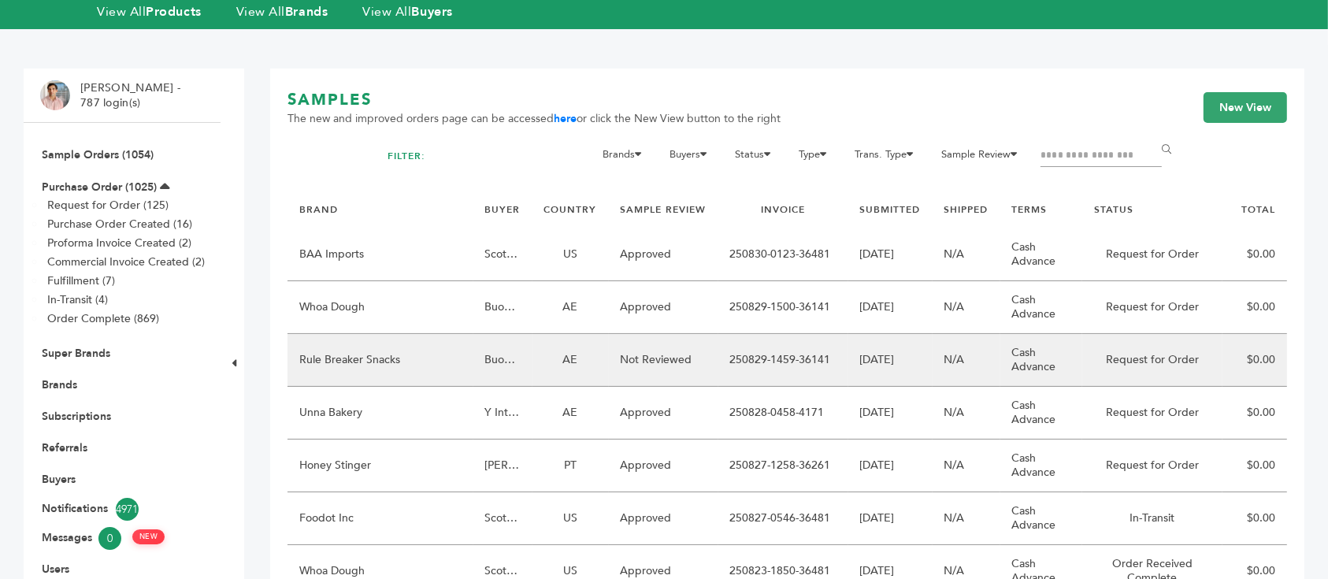
click at [666, 334] on td "Not Reviewed" at bounding box center [663, 360] width 109 height 53
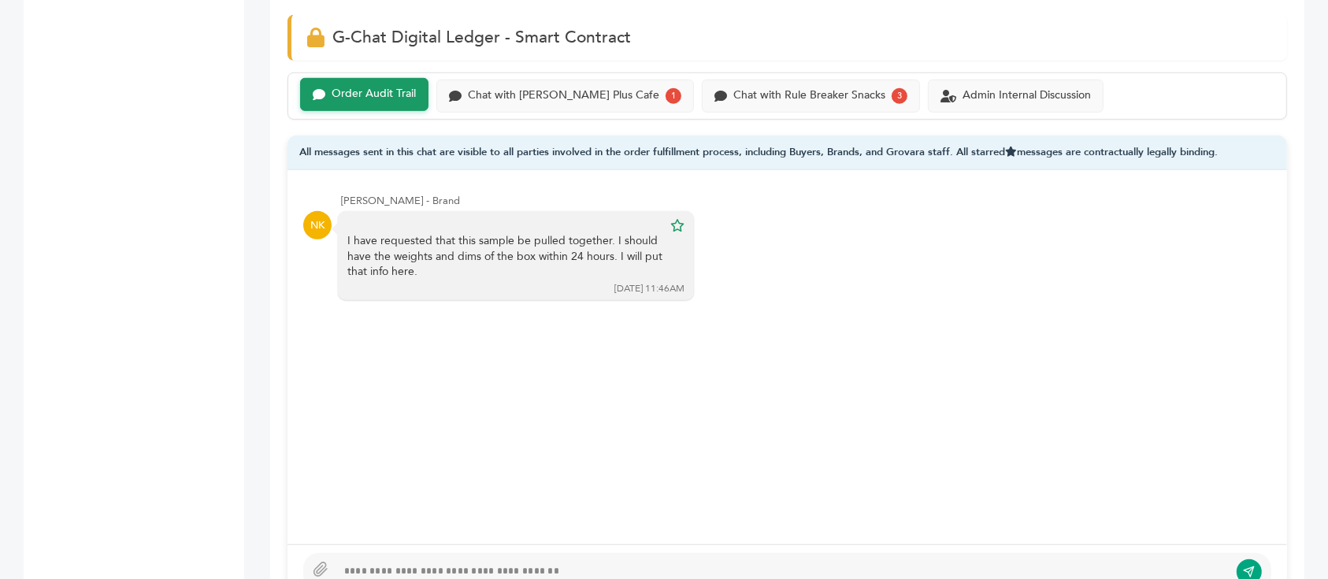
scroll to position [1050, 0]
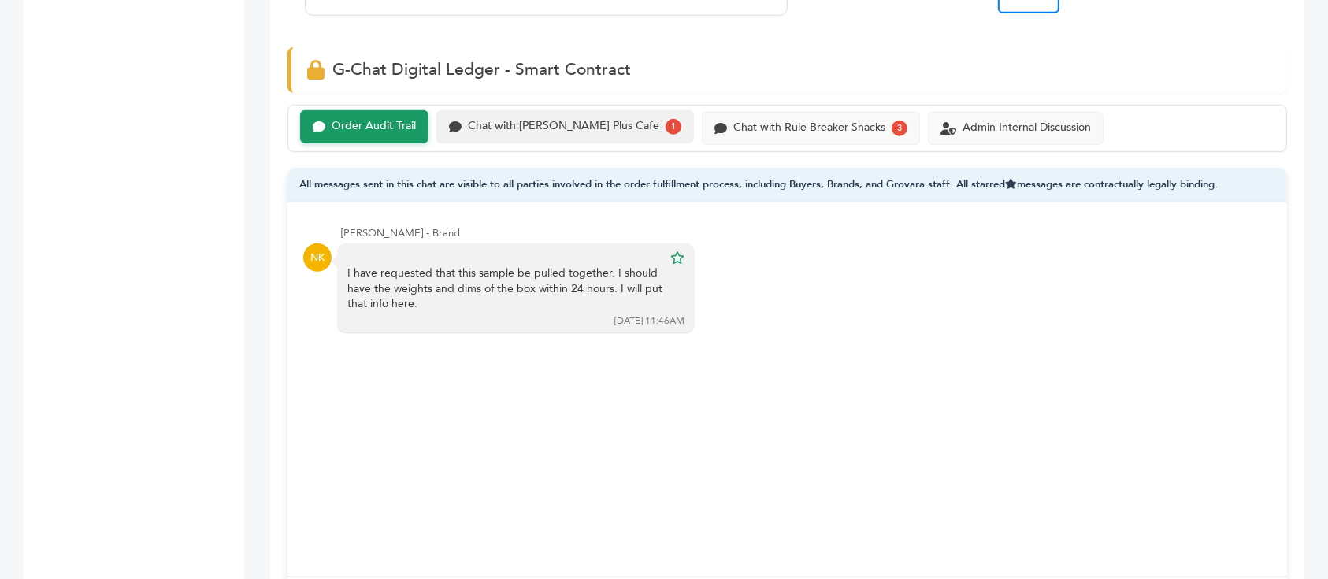
click at [522, 124] on div "Chat with [PERSON_NAME] Plus Cafe" at bounding box center [563, 126] width 191 height 13
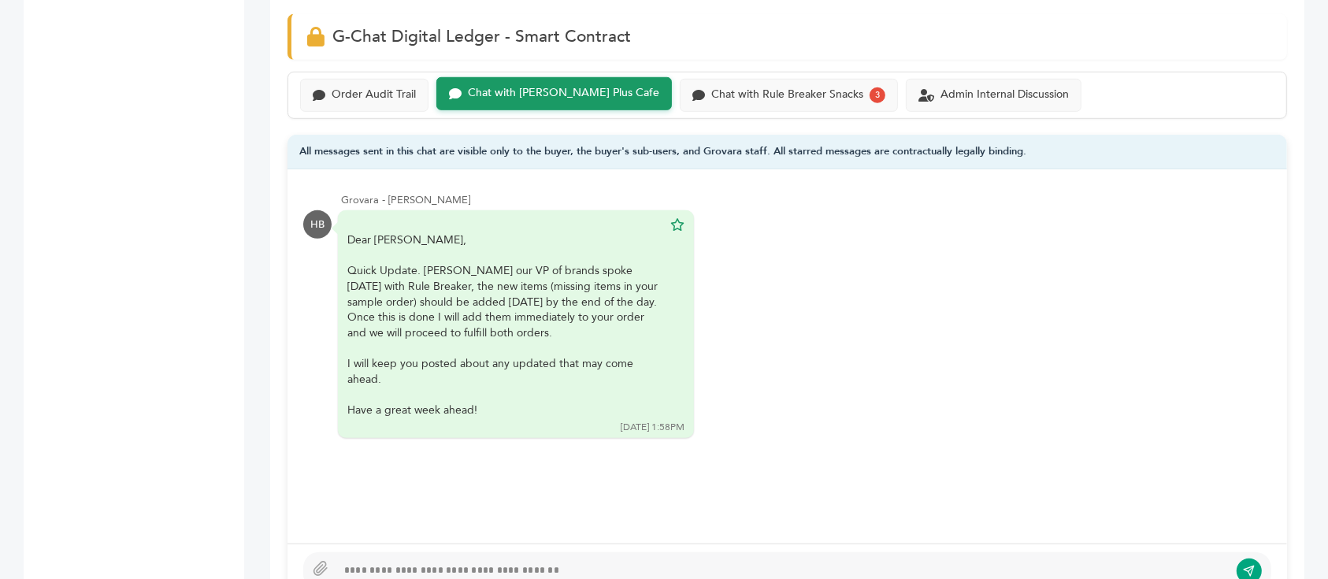
scroll to position [1050, 0]
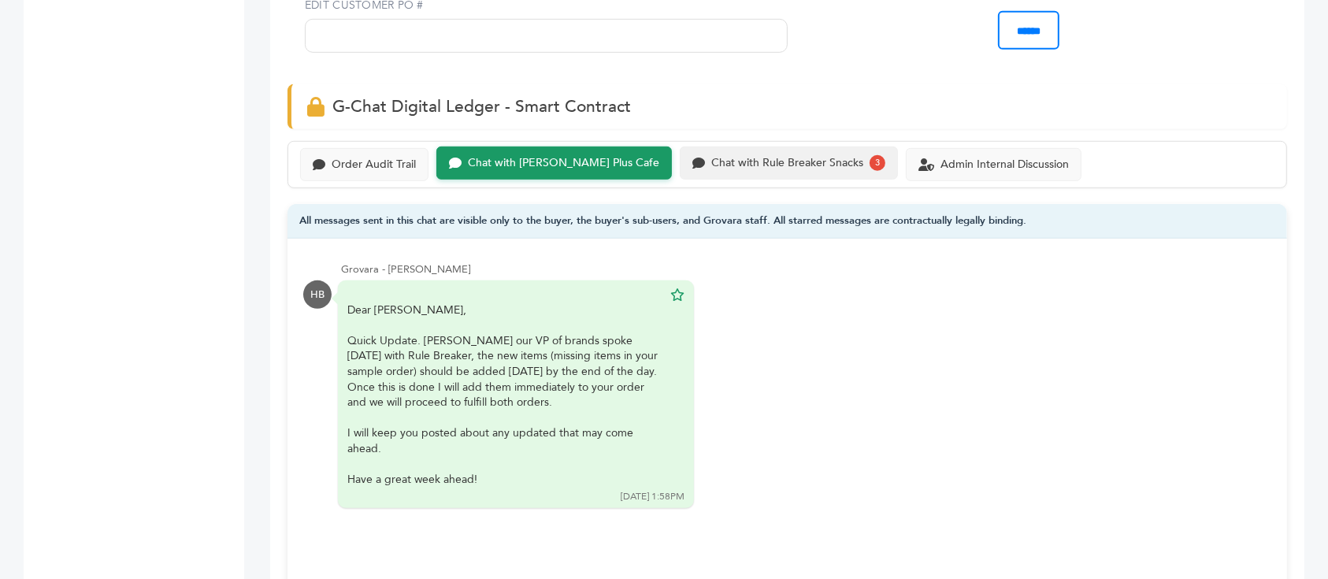
click at [693, 147] on div "Chat with Rule Breaker Snacks 3" at bounding box center [789, 163] width 218 height 33
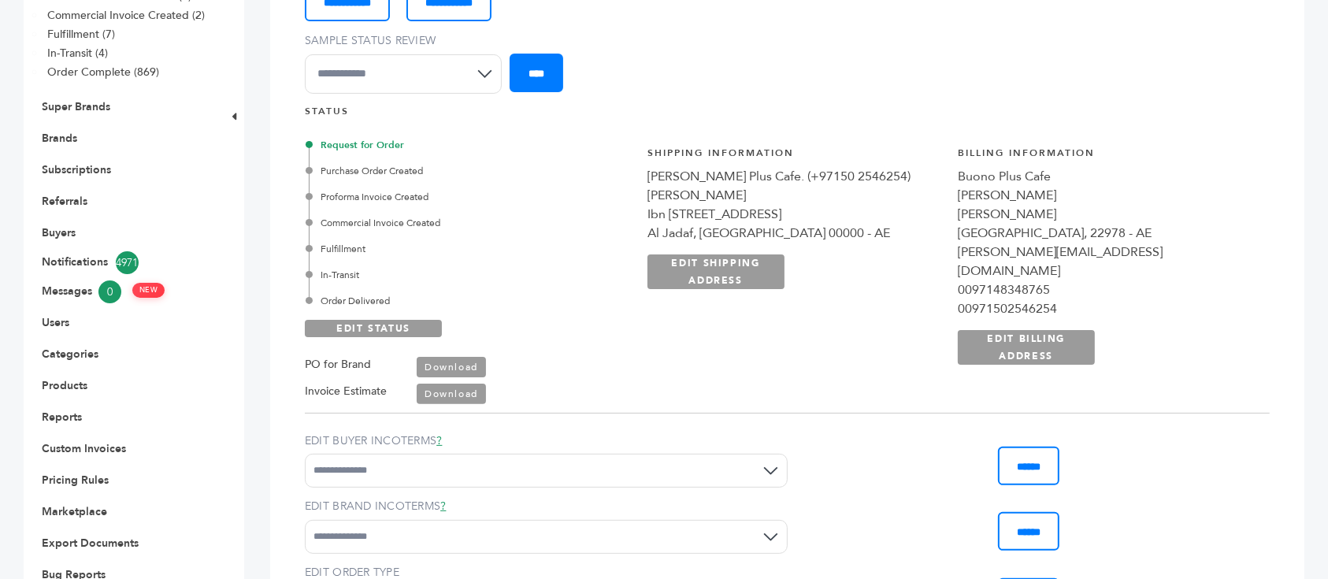
scroll to position [210, 0]
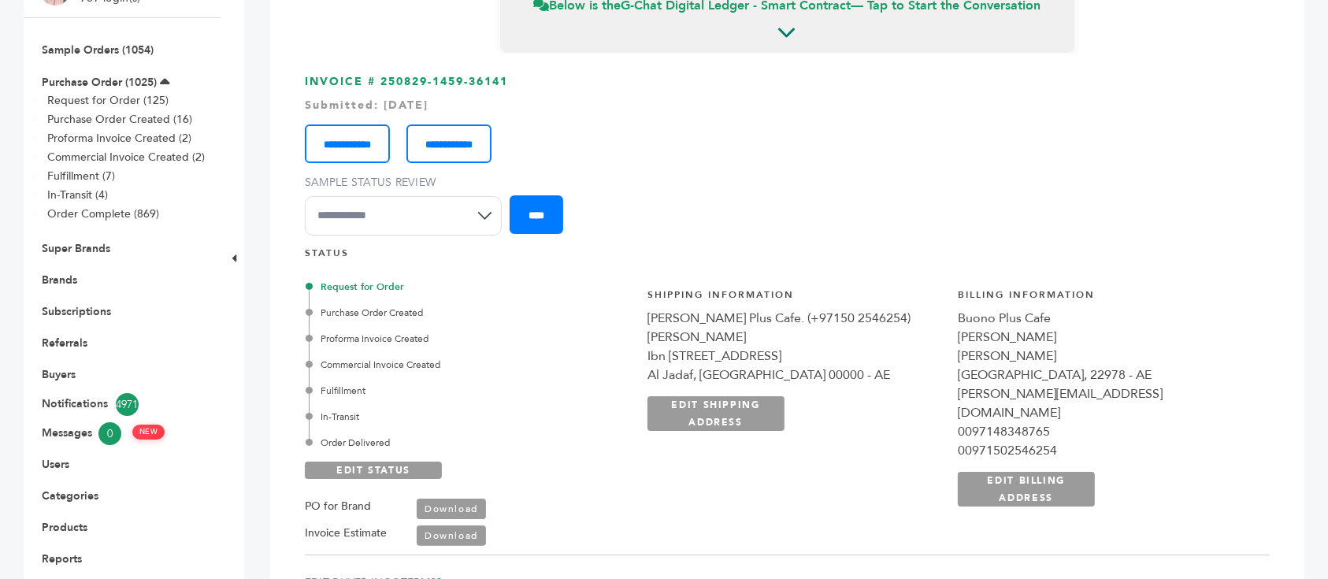
click at [403, 196] on select "**********" at bounding box center [403, 215] width 197 height 39
select select "********"
click at [305, 196] on select "**********" at bounding box center [403, 215] width 197 height 39
click at [541, 195] on input "****" at bounding box center [537, 214] width 54 height 39
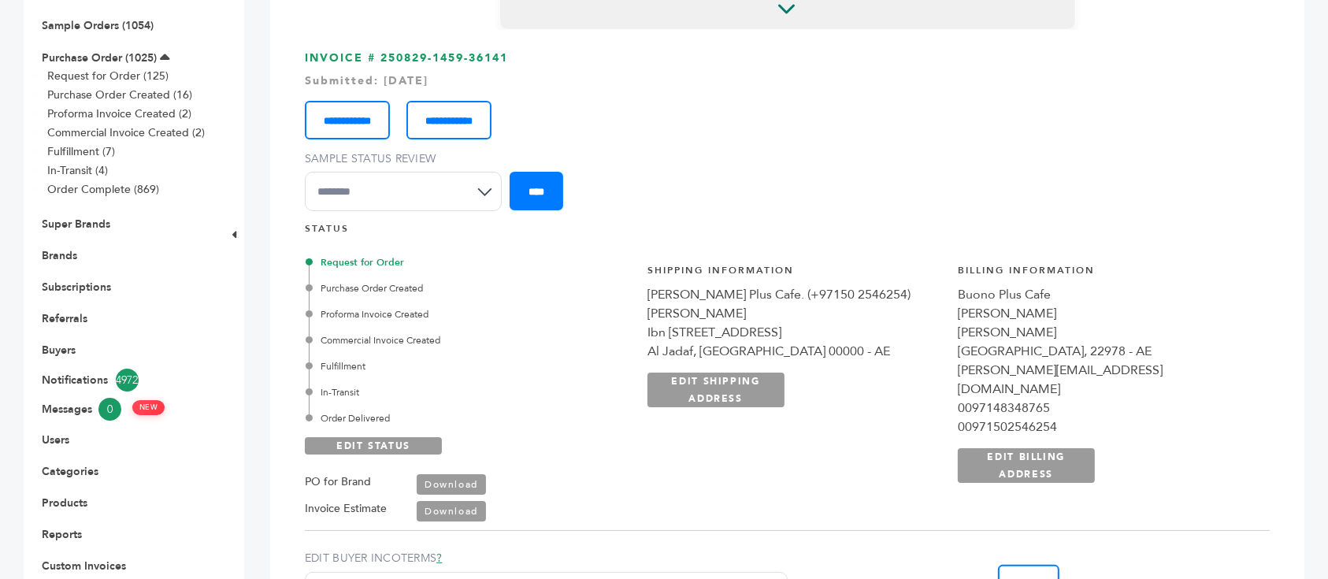
scroll to position [105, 0]
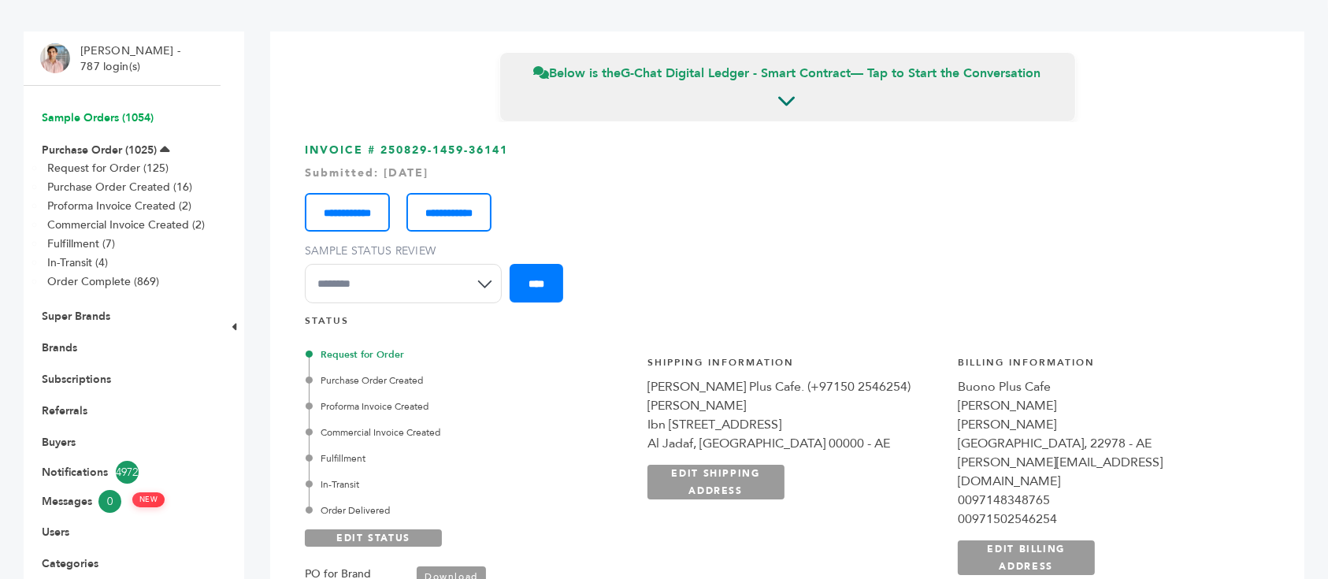
click at [128, 116] on link "Sample Orders (1054)" at bounding box center [98, 117] width 112 height 15
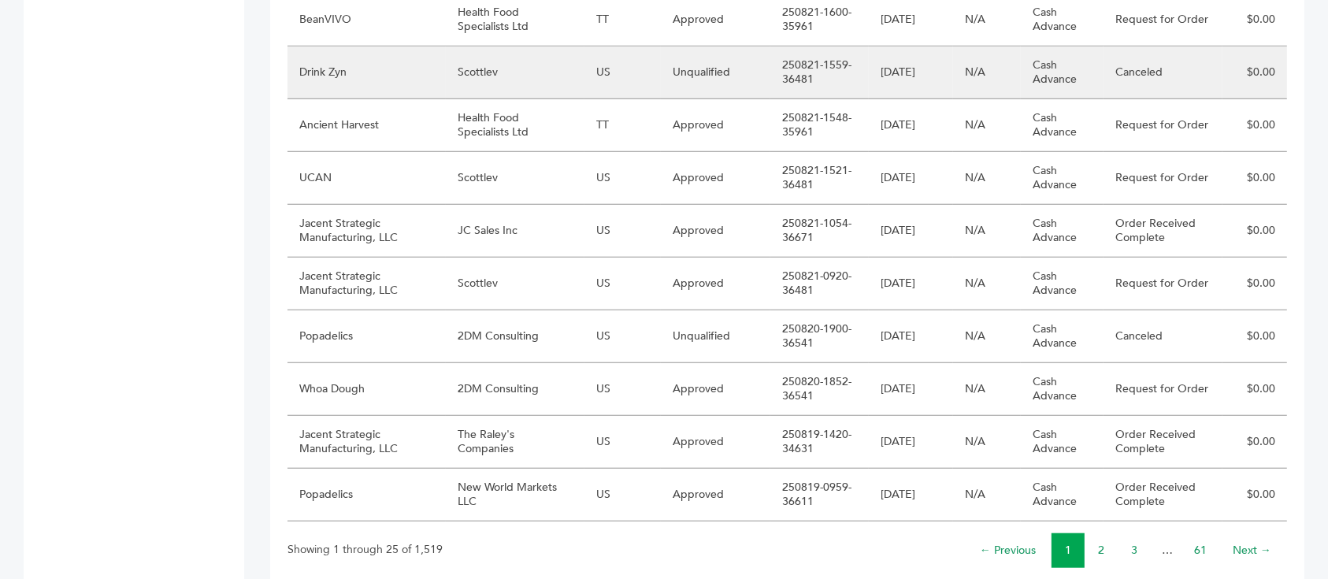
scroll to position [1261, 0]
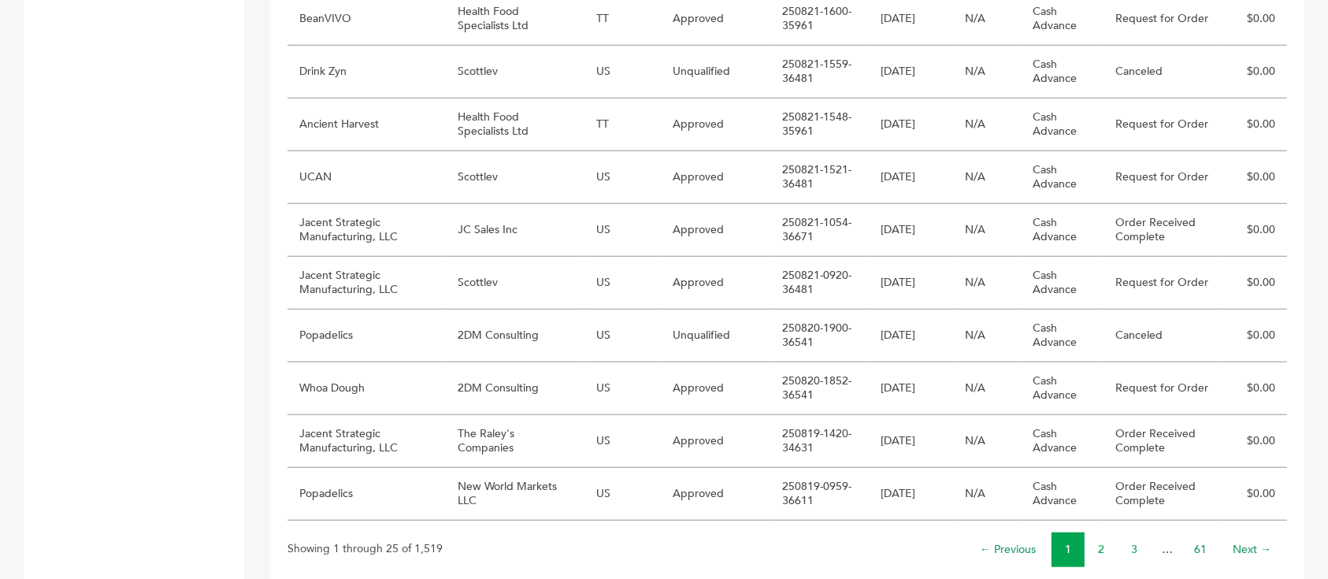
click at [1103, 542] on link "2" at bounding box center [1101, 549] width 6 height 15
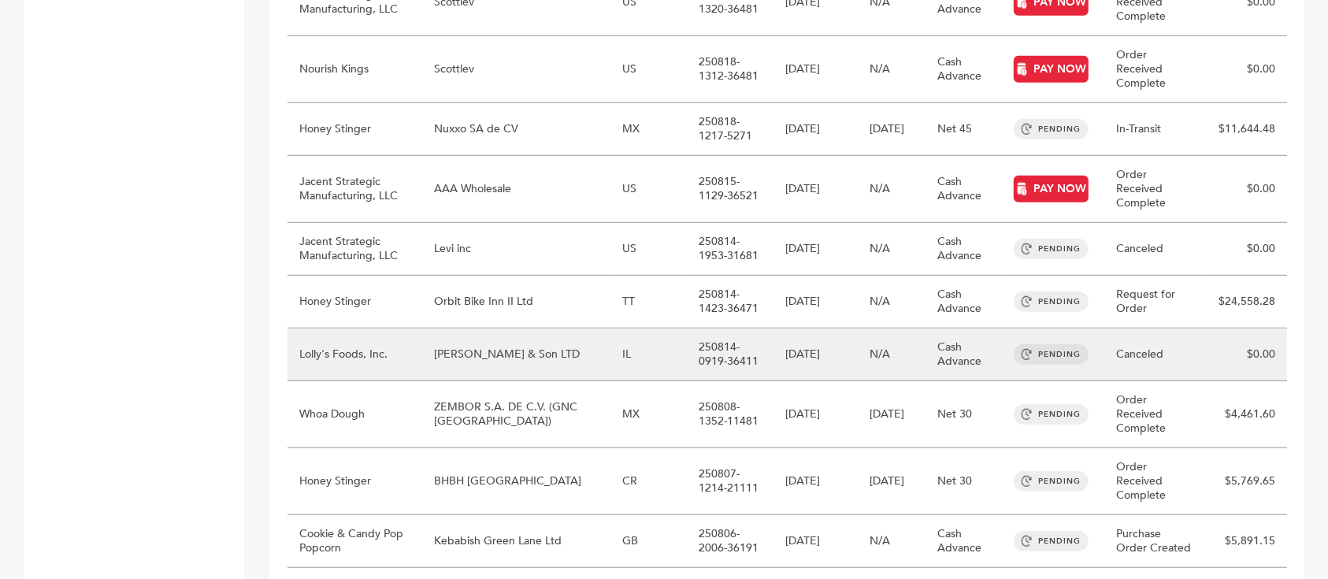
scroll to position [1227, 0]
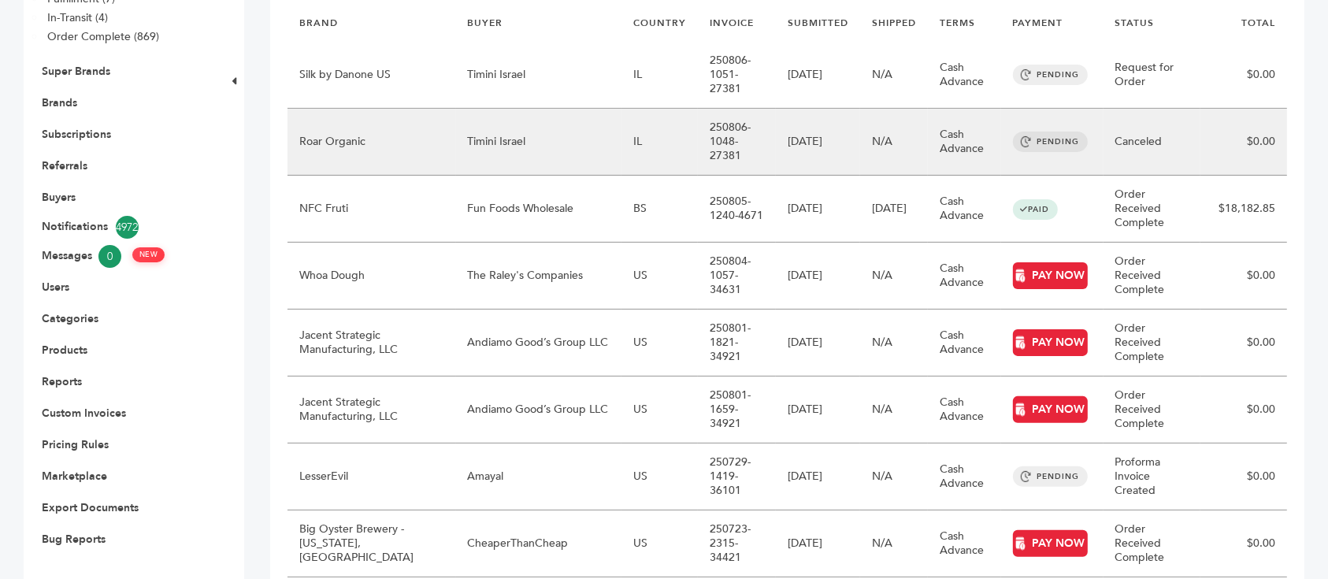
scroll to position [420, 0]
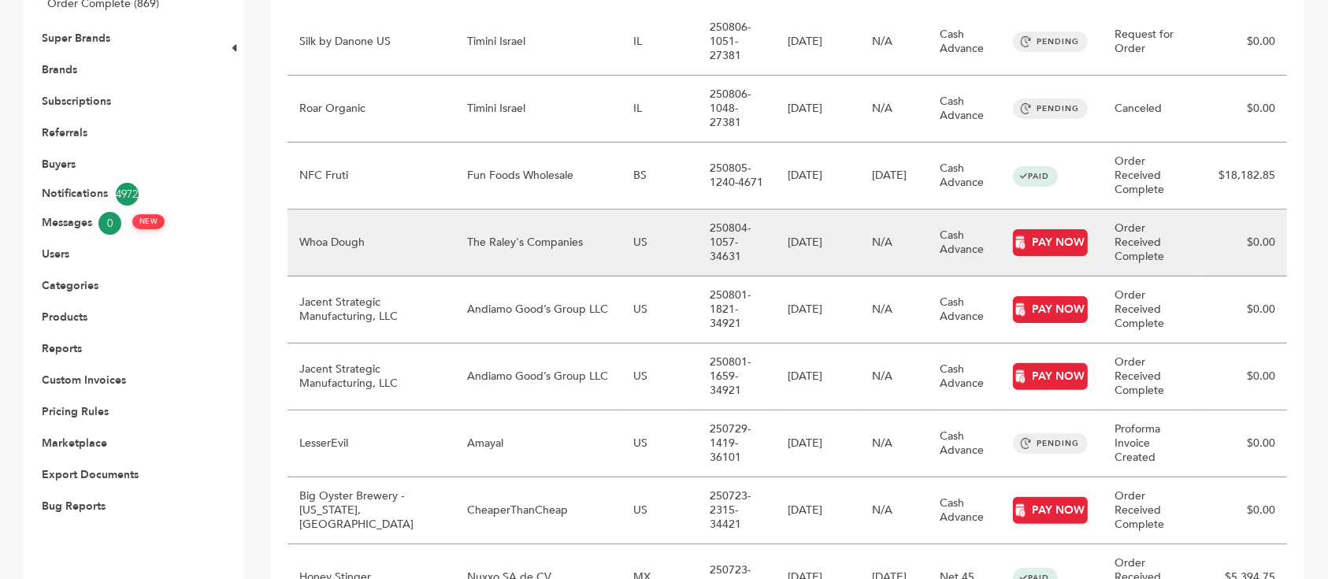
click at [473, 210] on td "The Raley's Companies" at bounding box center [539, 243] width 166 height 67
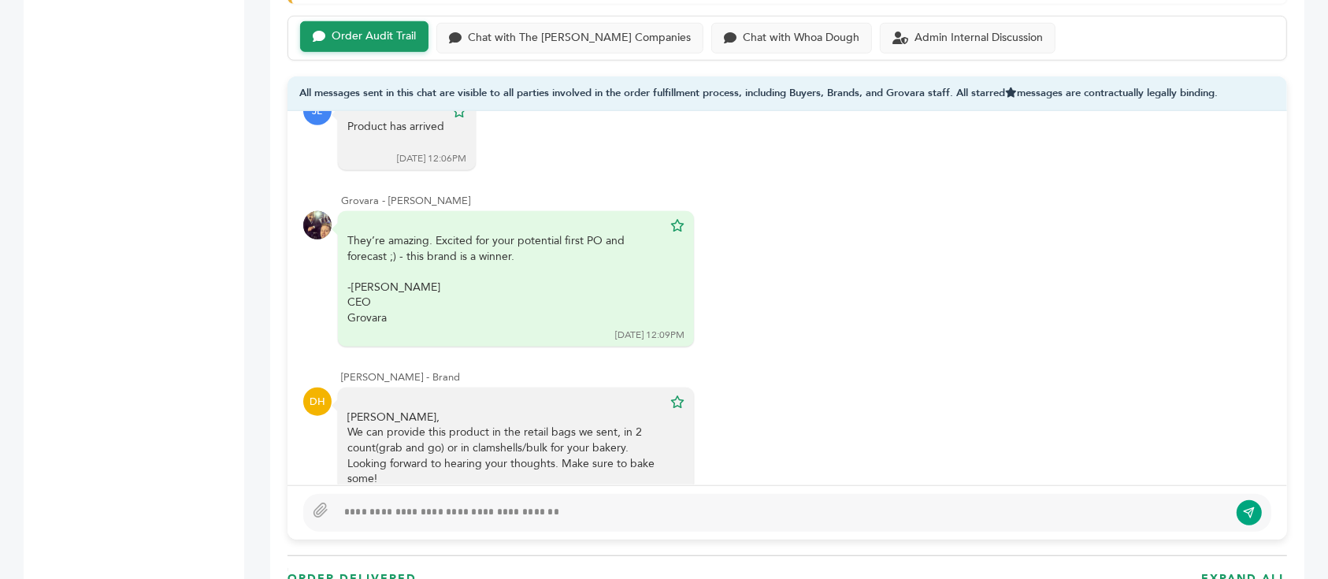
scroll to position [1155, 0]
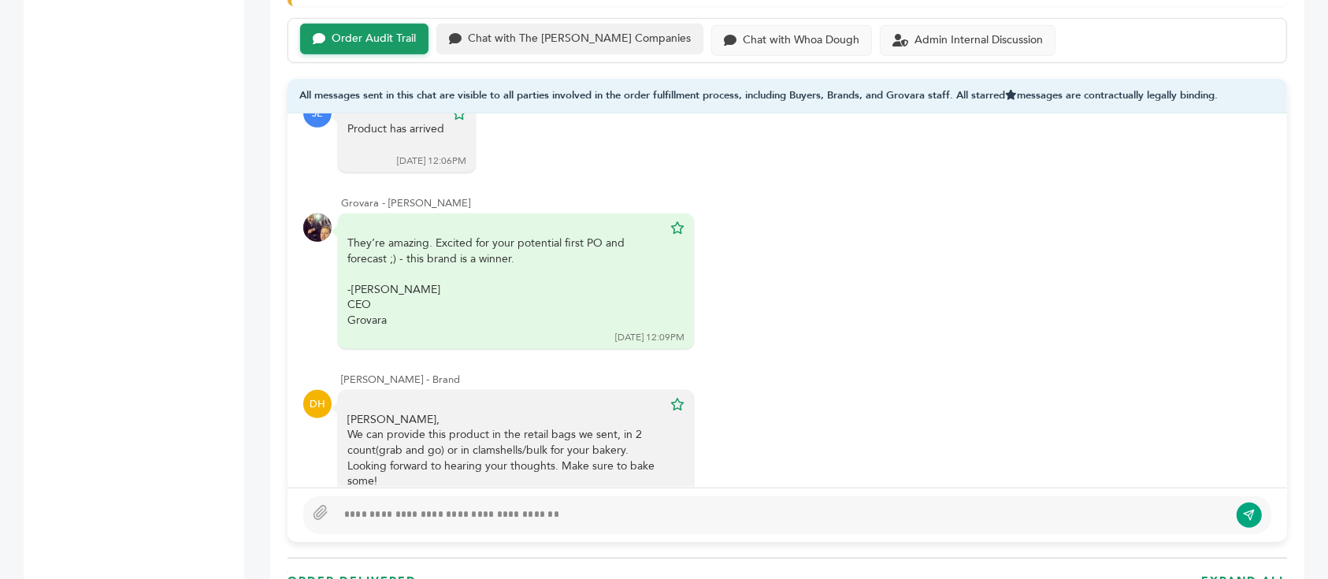
click at [536, 32] on div "Chat with The Raley's Companies" at bounding box center [579, 38] width 223 height 13
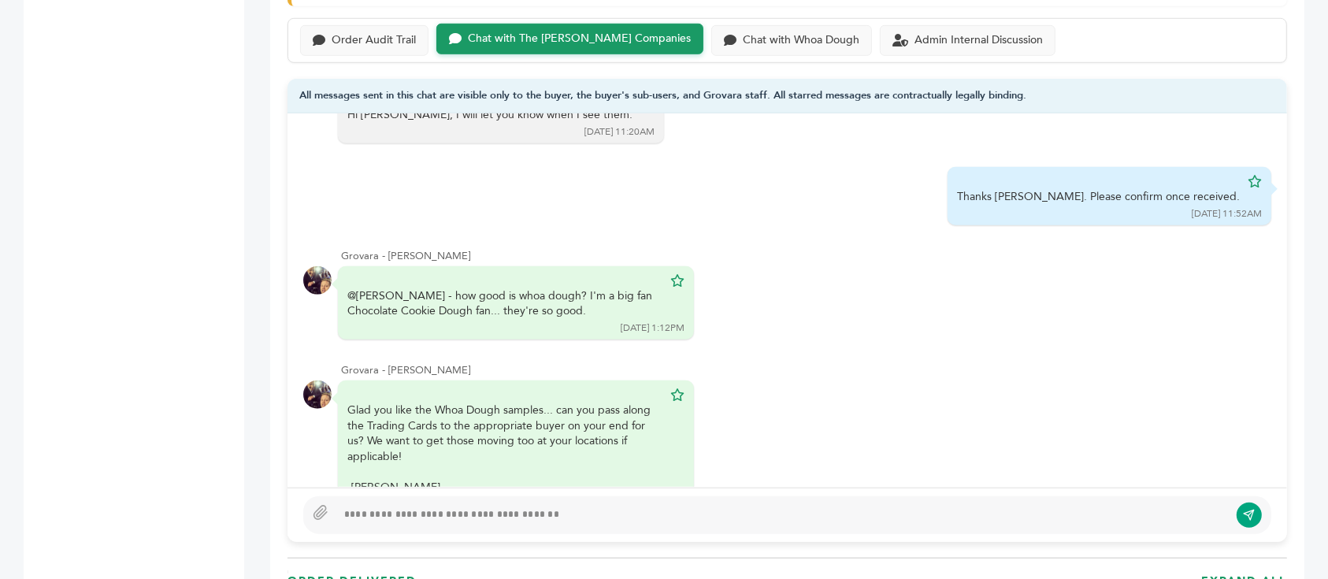
scroll to position [749, 0]
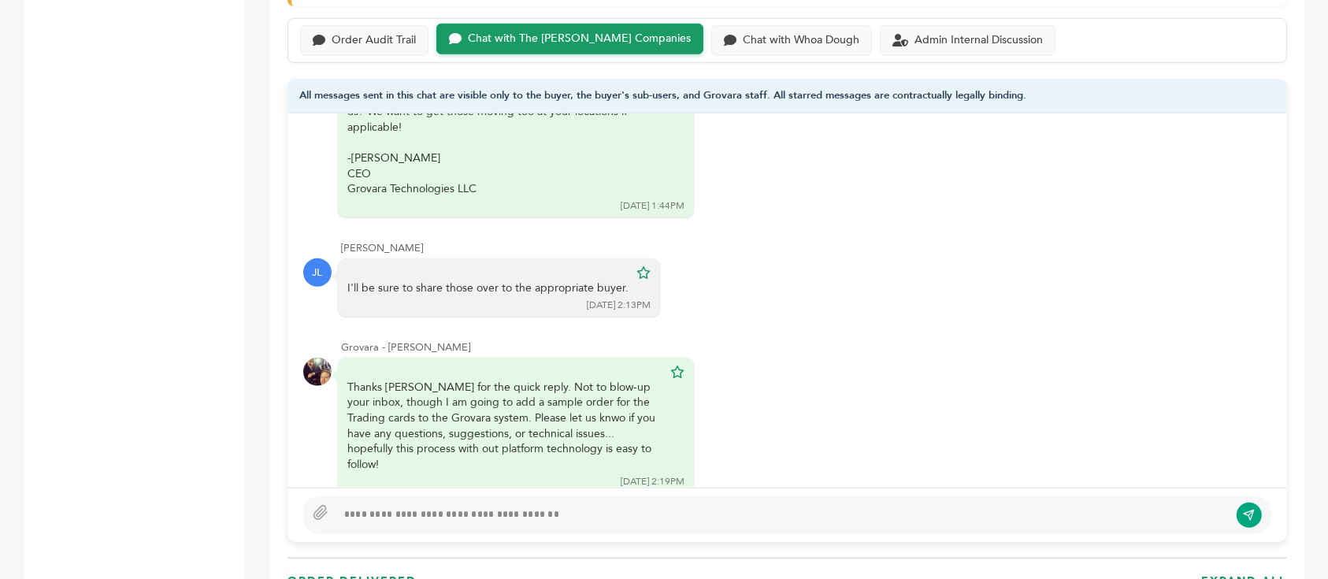
click at [408, 18] on div "Order Audit Trail Chat with The Raley's Companies Chat with Whoa Dough Admin In…" at bounding box center [788, 40] width 1000 height 45
click at [407, 32] on div "Order Audit Trail" at bounding box center [374, 38] width 84 height 13
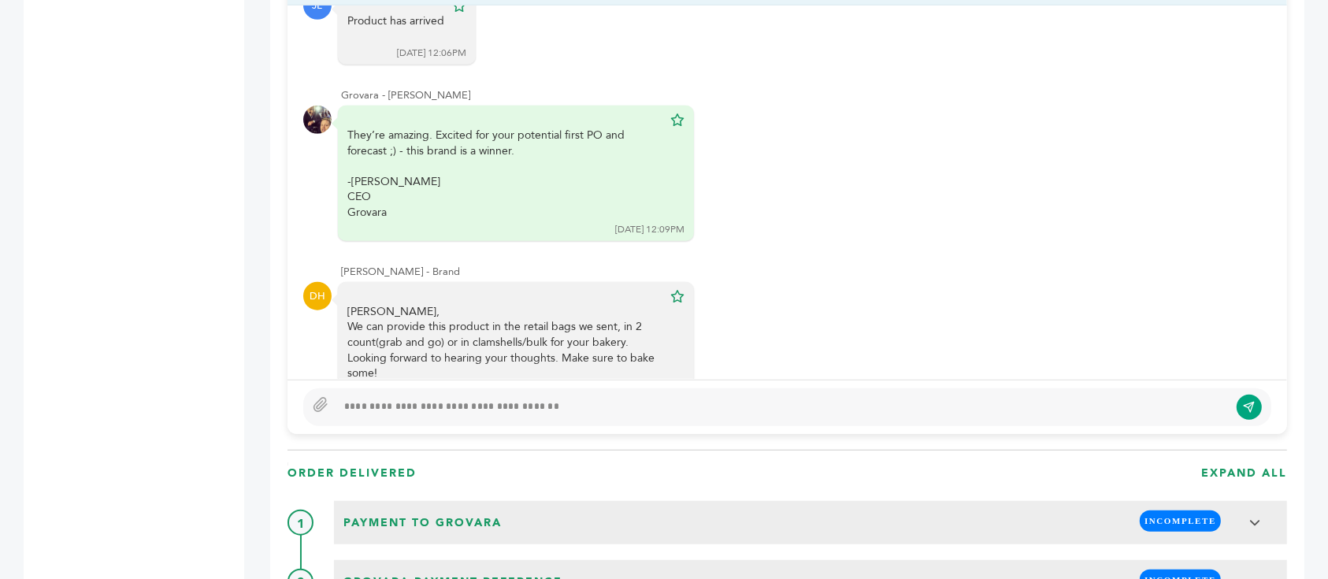
scroll to position [1365, 0]
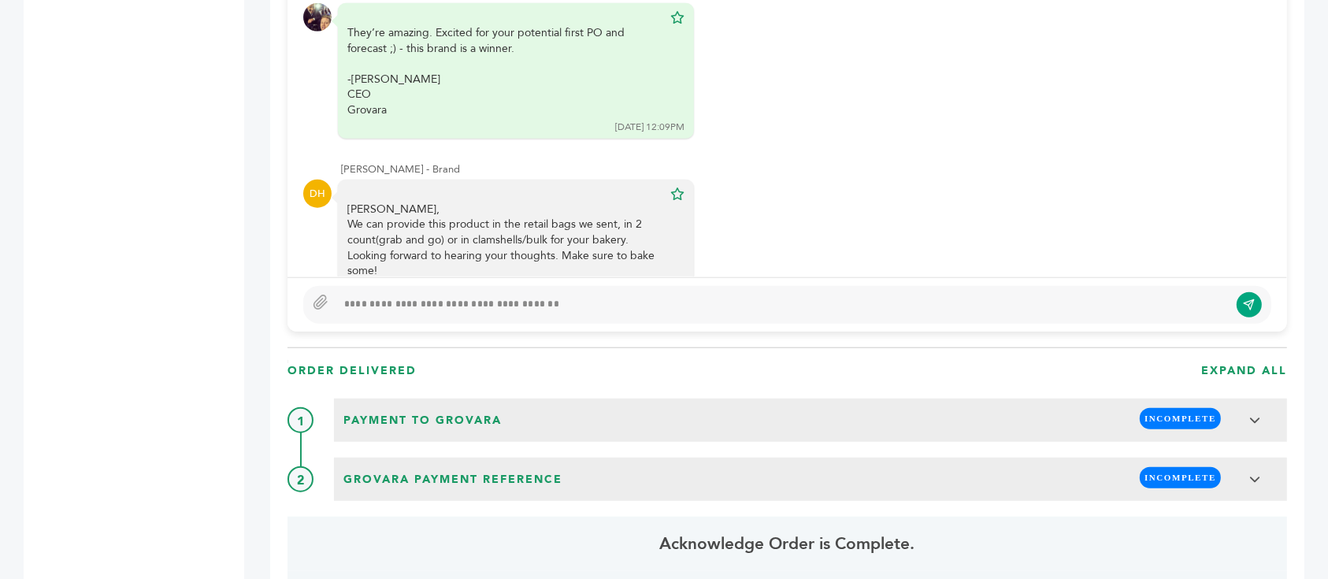
click at [670, 286] on div at bounding box center [787, 305] width 968 height 38
click at [671, 295] on div at bounding box center [782, 304] width 893 height 19
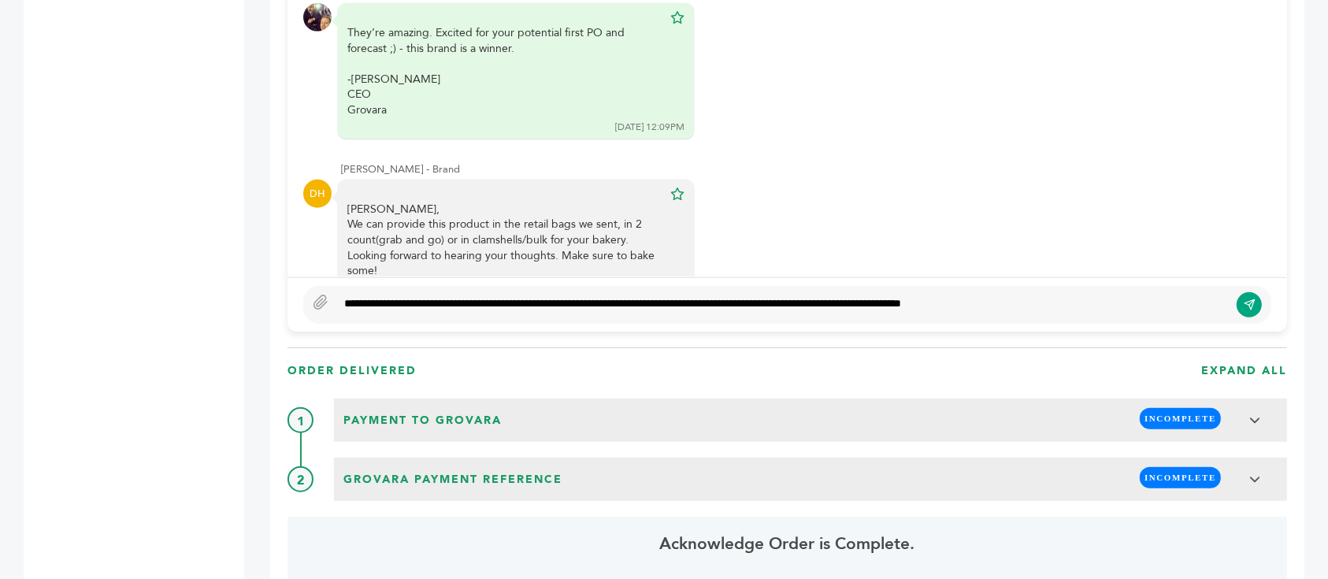
click at [1008, 295] on div "**********" at bounding box center [782, 304] width 893 height 19
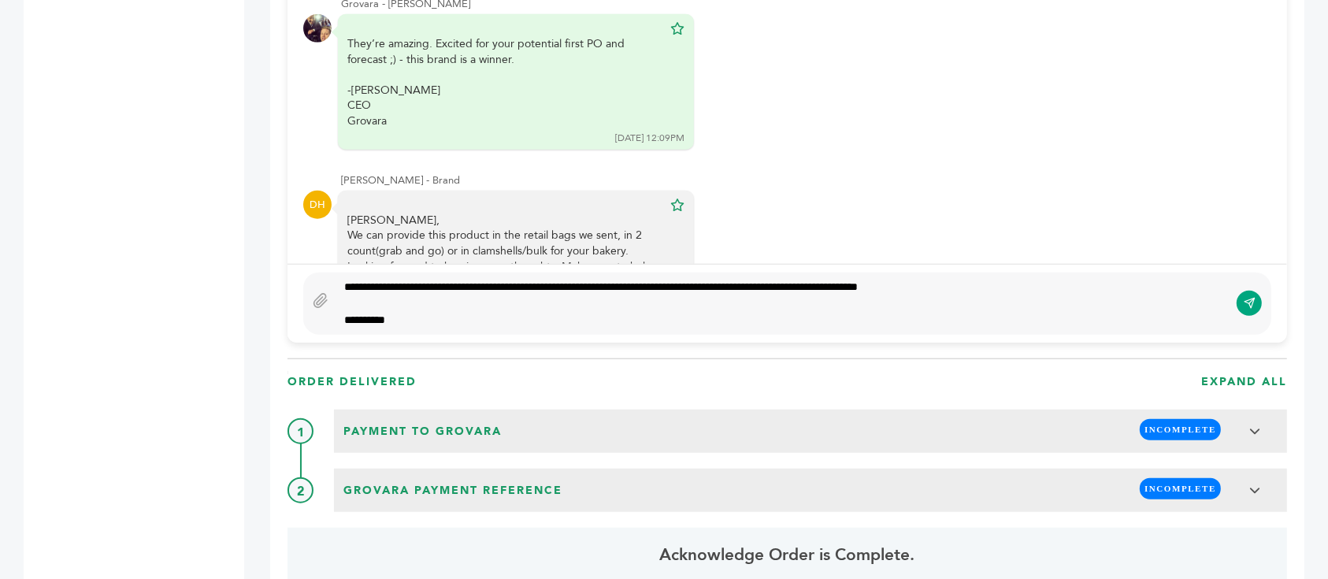
scroll to position [1337, 0]
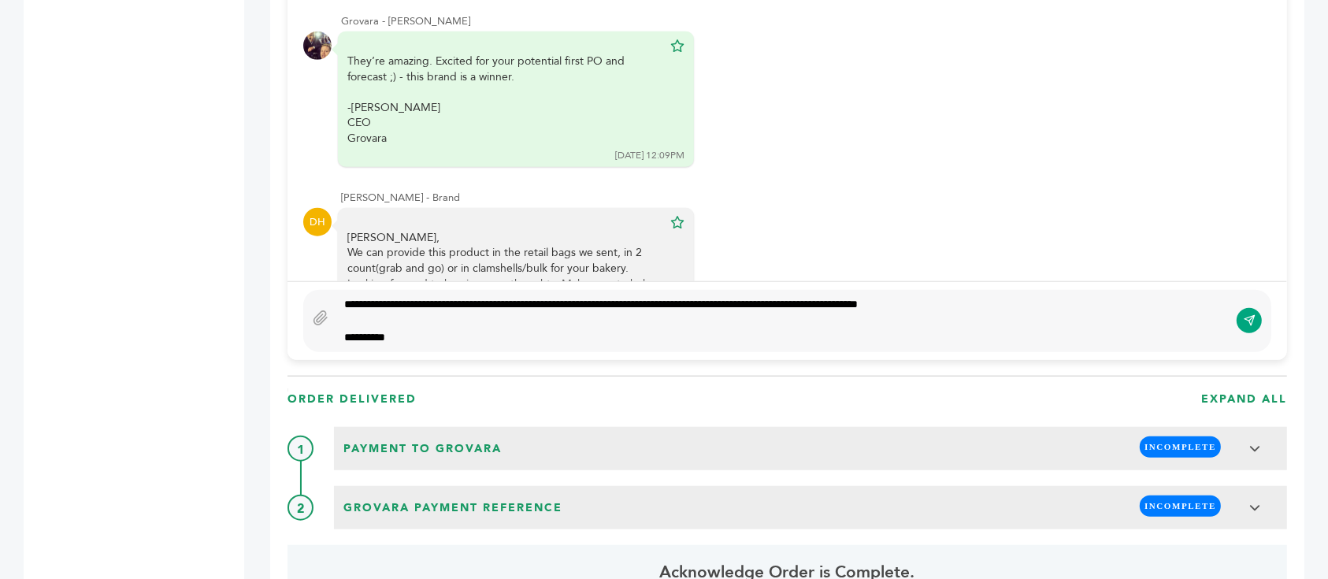
click at [391, 296] on div "**********" at bounding box center [782, 321] width 893 height 50
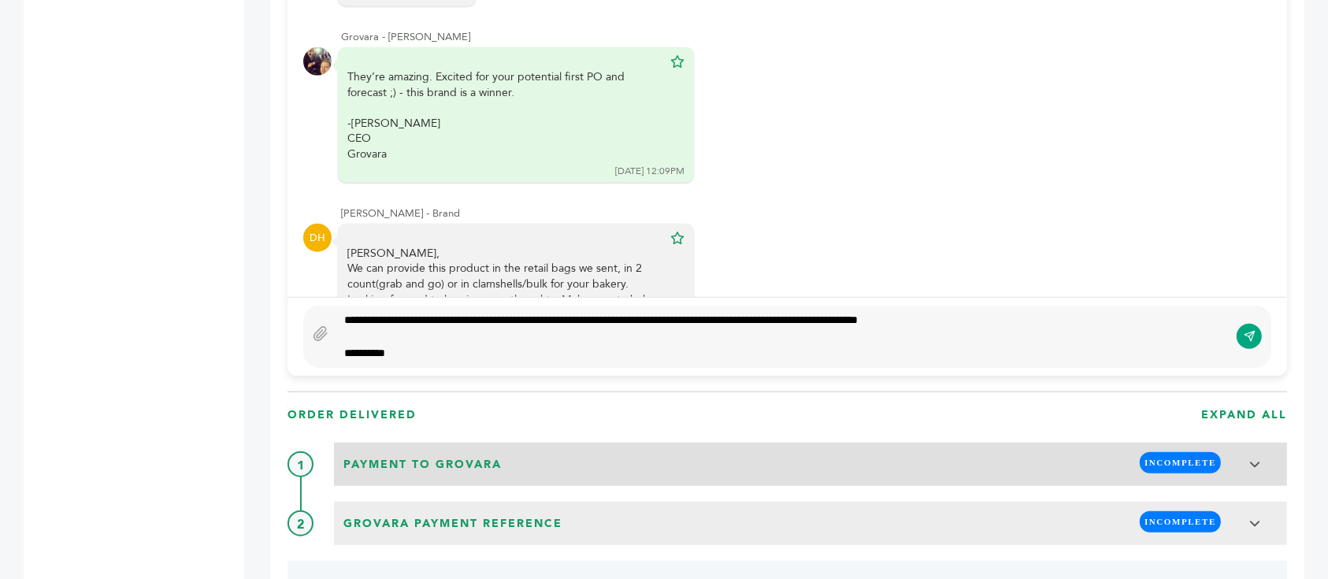
type textarea "**********"
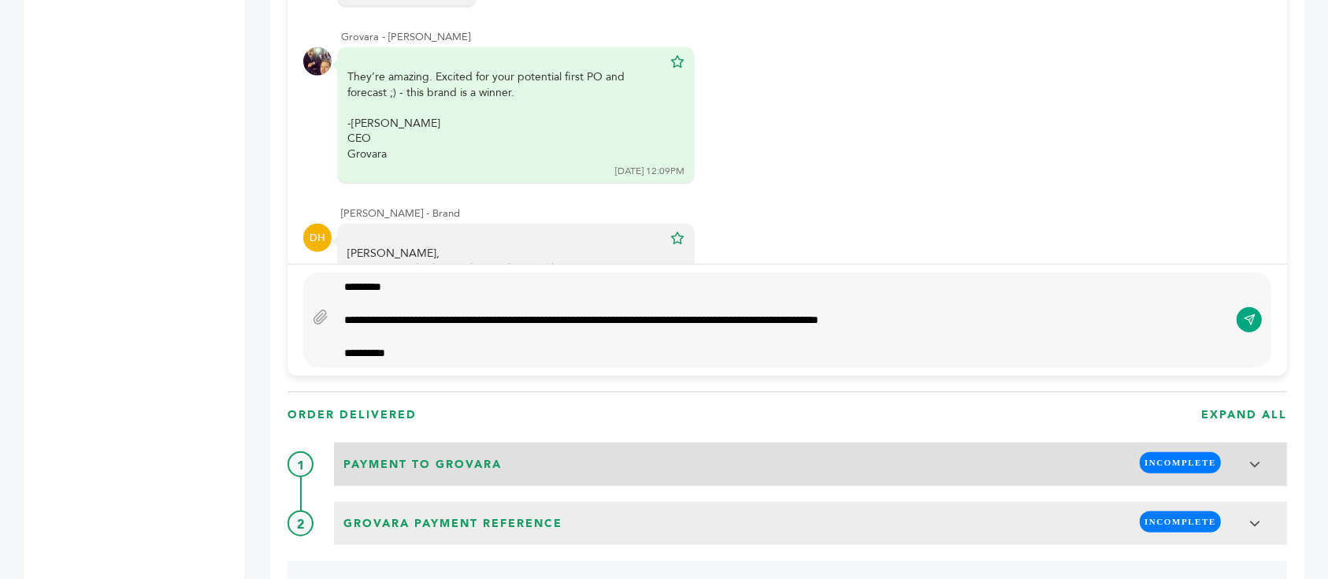
scroll to position [1305, 0]
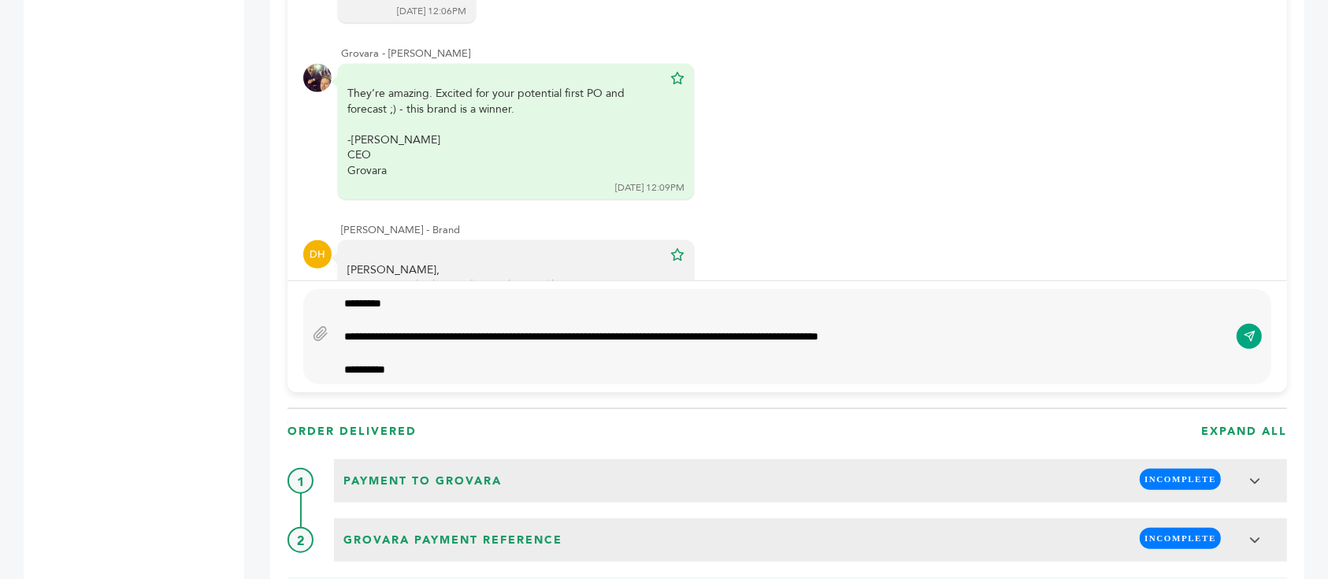
click at [1245, 330] on icon "submit" at bounding box center [1250, 336] width 12 height 13
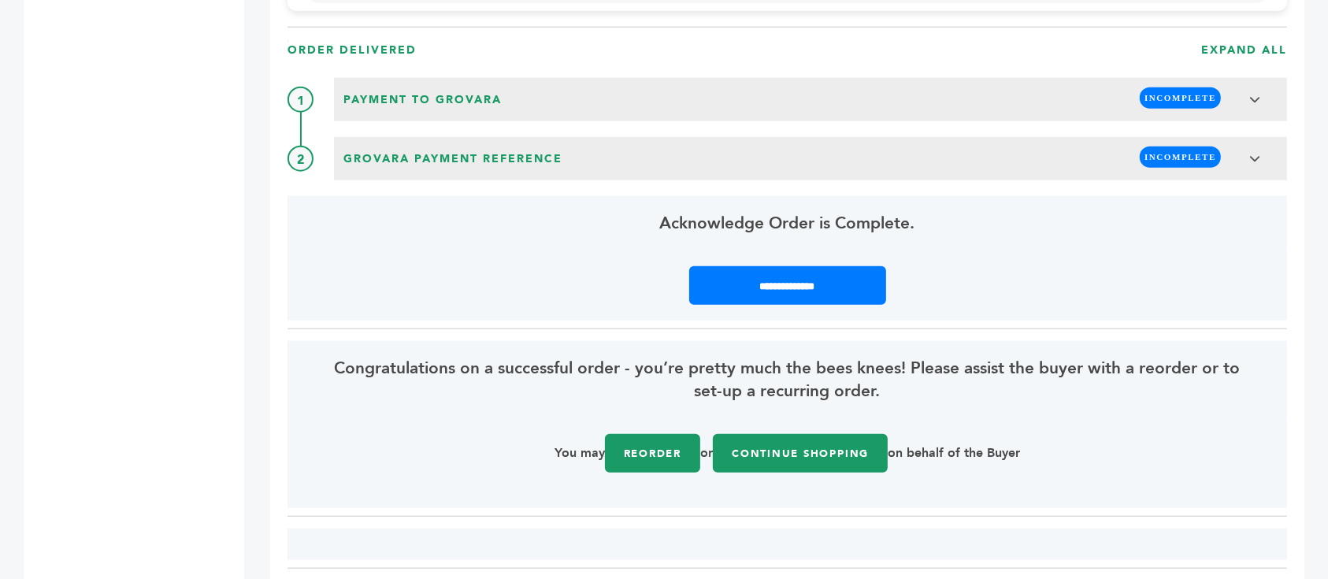
scroll to position [1829, 0]
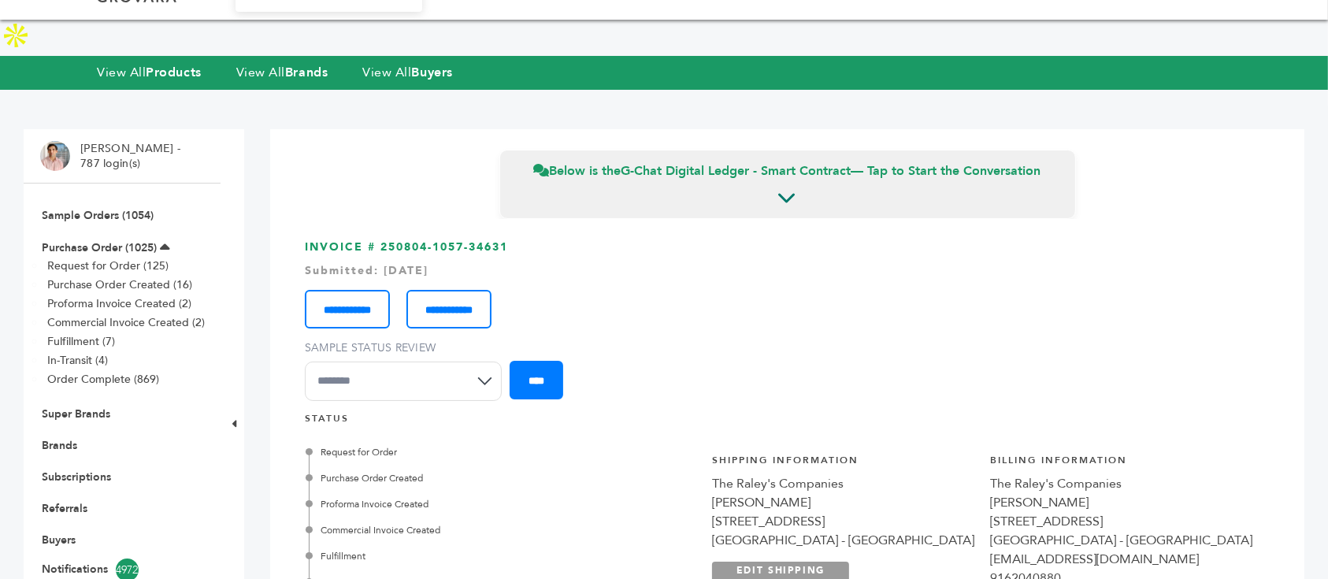
scroll to position [1155, 0]
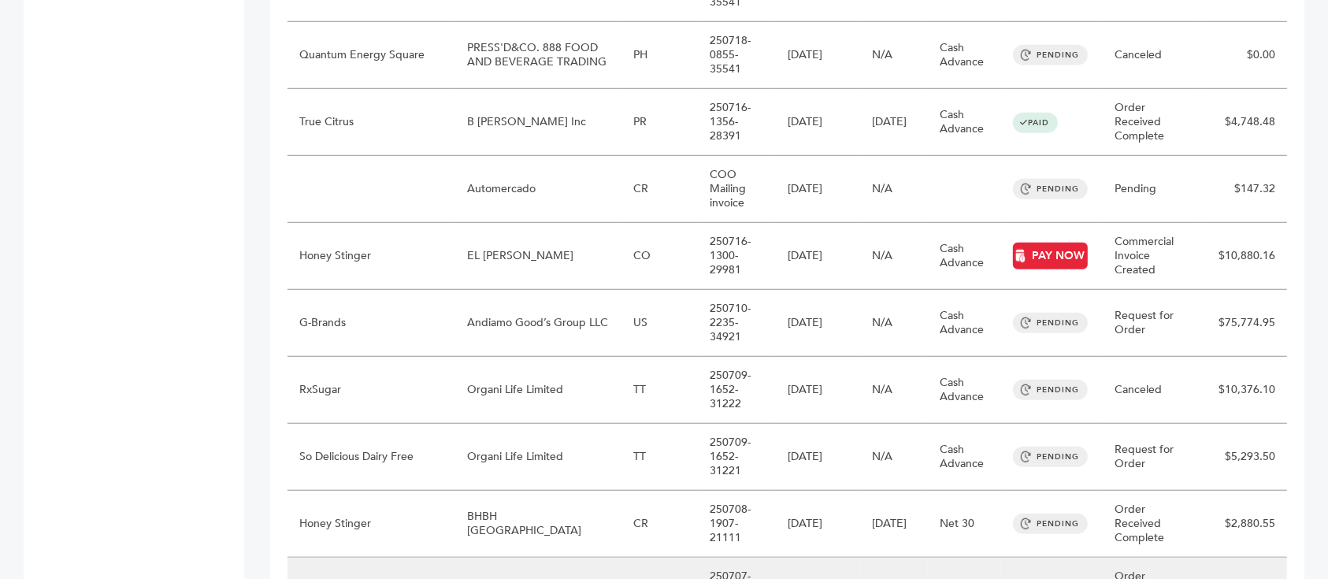
scroll to position [1241, 0]
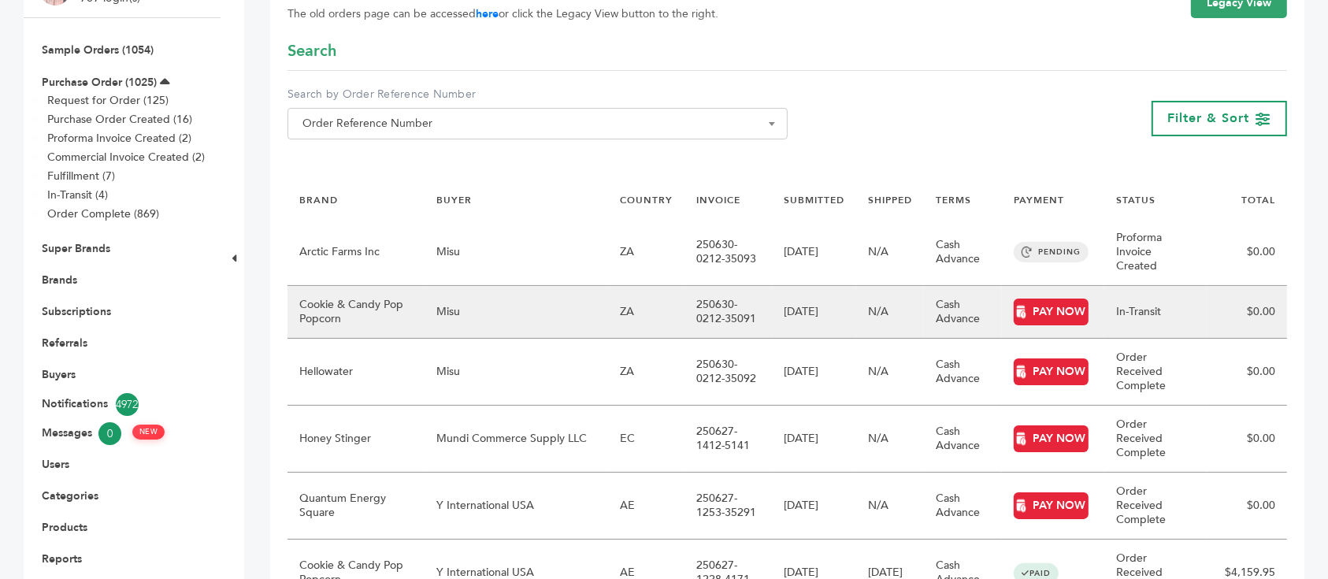
scroll to position [315, 0]
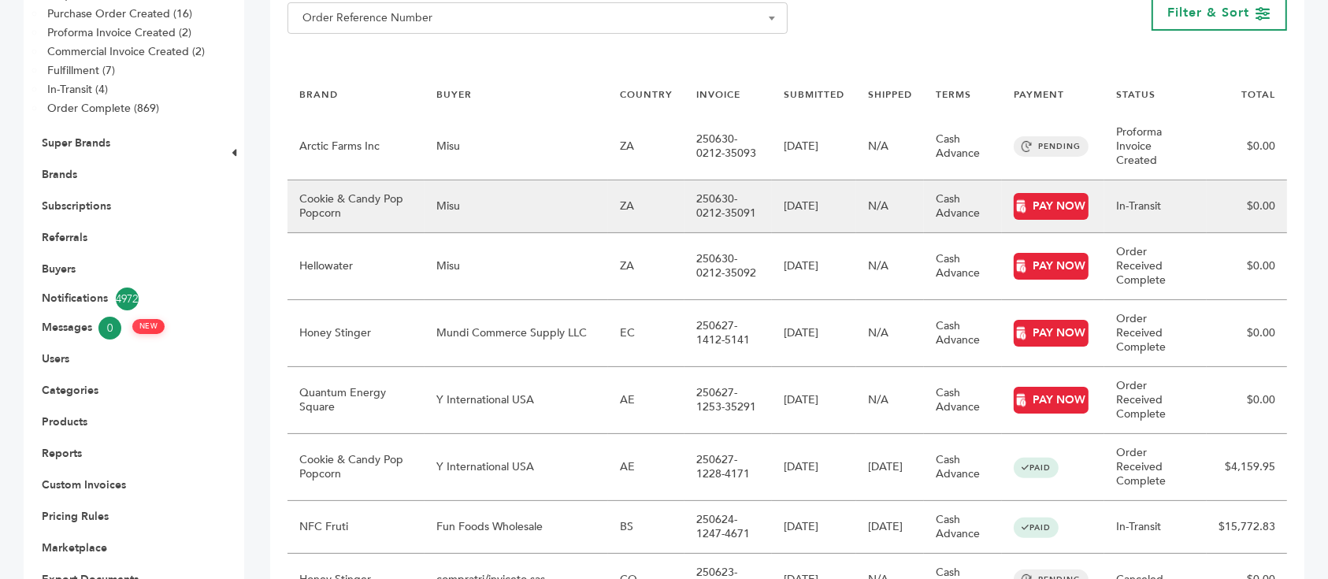
click at [483, 180] on td "Misu" at bounding box center [517, 206] width 184 height 53
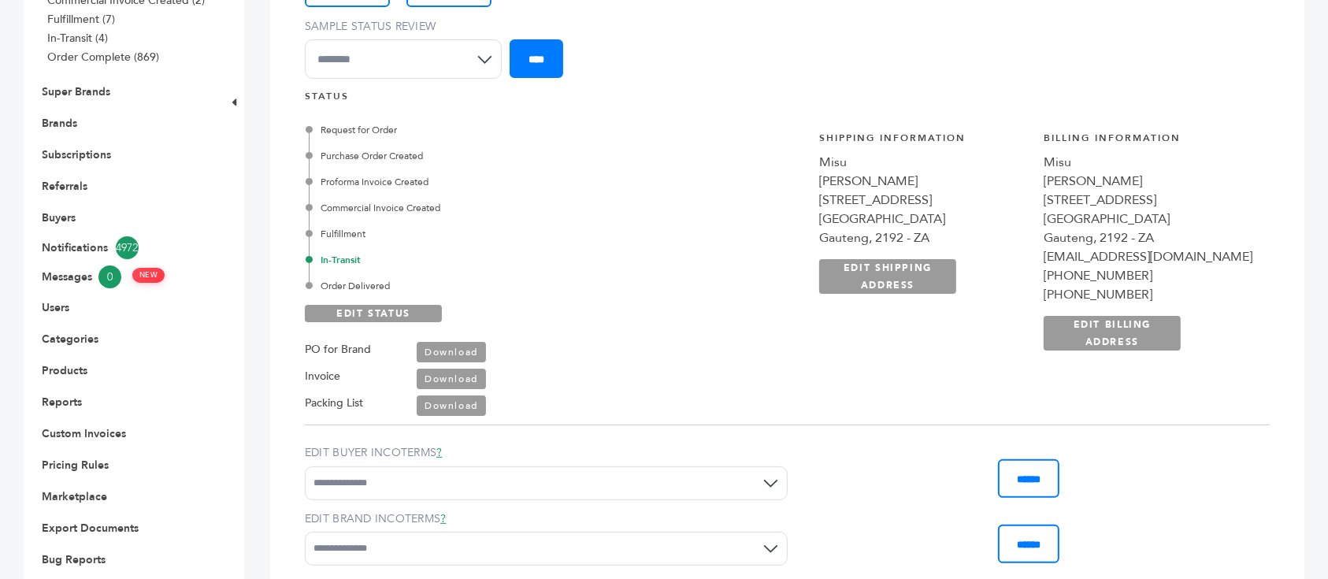
scroll to position [420, 0]
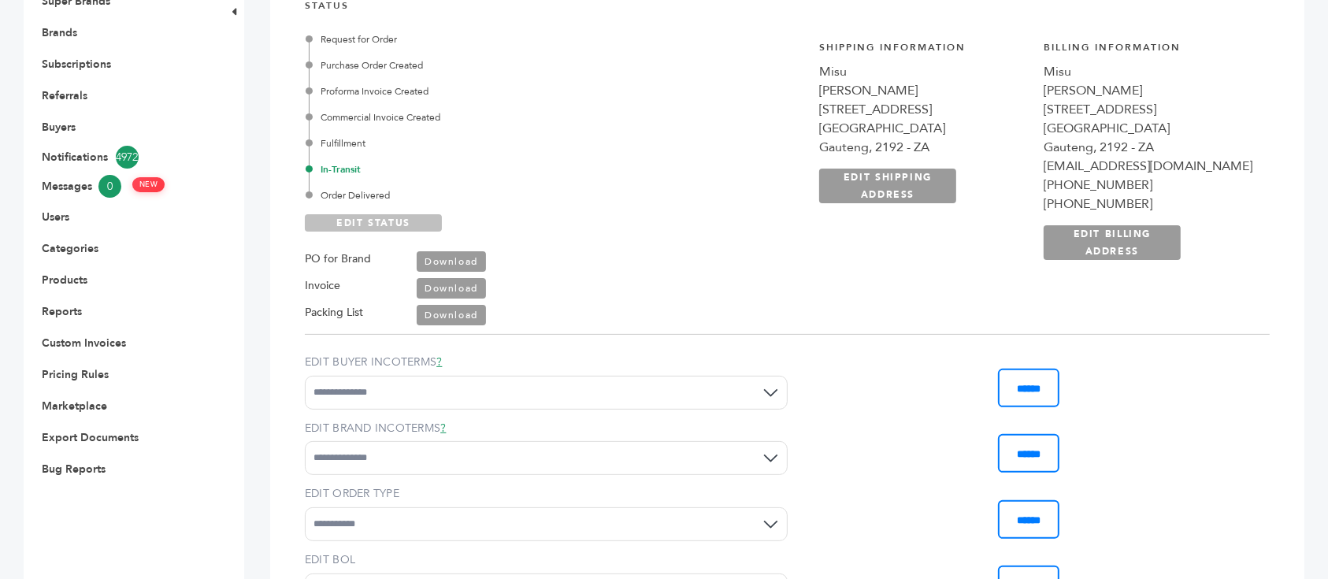
click at [366, 214] on link "EDIT STATUS" at bounding box center [373, 222] width 137 height 17
click at [370, 196] on div "Order Delivered" at bounding box center [476, 195] width 334 height 14
click at [386, 223] on link "SAVE STATUS" at bounding box center [373, 222] width 137 height 17
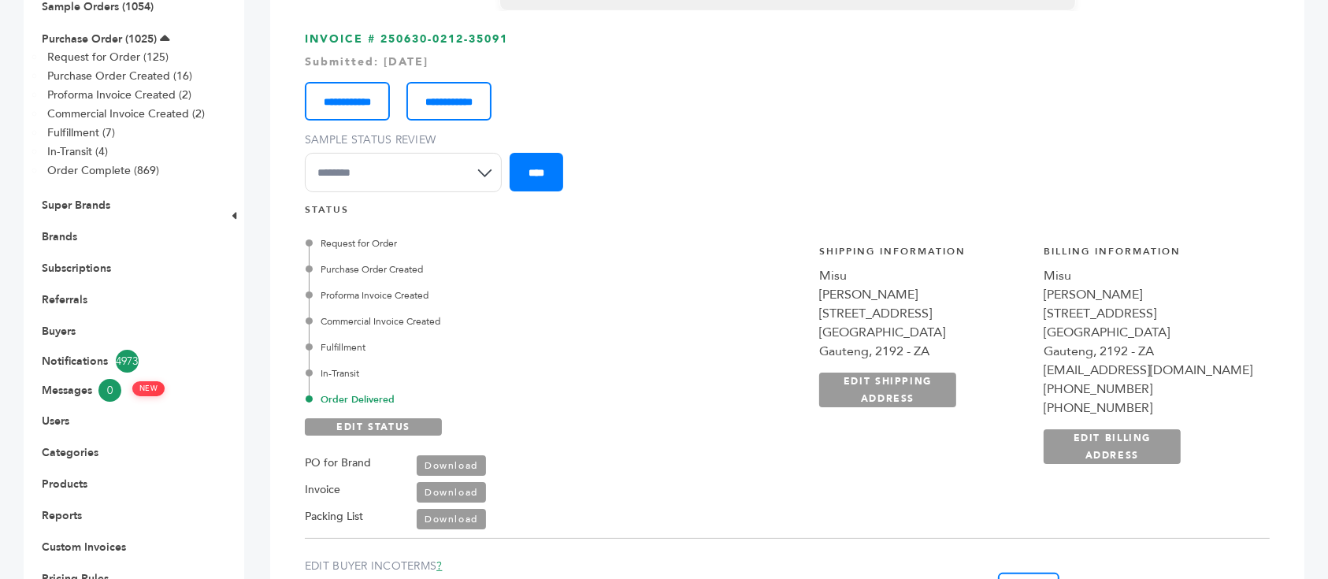
scroll to position [210, 0]
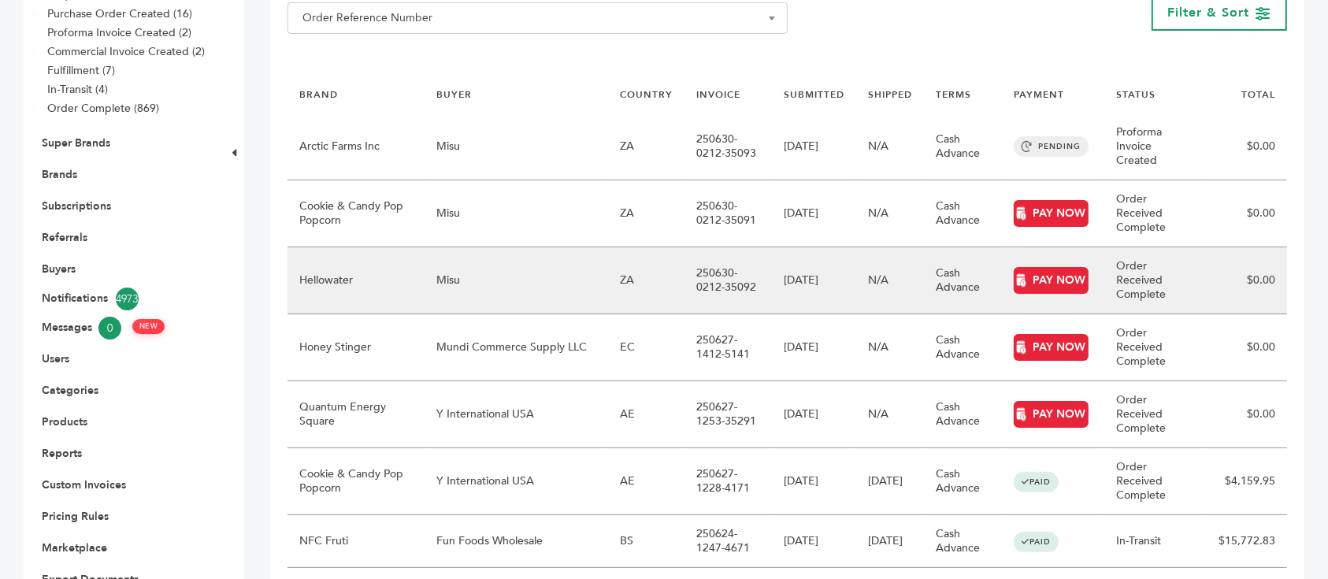
click at [503, 247] on td "Misu" at bounding box center [517, 280] width 184 height 67
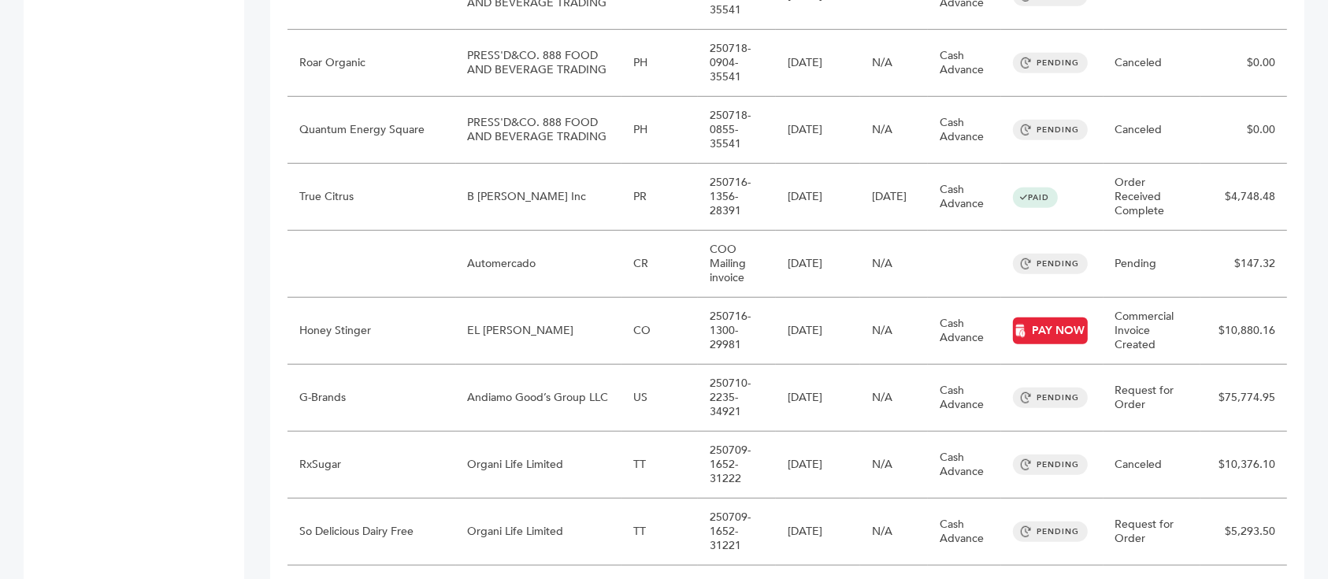
scroll to position [1241, 0]
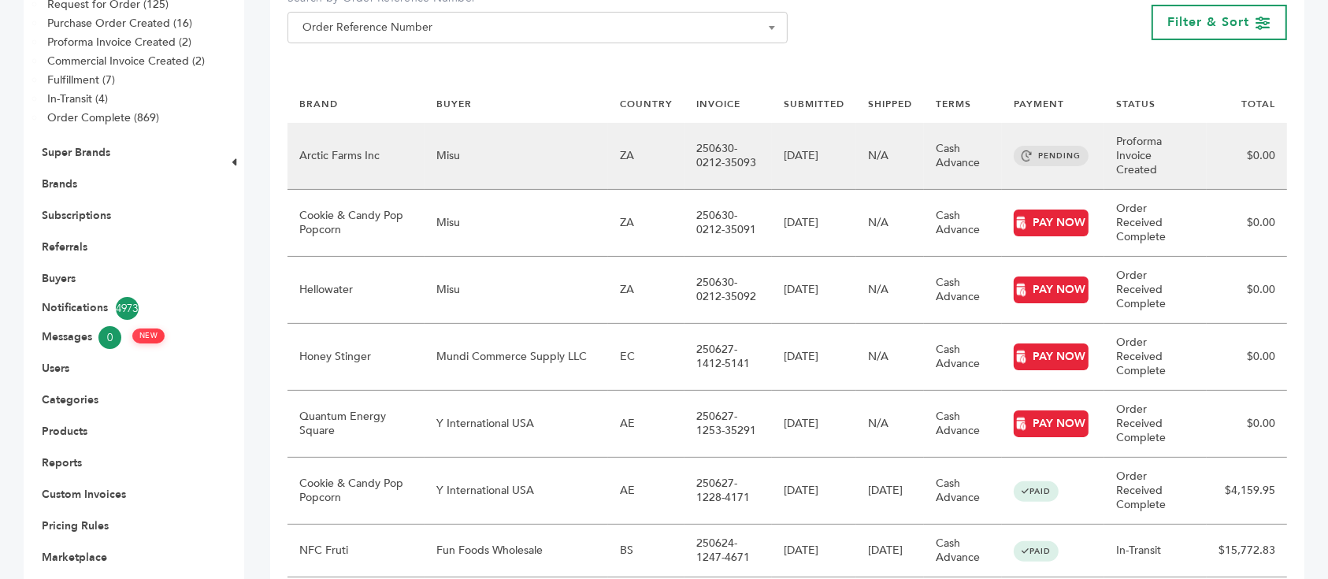
scroll to position [315, 0]
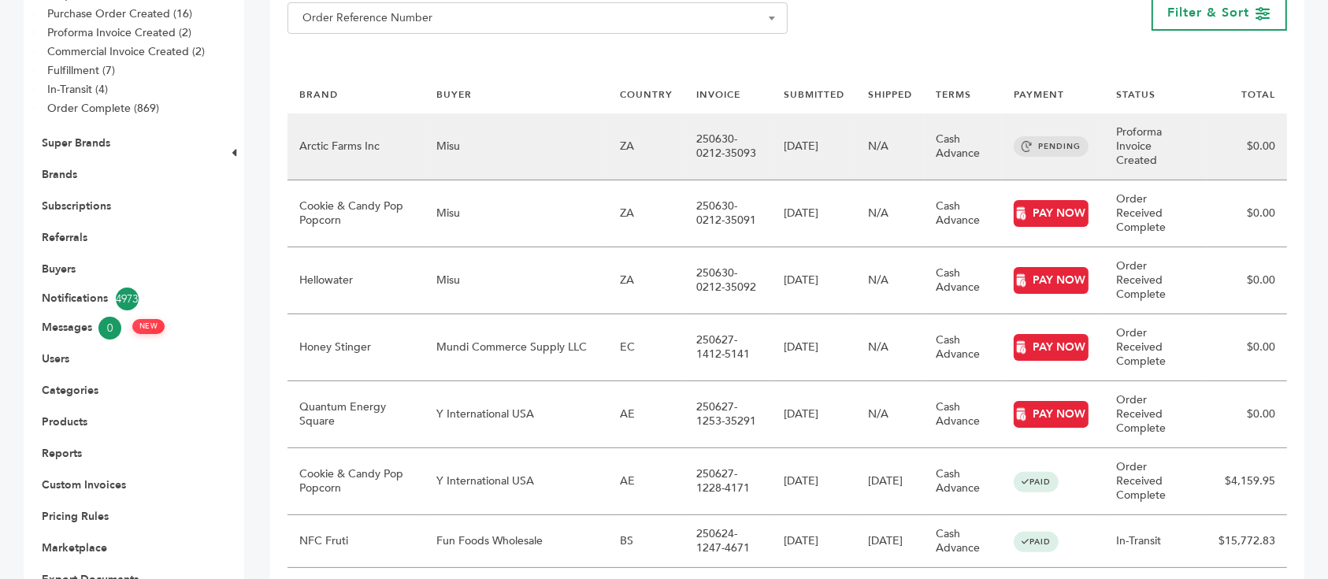
click at [511, 113] on td "Misu" at bounding box center [517, 146] width 184 height 67
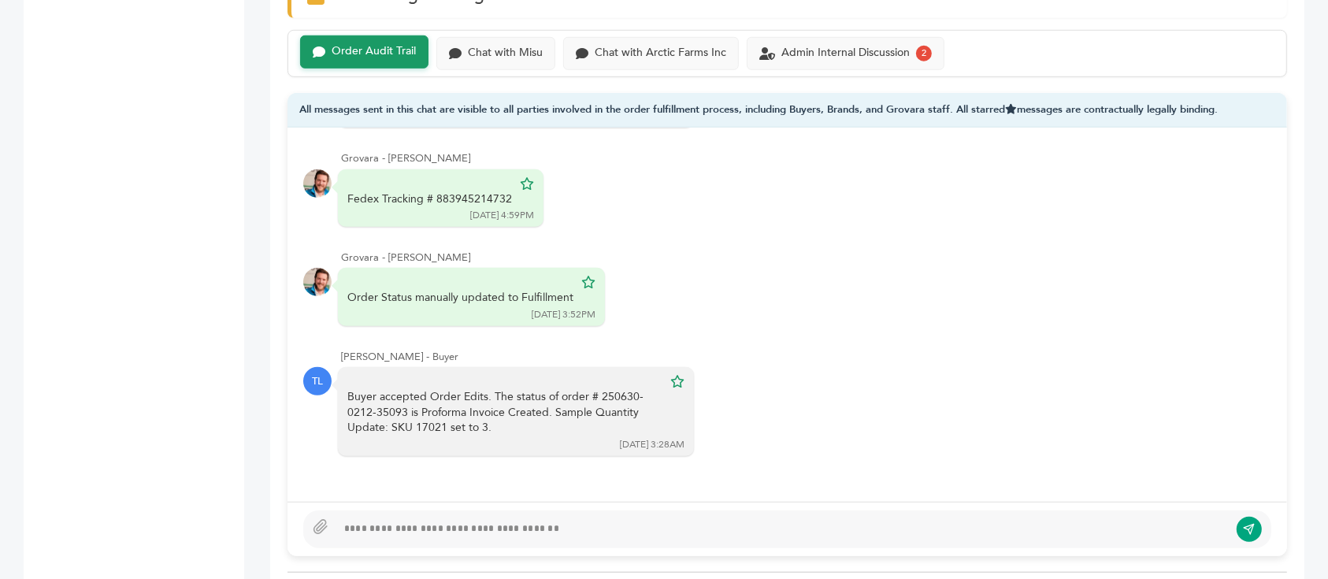
scroll to position [1050, 0]
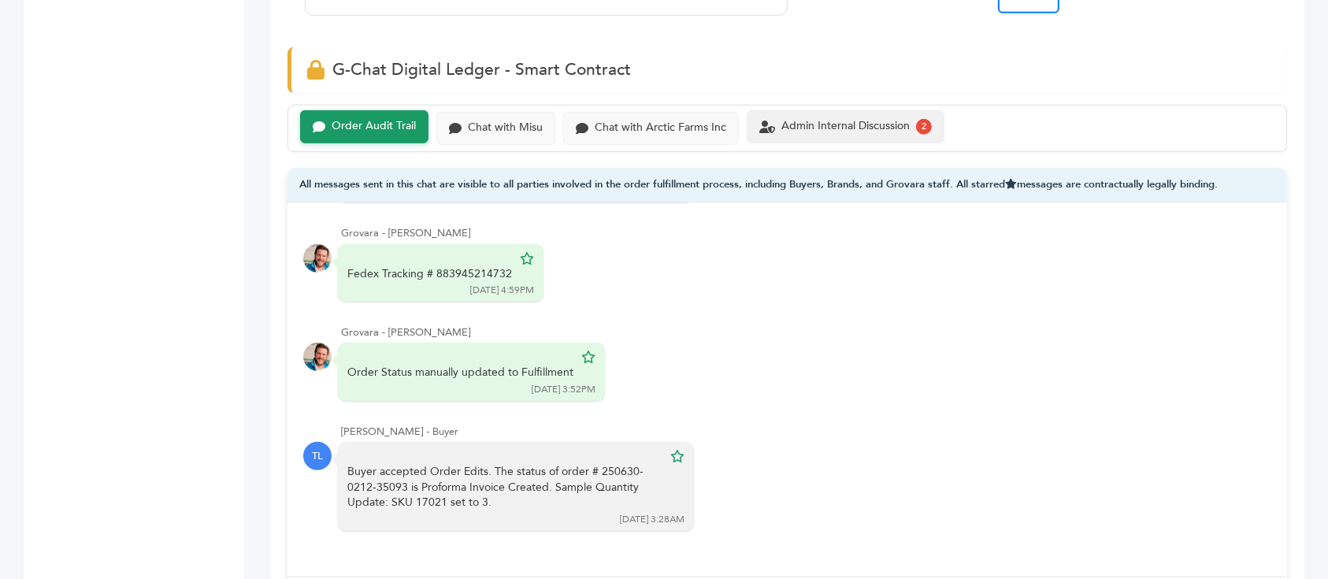
click at [830, 140] on div "Admin Internal Discussion 2" at bounding box center [846, 126] width 198 height 33
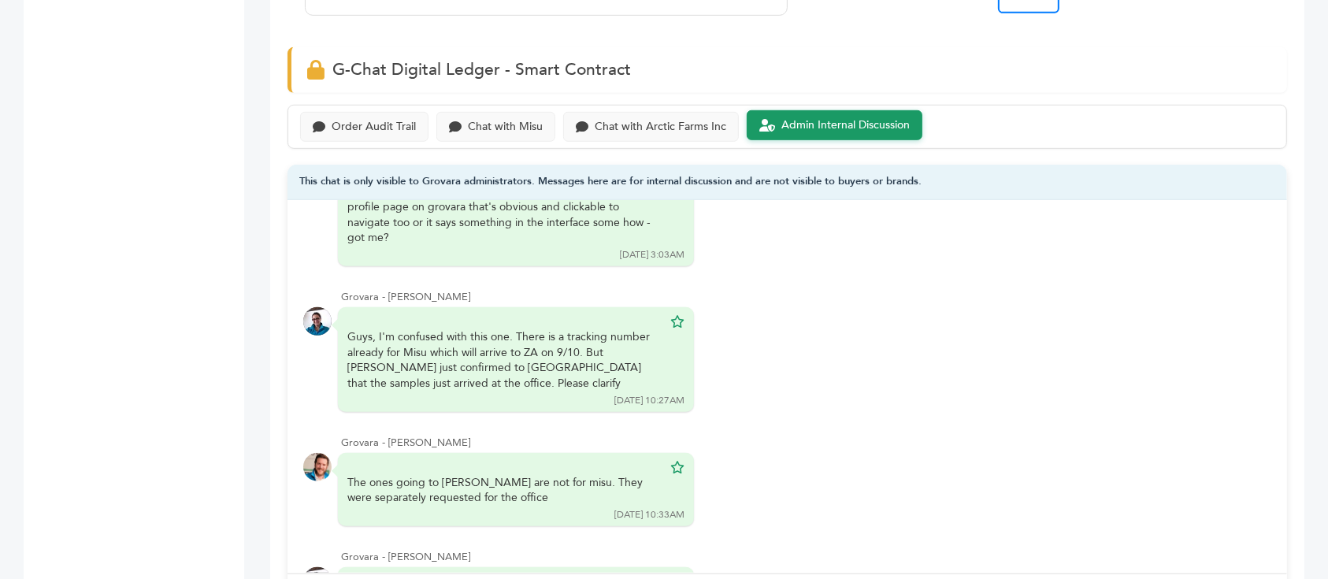
scroll to position [469, 0]
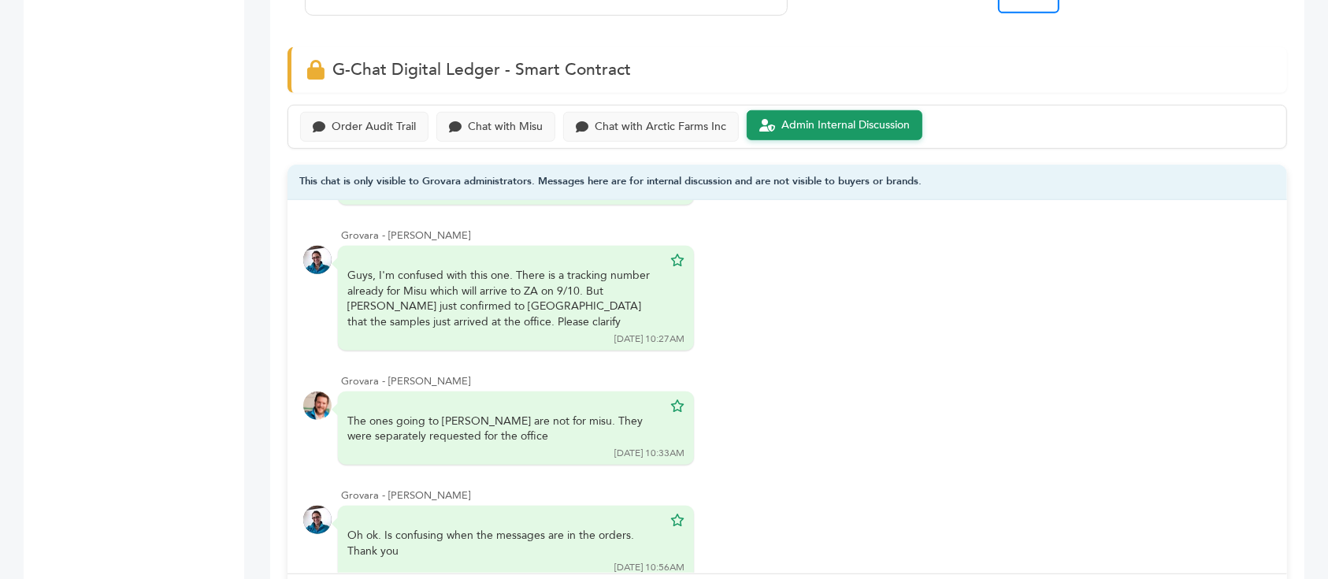
click at [371, 107] on div "Order Audit Trail Chat with Misu Chat with Arctic Farms Inc Admin Internal Disc…" at bounding box center [788, 127] width 1000 height 45
click at [377, 123] on div "Order Audit Trail" at bounding box center [374, 125] width 84 height 13
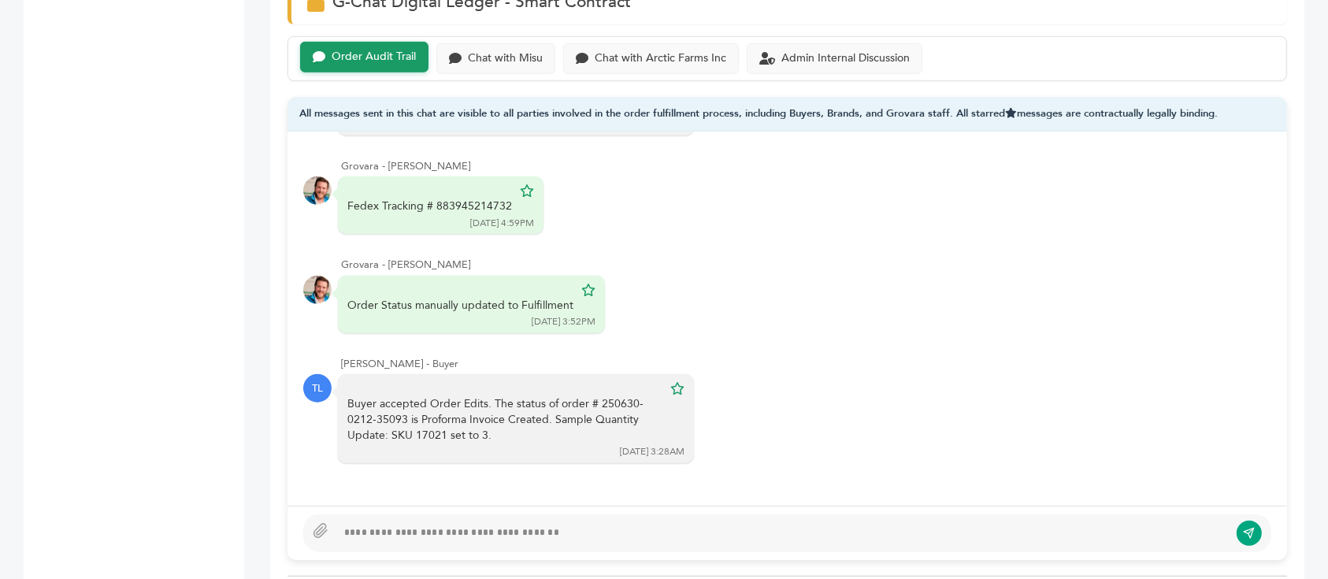
scroll to position [829, 0]
click at [535, 50] on div "Chat with Misu" at bounding box center [505, 56] width 75 height 13
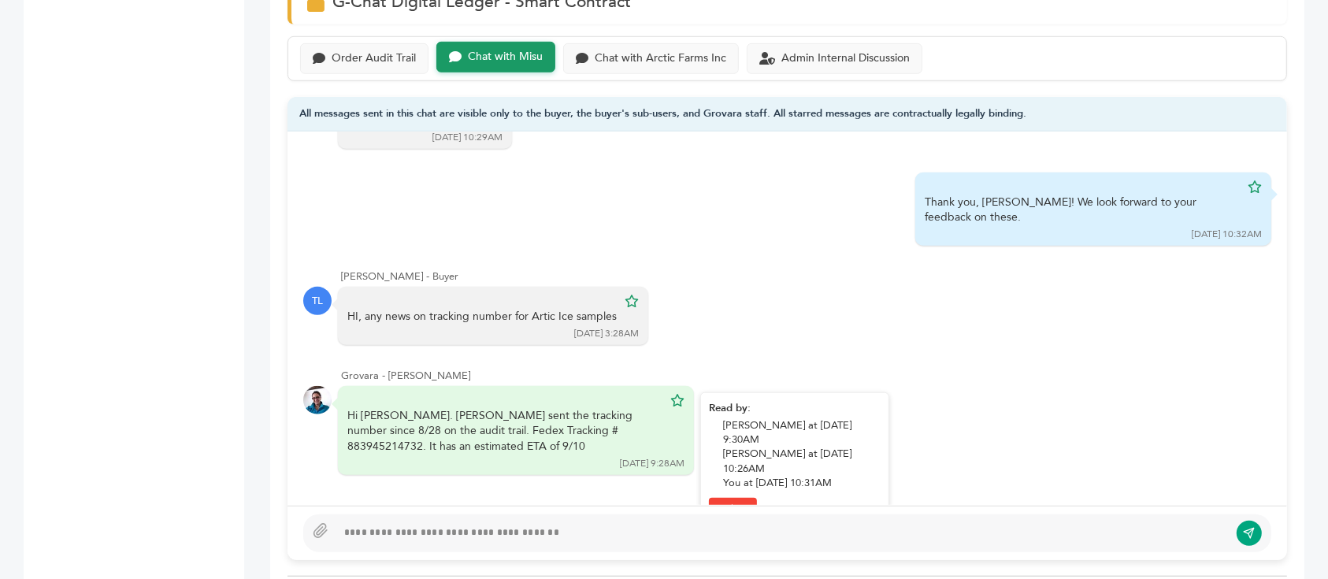
scroll to position [524, 0]
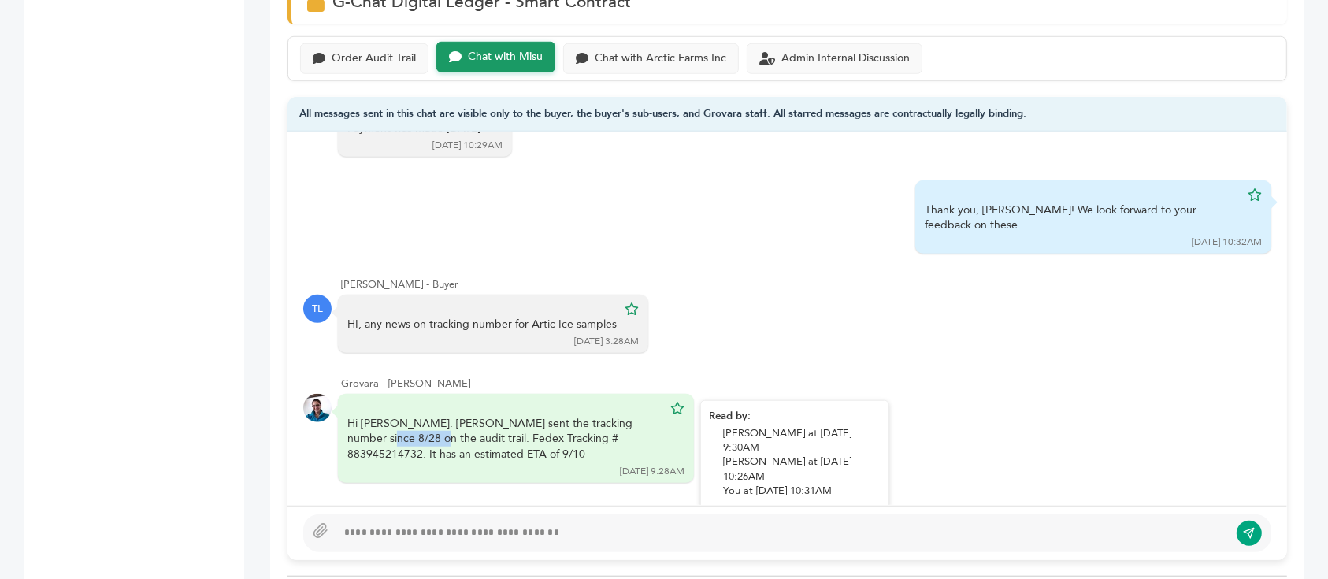
drag, startPoint x: 508, startPoint y: 363, endPoint x: 563, endPoint y: 375, distance: 56.4
click at [563, 416] on div "Hi Tarryn. Barry sent the tracking number since 8/28 on the audit trail. Fedex …" at bounding box center [504, 439] width 315 height 46
drag, startPoint x: 479, startPoint y: 382, endPoint x: 561, endPoint y: 384, distance: 82.0
click at [561, 416] on div "Hi Tarryn. Barry sent the tracking number since 8/28 on the audit trail. Fedex …" at bounding box center [504, 439] width 315 height 46
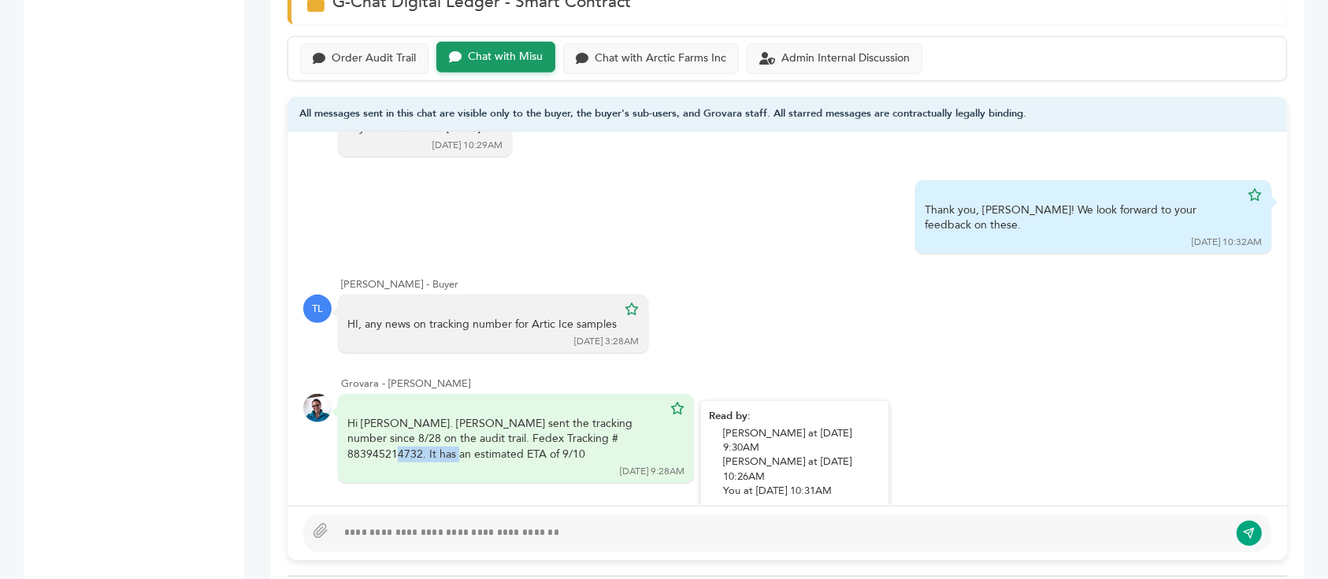
copy div "# 883945214732"
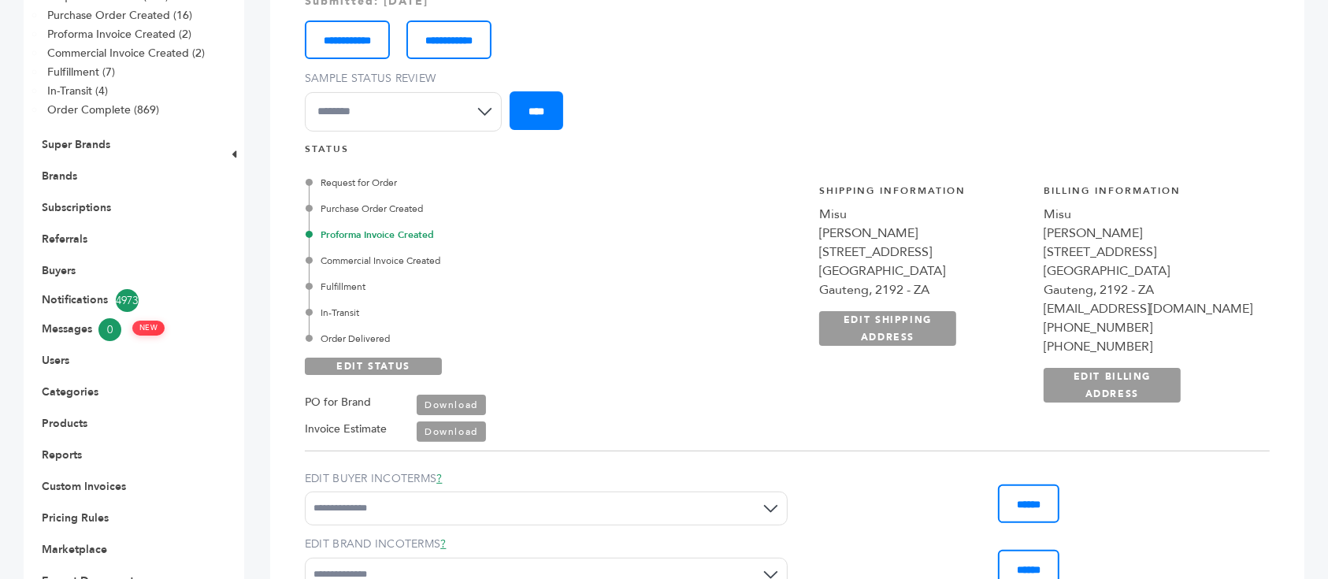
scroll to position [315, 0]
click at [415, 356] on link "EDIT STATUS" at bounding box center [373, 364] width 137 height 17
click at [347, 304] on div "In-Transit" at bounding box center [476, 311] width 334 height 14
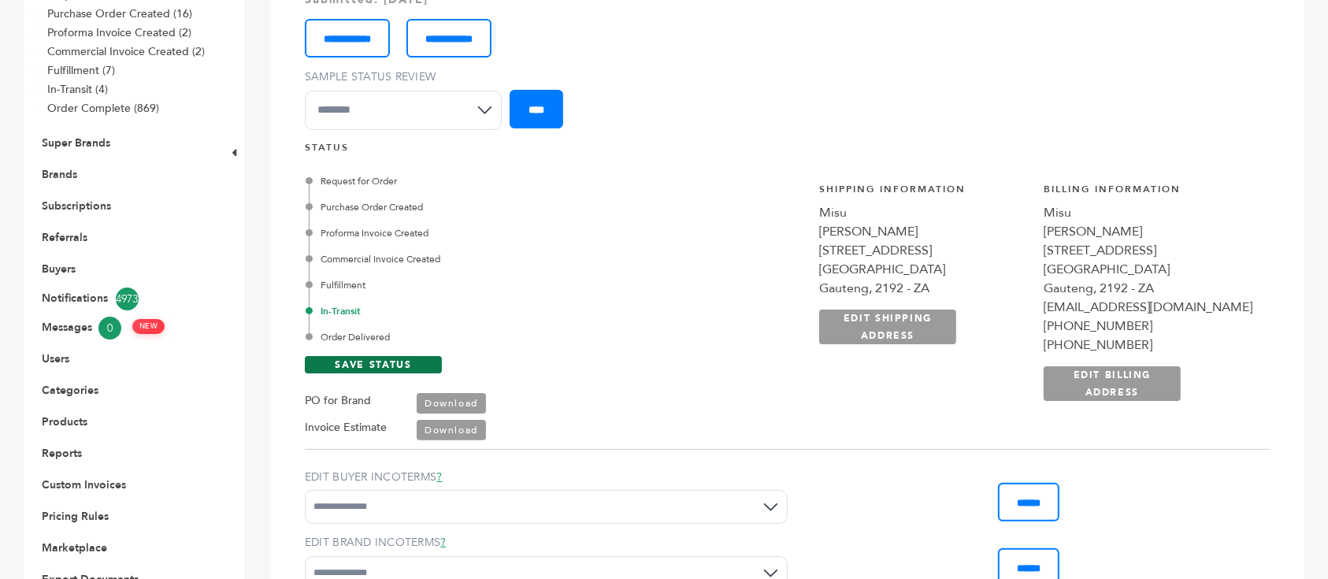
click at [406, 356] on link "SAVE STATUS" at bounding box center [373, 364] width 137 height 17
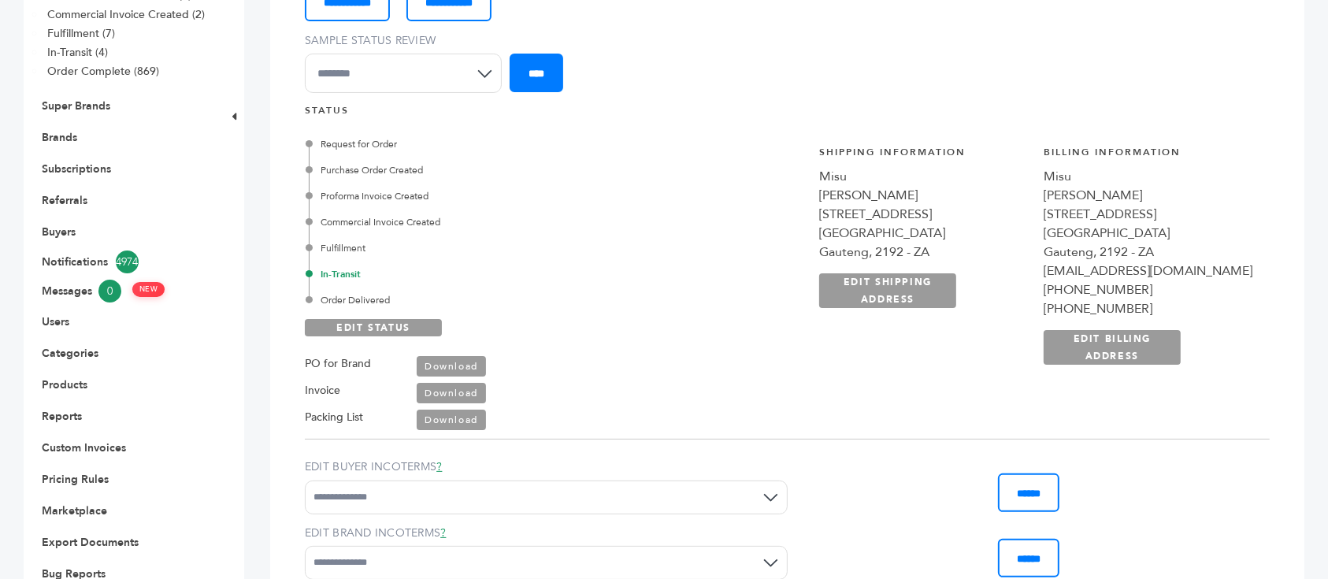
scroll to position [532, 0]
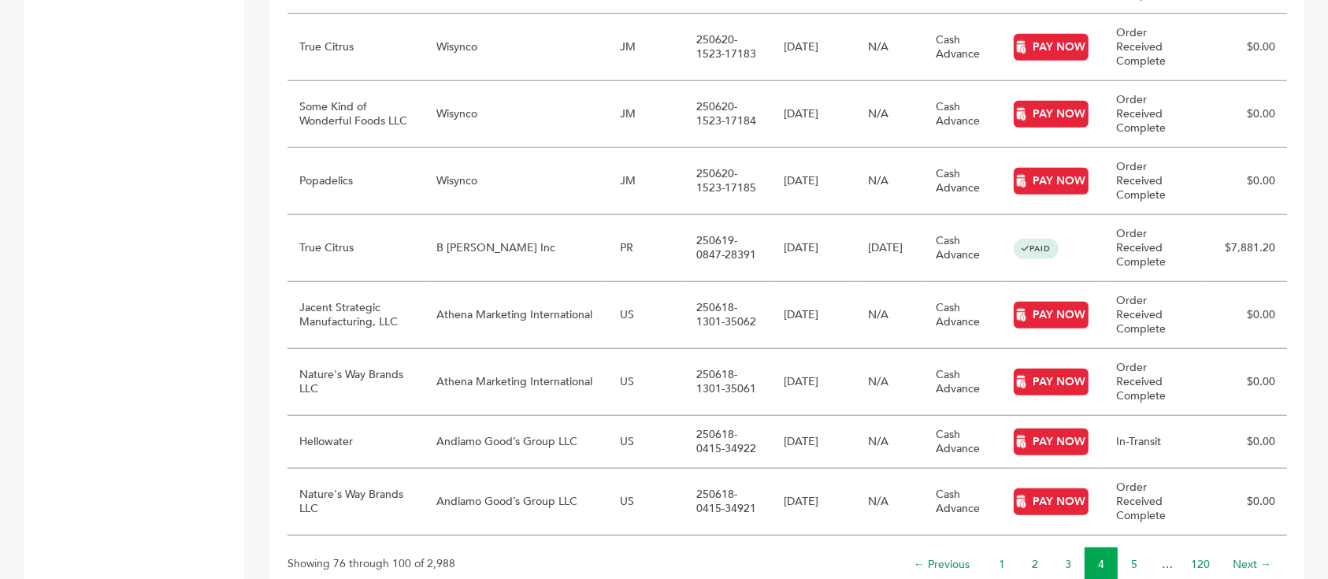
scroll to position [1510, 0]
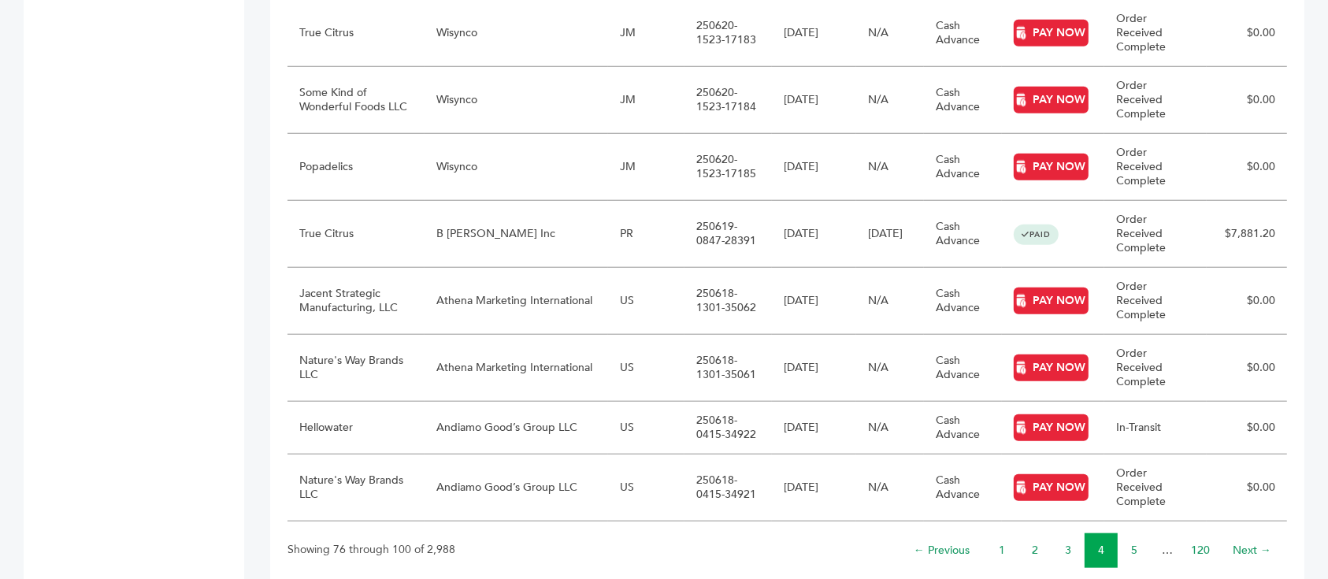
click at [1128, 533] on li "5" at bounding box center [1134, 550] width 33 height 35
click at [1134, 543] on link "5" at bounding box center [1134, 550] width 6 height 15
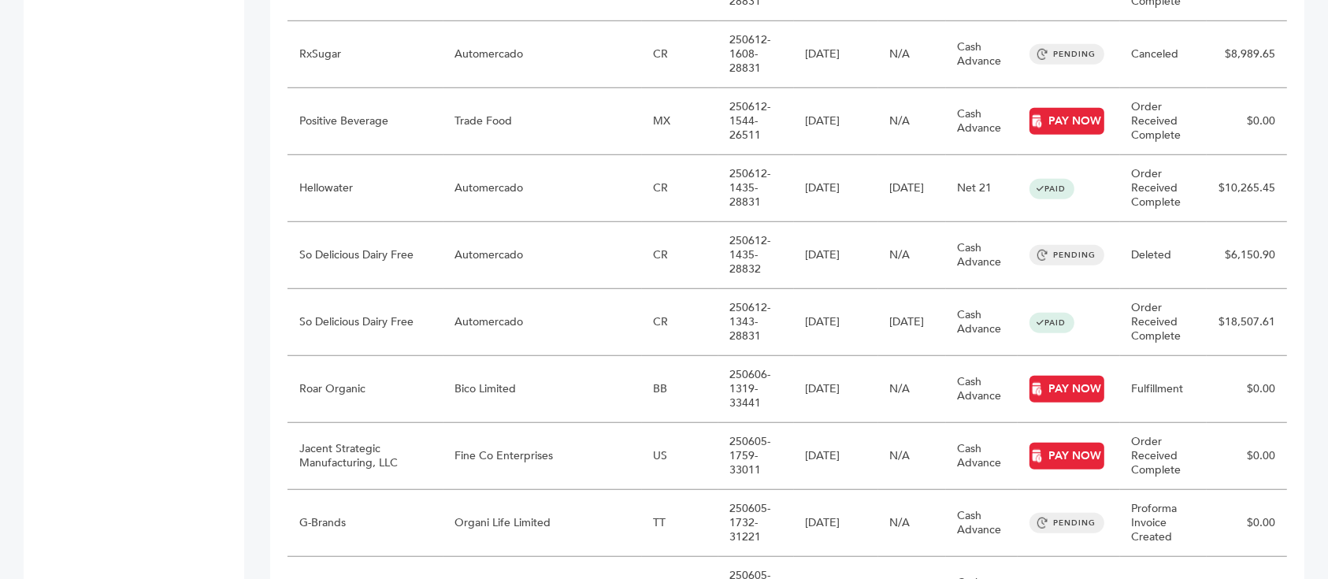
scroll to position [1254, 0]
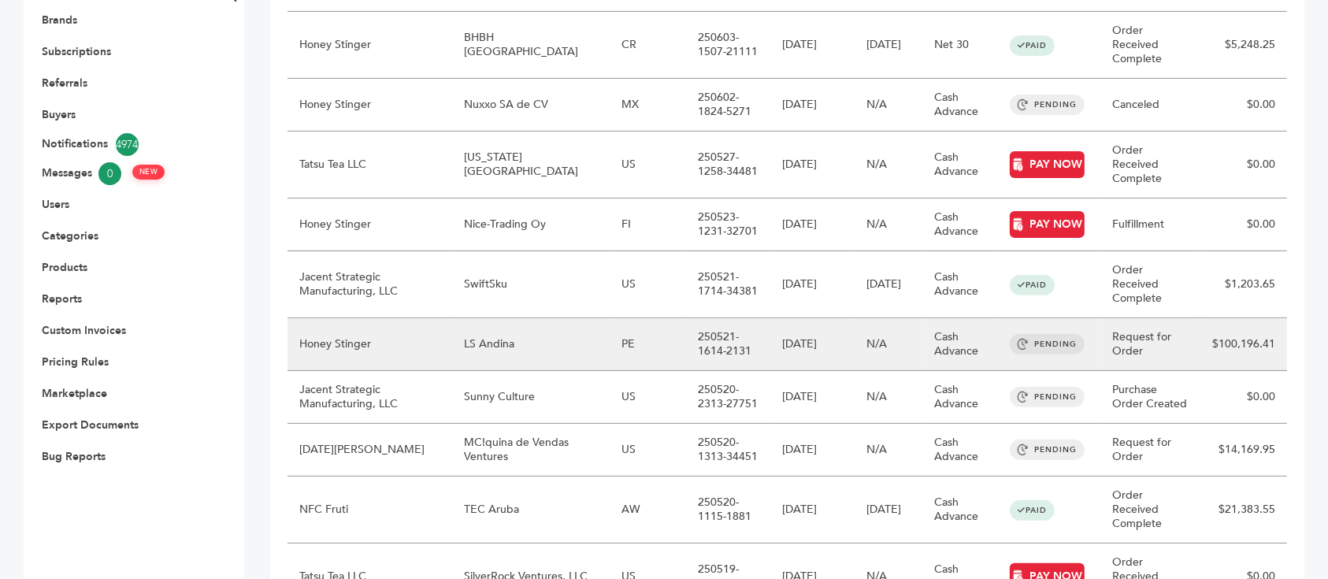
scroll to position [466, 0]
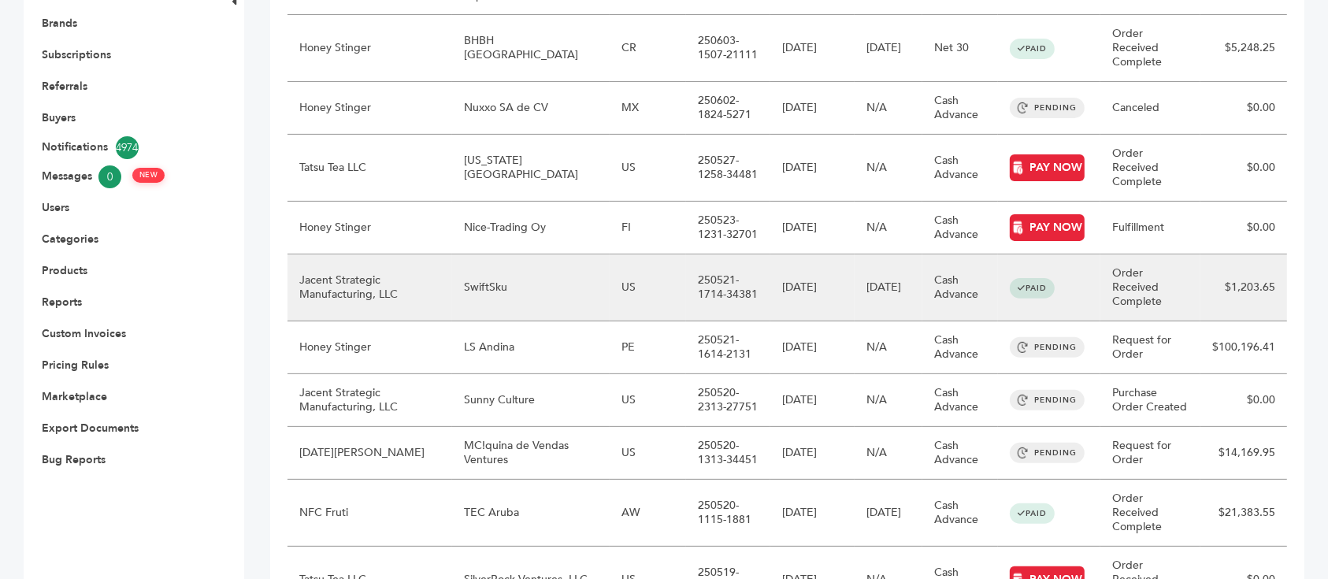
click at [500, 254] on td "SwiftSku" at bounding box center [531, 287] width 158 height 67
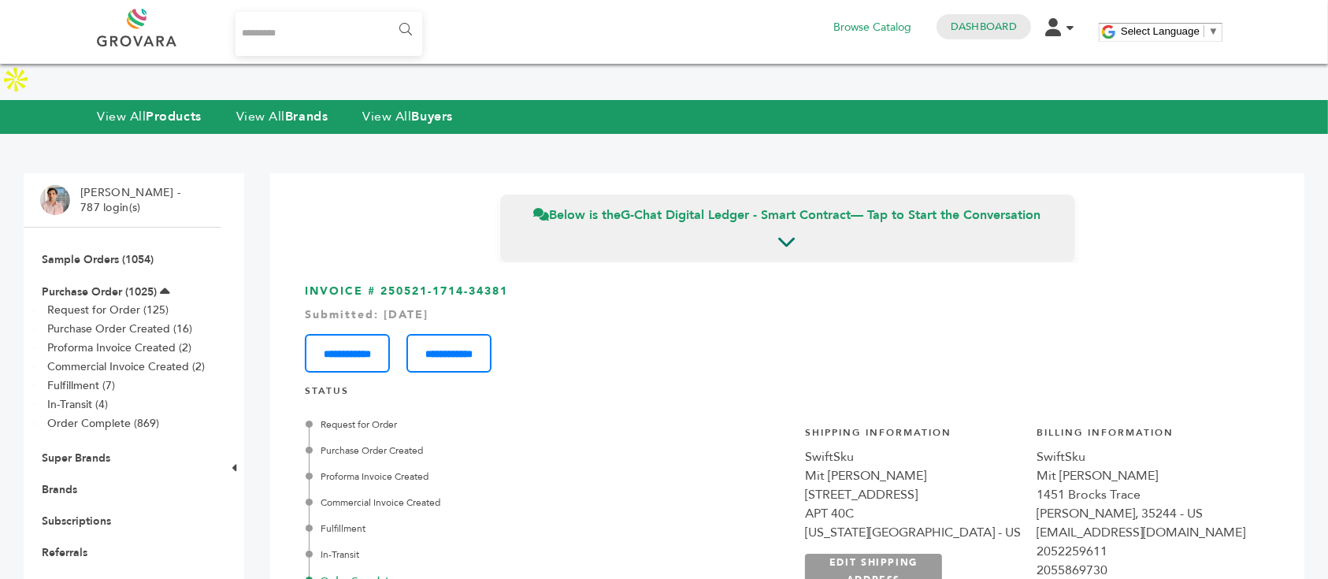
click at [321, 46] on input "Search..." at bounding box center [329, 34] width 187 height 44
type input "**********"
click at [387, 14] on input "******" at bounding box center [404, 30] width 35 height 32
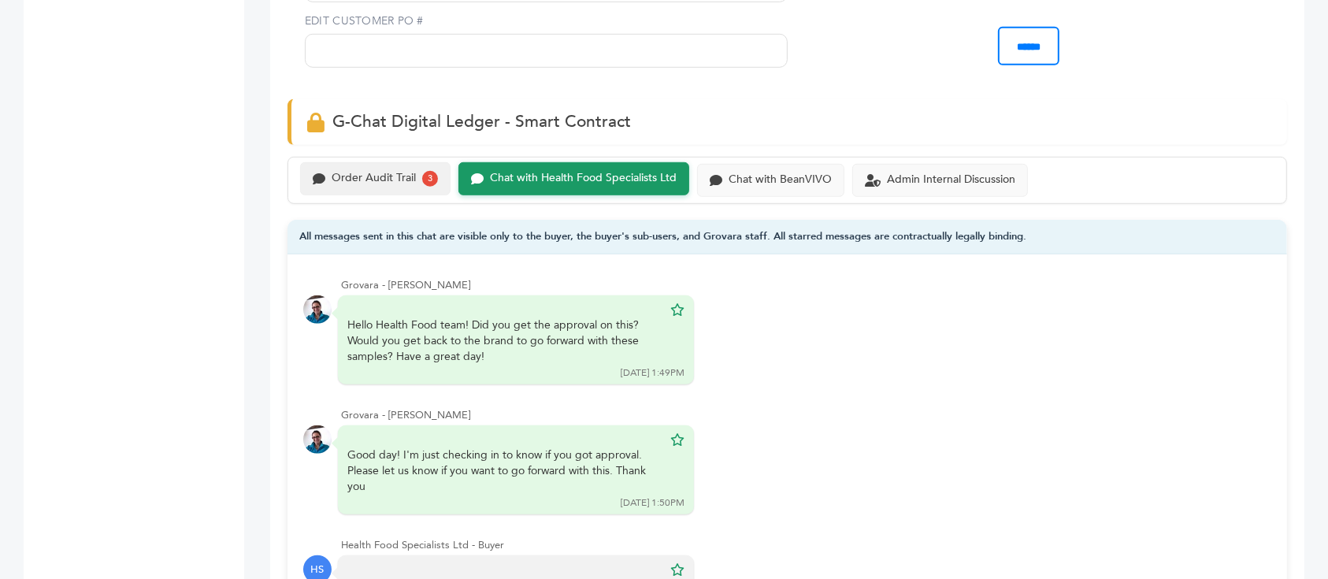
click at [377, 172] on div "Order Audit Trail" at bounding box center [374, 178] width 84 height 13
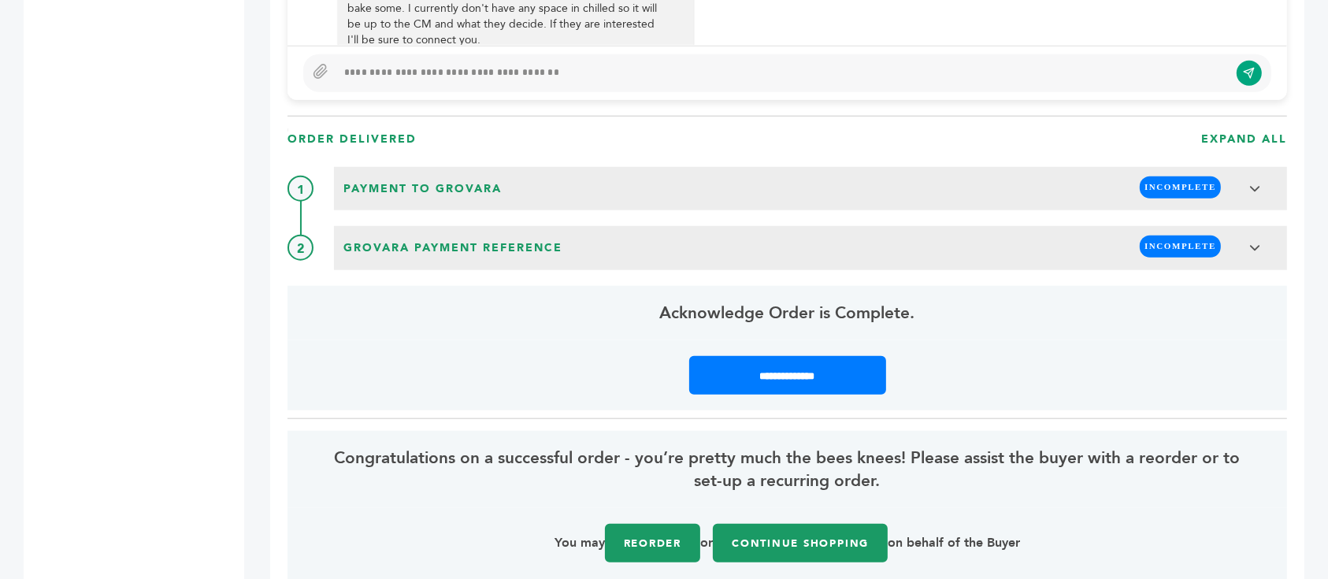
scroll to position [1297, 0]
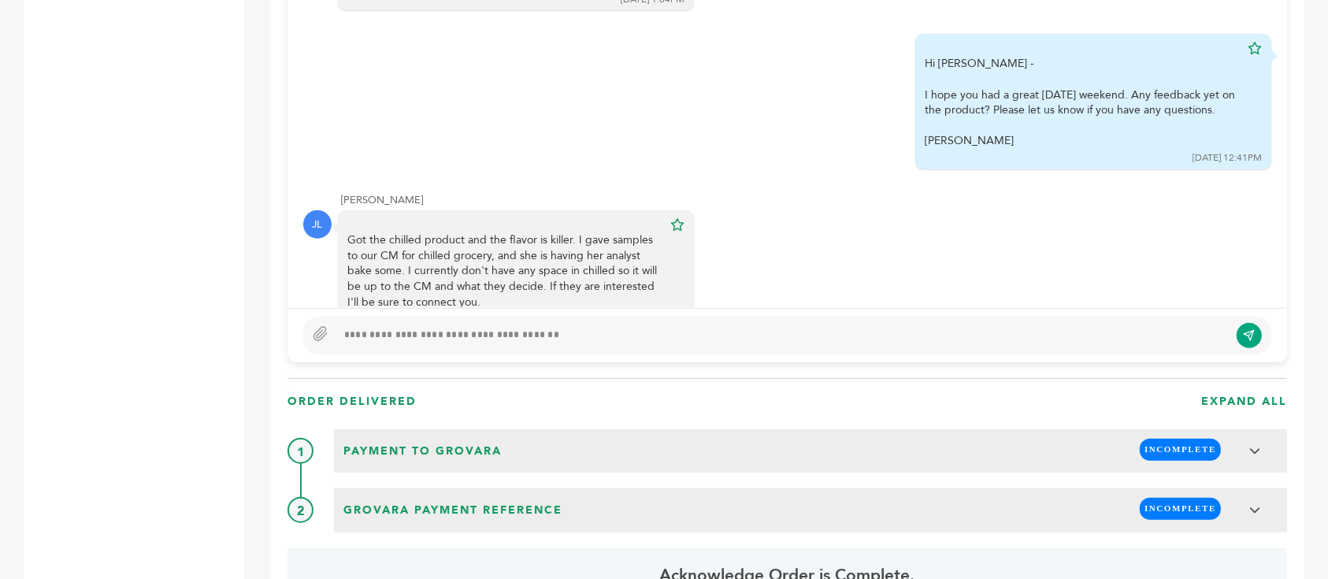
click at [576, 329] on div at bounding box center [782, 335] width 893 height 19
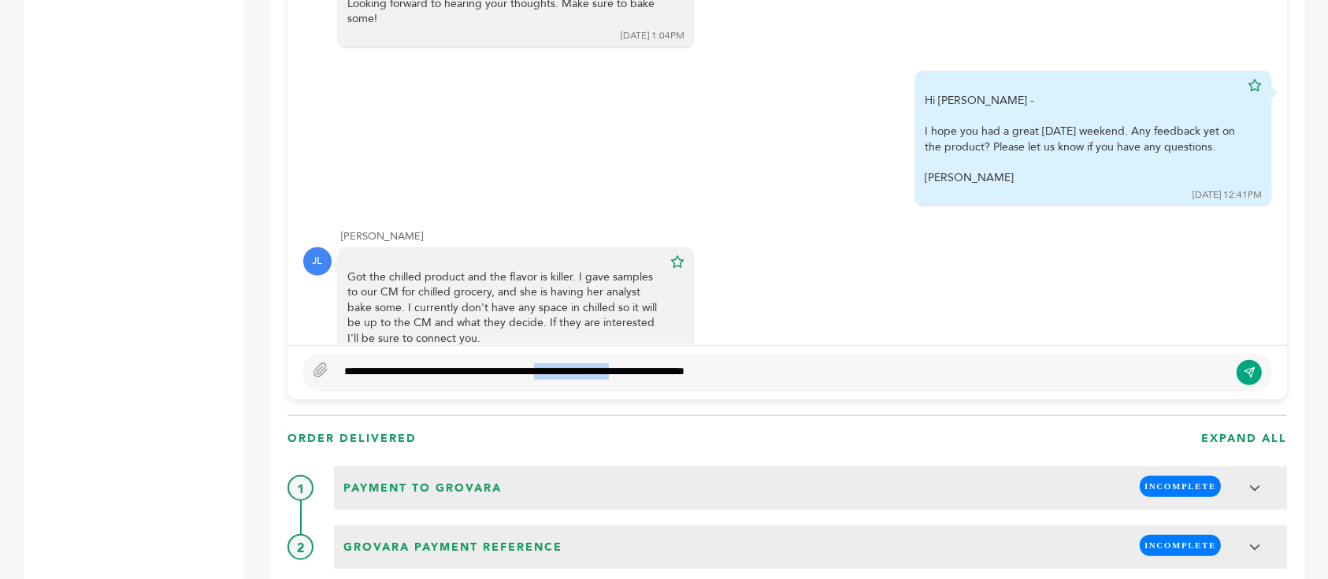
drag, startPoint x: 577, startPoint y: 331, endPoint x: 670, endPoint y: 337, distance: 92.4
click at [670, 363] on div "**********" at bounding box center [782, 372] width 893 height 19
type textarea "**********"
click at [1247, 359] on button "submit" at bounding box center [1249, 372] width 27 height 27
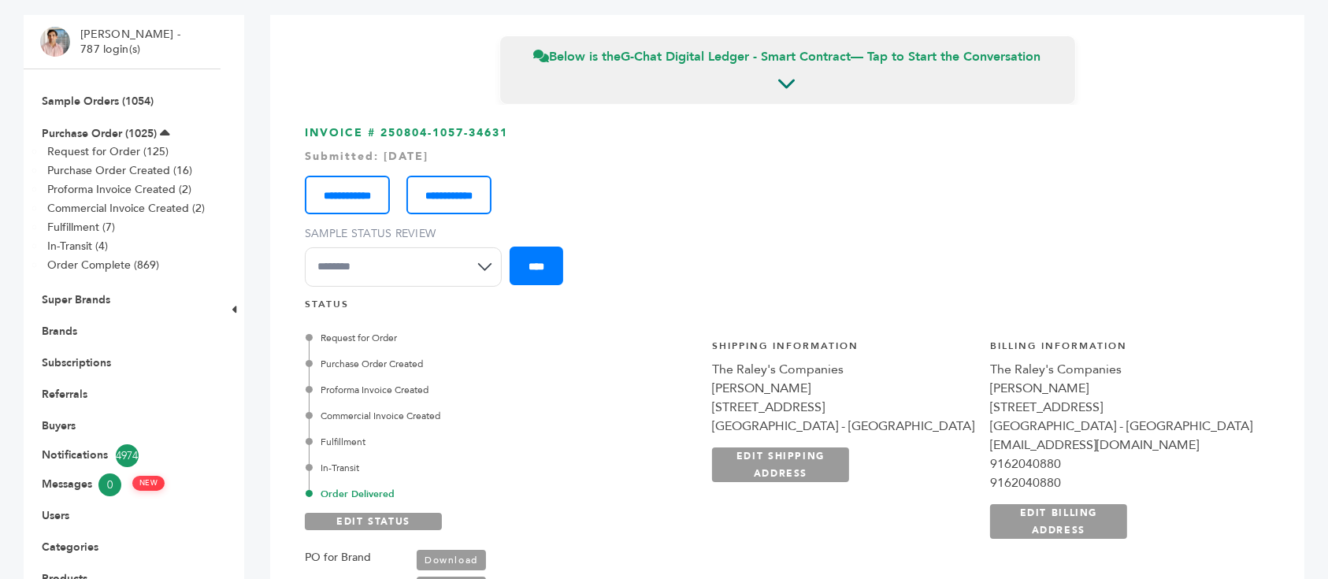
scroll to position [315, 0]
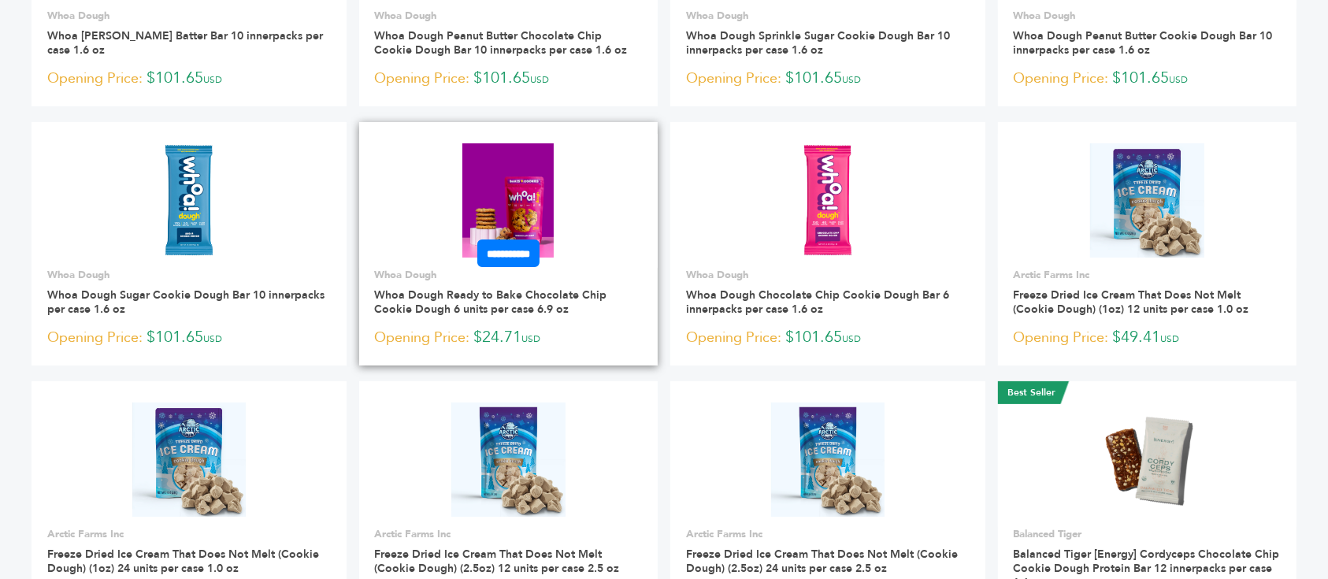
scroll to position [298, 0]
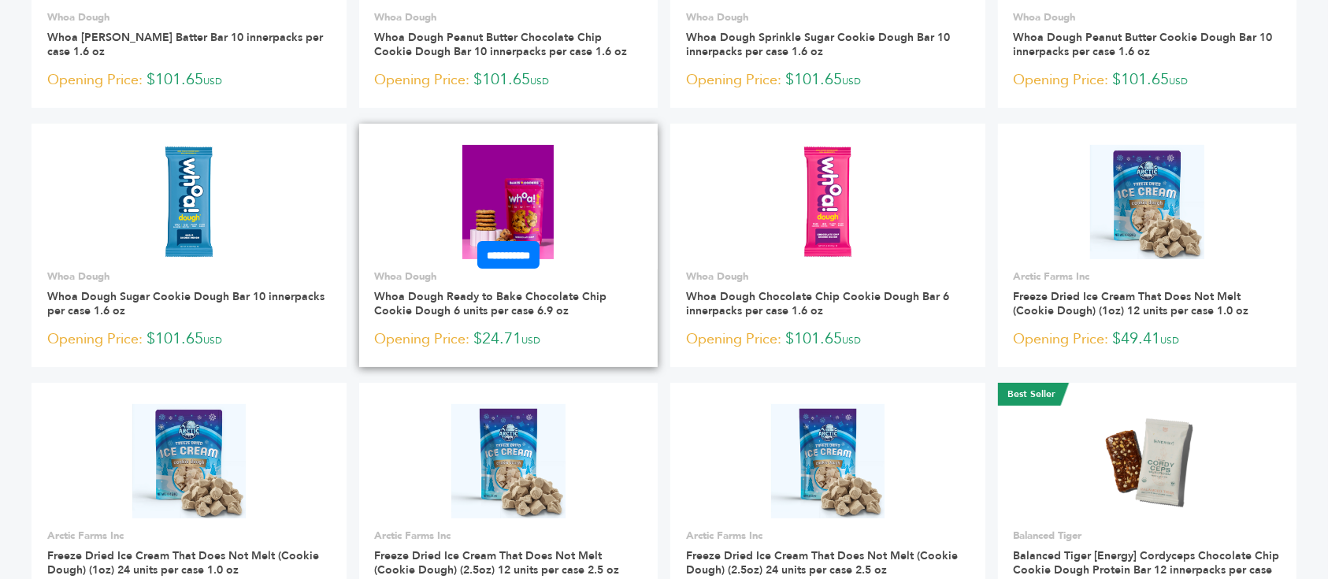
click at [559, 161] on link at bounding box center [508, 202] width 299 height 134
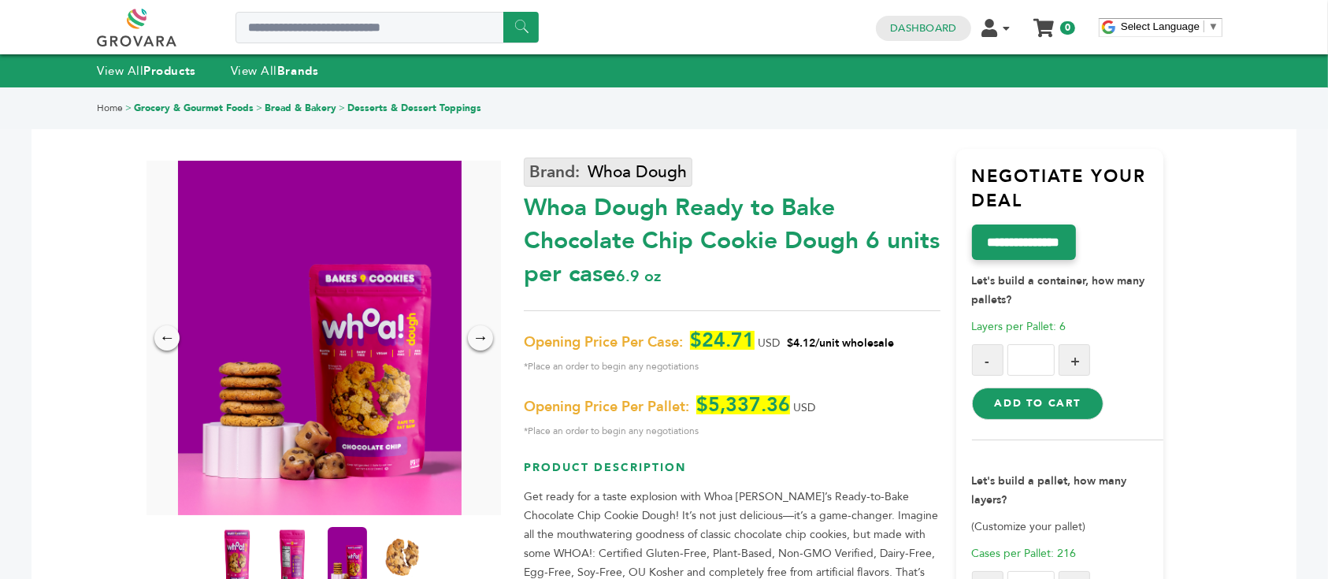
click at [620, 168] on link "Whoa Dough" at bounding box center [608, 172] width 169 height 29
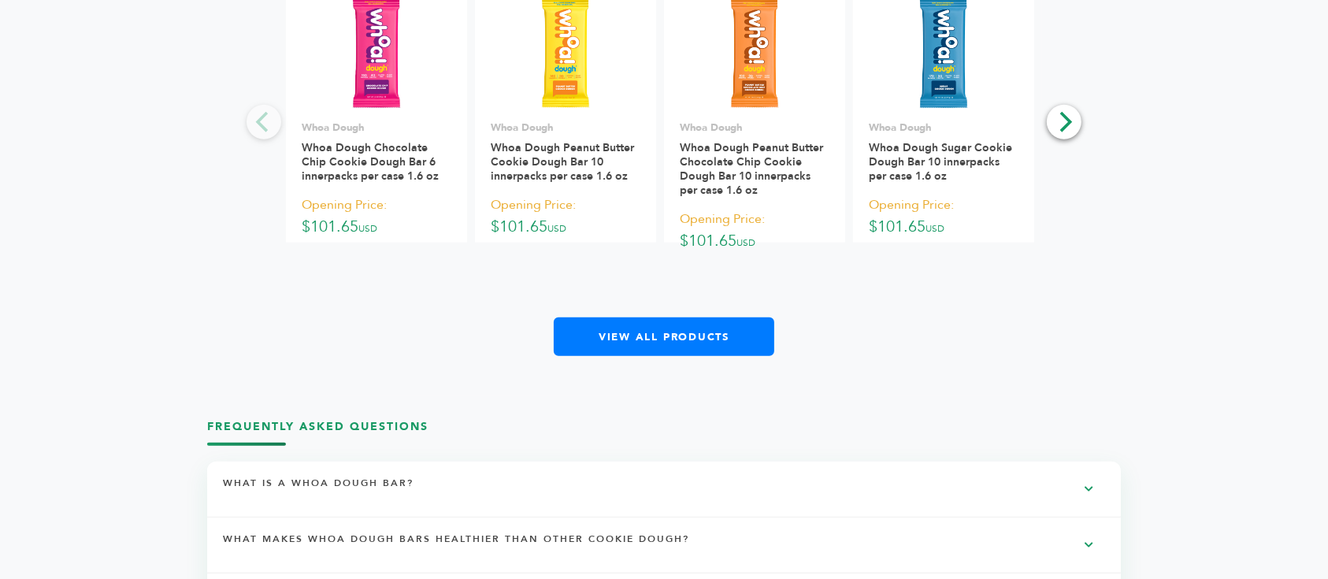
scroll to position [1620, 0]
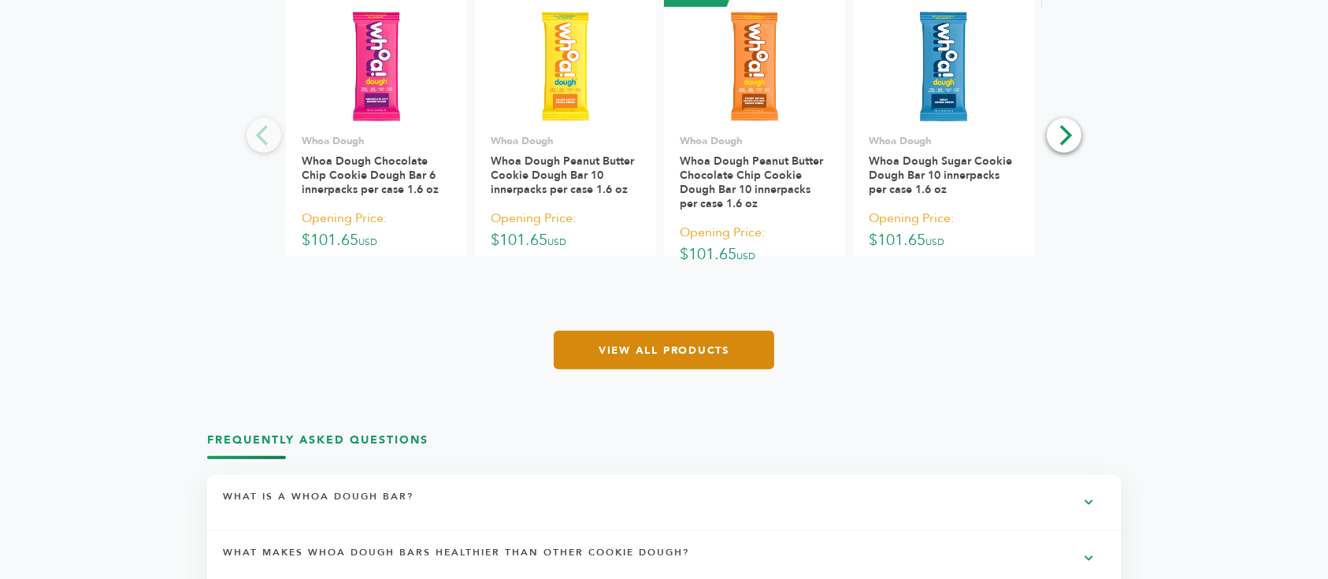
click at [682, 341] on link "View All Products" at bounding box center [664, 350] width 221 height 39
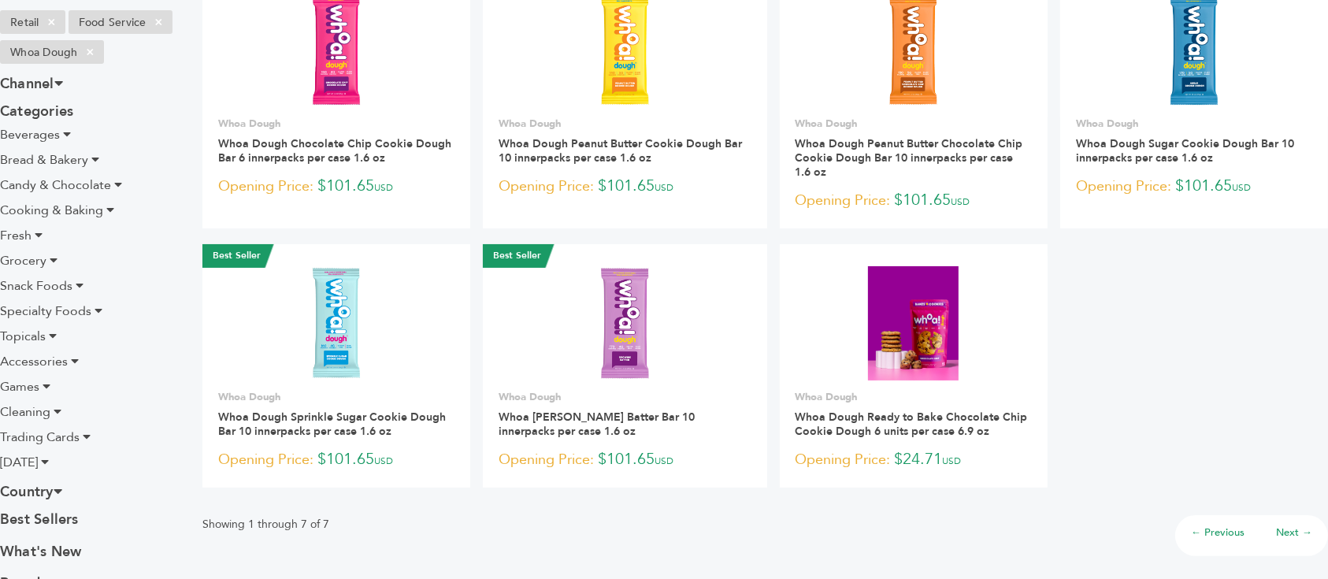
scroll to position [315, 0]
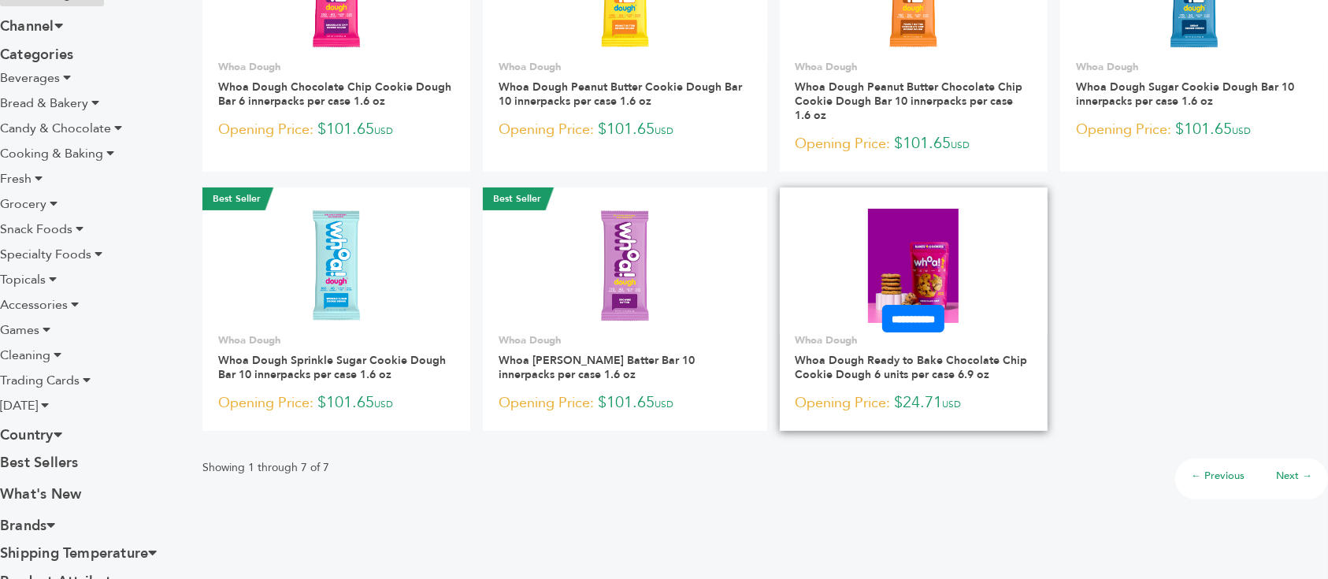
click at [932, 221] on img at bounding box center [913, 265] width 91 height 113
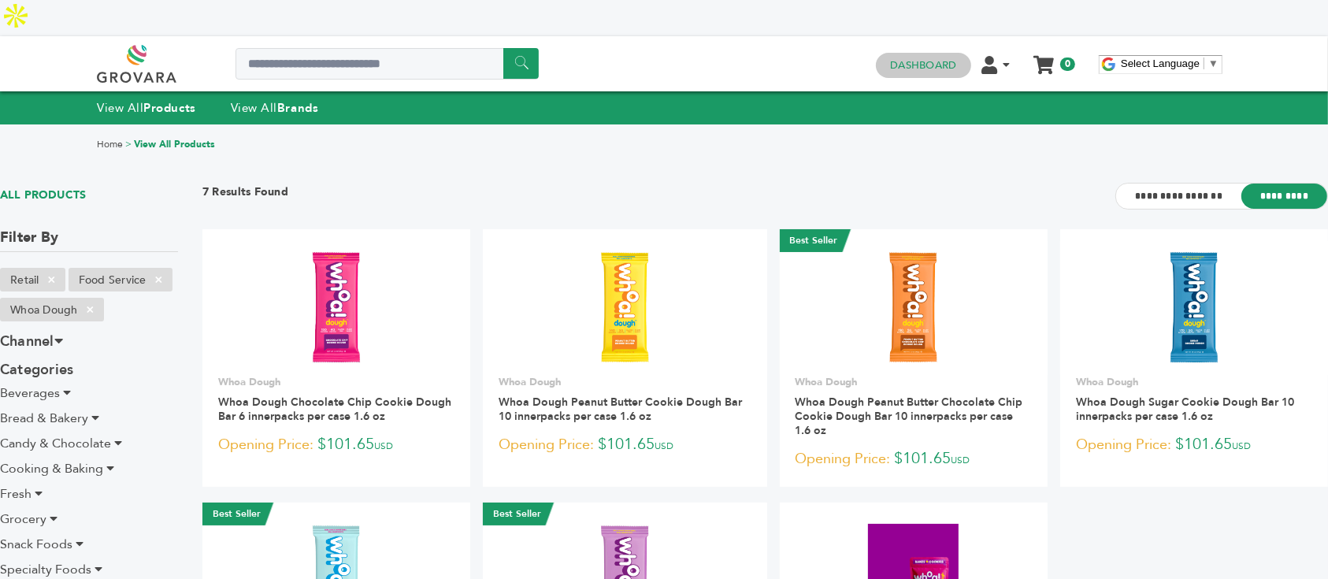
click at [927, 53] on h4 "Dashboard" at bounding box center [923, 65] width 95 height 25
click at [927, 58] on link "Dashboard" at bounding box center [923, 65] width 66 height 14
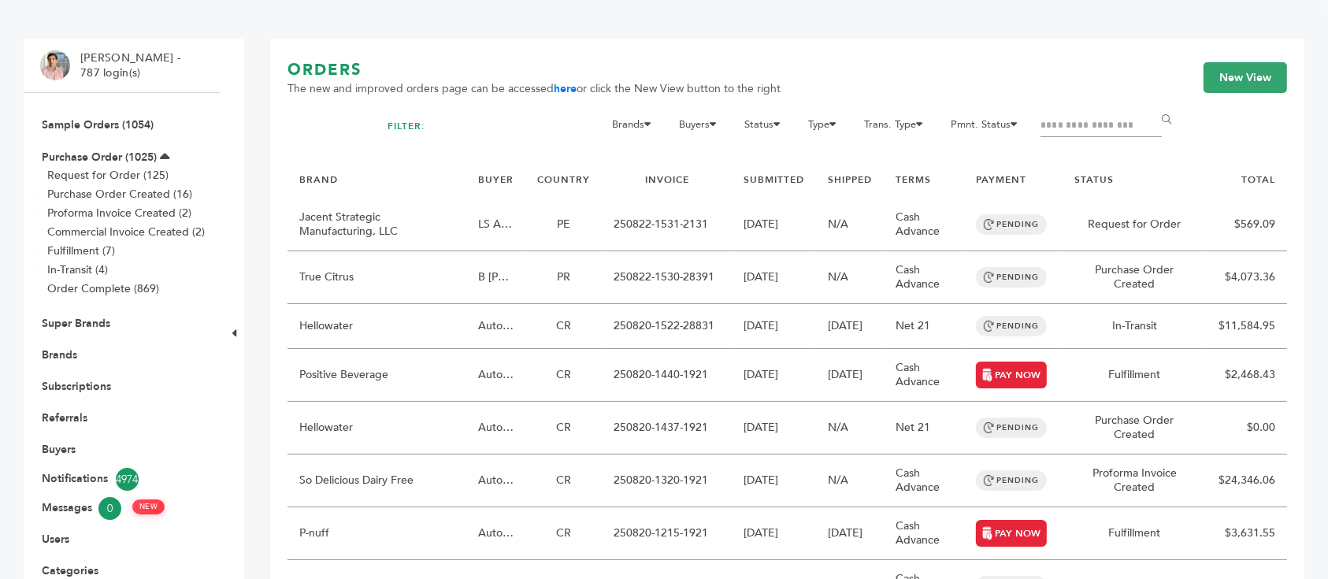
scroll to position [210, 0]
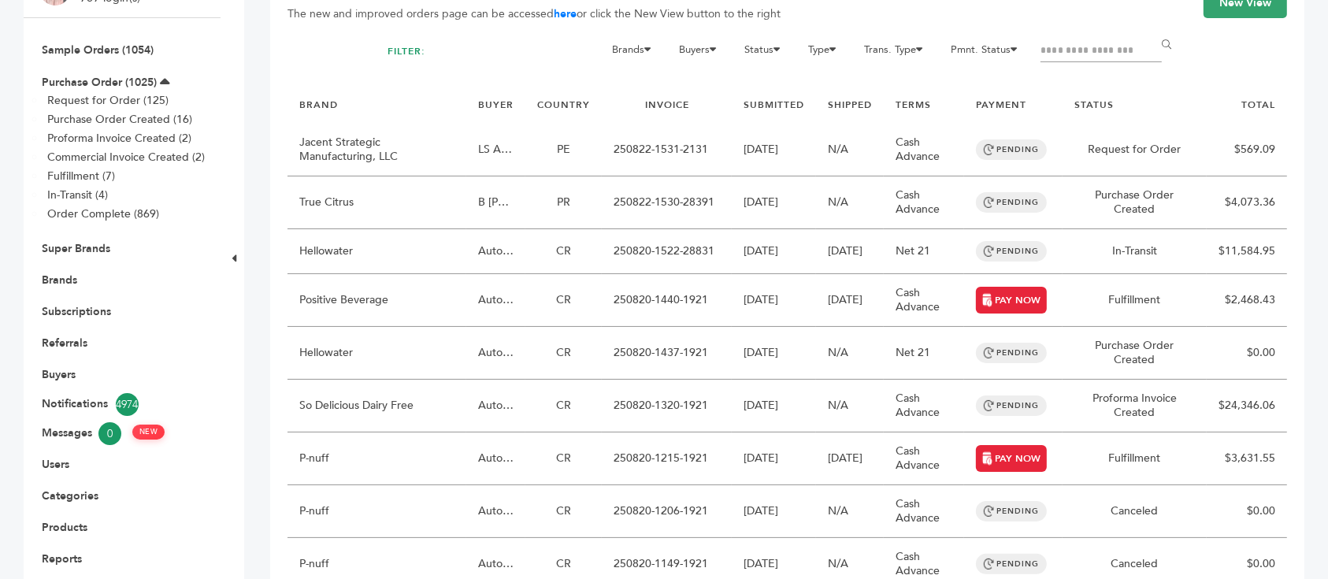
click at [64, 358] on li "Buyers" at bounding box center [122, 374] width 164 height 32
click at [64, 367] on link "Buyers" at bounding box center [59, 374] width 34 height 15
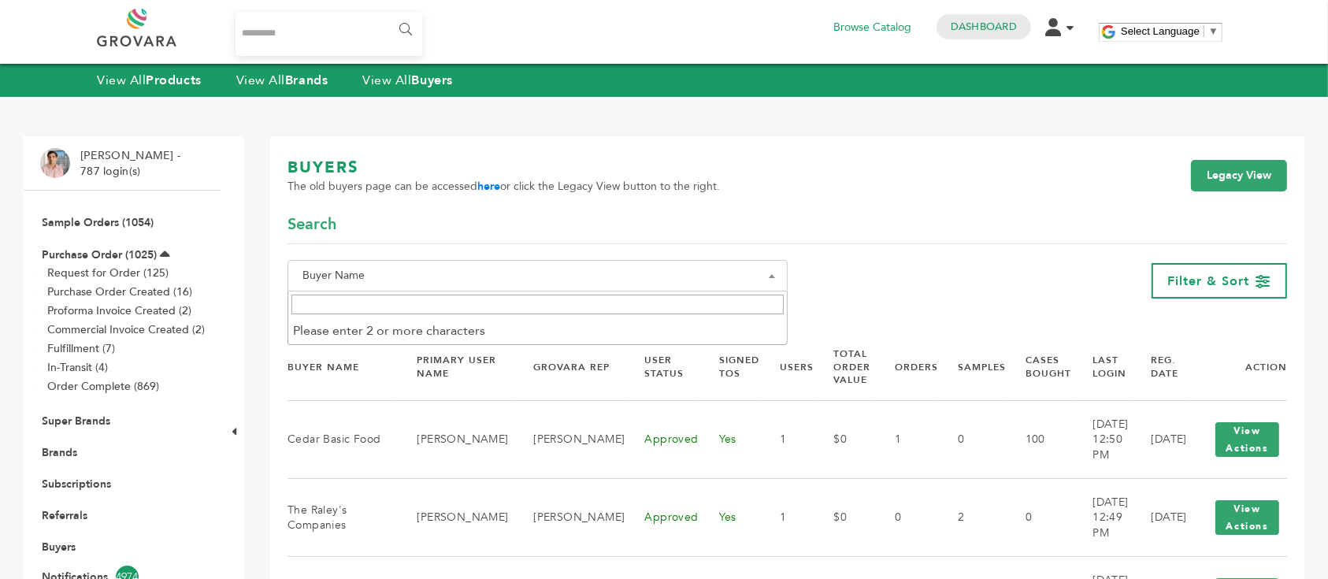
click at [397, 268] on span "Buyer Name" at bounding box center [537, 276] width 483 height 22
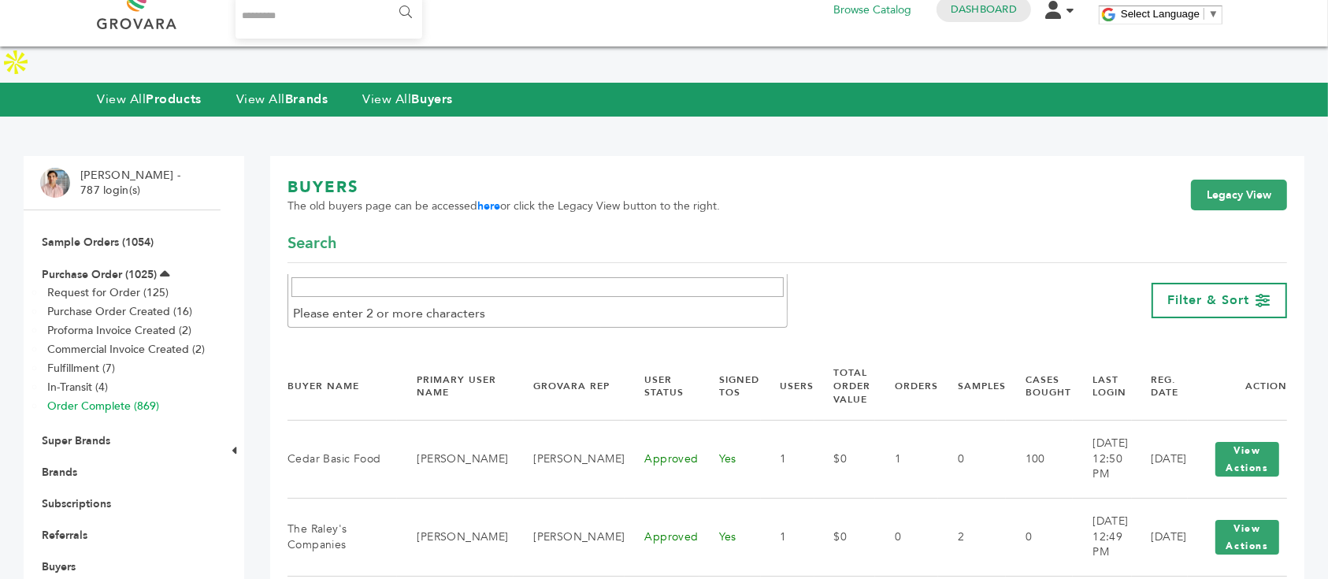
scroll to position [210, 0]
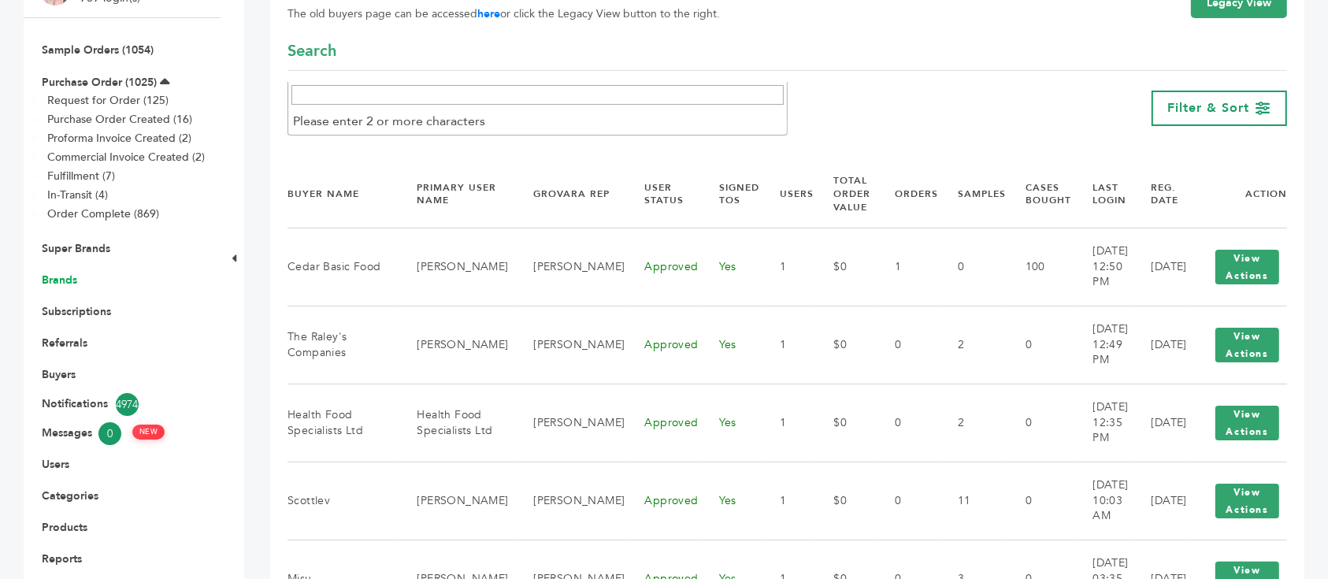
click at [54, 273] on link "Brands" at bounding box center [59, 280] width 35 height 15
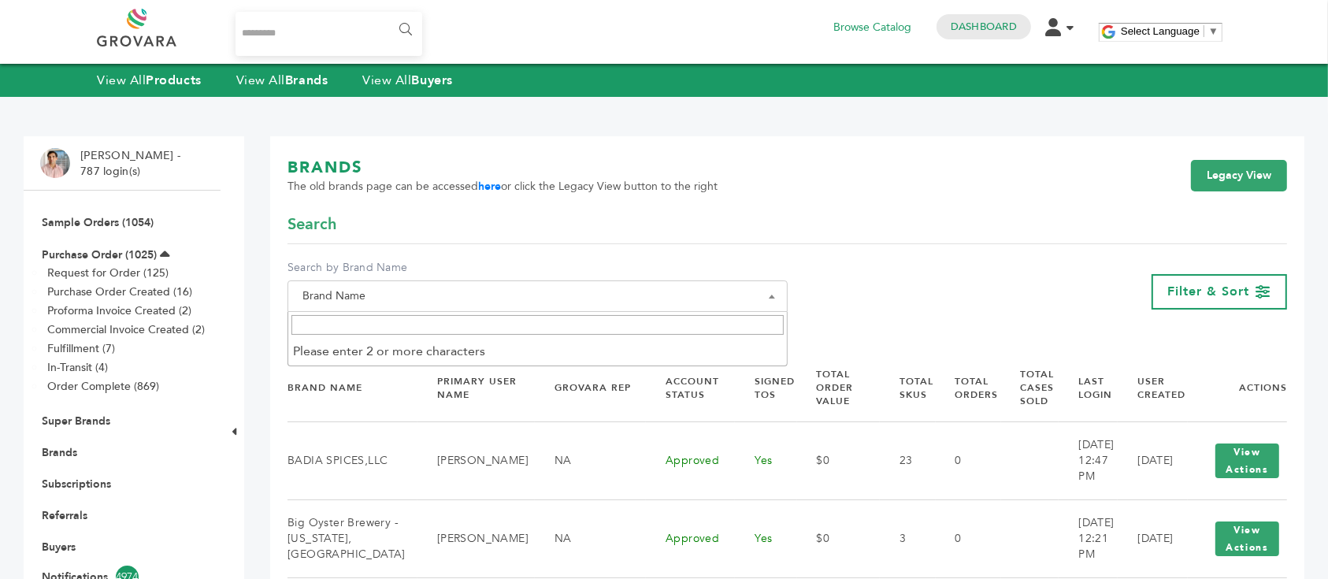
click at [587, 294] on span "Brand Name" at bounding box center [537, 296] width 483 height 22
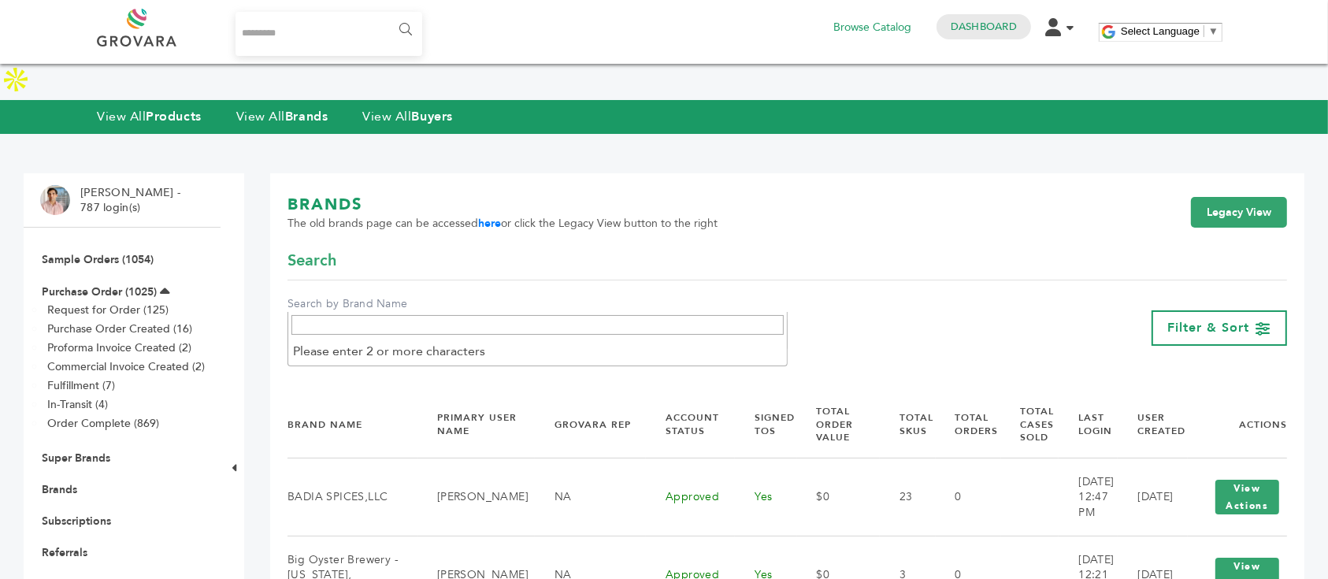
click at [558, 317] on input "Search" at bounding box center [537, 325] width 492 height 20
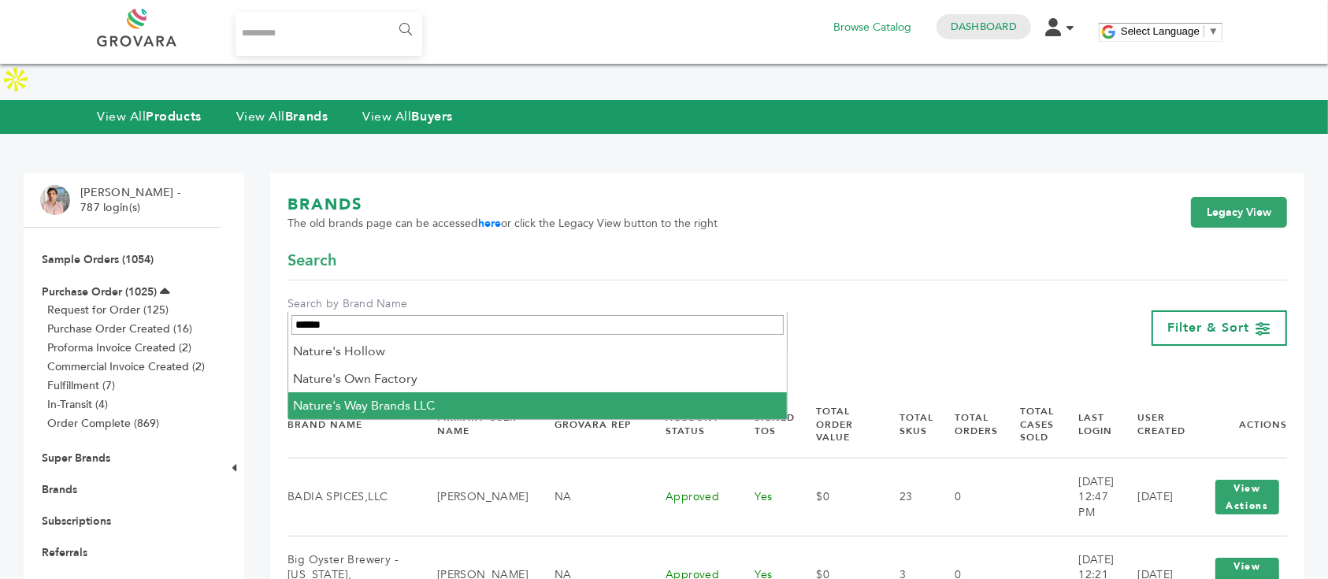
type input "******"
select select "**********"
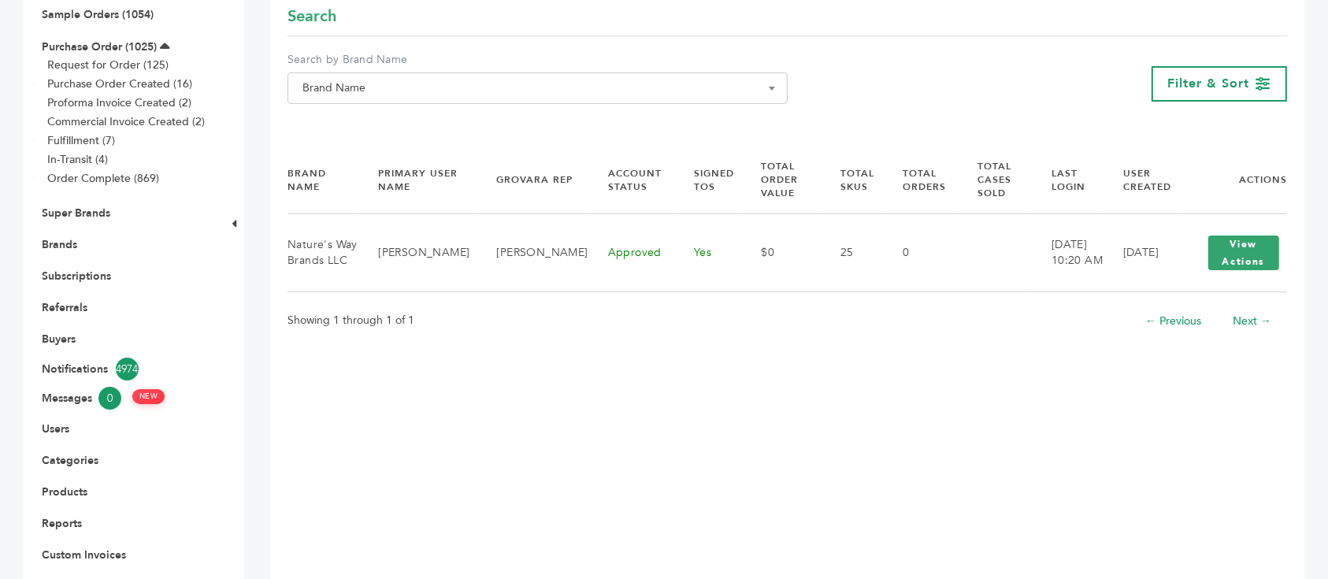
scroll to position [105, 0]
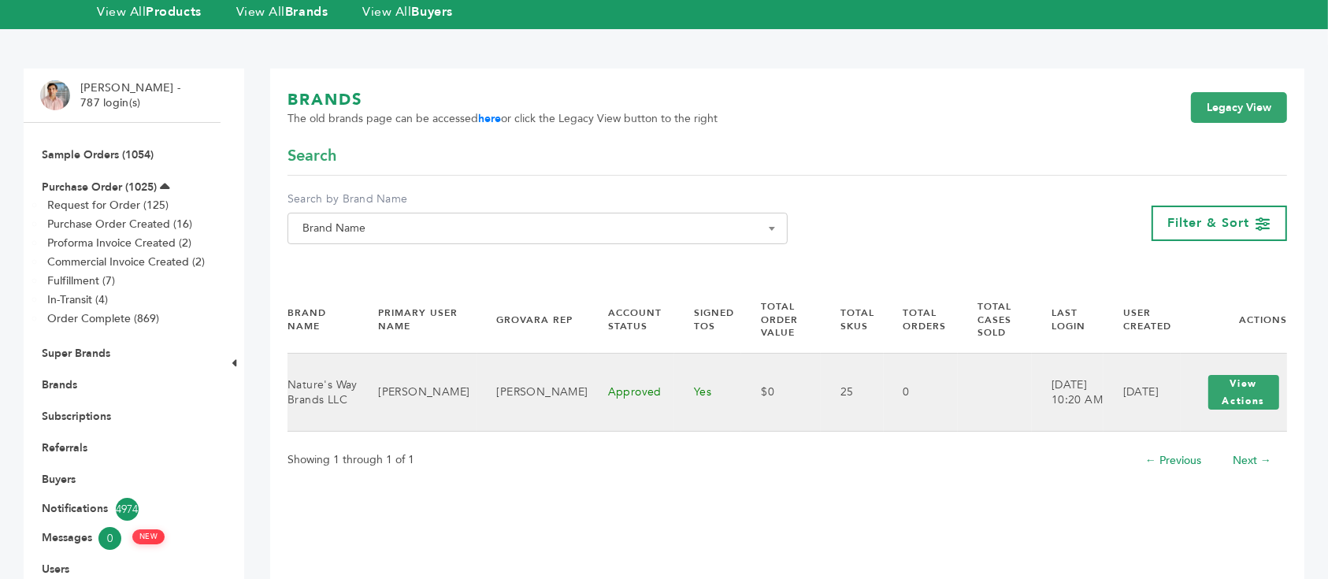
click at [449, 358] on td "[PERSON_NAME]" at bounding box center [417, 393] width 118 height 78
click at [1258, 375] on button "View Actions" at bounding box center [1243, 392] width 71 height 35
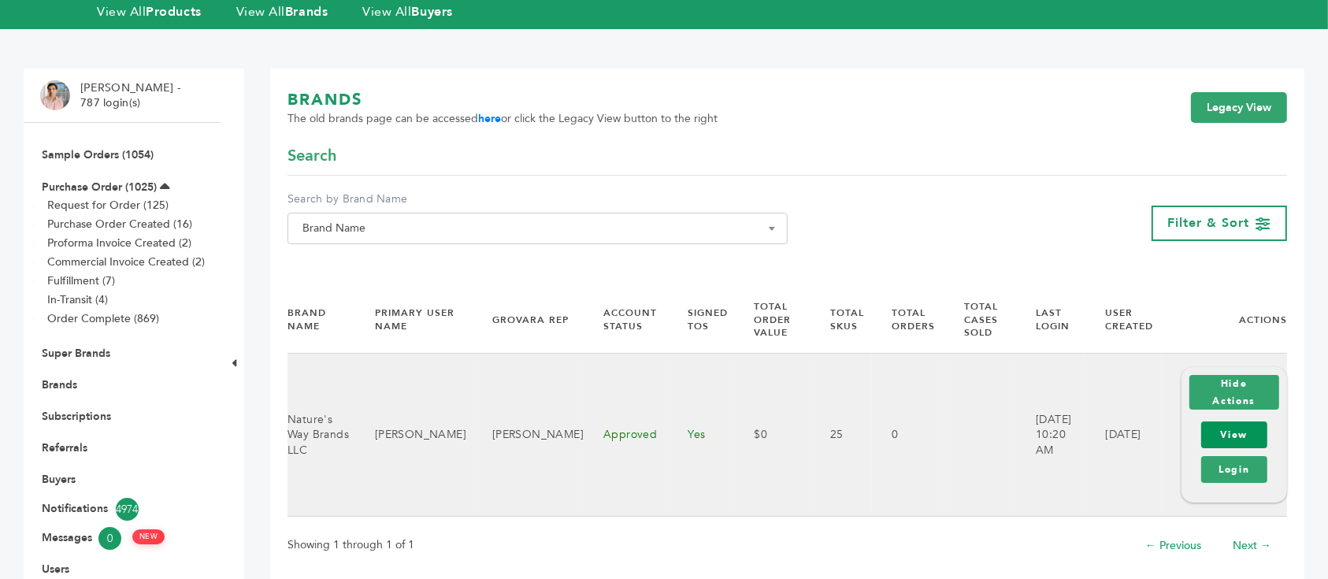
click at [1254, 421] on link "View" at bounding box center [1234, 434] width 66 height 27
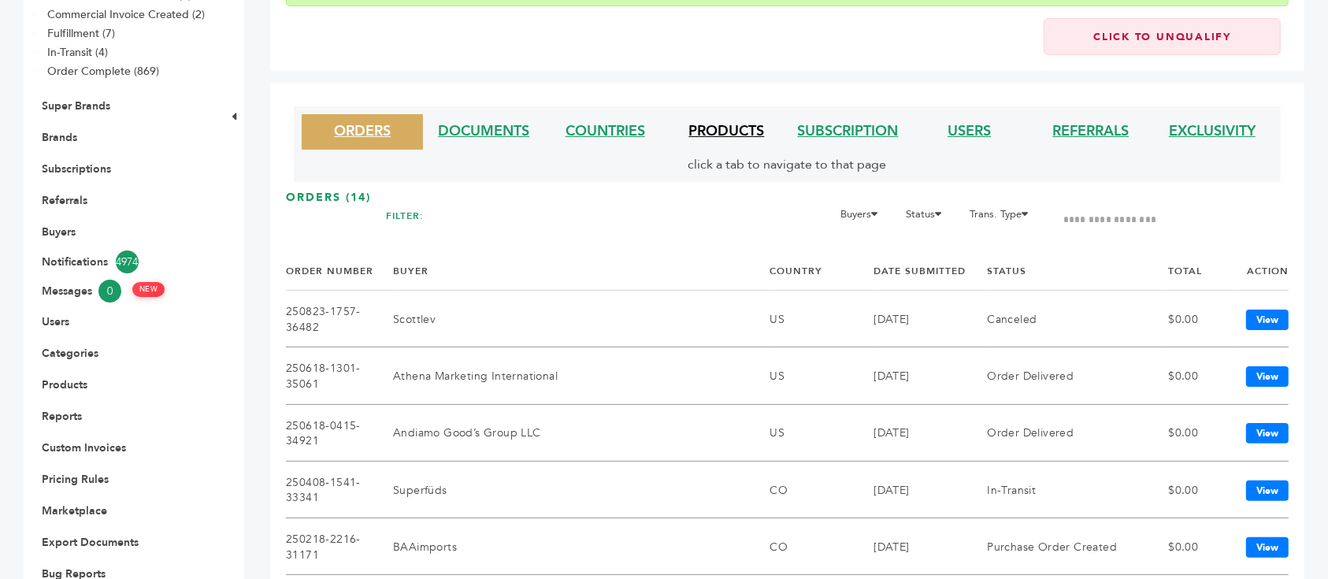
click at [734, 126] on link "PRODUCTS" at bounding box center [727, 131] width 76 height 20
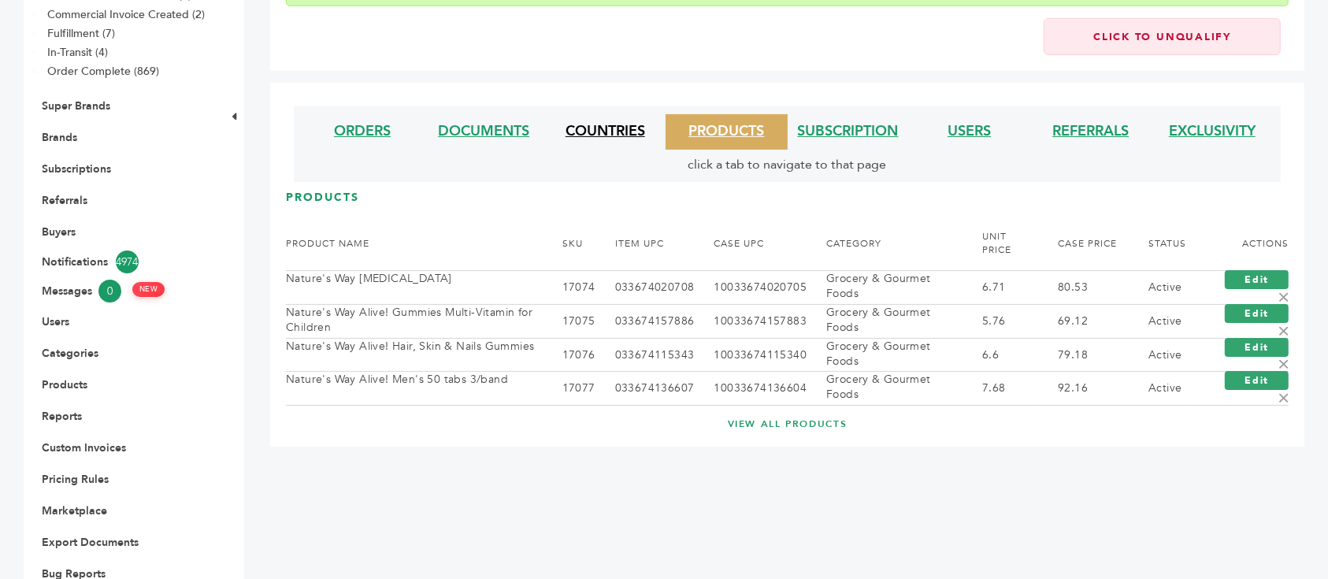
click at [637, 122] on link "COUNTRIES" at bounding box center [606, 131] width 80 height 20
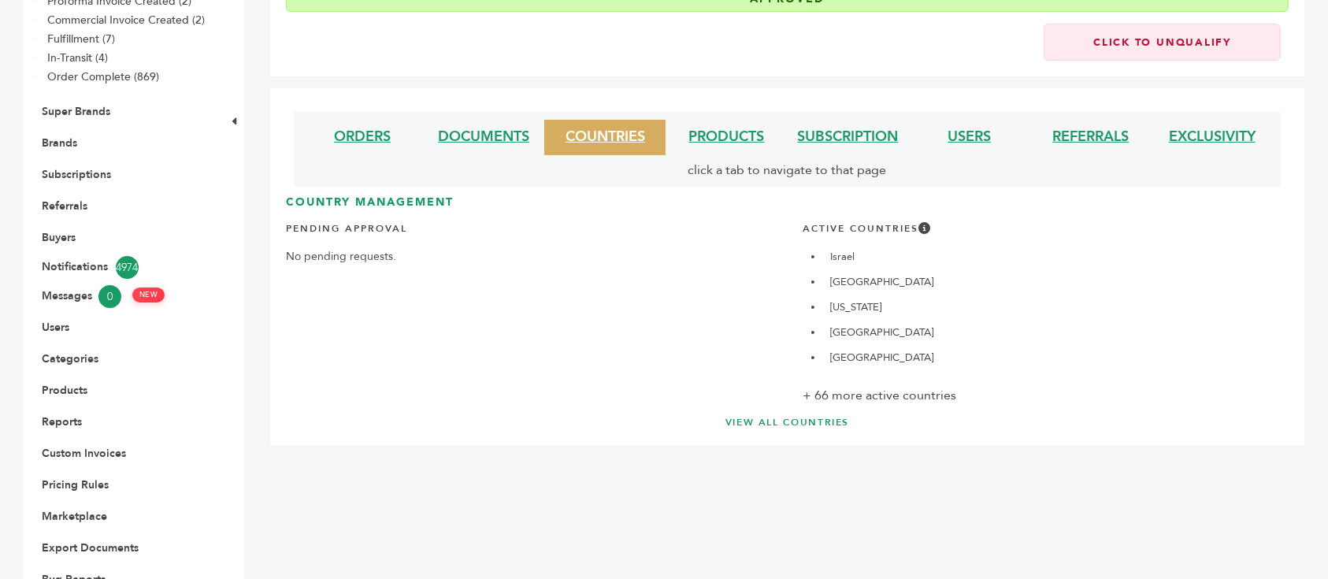
scroll to position [365, 0]
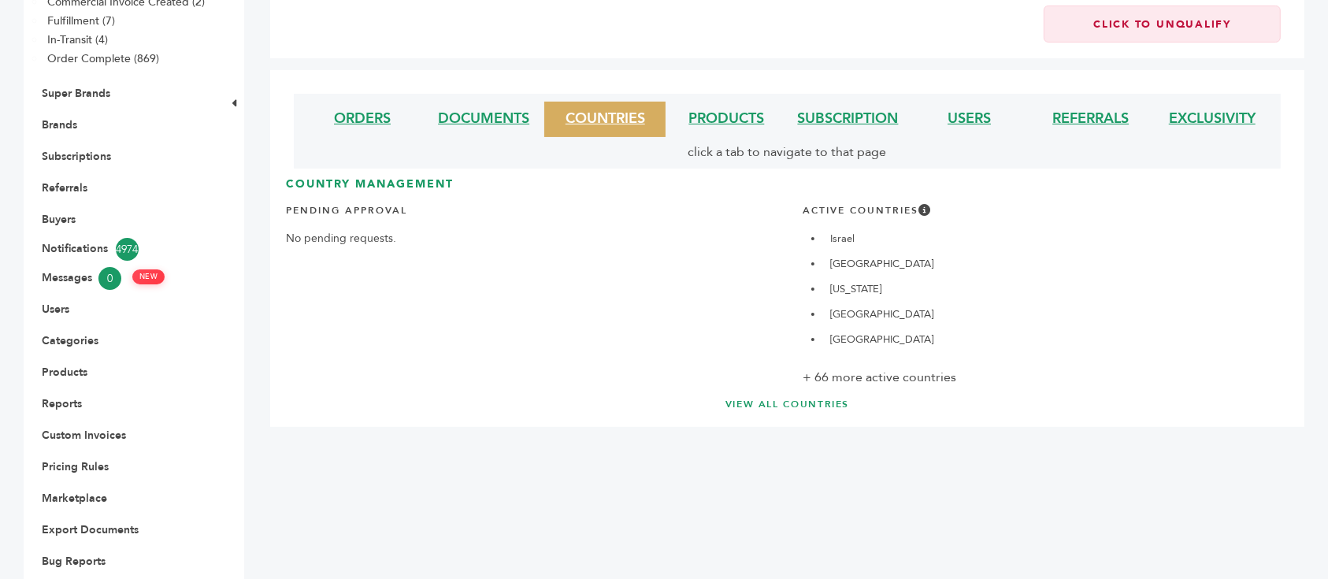
click at [801, 398] on link "VIEW ALL COUNTRIES" at bounding box center [787, 404] width 940 height 13
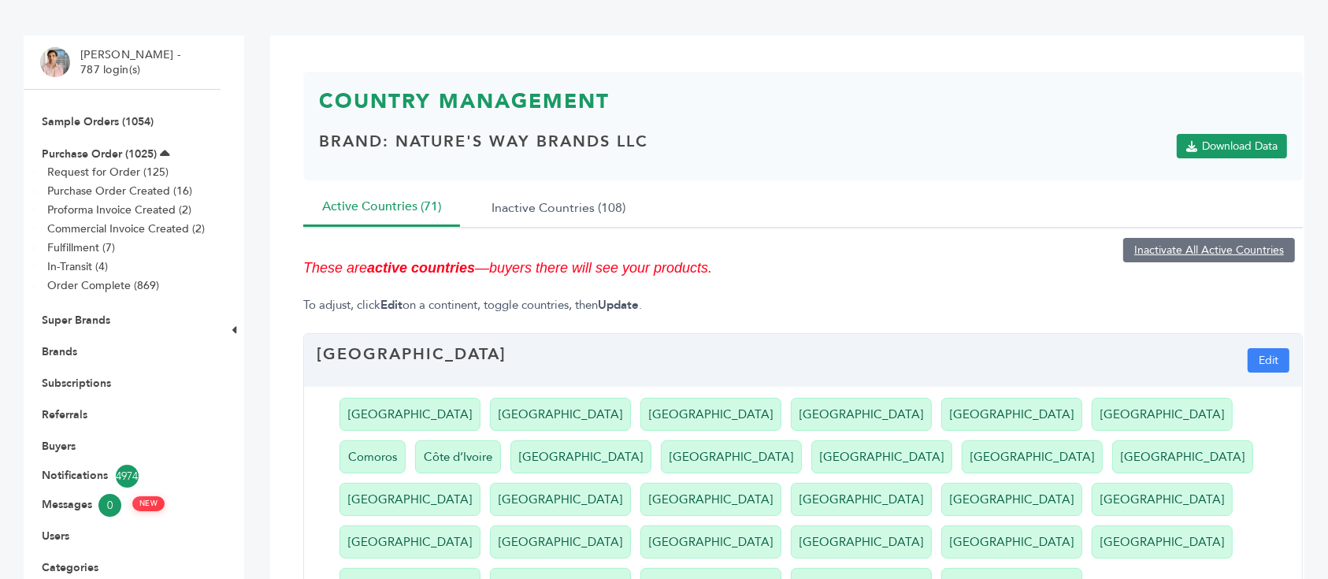
scroll to position [105, 0]
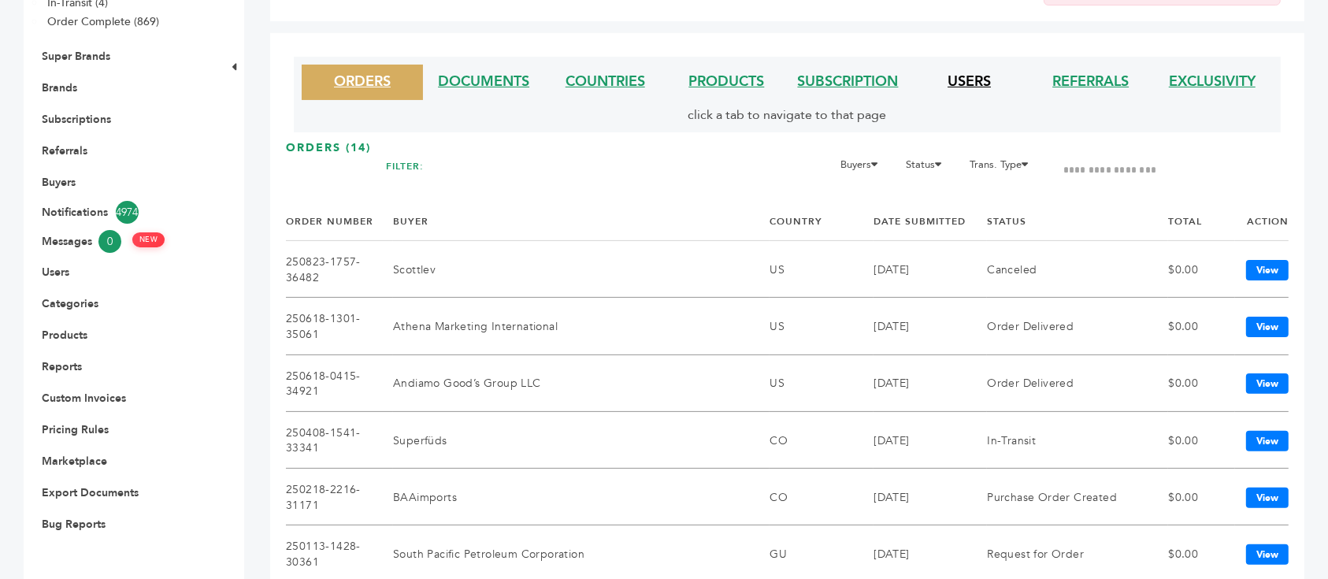
click at [960, 73] on link "USERS" at bounding box center [969, 82] width 43 height 20
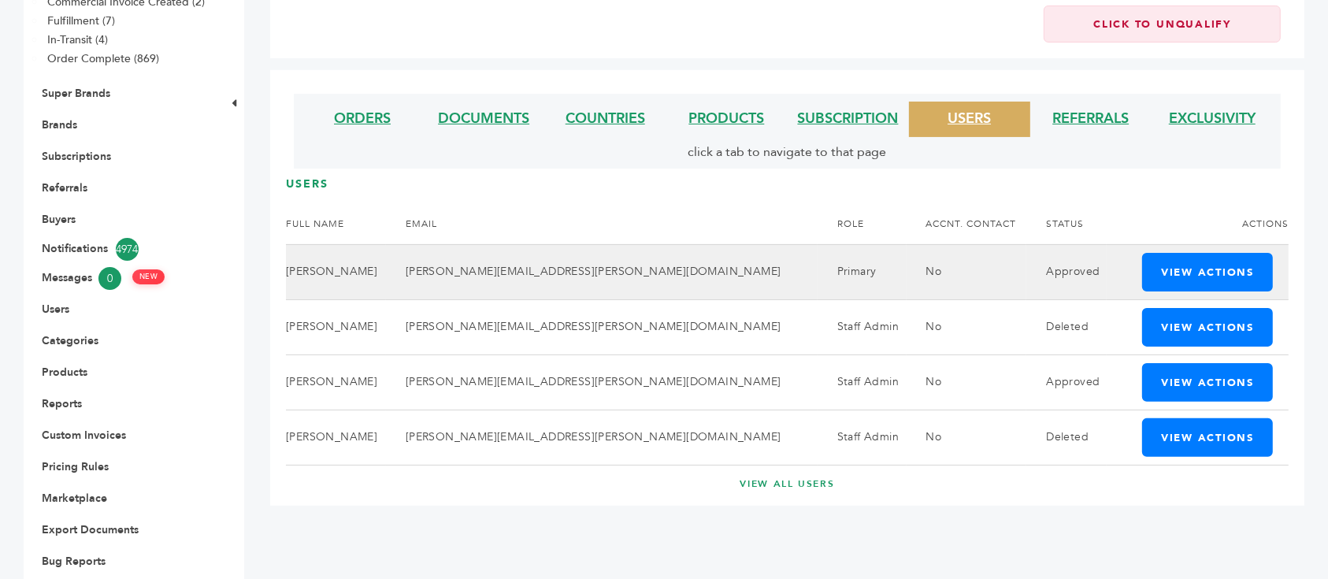
click at [544, 244] on td "Kristin.lipsky@naturesway.com" at bounding box center [602, 271] width 432 height 55
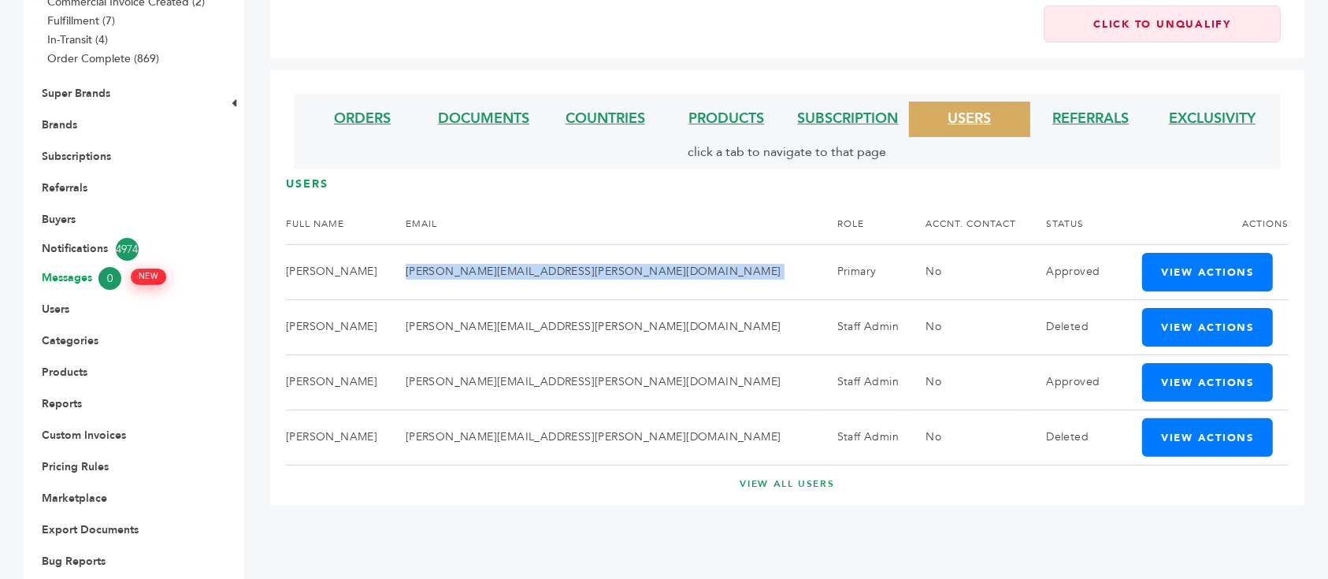
click at [76, 267] on link "Messages 0 NEW" at bounding box center [122, 278] width 161 height 23
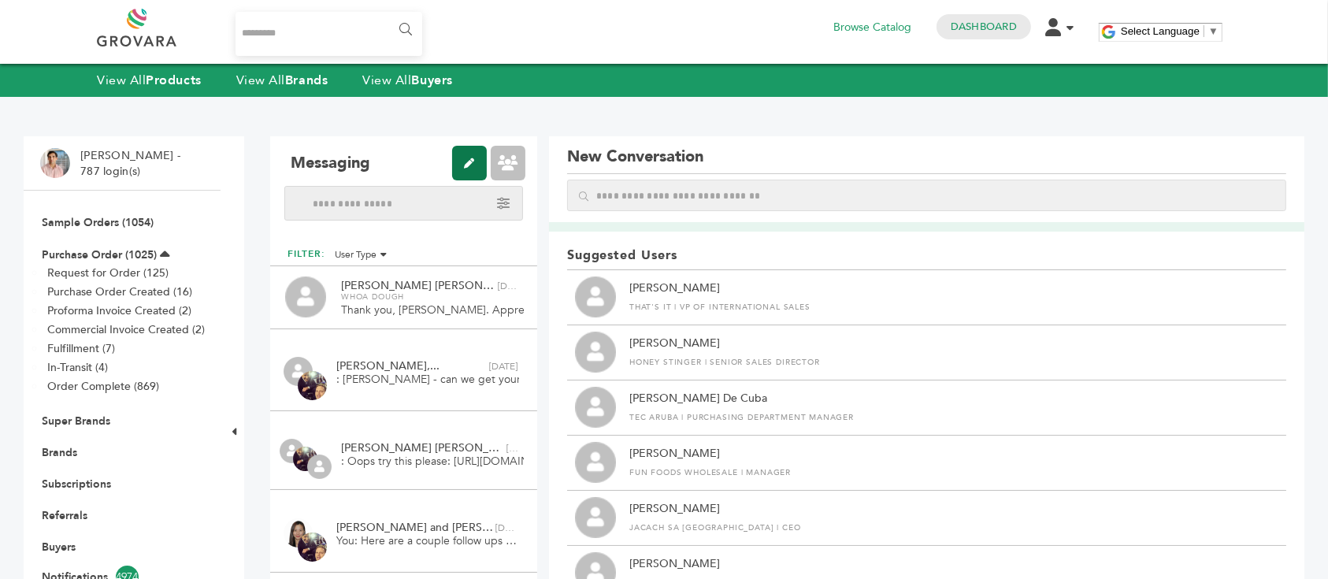
click at [477, 163] on icon at bounding box center [469, 163] width 35 height 35
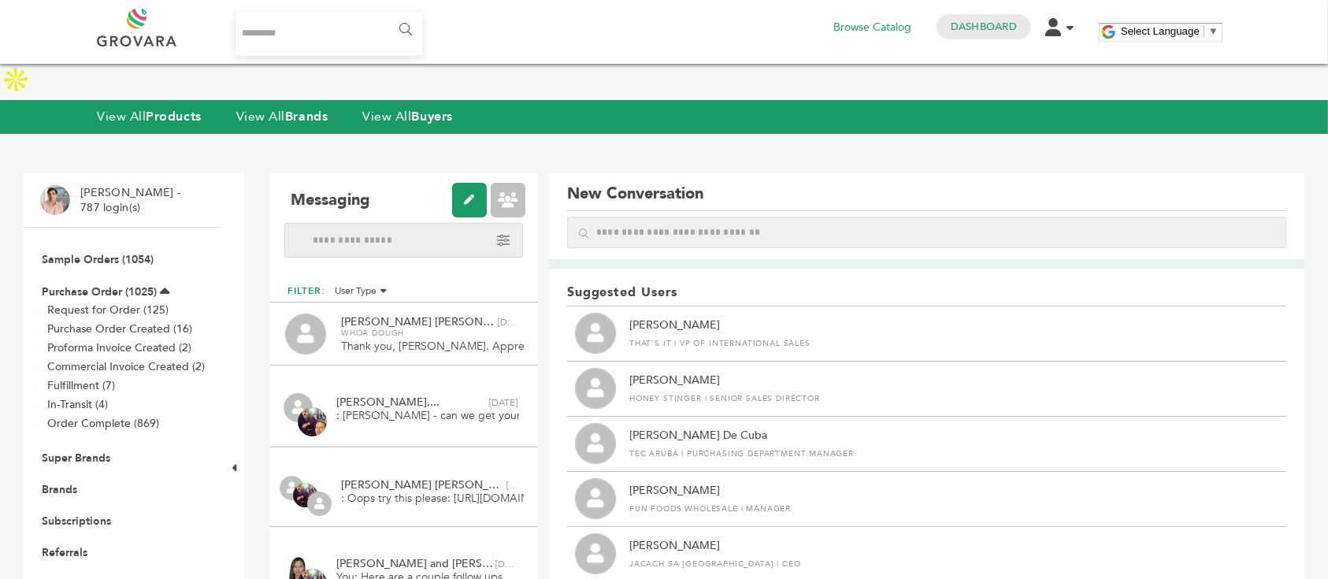
click at [889, 217] on input "text" at bounding box center [926, 233] width 719 height 32
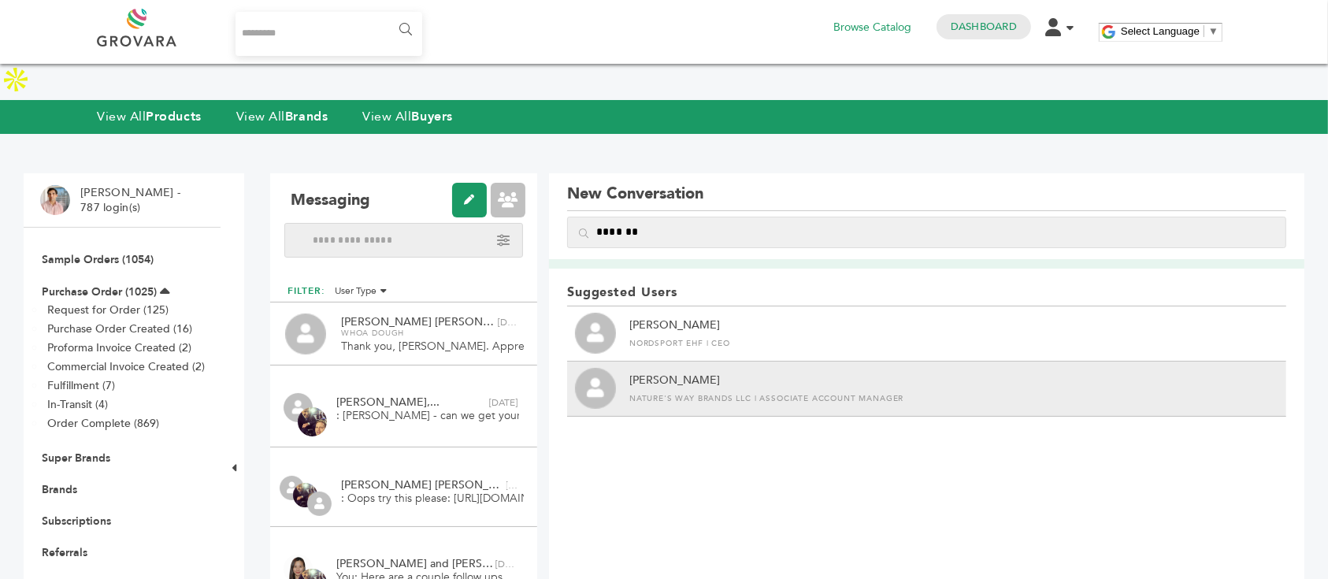
type input "*******"
click at [795, 393] on div "Nature's Way Brands LLC | Associate Account Manager" at bounding box center [766, 398] width 274 height 11
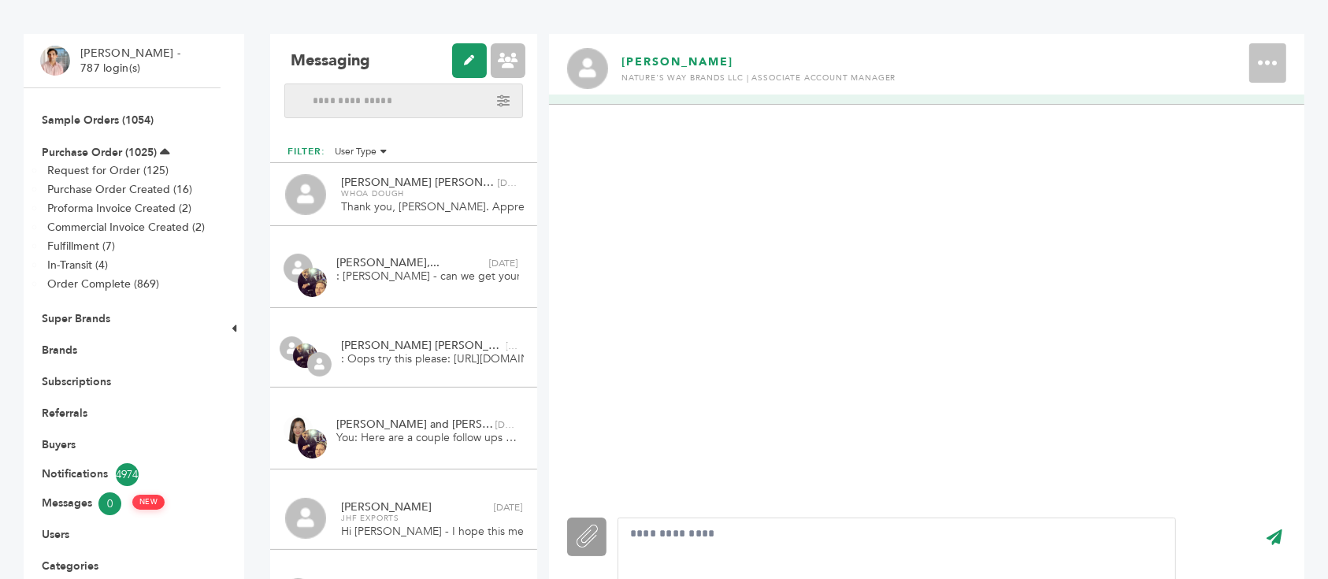
scroll to position [315, 0]
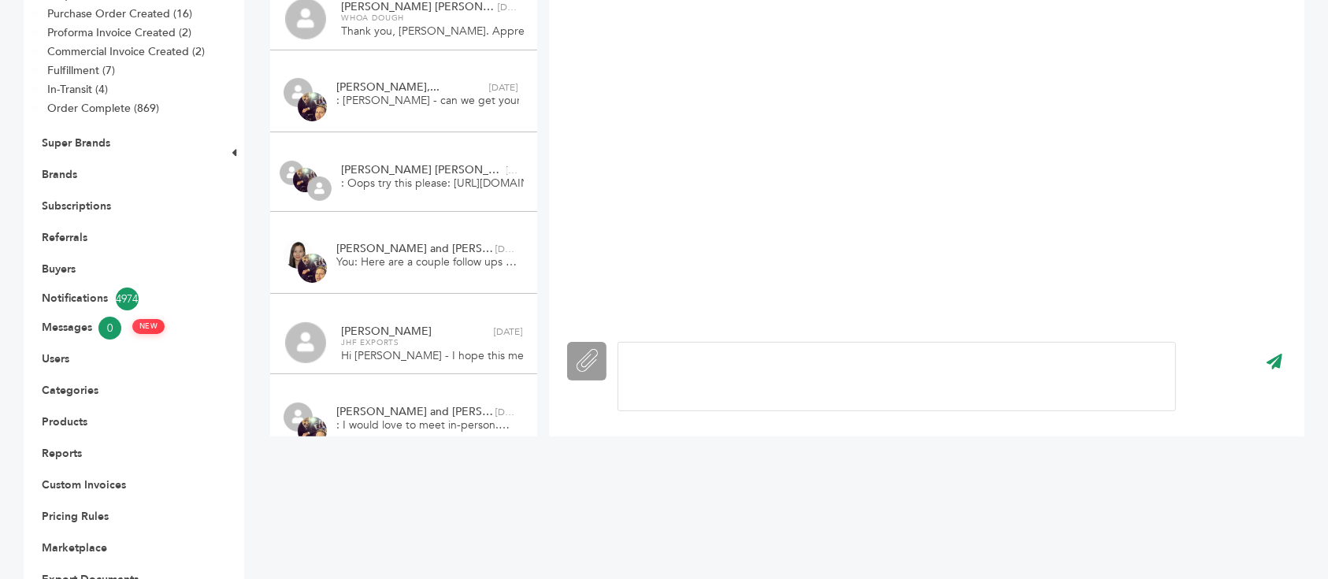
click at [754, 348] on div at bounding box center [897, 376] width 559 height 69
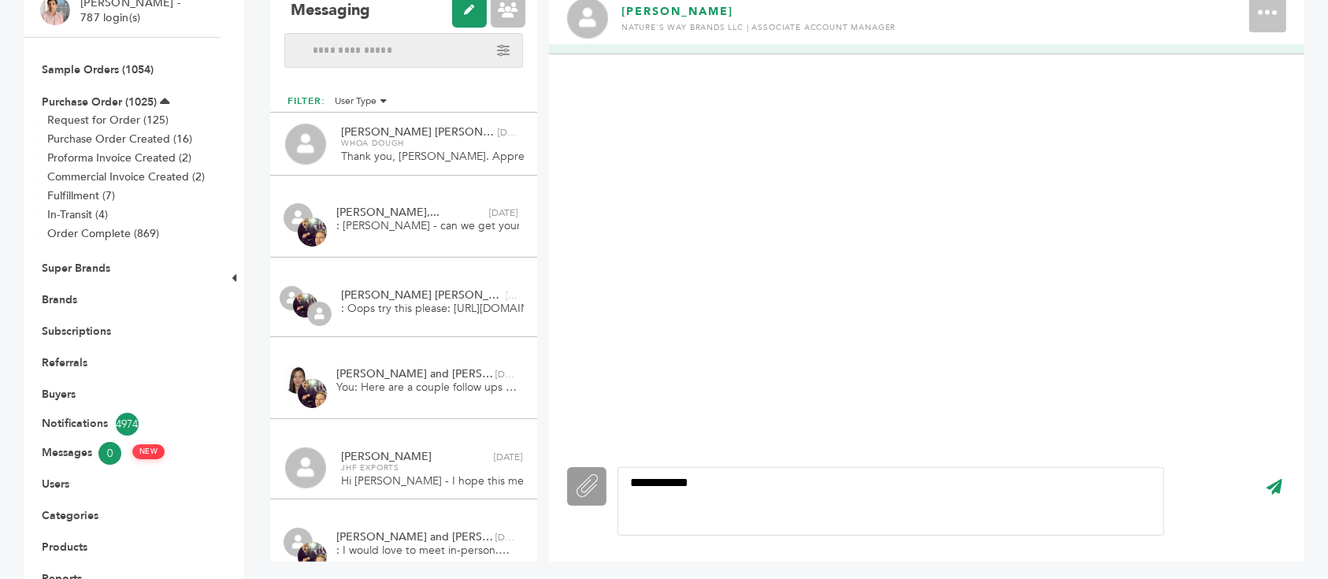
scroll to position [210, 0]
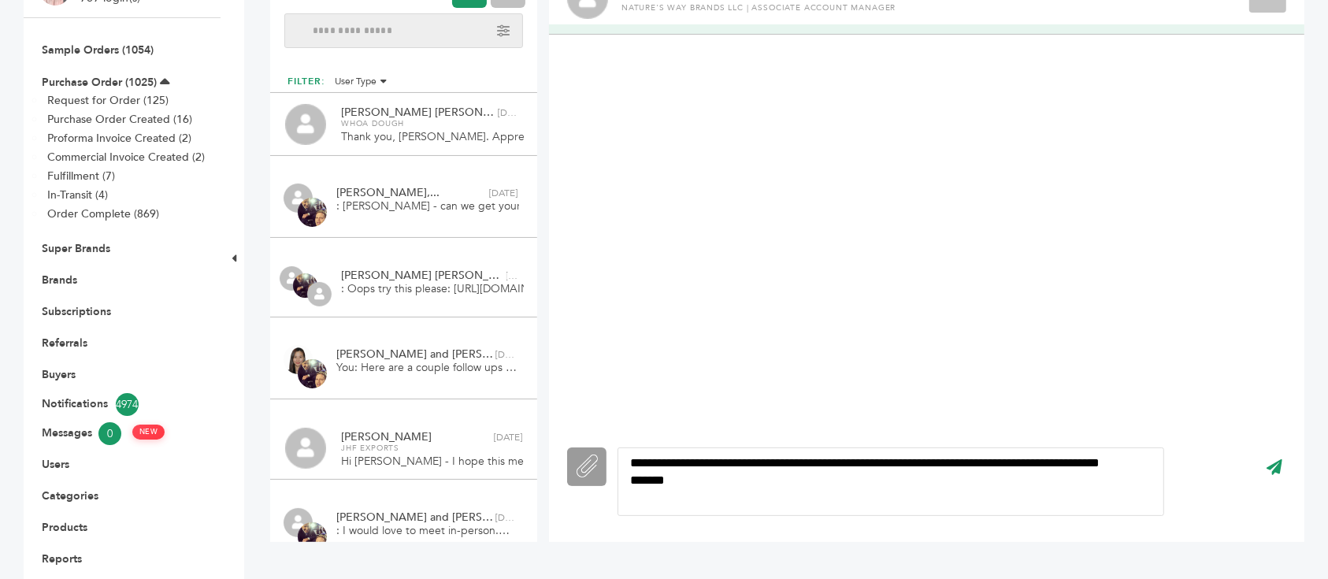
click at [807, 447] on div "**********" at bounding box center [891, 481] width 547 height 69
click at [794, 447] on div "**********" at bounding box center [891, 481] width 547 height 69
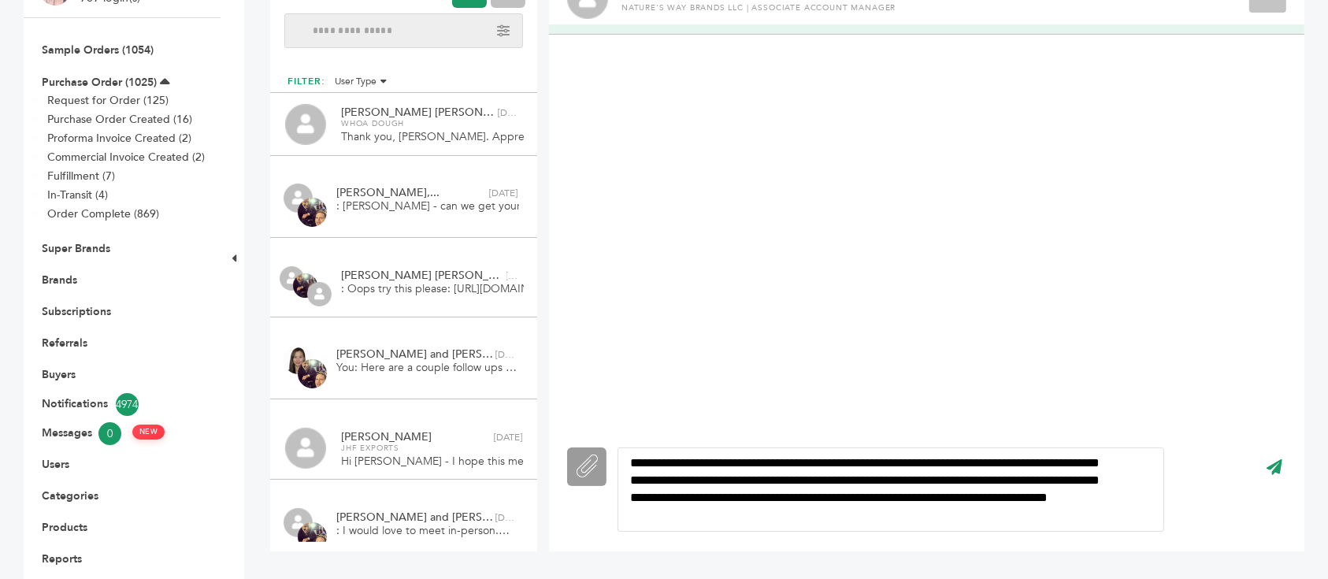
click at [781, 484] on div "**********" at bounding box center [891, 489] width 547 height 84
click at [993, 469] on div "**********" at bounding box center [891, 489] width 547 height 84
click at [995, 481] on div "**********" at bounding box center [891, 489] width 547 height 84
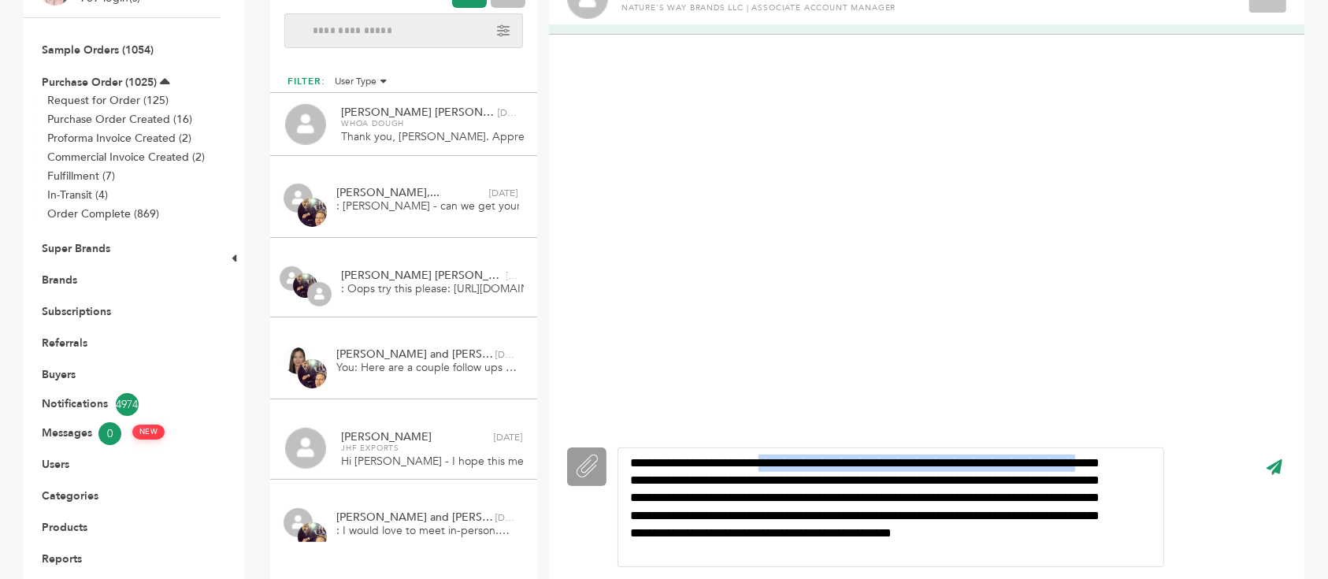
drag, startPoint x: 682, startPoint y: 442, endPoint x: 788, endPoint y: 433, distance: 105.9
click at [788, 447] on div "**********" at bounding box center [891, 507] width 547 height 120
click at [803, 447] on div "**********" at bounding box center [891, 507] width 547 height 120
click at [750, 447] on div "**********" at bounding box center [891, 507] width 547 height 120
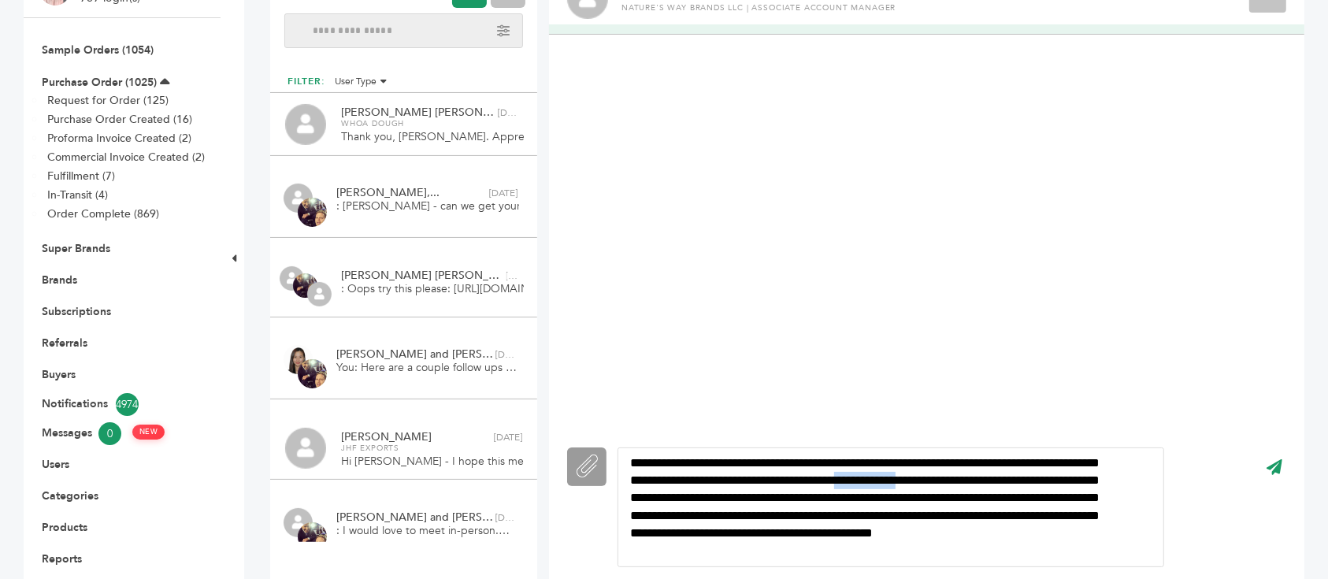
drag, startPoint x: 971, startPoint y: 445, endPoint x: 1042, endPoint y: 438, distance: 72.0
click at [1042, 447] on div "**********" at bounding box center [891, 507] width 547 height 120
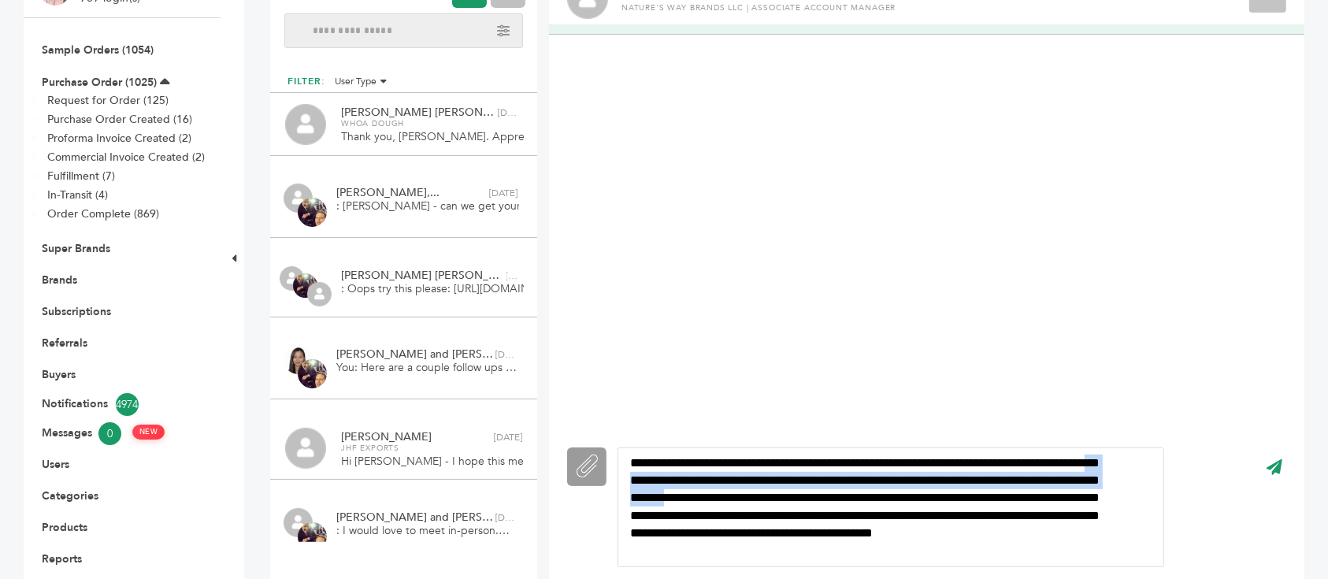
drag, startPoint x: 693, startPoint y: 446, endPoint x: 841, endPoint y: 455, distance: 147.6
click at [841, 455] on div "**********" at bounding box center [891, 507] width 547 height 120
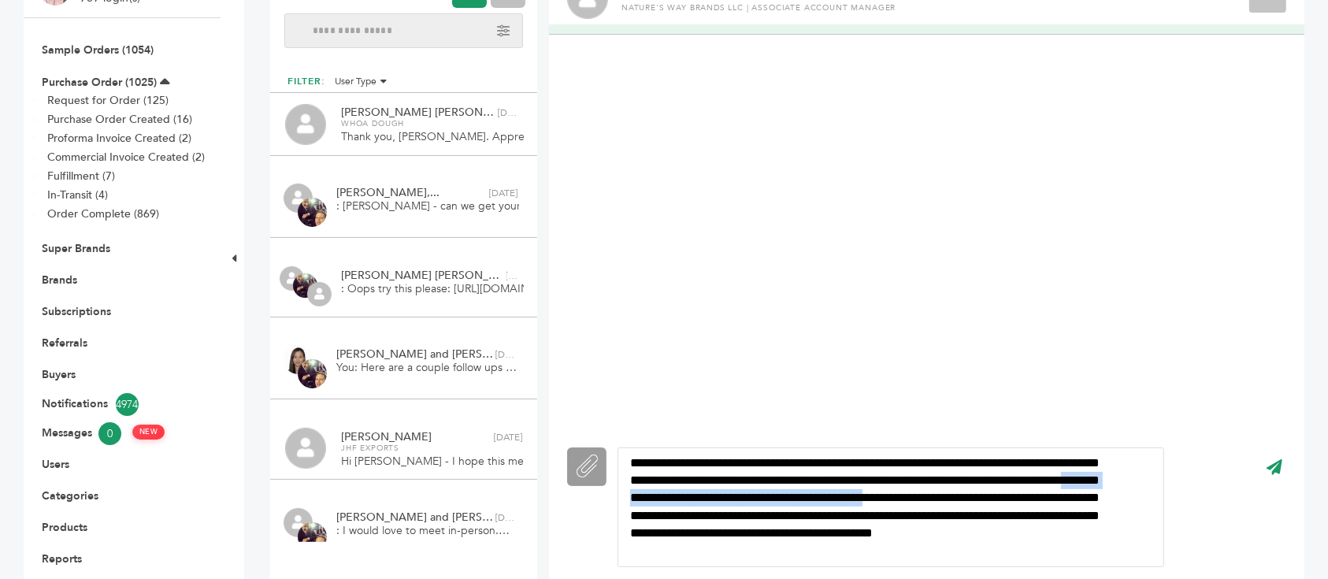
drag, startPoint x: 748, startPoint y: 458, endPoint x: 1076, endPoint y: 456, distance: 327.7
click at [1076, 456] on div "**********" at bounding box center [891, 507] width 547 height 120
drag, startPoint x: 742, startPoint y: 484, endPoint x: 824, endPoint y: 473, distance: 82.7
click at [824, 473] on div "**********" at bounding box center [891, 507] width 547 height 120
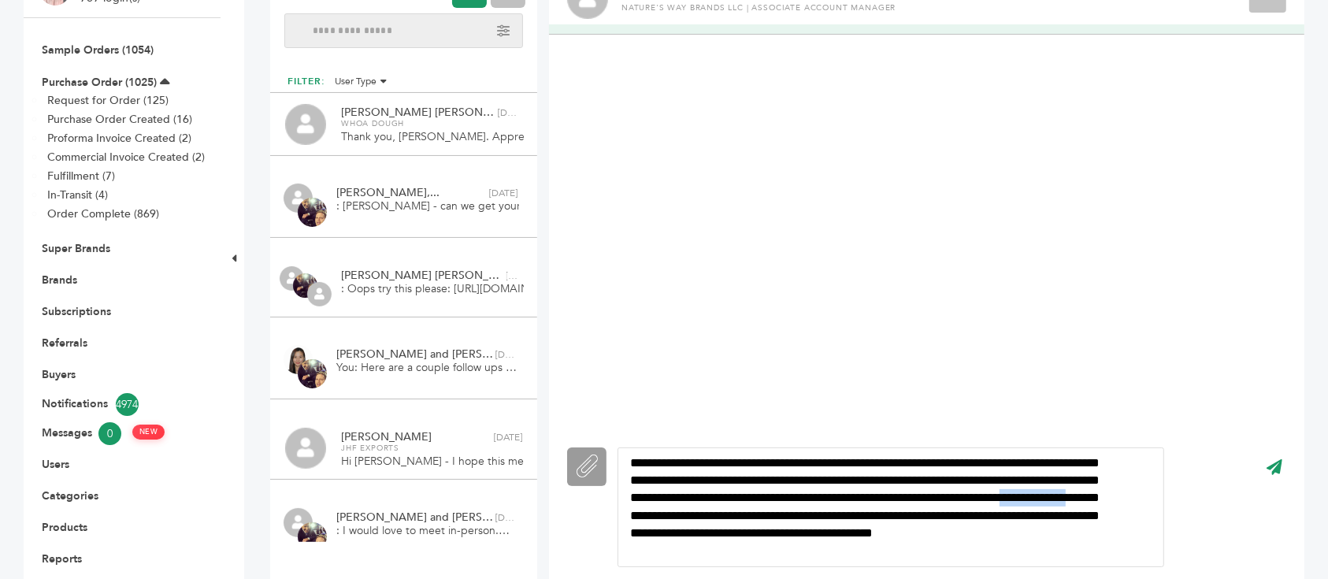
click at [824, 473] on div "**********" at bounding box center [891, 507] width 547 height 120
drag, startPoint x: 851, startPoint y: 473, endPoint x: 983, endPoint y: 463, distance: 132.7
click at [983, 463] on div "**********" at bounding box center [891, 507] width 547 height 120
click at [985, 469] on div "**********" at bounding box center [891, 507] width 547 height 120
drag, startPoint x: 701, startPoint y: 494, endPoint x: 863, endPoint y: 489, distance: 162.3
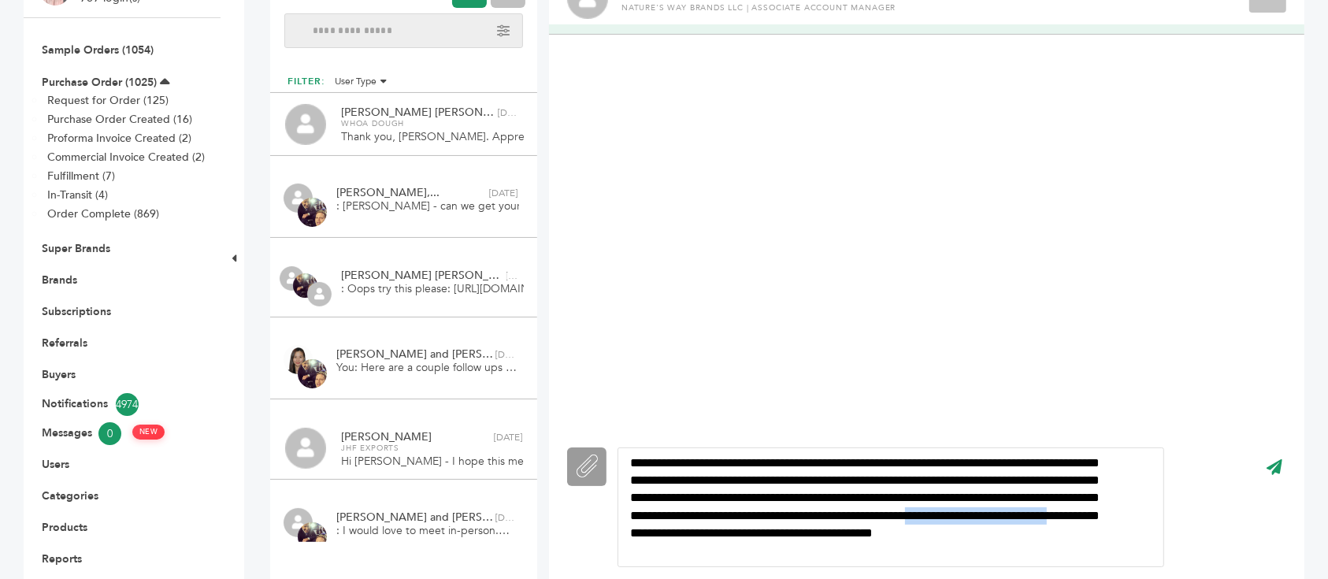
click at [863, 489] on div "**********" at bounding box center [891, 507] width 547 height 120
drag, startPoint x: 828, startPoint y: 502, endPoint x: 1025, endPoint y: 494, distance: 197.1
click at [1025, 494] on div "**********" at bounding box center [891, 507] width 547 height 120
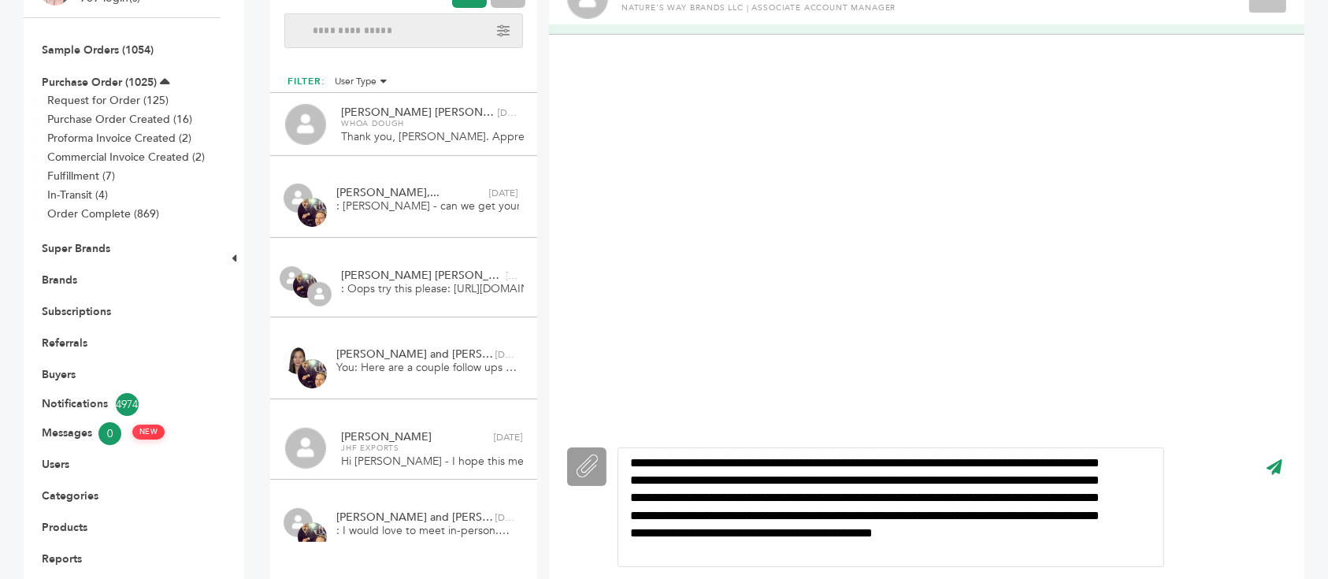
click at [873, 504] on div "**********" at bounding box center [891, 507] width 547 height 120
click at [863, 510] on div "**********" at bounding box center [891, 507] width 547 height 120
click at [1287, 450] on input "****" at bounding box center [1275, 467] width 45 height 35
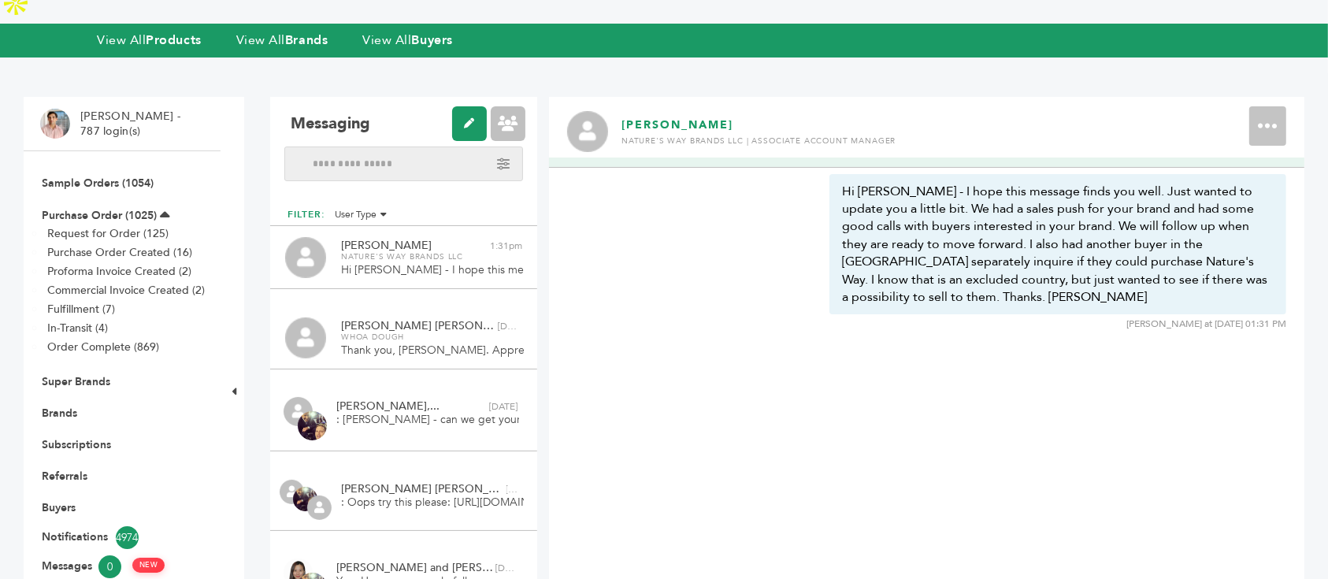
scroll to position [0, 0]
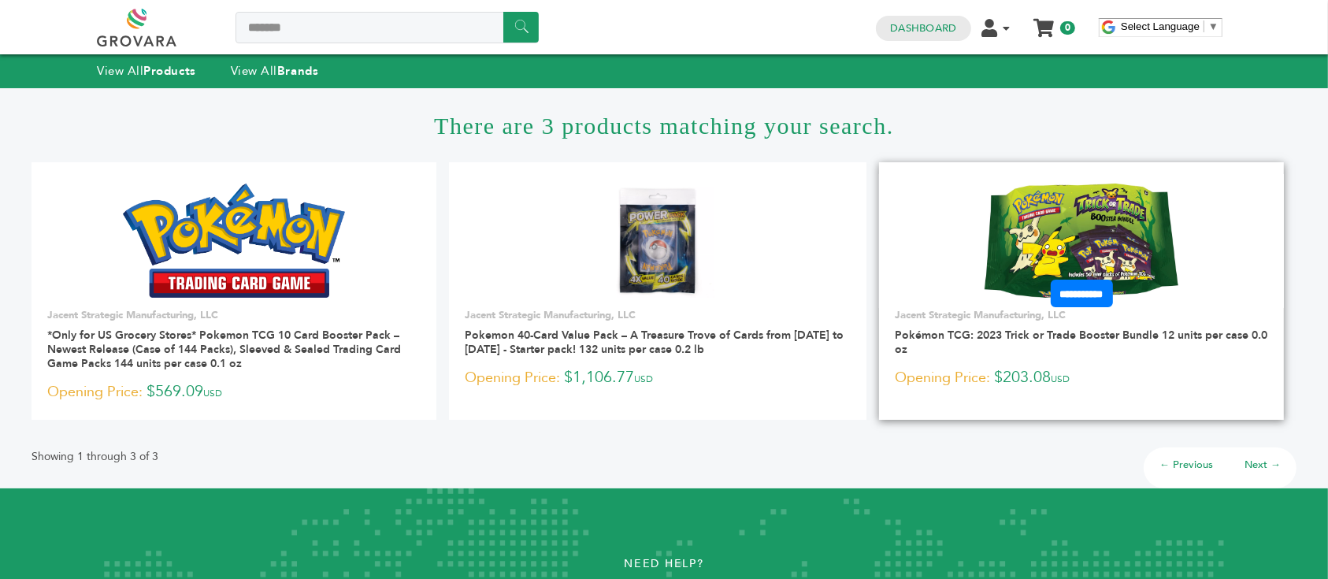
click at [1109, 228] on img at bounding box center [1082, 240] width 194 height 113
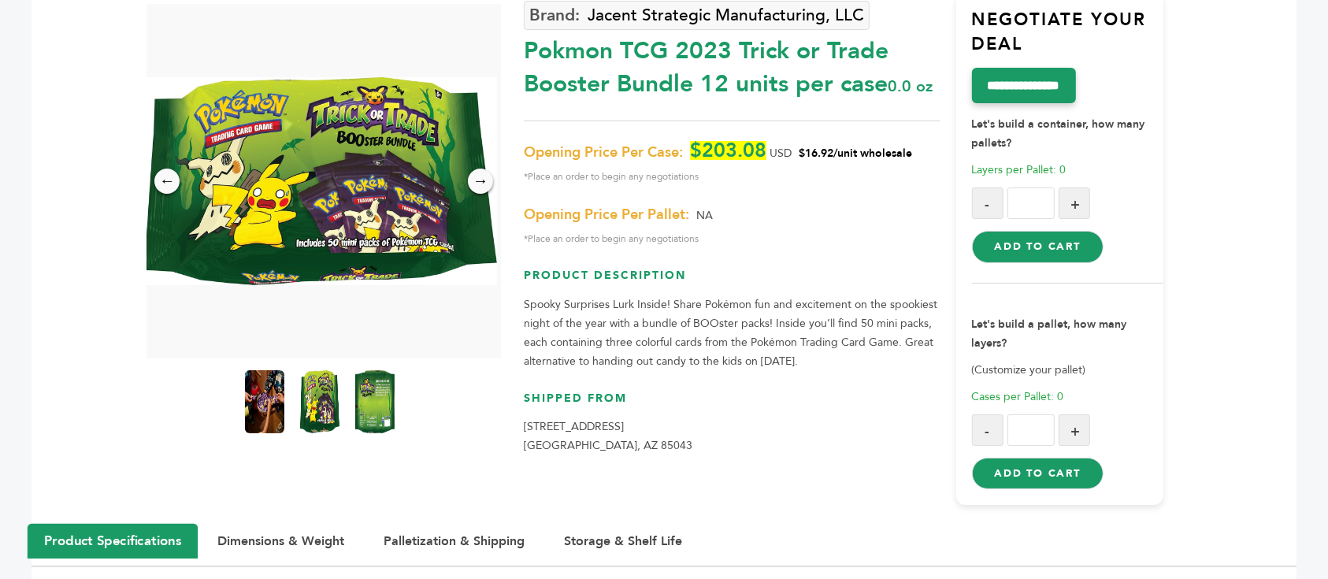
scroll to position [151, 0]
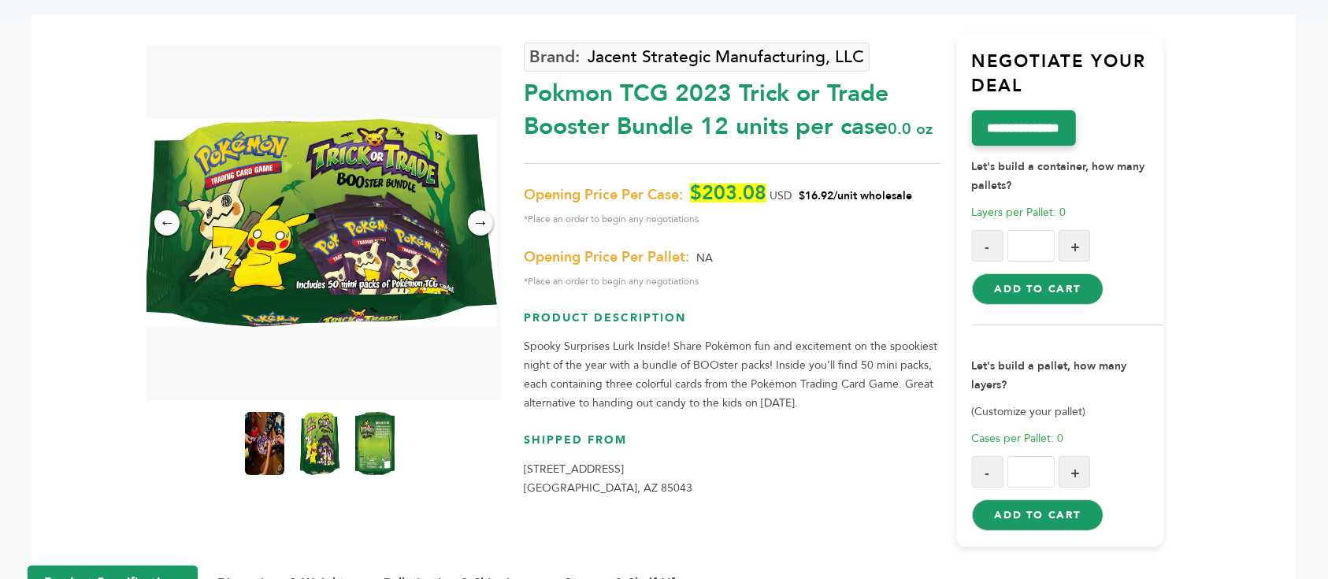
drag, startPoint x: 812, startPoint y: 192, endPoint x: 826, endPoint y: 193, distance: 13.4
click at [826, 193] on span "$16.92/unit wholesale" at bounding box center [855, 195] width 113 height 15
click at [815, 192] on span "$16.92/unit wholesale" at bounding box center [855, 195] width 113 height 15
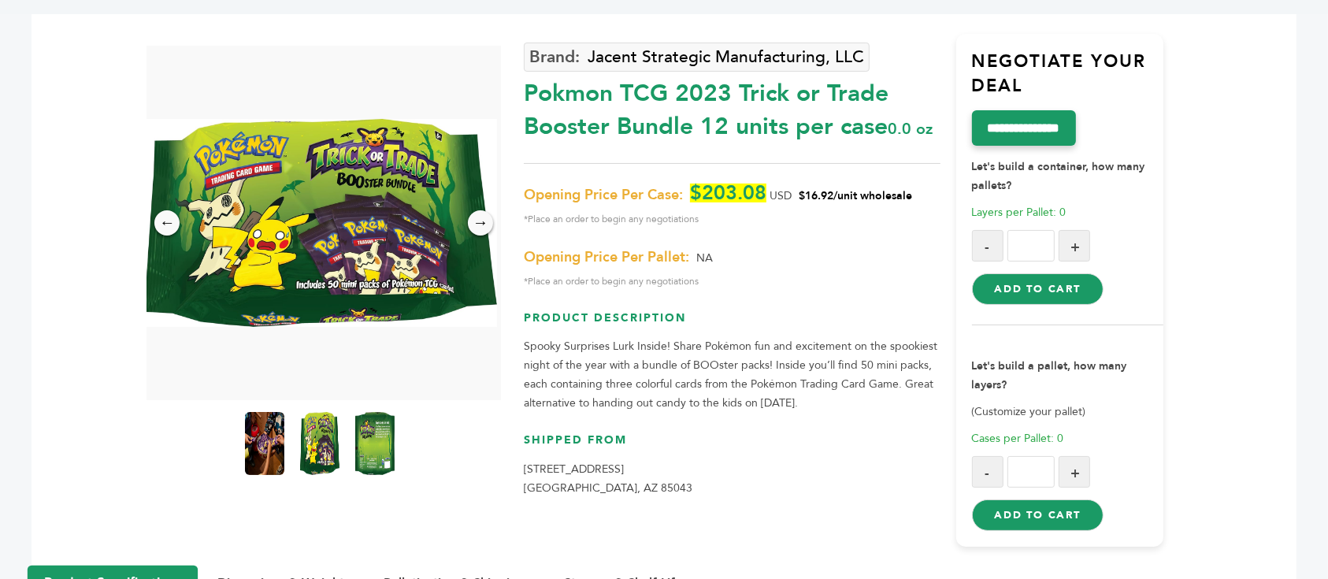
copy span "16.92"
drag, startPoint x: 651, startPoint y: 384, endPoint x: 710, endPoint y: 384, distance: 58.3
click at [710, 384] on p "Spooky Surprises Lurk Inside! Share Pokémon fun and excitement on the spookiest…" at bounding box center [732, 375] width 416 height 76
click at [487, 210] on div "→" at bounding box center [481, 224] width 28 height 28
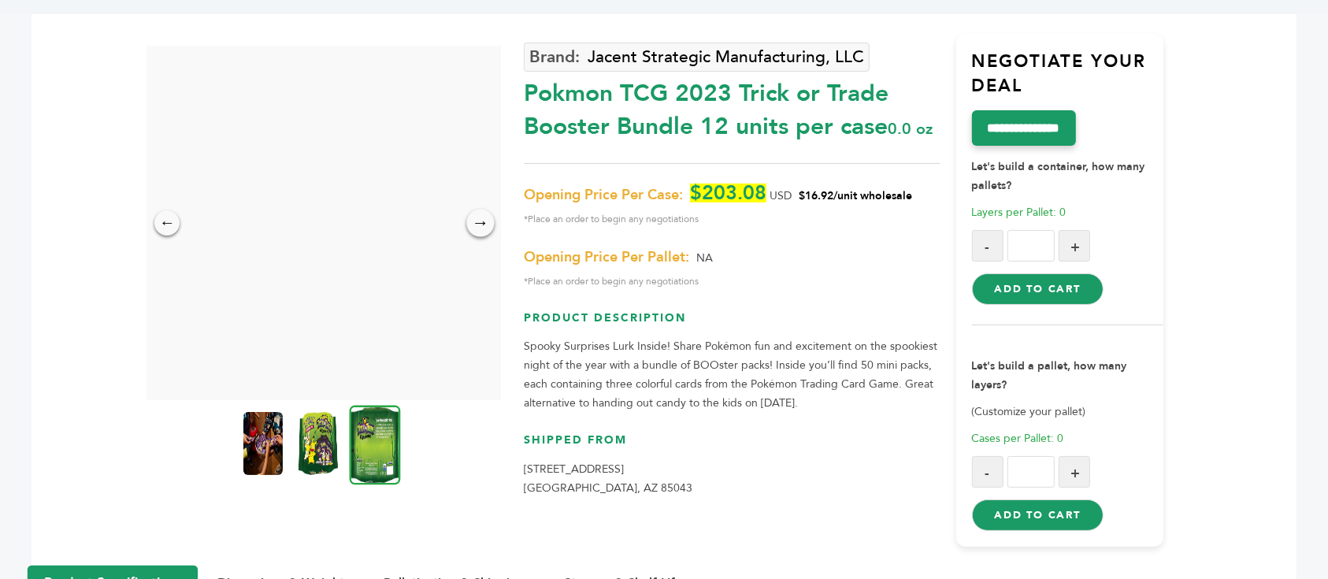
click at [487, 210] on div "→" at bounding box center [481, 224] width 28 height 28
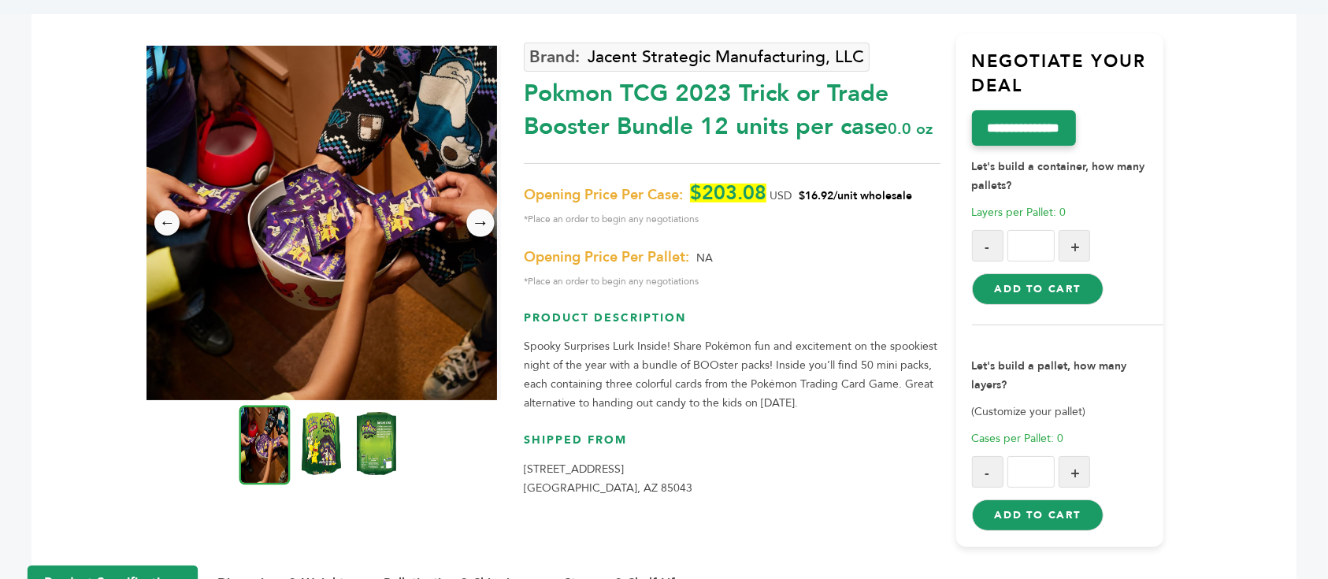
click at [479, 210] on div "→" at bounding box center [481, 224] width 28 height 28
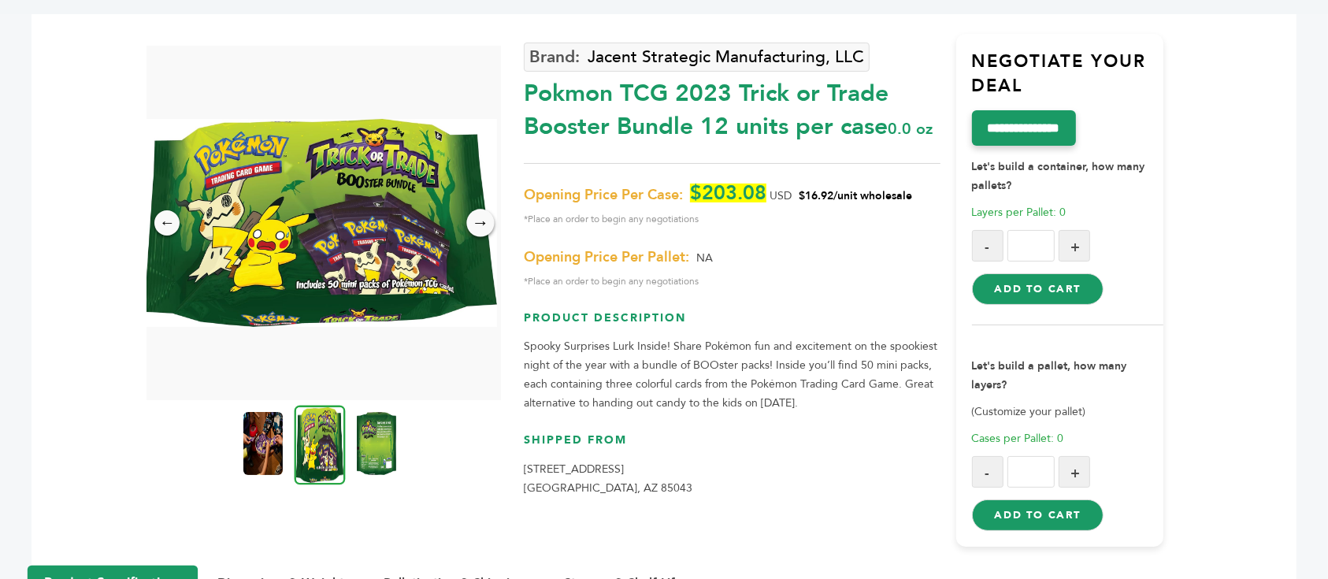
click at [479, 210] on div "→" at bounding box center [481, 224] width 28 height 28
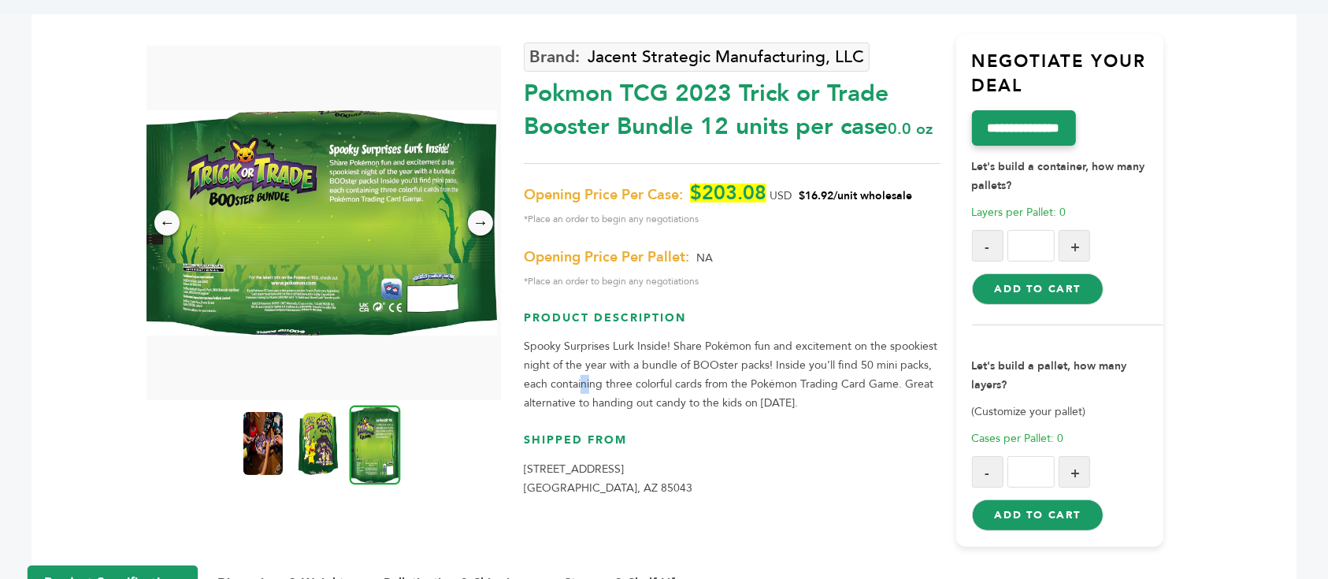
drag, startPoint x: 580, startPoint y: 376, endPoint x: 591, endPoint y: 362, distance: 17.3
click at [590, 376] on p "Spooky Surprises Lurk Inside! Share Pokémon fun and excitement on the spookiest…" at bounding box center [732, 375] width 416 height 76
click at [484, 210] on div "→" at bounding box center [481, 224] width 28 height 28
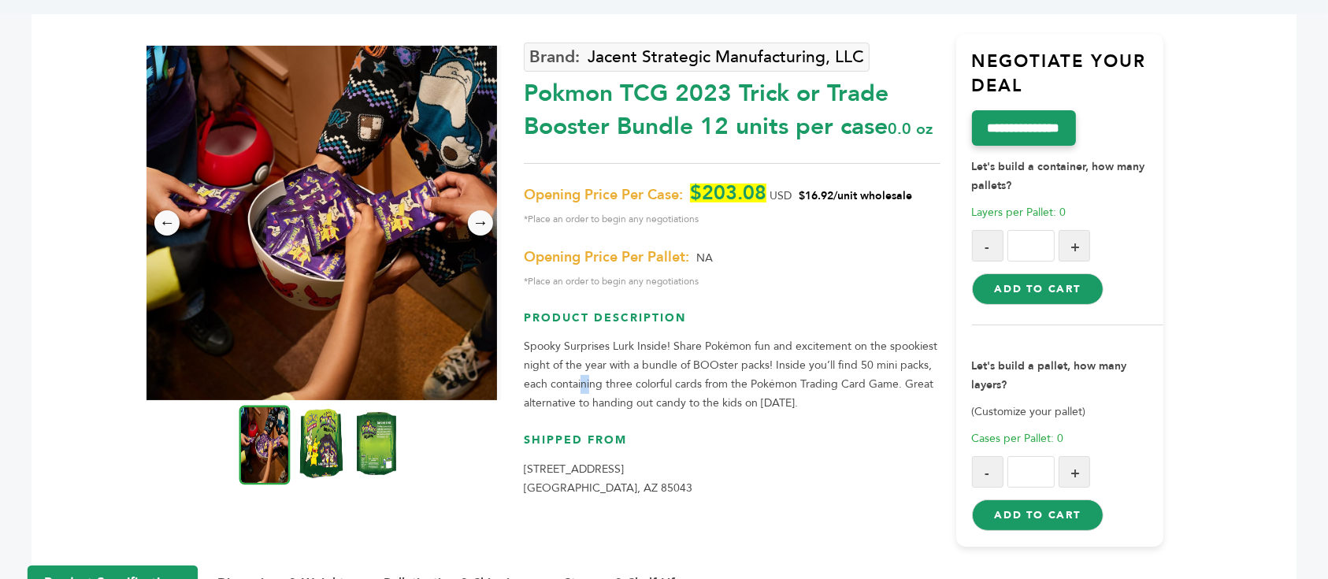
click at [313, 409] on img at bounding box center [321, 443] width 43 height 69
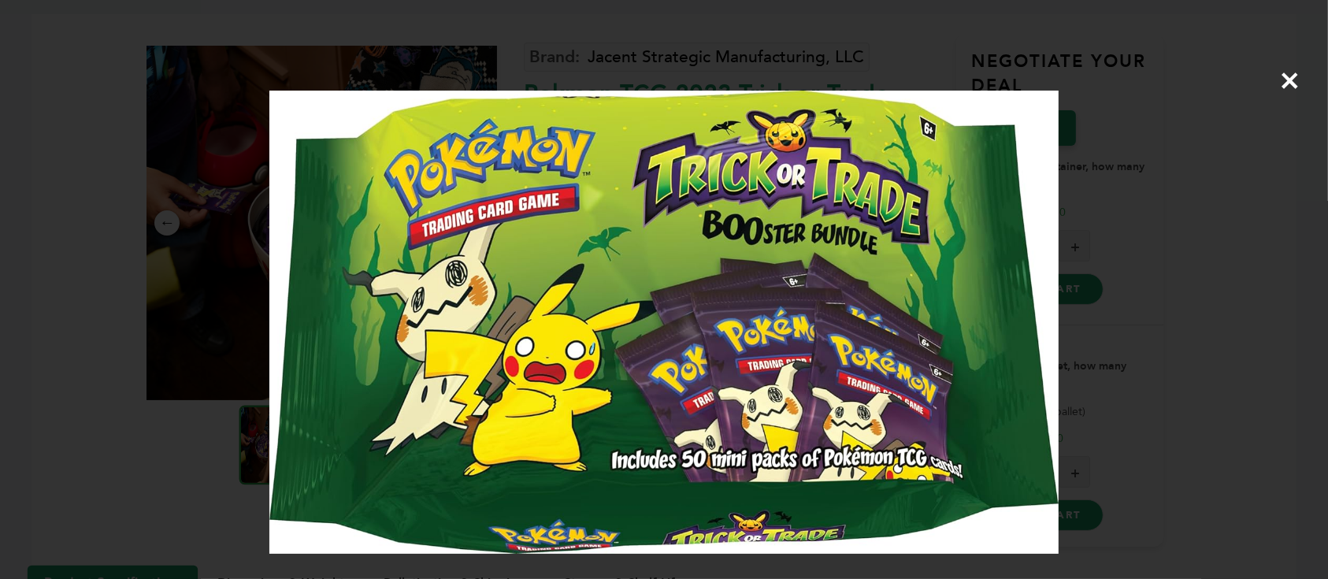
click at [1260, 124] on div "×" at bounding box center [664, 289] width 1328 height 579
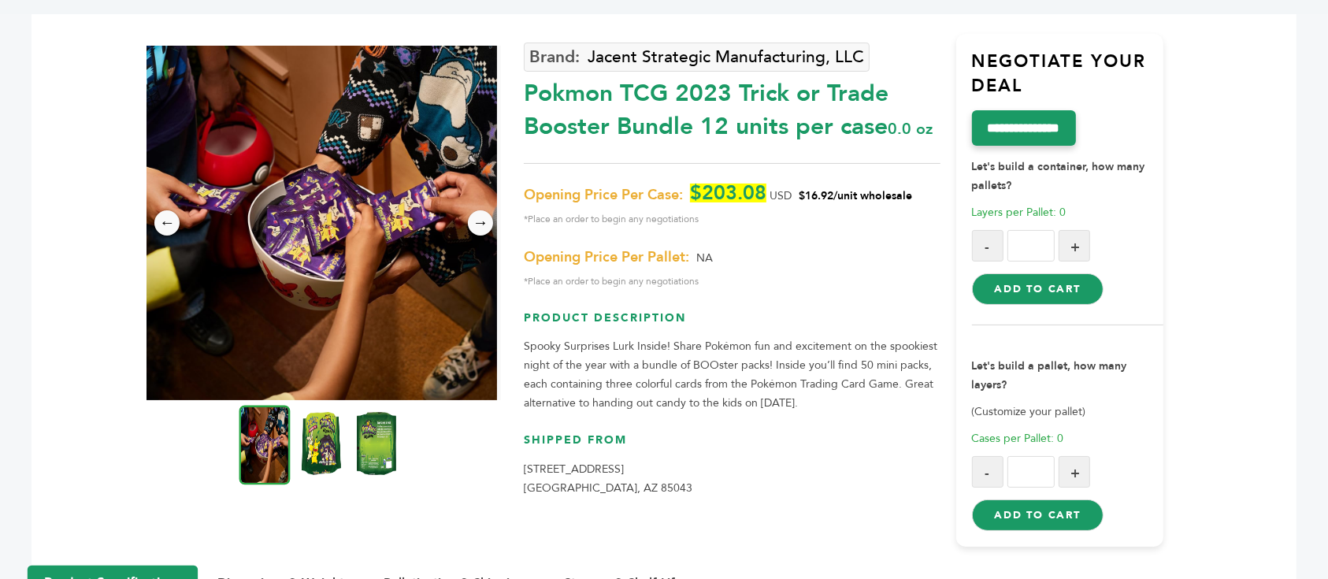
drag, startPoint x: 807, startPoint y: 191, endPoint x: 842, endPoint y: 191, distance: 35.4
click at [842, 191] on span "$16.92/unit wholesale" at bounding box center [855, 195] width 113 height 15
click at [828, 191] on span "$16.92/unit wholesale" at bounding box center [855, 195] width 113 height 15
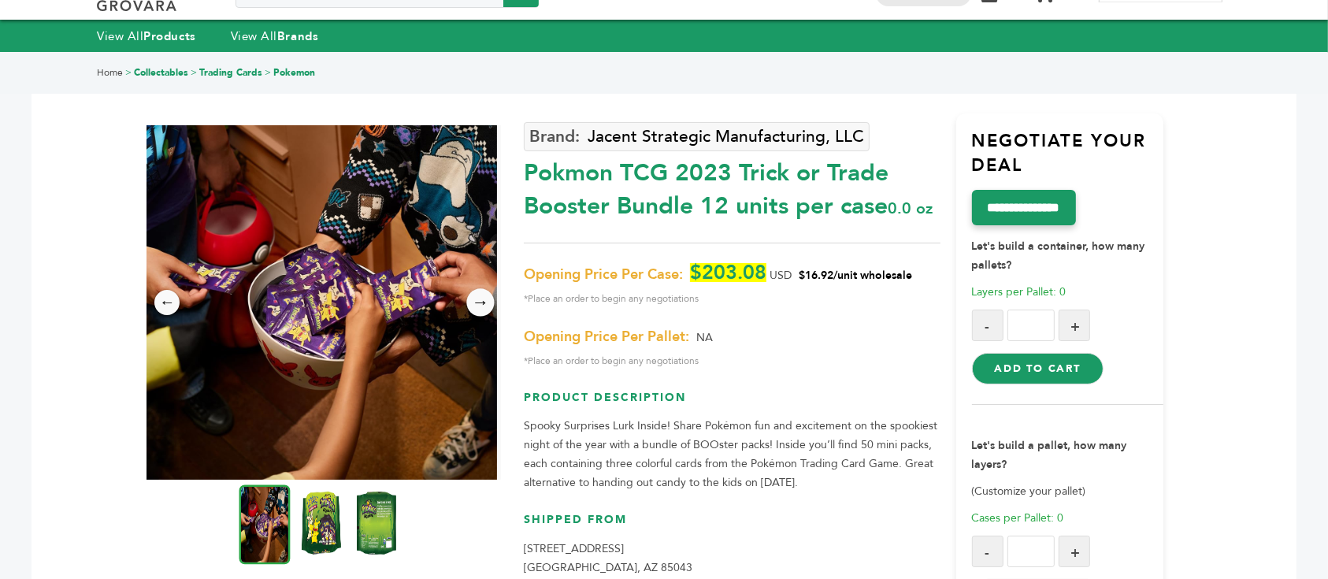
scroll to position [105, 0]
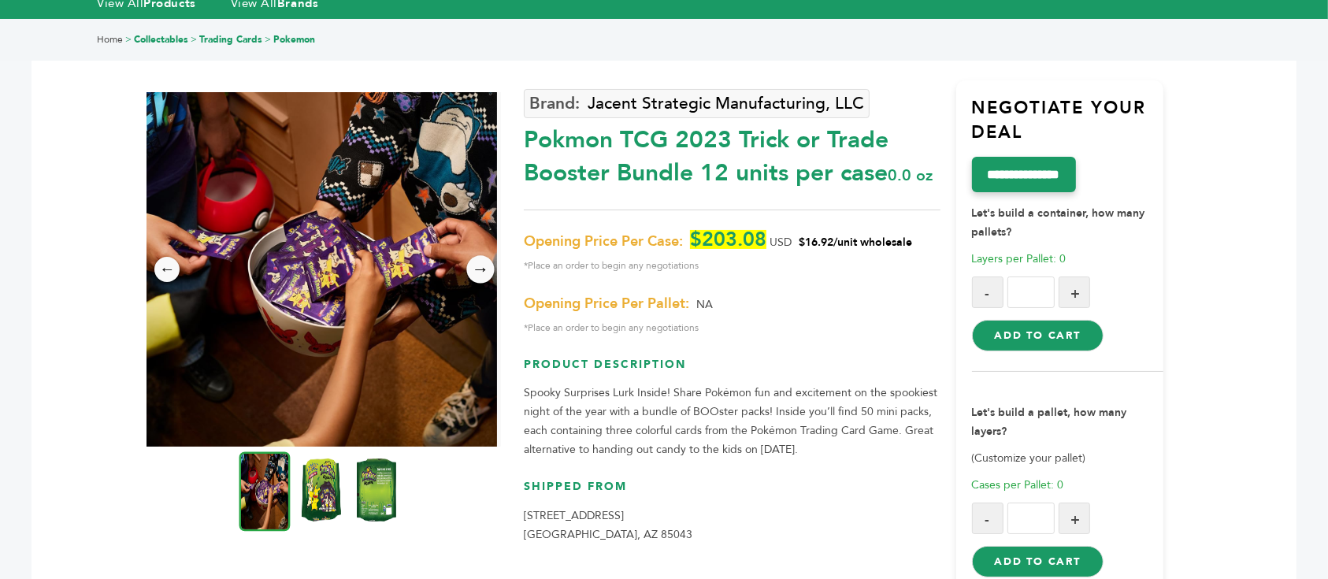
click at [485, 256] on div "→" at bounding box center [481, 270] width 28 height 28
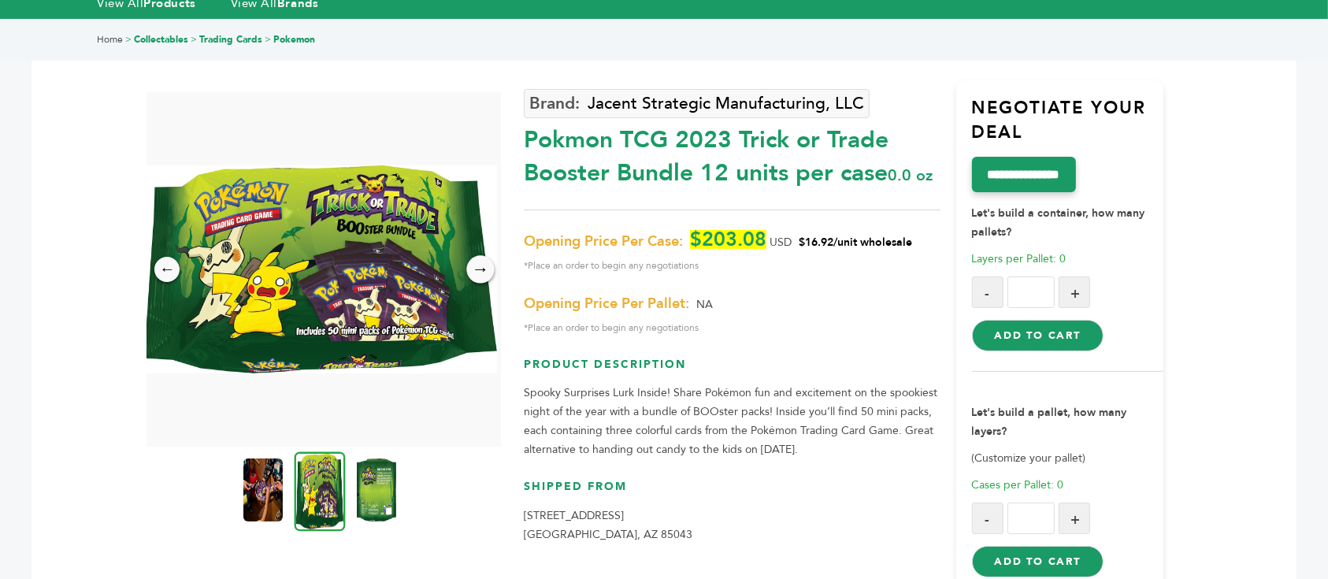
click at [485, 256] on div "→" at bounding box center [481, 270] width 28 height 28
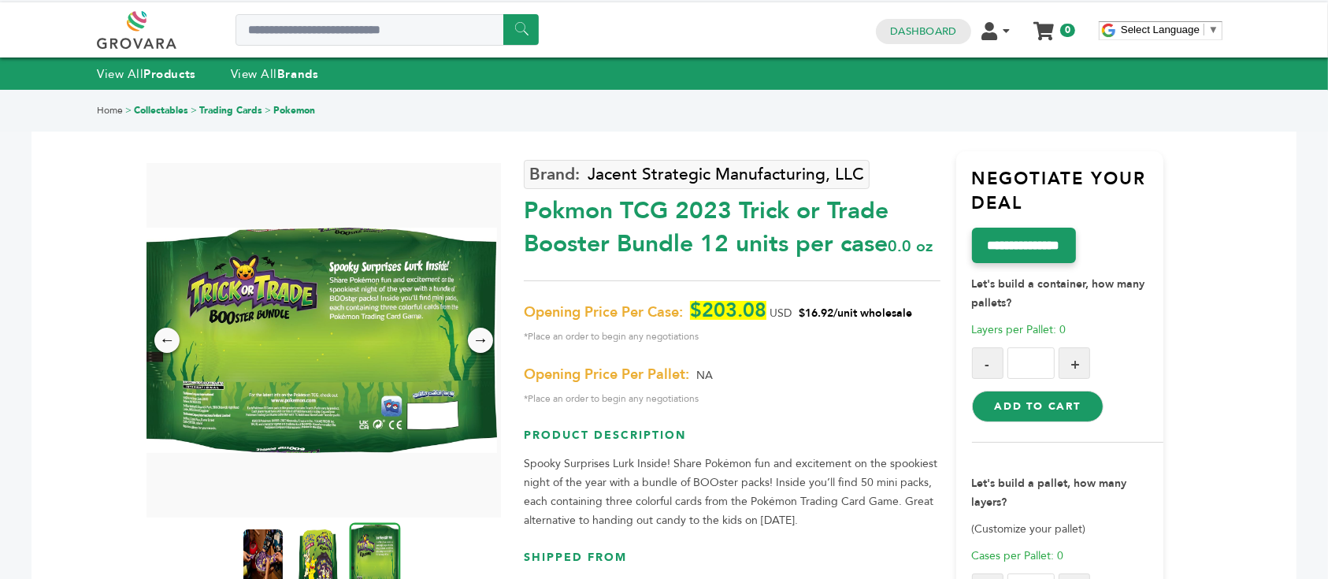
scroll to position [0, 0]
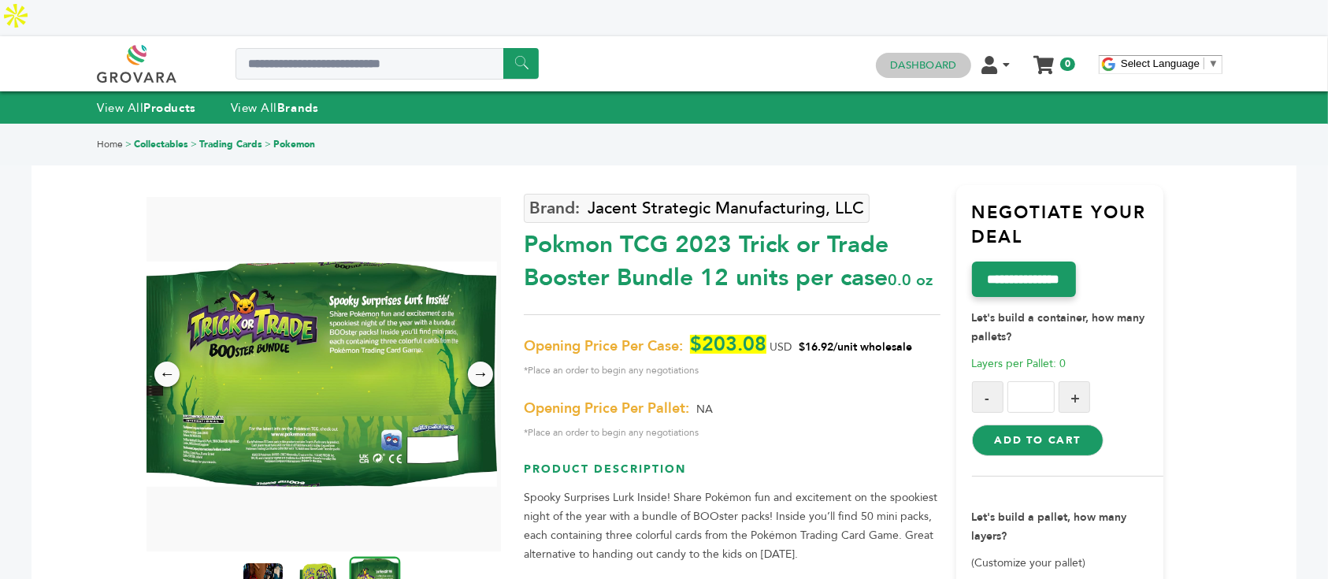
click at [922, 58] on link "Dashboard" at bounding box center [923, 65] width 66 height 14
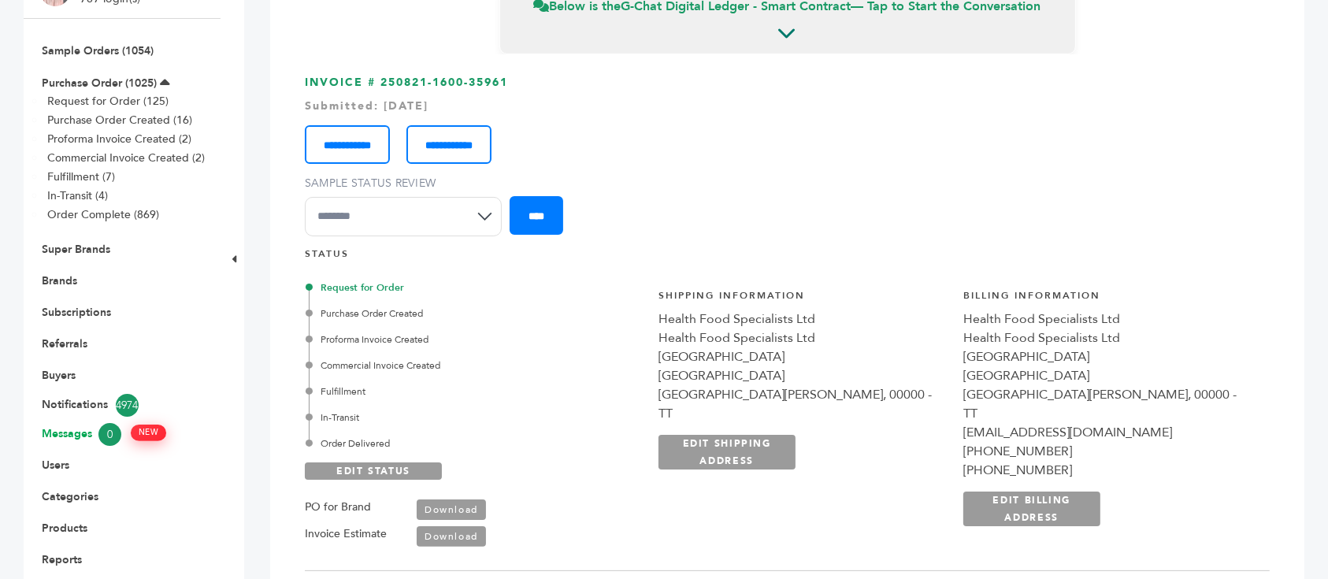
scroll to position [210, 0]
click at [55, 367] on link "Buyers" at bounding box center [59, 374] width 34 height 15
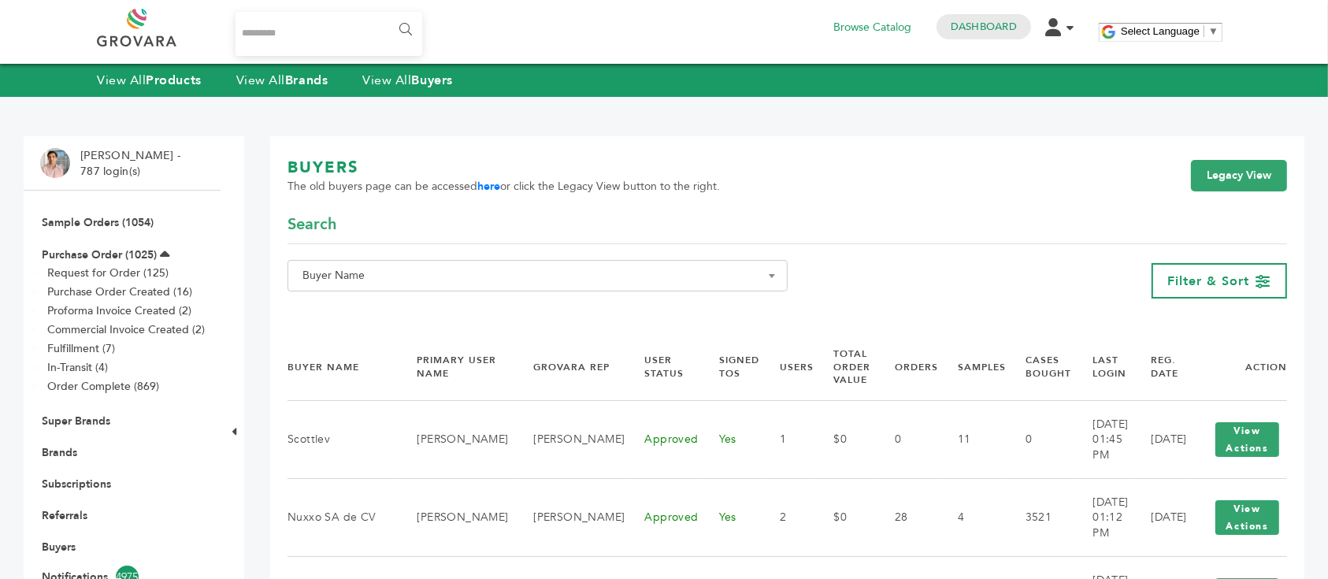
click at [522, 276] on span "Buyer Name" at bounding box center [537, 276] width 483 height 22
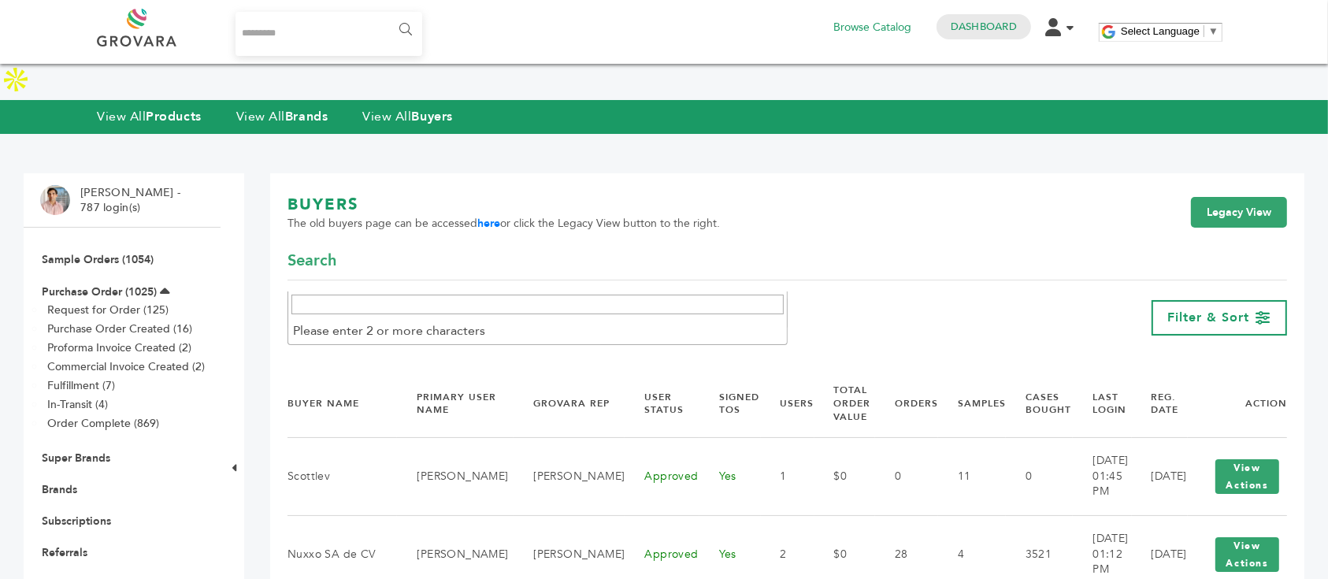
click at [518, 314] on input "Search" at bounding box center [537, 305] width 492 height 20
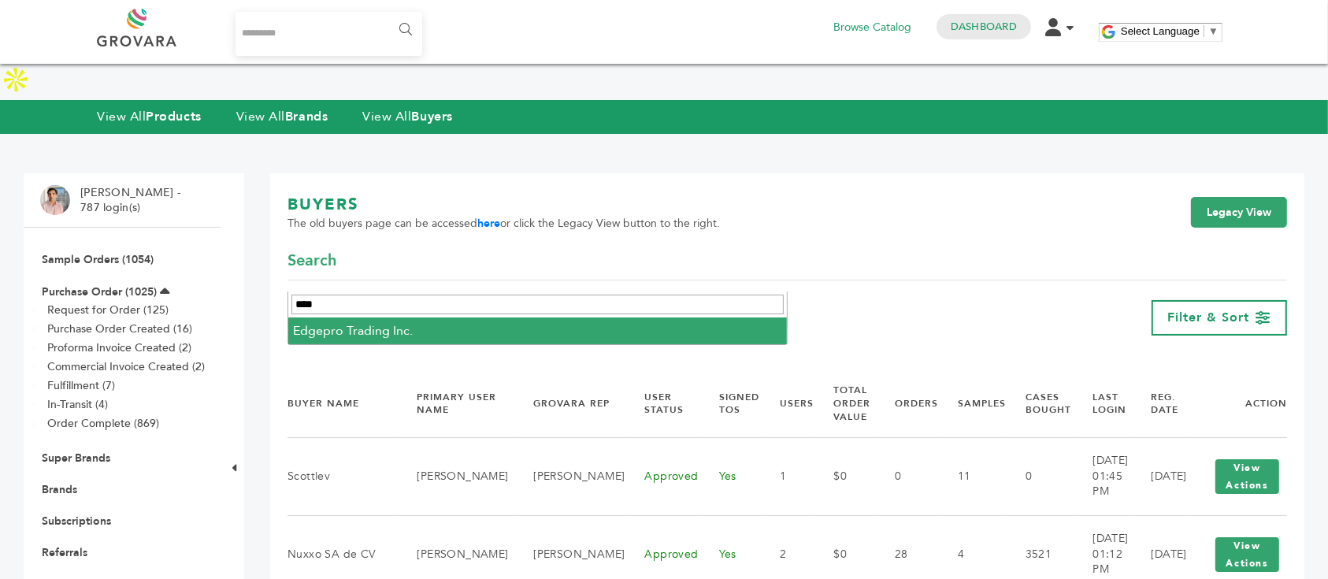
type input "****"
select select "**********"
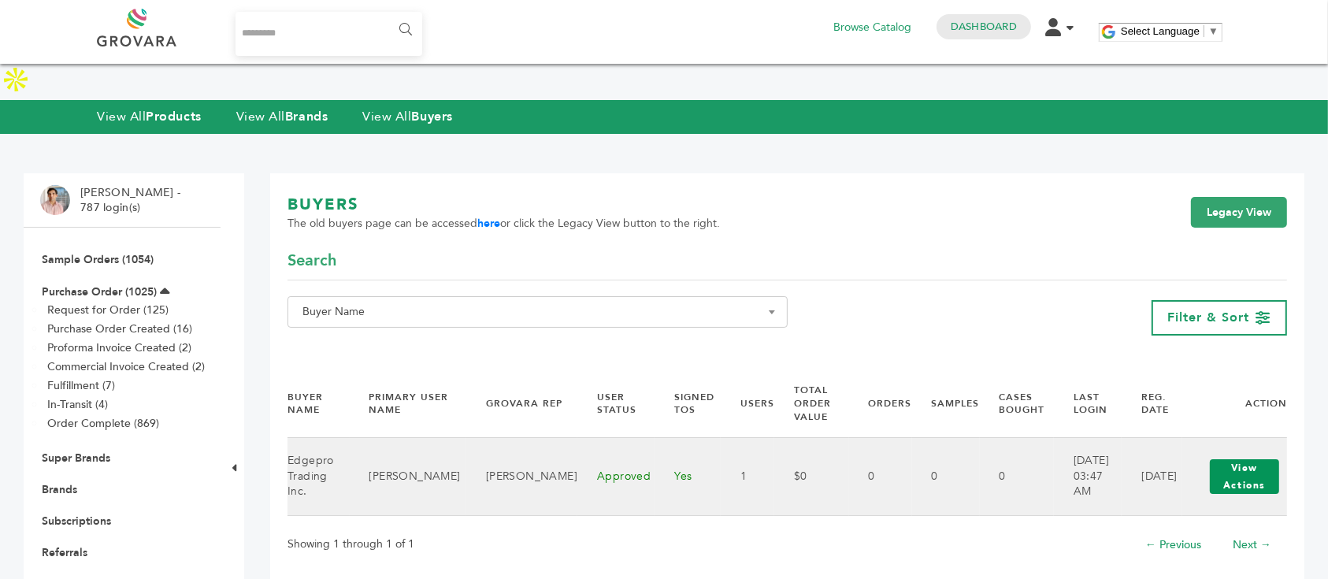
click at [1271, 459] on button "View Actions" at bounding box center [1244, 476] width 69 height 35
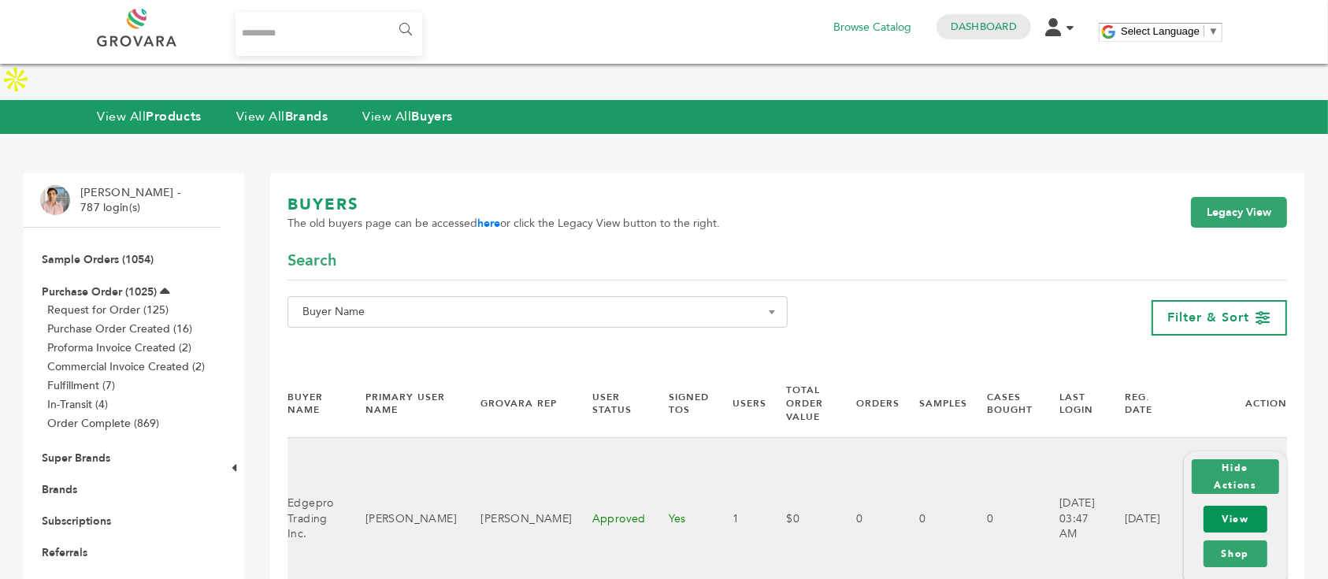
click at [1256, 506] on link "View" at bounding box center [1236, 519] width 64 height 27
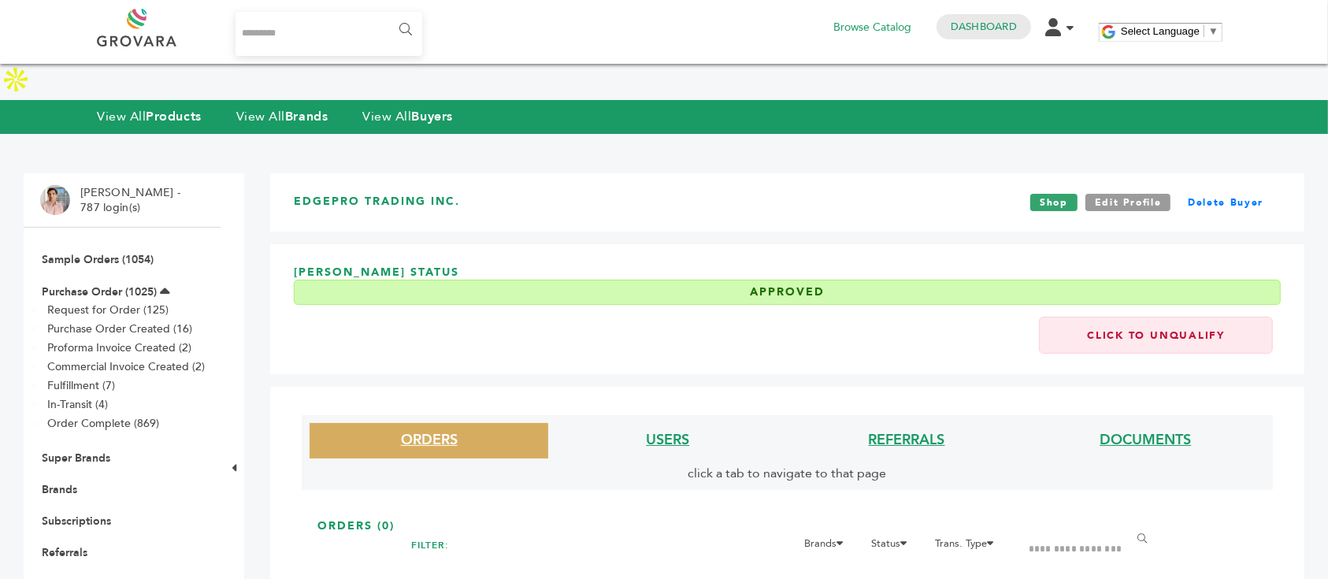
click at [355, 25] on input "Search..." at bounding box center [329, 34] width 187 height 44
type input "*******"
click at [387, 14] on input "******" at bounding box center [404, 30] width 35 height 32
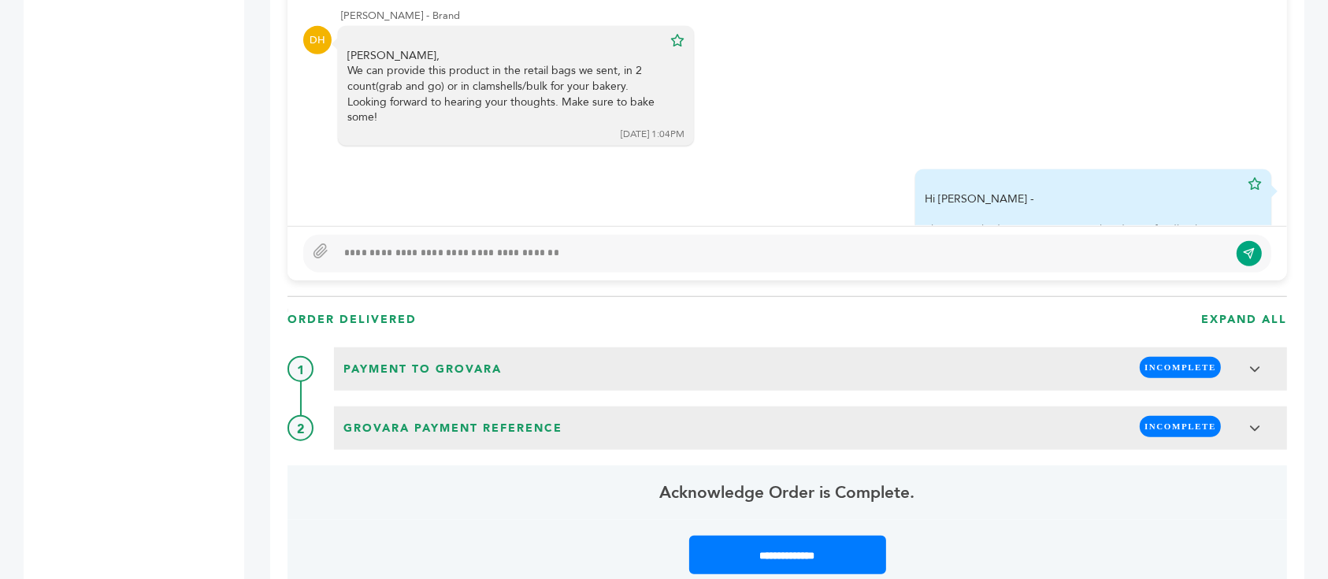
scroll to position [1470, 0]
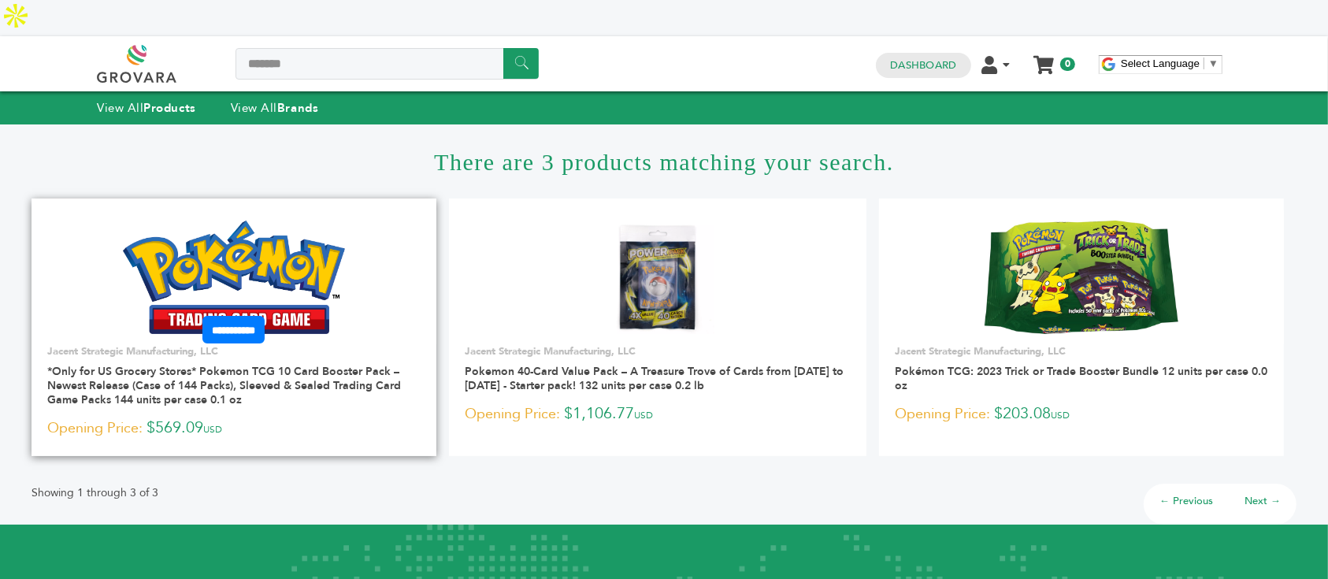
click at [293, 230] on img at bounding box center [234, 277] width 223 height 113
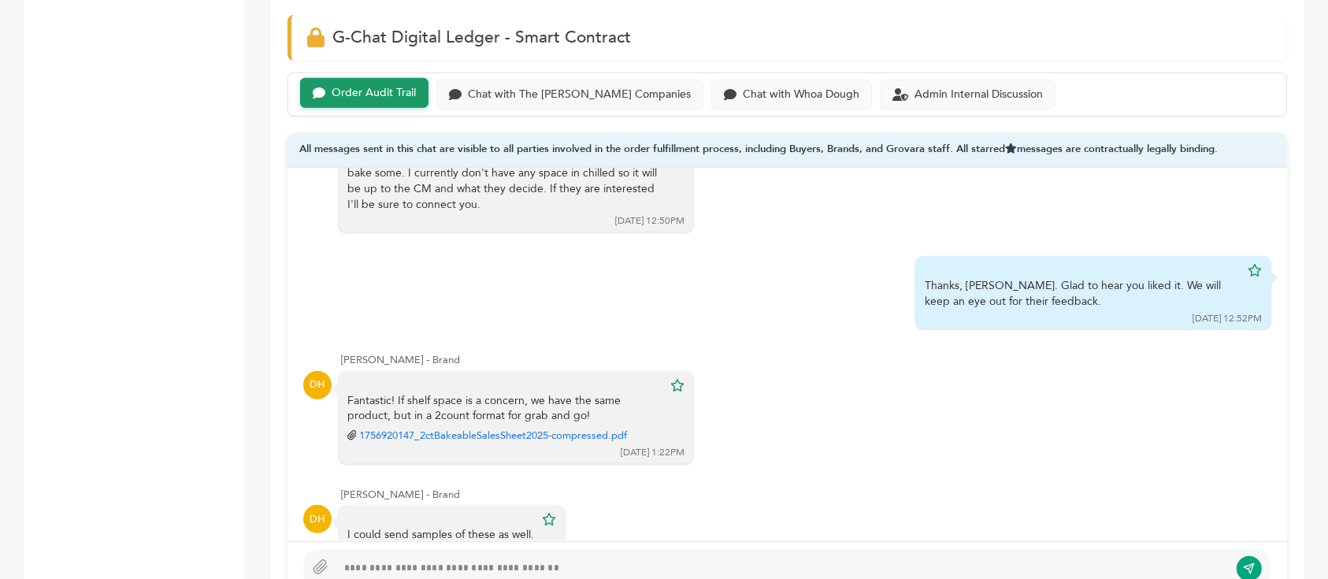
scroll to position [1075, 0]
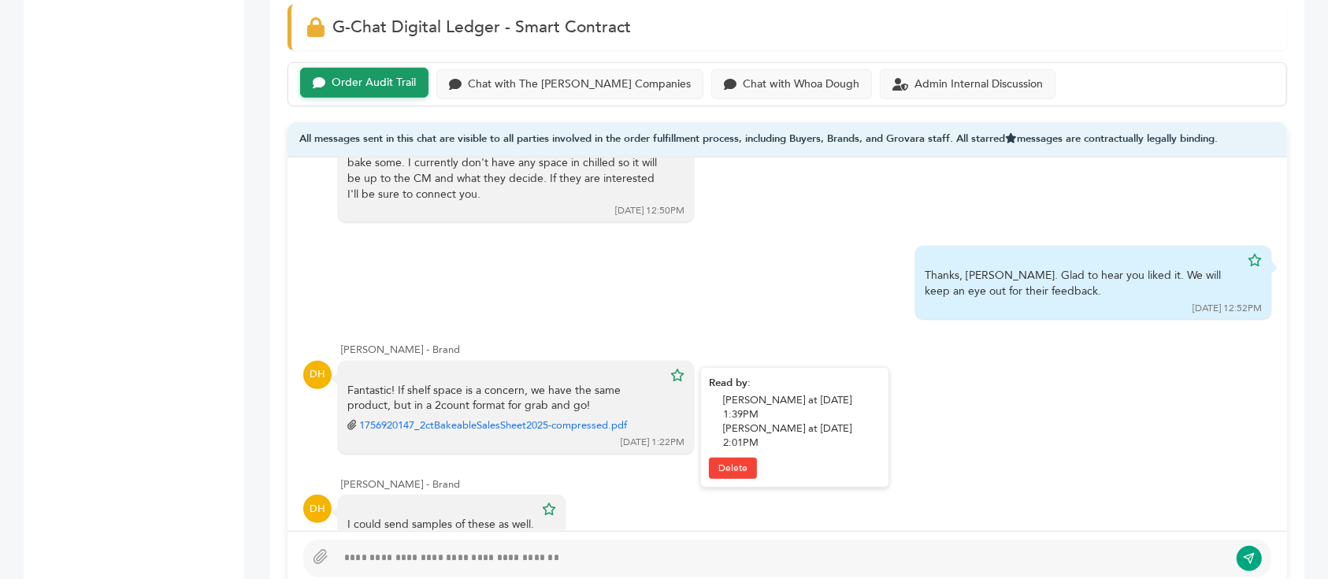
click at [465, 418] on link "1756920147_2ctBakeableSalesSheet2025-compressed.pdf" at bounding box center [493, 425] width 268 height 14
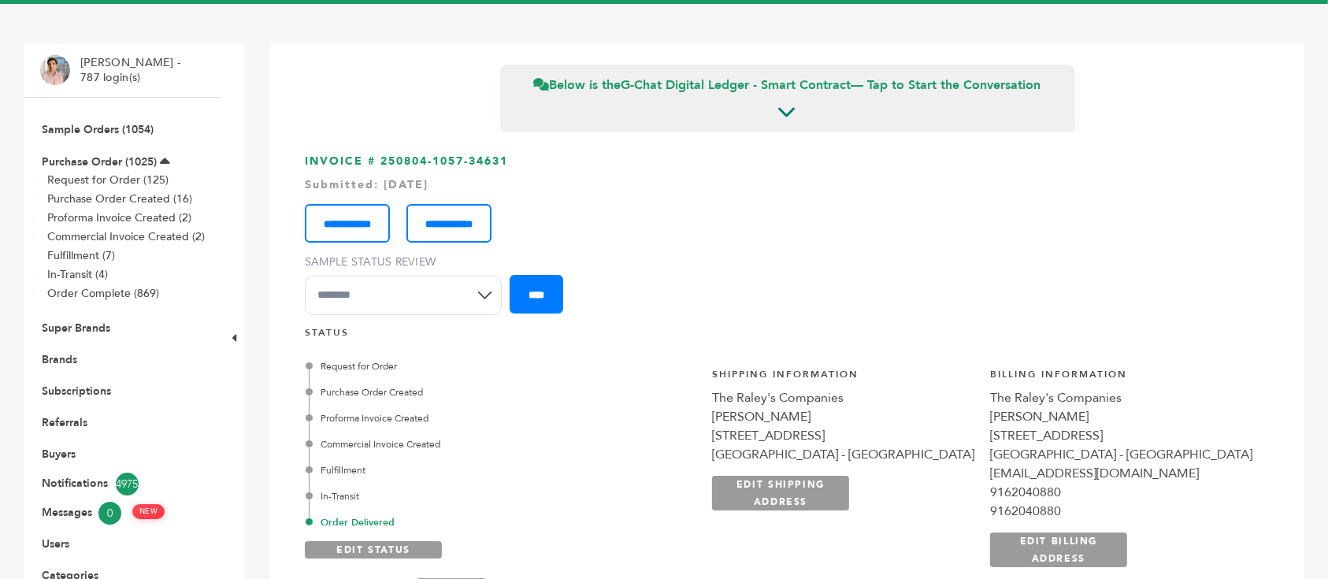
scroll to position [0, 0]
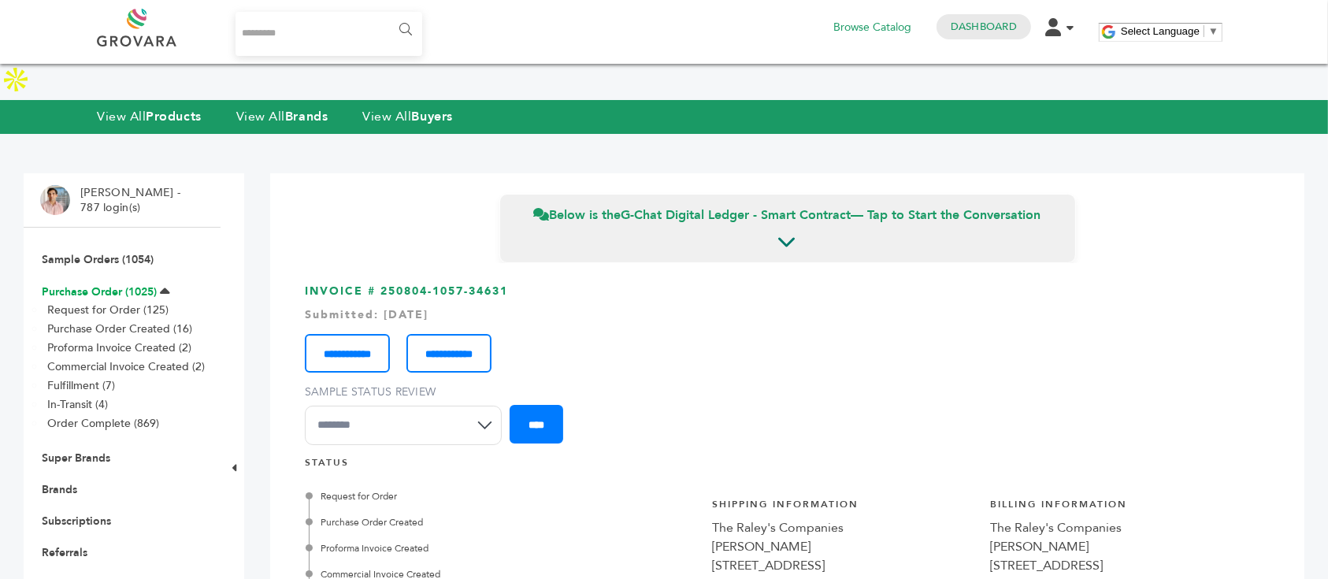
click at [113, 284] on link "Purchase Order (1025)" at bounding box center [99, 291] width 115 height 15
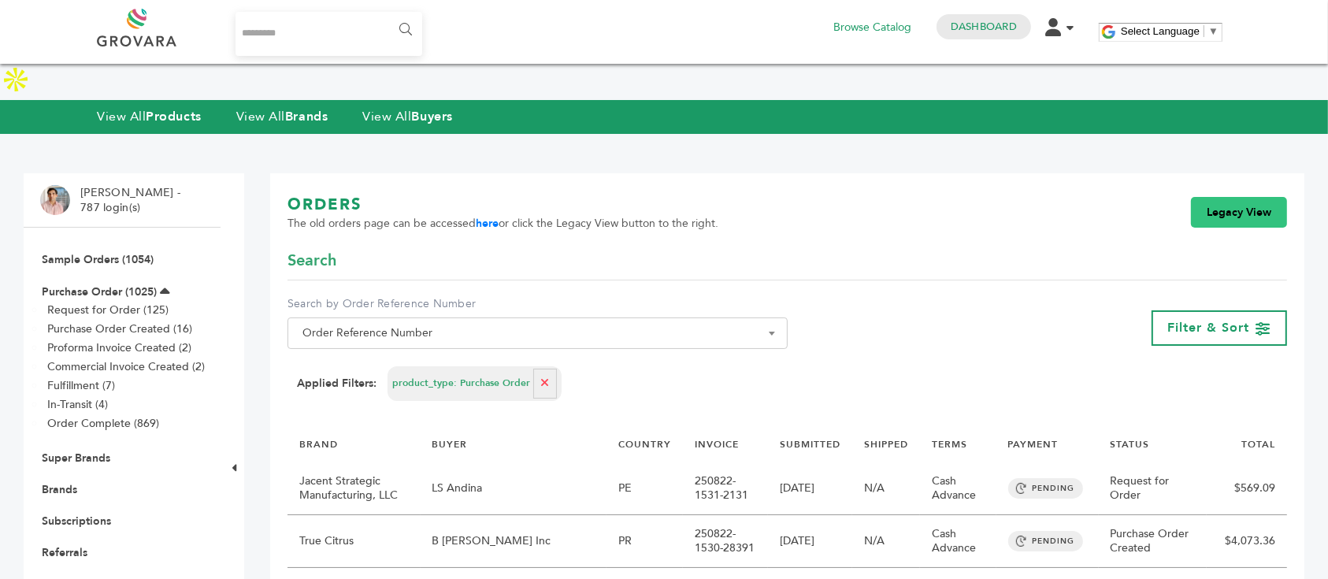
click at [1268, 197] on link "Legacy View" at bounding box center [1239, 213] width 96 height 32
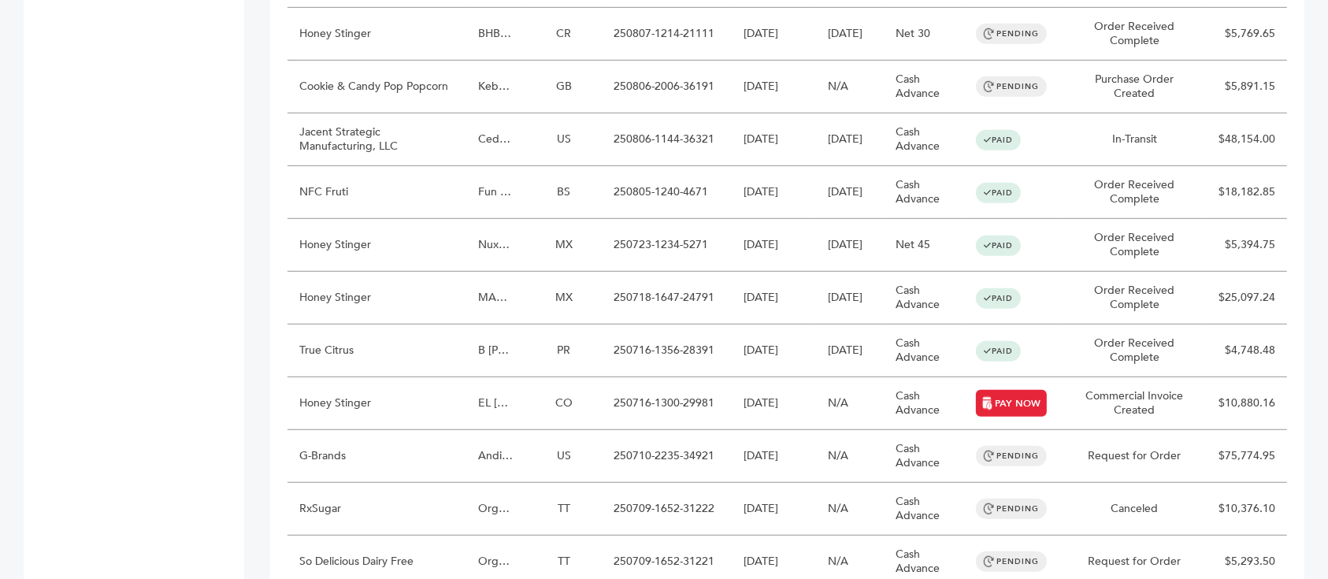
scroll to position [945, 0]
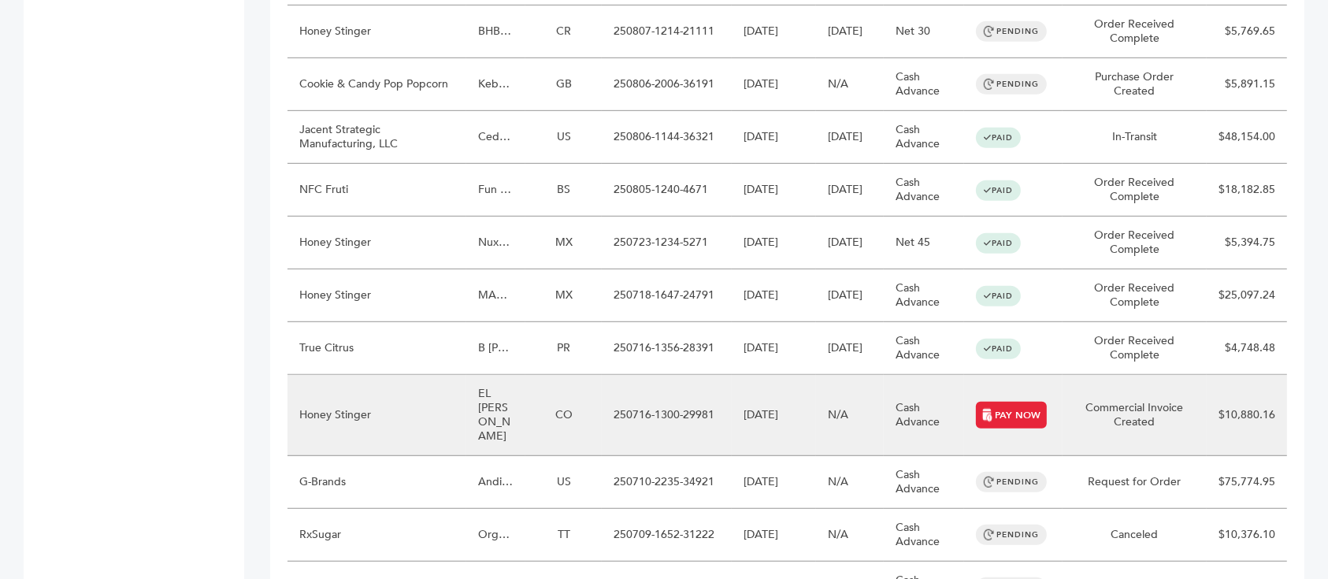
click at [492, 375] on td "EL [PERSON_NAME]" at bounding box center [495, 415] width 59 height 81
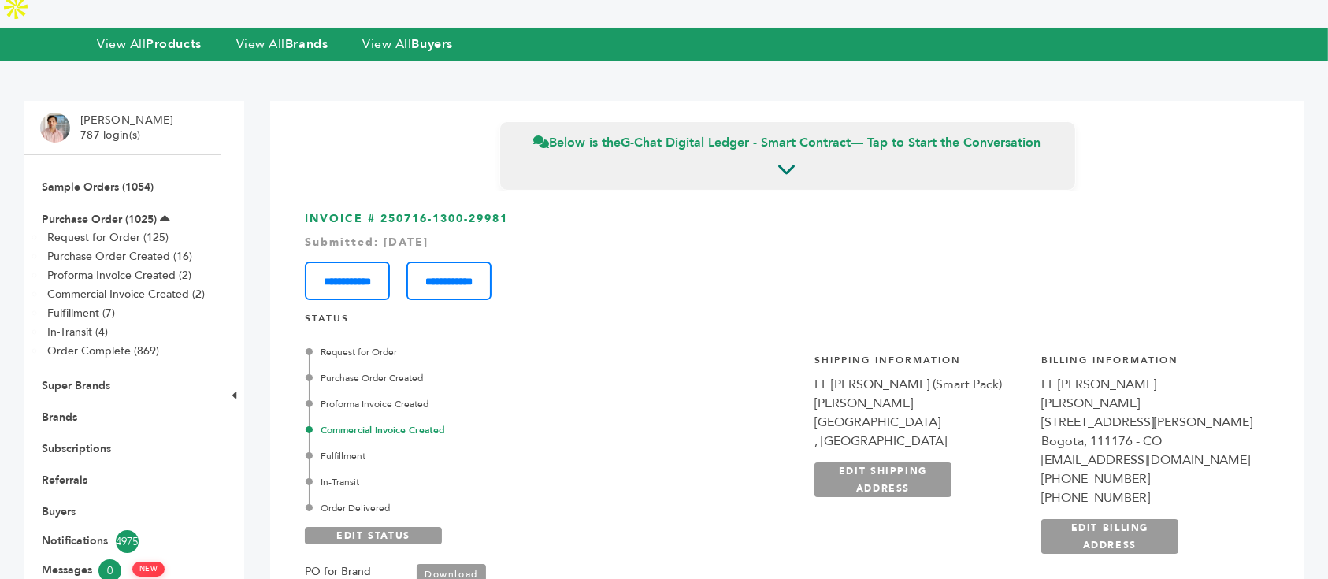
scroll to position [105, 0]
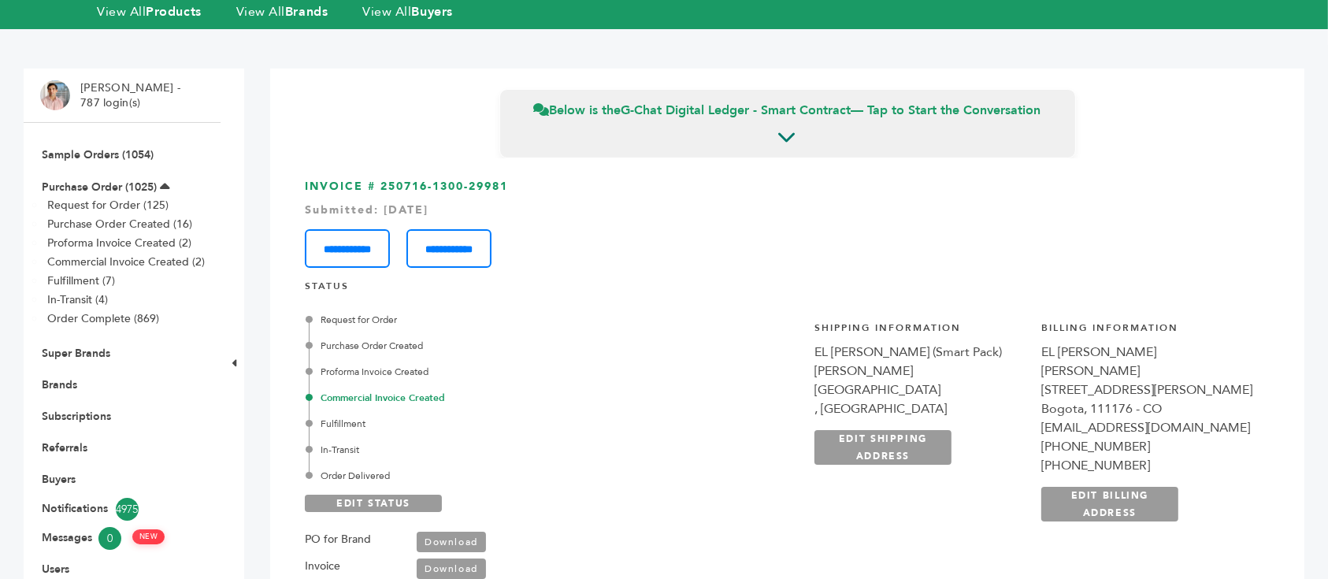
click at [1041, 321] on h4 "Billing Information" at bounding box center [1146, 331] width 211 height 21
click at [1041, 343] on div "EL [PERSON_NAME]" at bounding box center [1146, 352] width 211 height 19
copy div "EL [PERSON_NAME]"
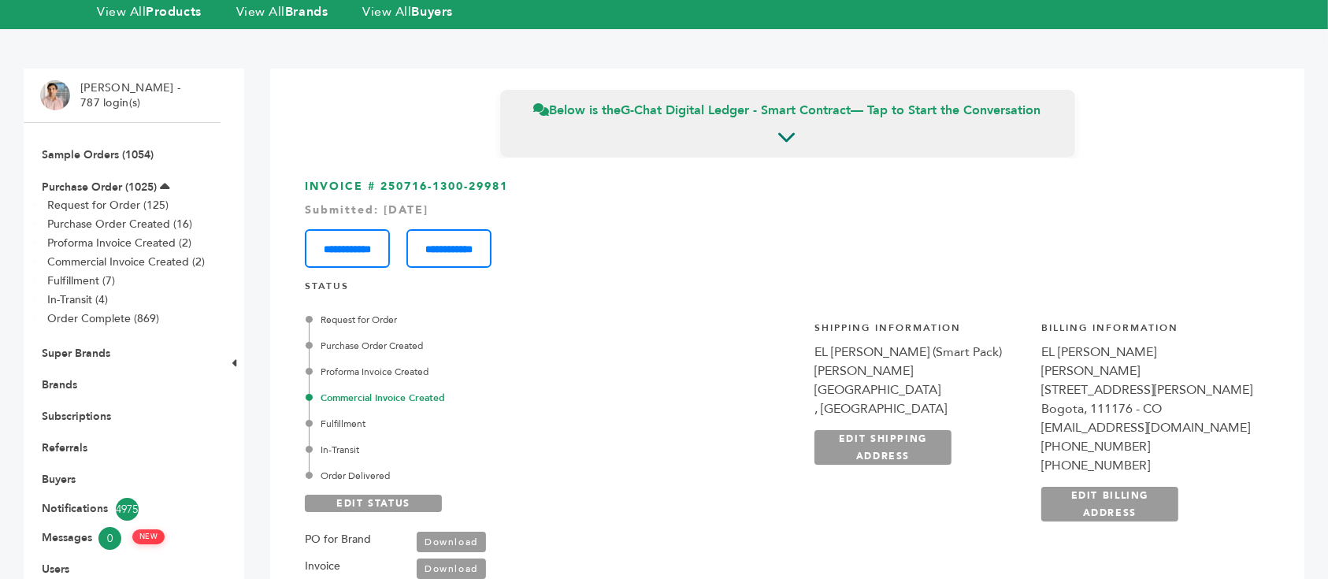
click at [1076, 418] on div "[EMAIL_ADDRESS][DOMAIN_NAME]" at bounding box center [1146, 427] width 211 height 19
click at [1041, 321] on h4 "Billing Information" at bounding box center [1146, 331] width 211 height 21
drag, startPoint x: 963, startPoint y: 303, endPoint x: 983, endPoint y: 311, distance: 21.2
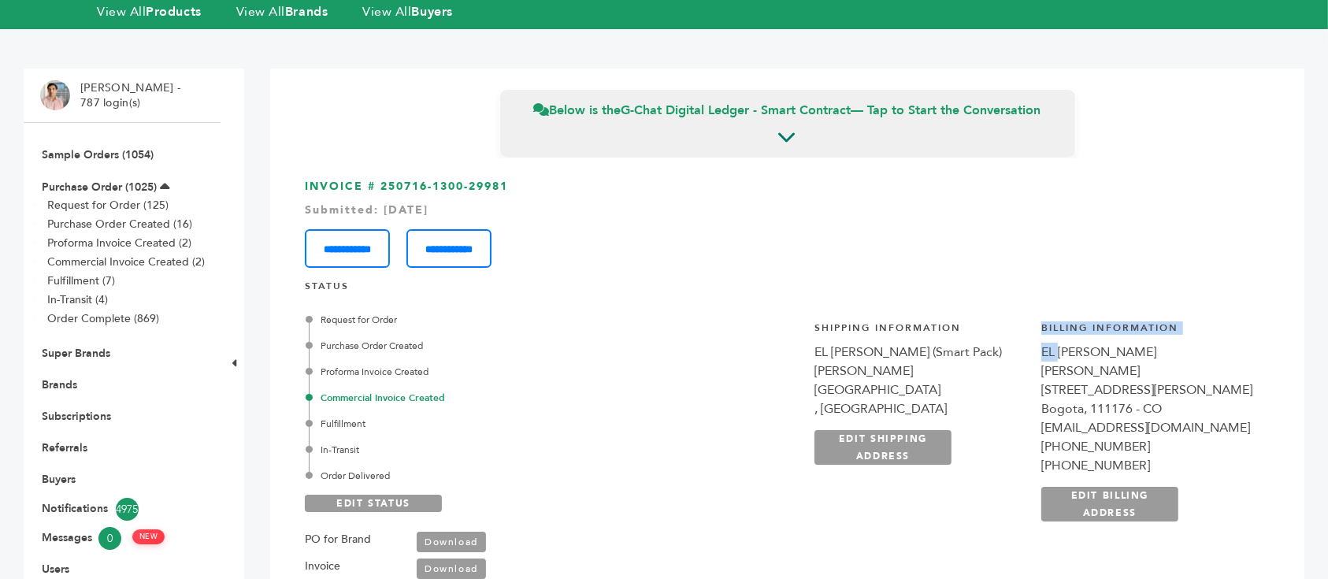
click at [1041, 321] on div "**********" at bounding box center [1146, 421] width 211 height 200
click at [1041, 343] on div "EL [PERSON_NAME]" at bounding box center [1146, 352] width 211 height 19
copy div "EL [PERSON_NAME]"
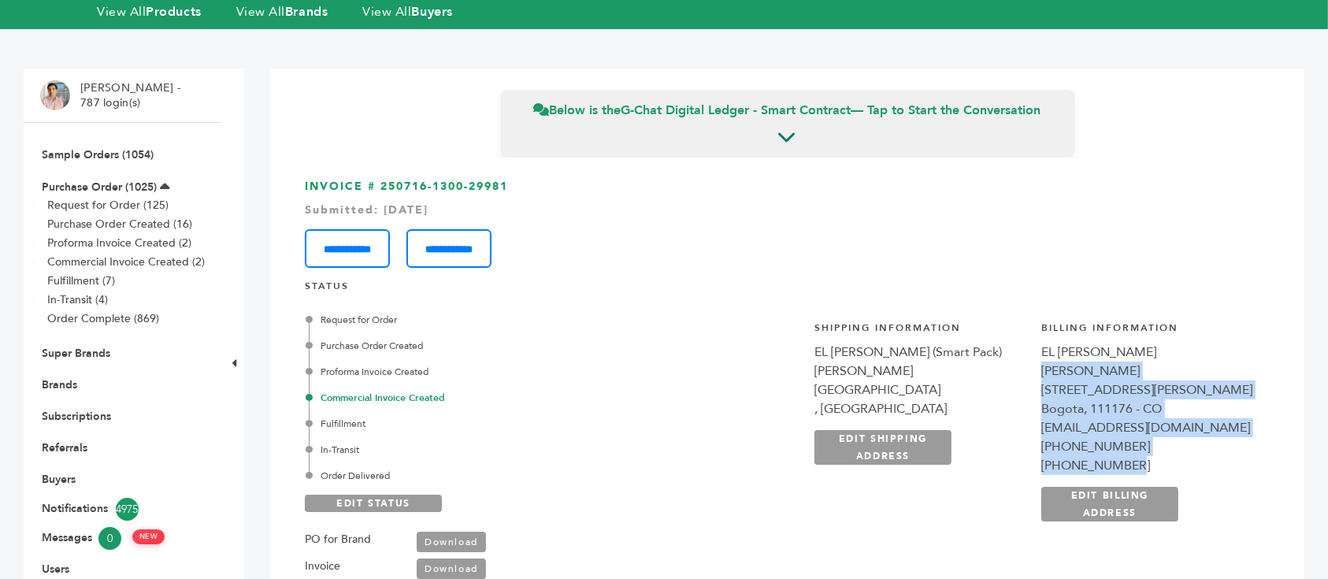
drag, startPoint x: 1085, startPoint y: 444, endPoint x: 944, endPoint y: 340, distance: 175.7
click at [944, 340] on div "**********" at bounding box center [1033, 429] width 473 height 257
copy div "Alejandro Cancino [STREET_ADDRESS][PERSON_NAME] [EMAIL_ADDRESS][DOMAIN_NAME] [P…"
